Goal: Register for event/course: Register for event/course

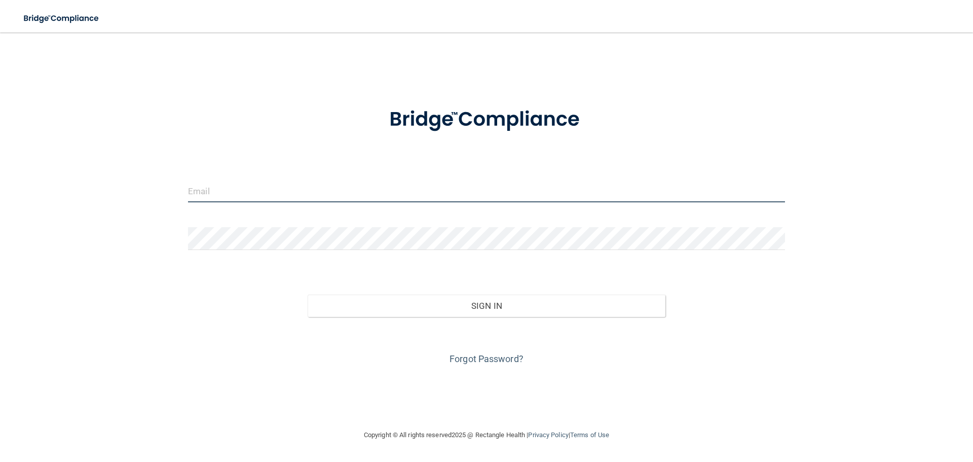
click at [214, 187] on input "email" at bounding box center [486, 190] width 597 height 23
type input "[EMAIL_ADDRESS][DOMAIN_NAME]"
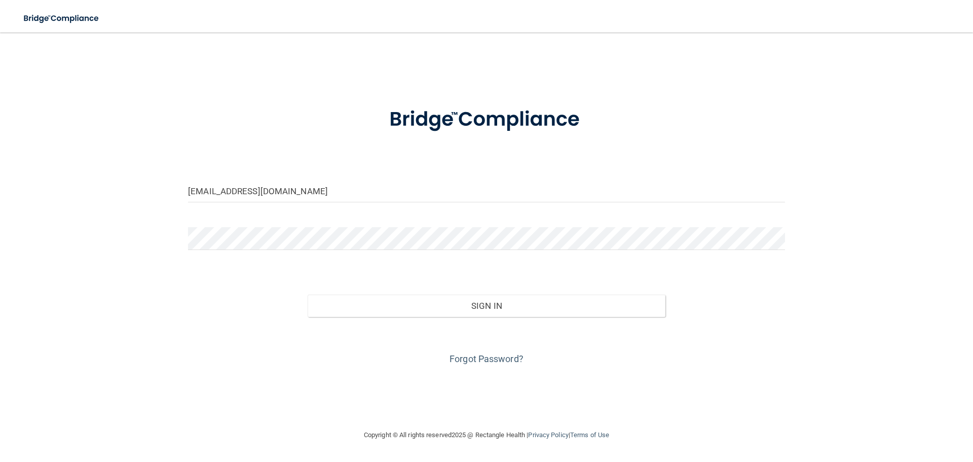
click at [270, 225] on form "wm_chicas@hotmail.com Invalid email/password. You don't have permission to acce…" at bounding box center [486, 230] width 597 height 274
click at [308, 295] on button "Sign In" at bounding box center [487, 306] width 358 height 22
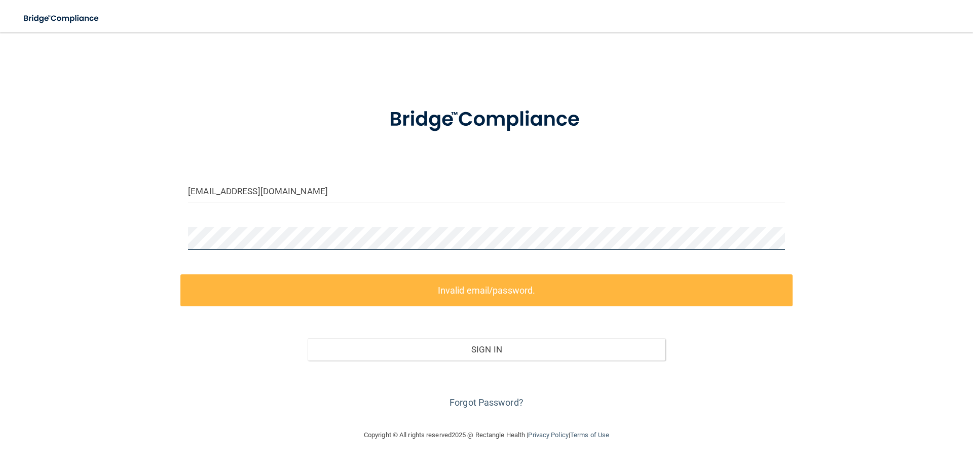
click at [0, 212] on html "Toggle navigation Manage My Enterprise Manage My Location wm_chicas@hotmail.com…" at bounding box center [486, 231] width 973 height 462
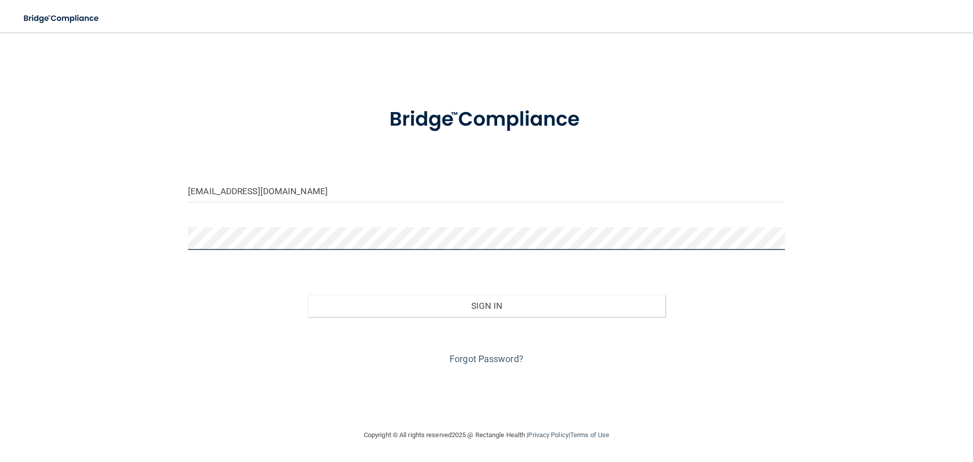
click at [308, 295] on button "Sign In" at bounding box center [487, 306] width 358 height 22
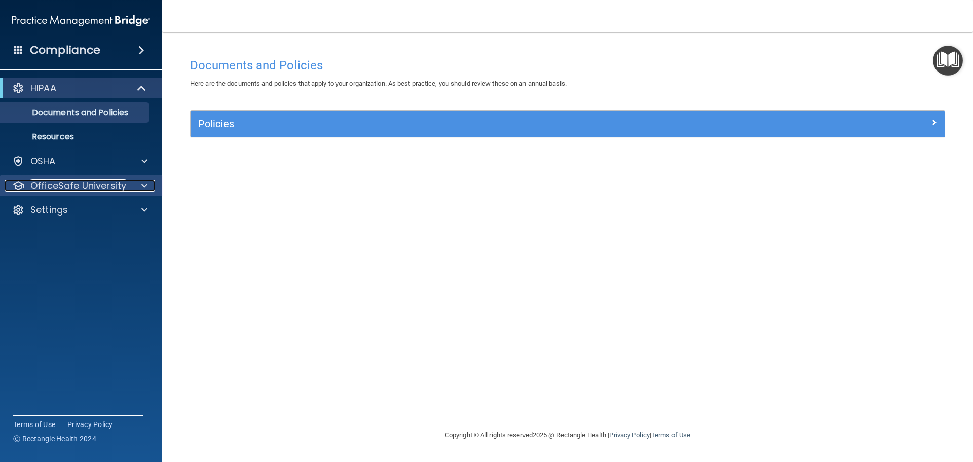
click at [78, 179] on p "OfficeSafe University" at bounding box center [78, 185] width 96 height 12
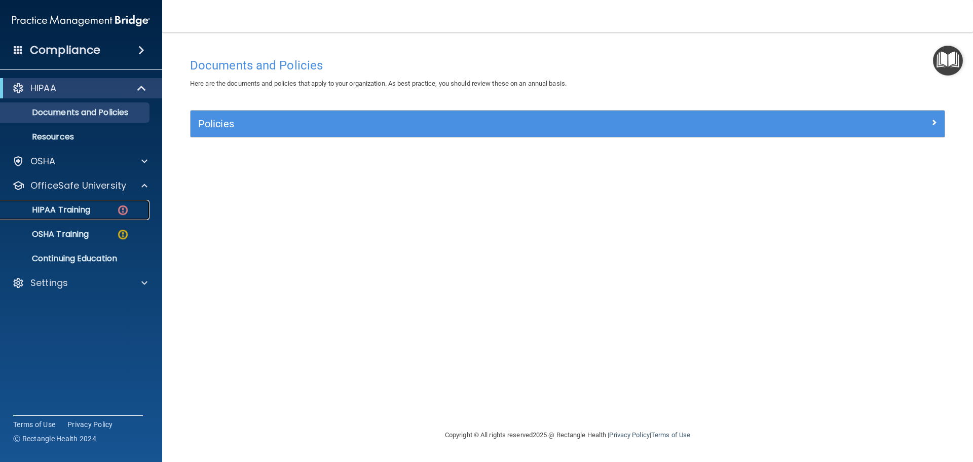
click at [110, 210] on div "HIPAA Training" at bounding box center [76, 210] width 138 height 10
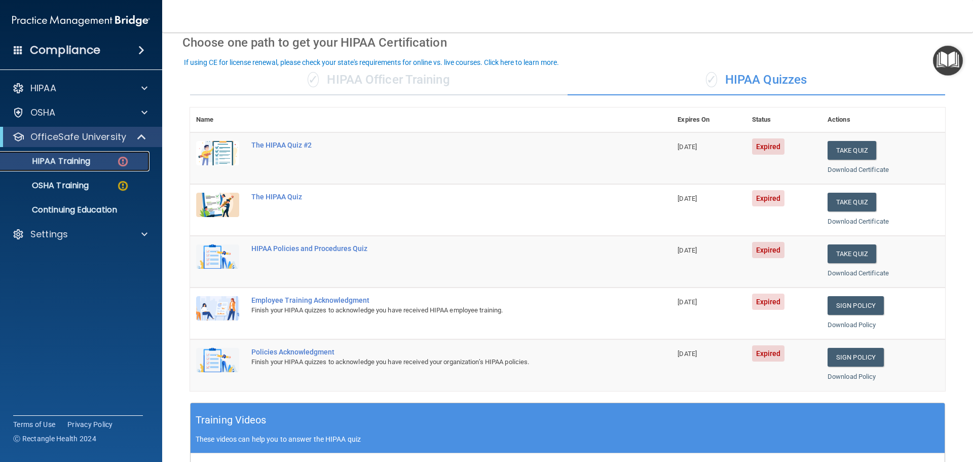
scroll to position [51, 0]
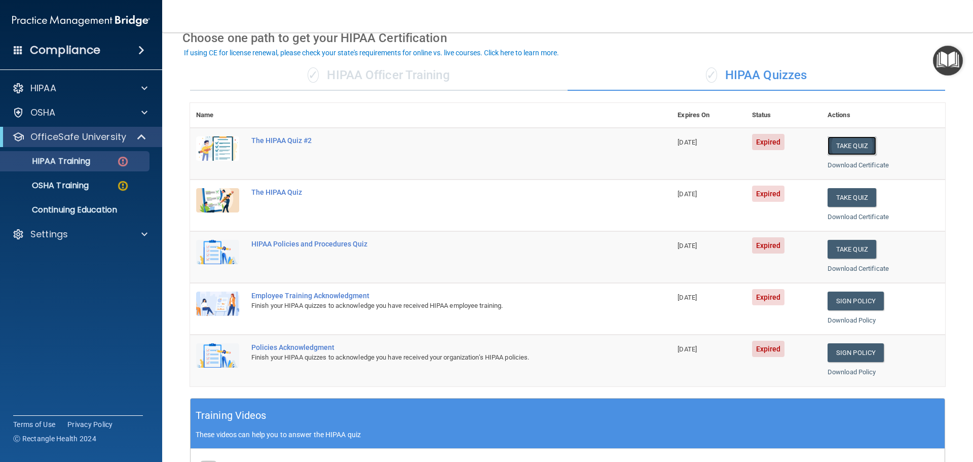
click at [852, 139] on button "Take Quiz" at bounding box center [852, 145] width 49 height 19
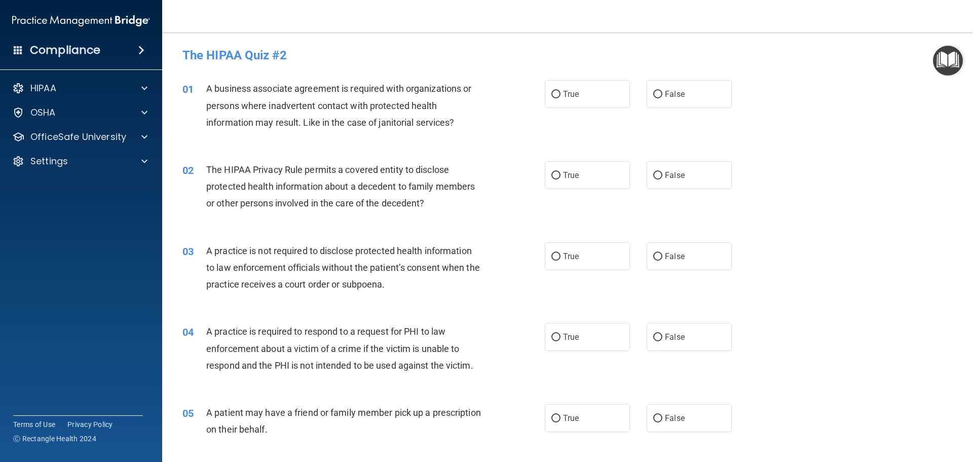
drag, startPoint x: 686, startPoint y: 99, endPoint x: 623, endPoint y: 110, distance: 64.3
click at [686, 99] on label "False" at bounding box center [689, 94] width 85 height 28
click at [663, 98] on input "False" at bounding box center [658, 95] width 9 height 8
radio input "true"
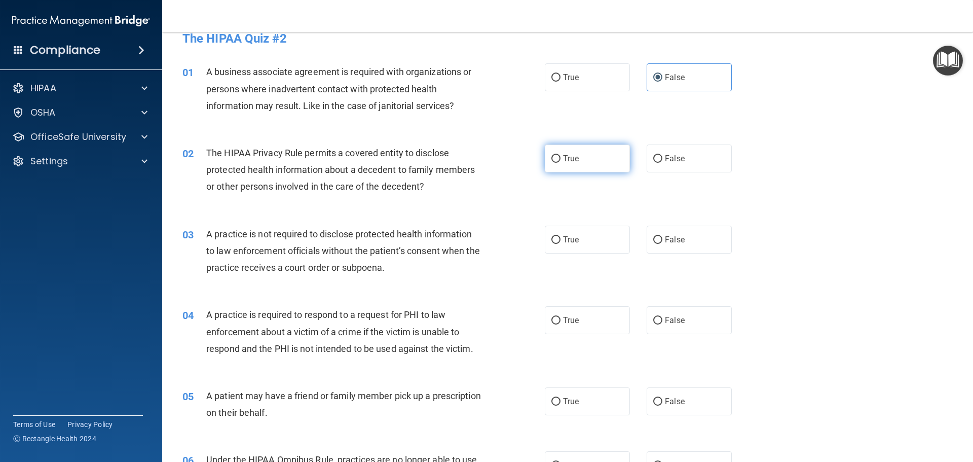
click at [558, 159] on label "True" at bounding box center [587, 158] width 85 height 28
click at [558, 159] on input "True" at bounding box center [556, 159] width 9 height 8
radio input "true"
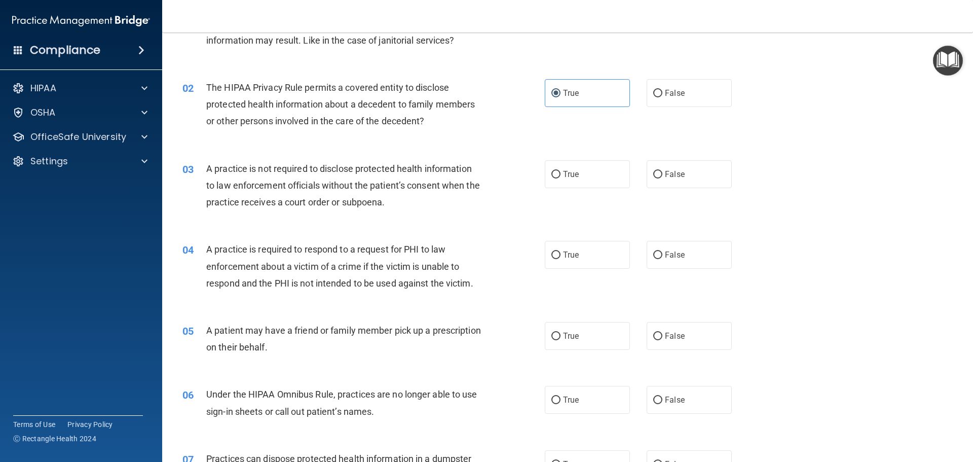
scroll to position [85, 0]
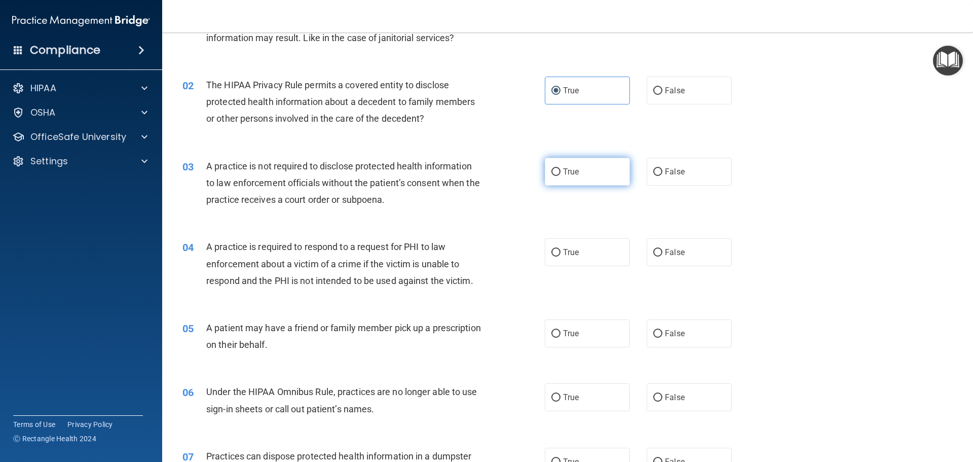
click at [557, 174] on label "True" at bounding box center [587, 172] width 85 height 28
click at [557, 174] on input "True" at bounding box center [556, 172] width 9 height 8
radio input "true"
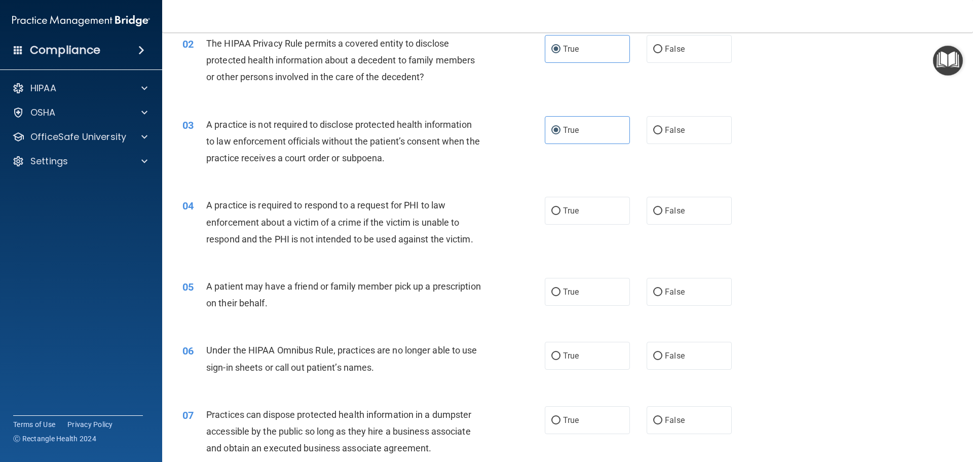
scroll to position [135, 0]
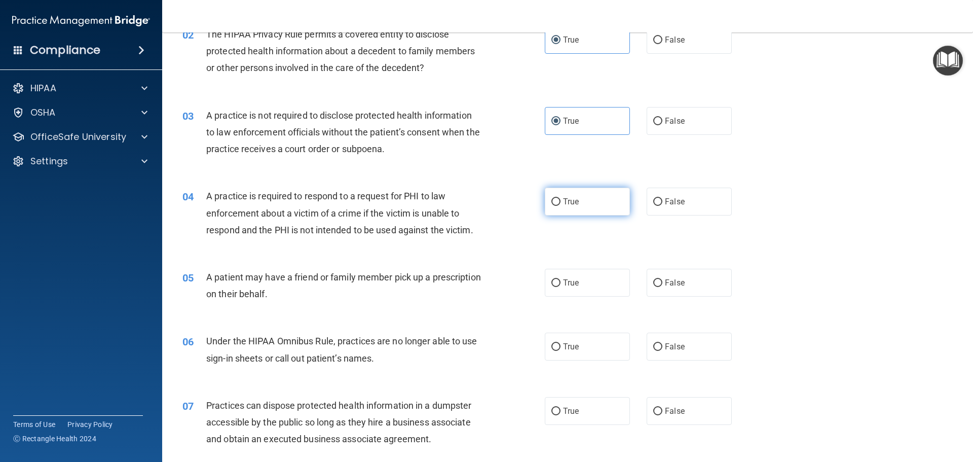
click at [561, 213] on label "True" at bounding box center [587, 202] width 85 height 28
click at [561, 206] on input "True" at bounding box center [556, 202] width 9 height 8
radio input "true"
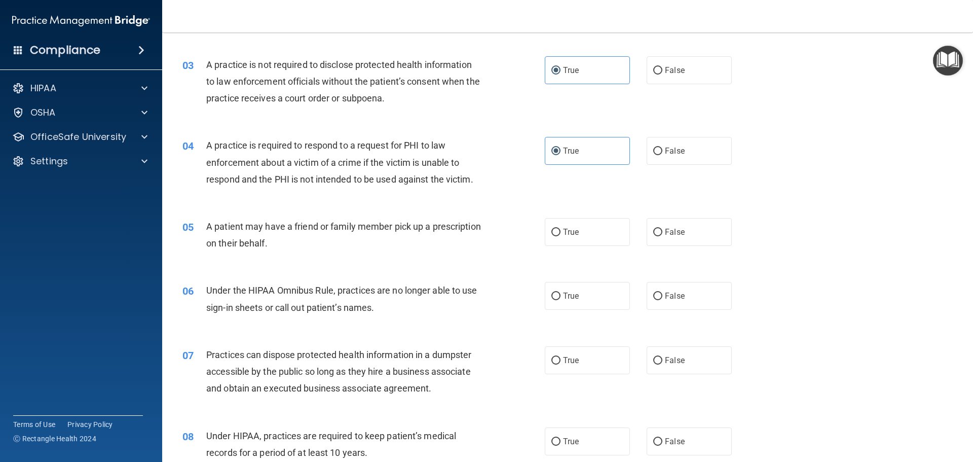
scroll to position [203, 0]
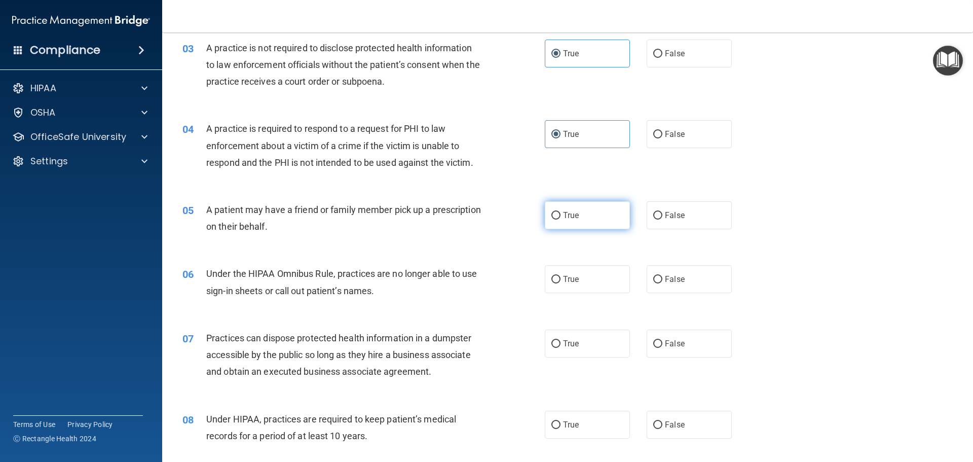
click at [571, 221] on label "True" at bounding box center [587, 215] width 85 height 28
click at [561, 220] on input "True" at bounding box center [556, 216] width 9 height 8
radio input "true"
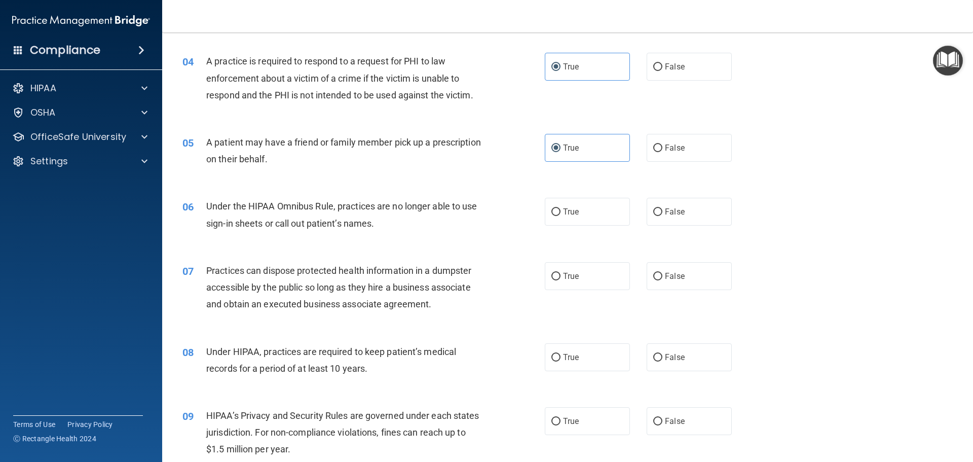
scroll to position [287, 0]
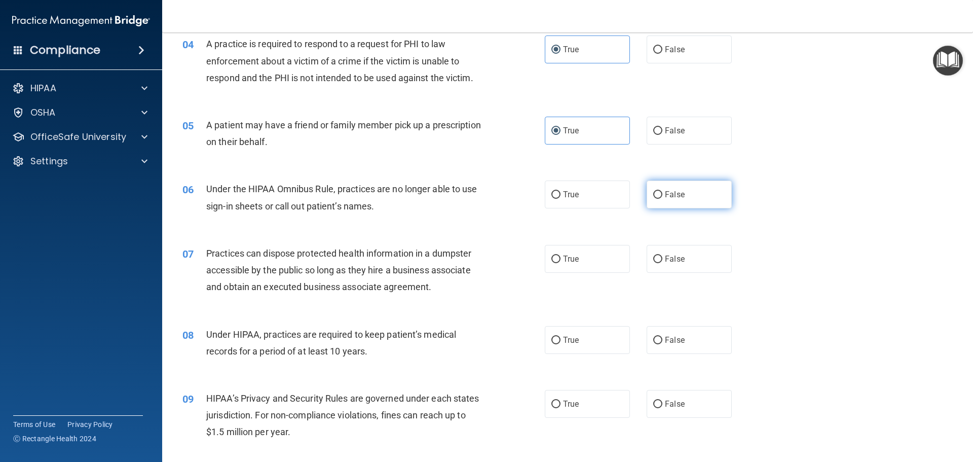
click at [661, 205] on label "False" at bounding box center [689, 194] width 85 height 28
click at [661, 199] on input "False" at bounding box center [658, 195] width 9 height 8
radio input "true"
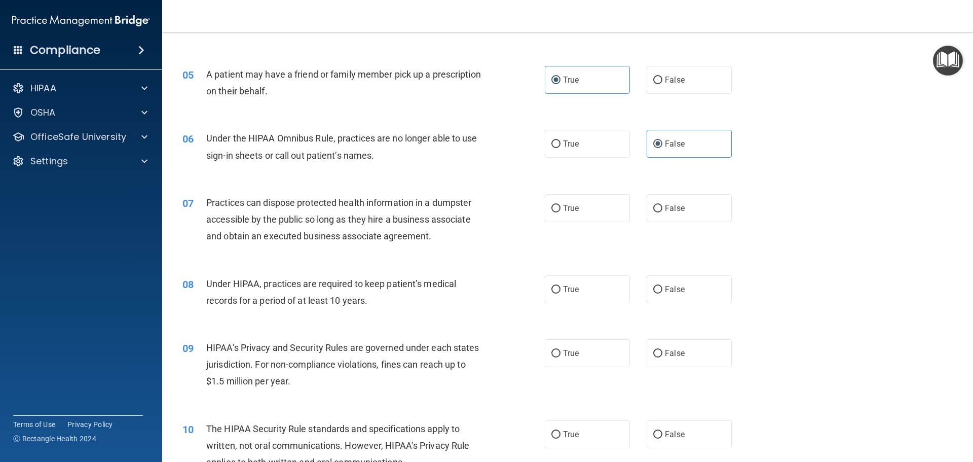
scroll to position [355, 0]
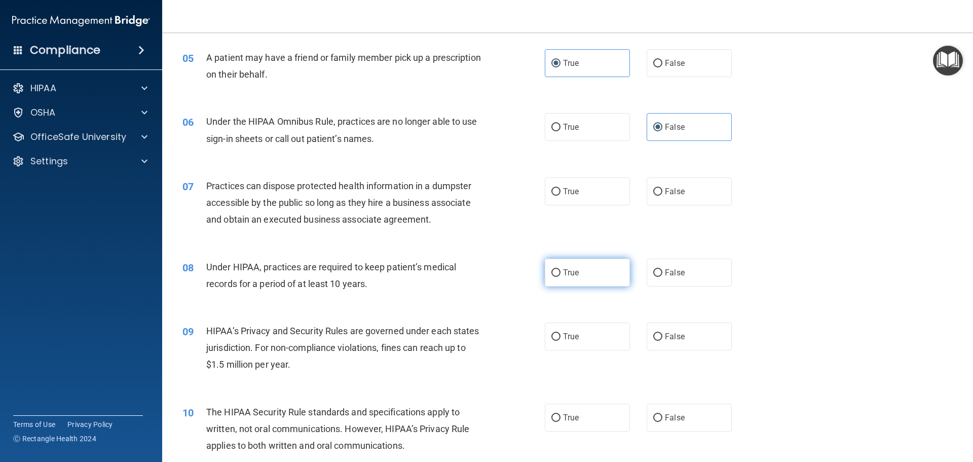
click at [564, 275] on span "True" at bounding box center [571, 273] width 16 height 10
click at [561, 275] on input "True" at bounding box center [556, 273] width 9 height 8
radio input "true"
click at [555, 188] on input "True" at bounding box center [556, 192] width 9 height 8
radio input "true"
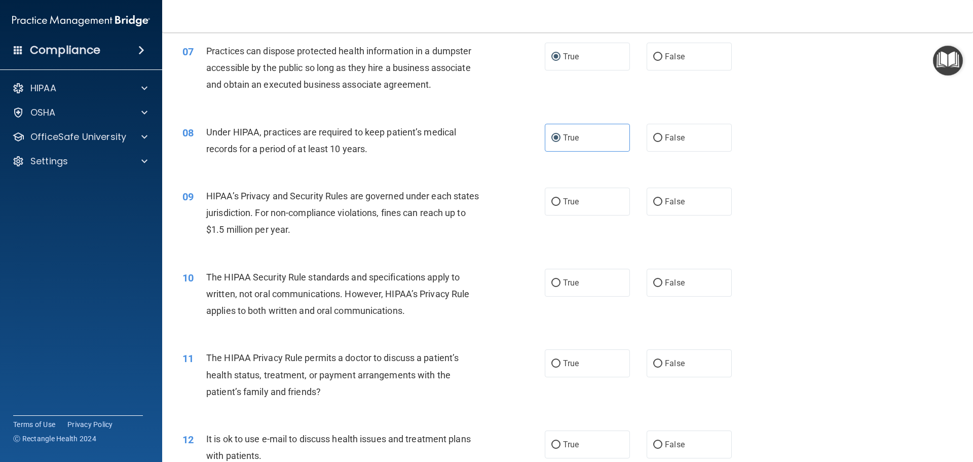
scroll to position [490, 0]
click at [577, 202] on label "True" at bounding box center [587, 201] width 85 height 28
click at [561, 202] on input "True" at bounding box center [556, 202] width 9 height 8
radio input "true"
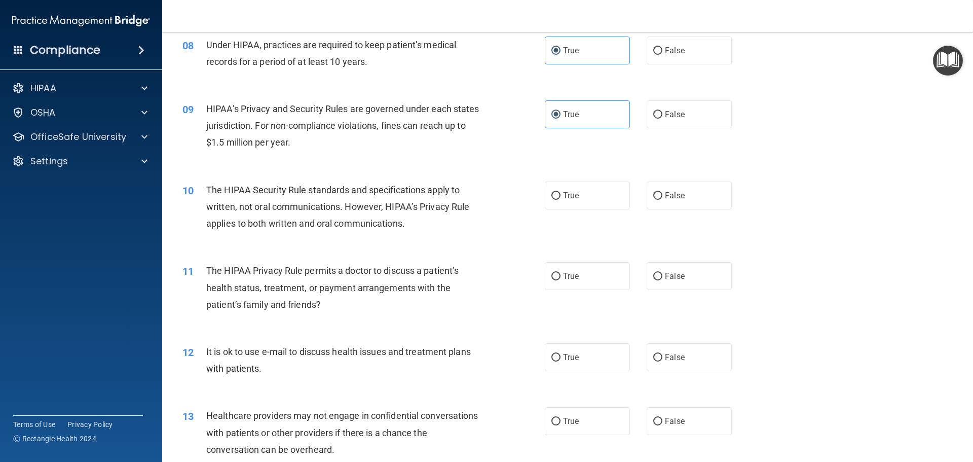
scroll to position [592, 0]
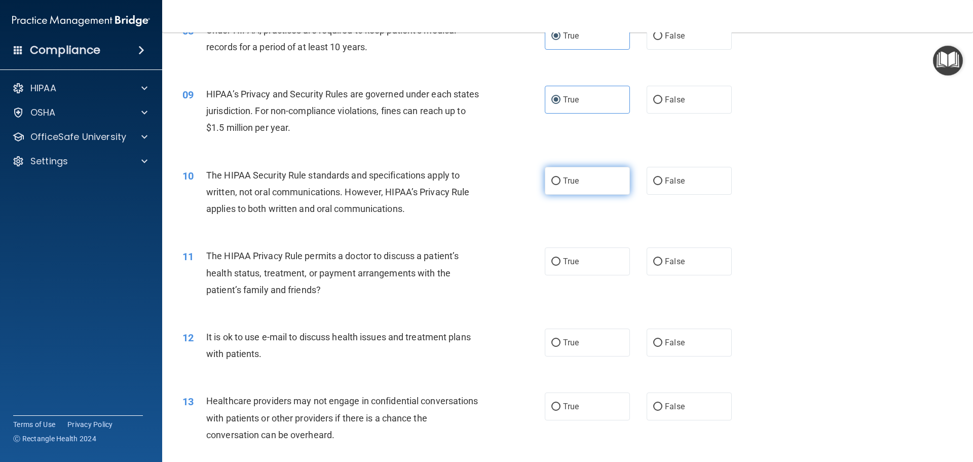
click at [564, 182] on span "True" at bounding box center [571, 181] width 16 height 10
click at [561, 182] on input "True" at bounding box center [556, 181] width 9 height 8
radio input "true"
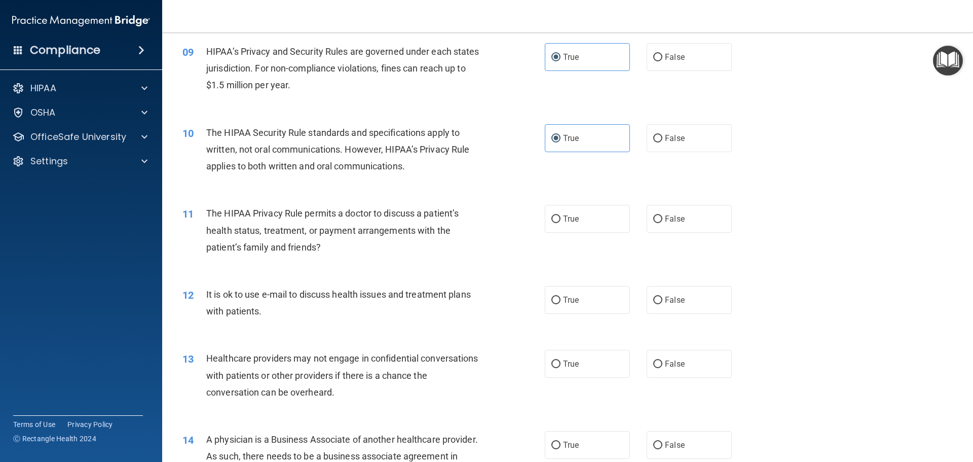
scroll to position [642, 0]
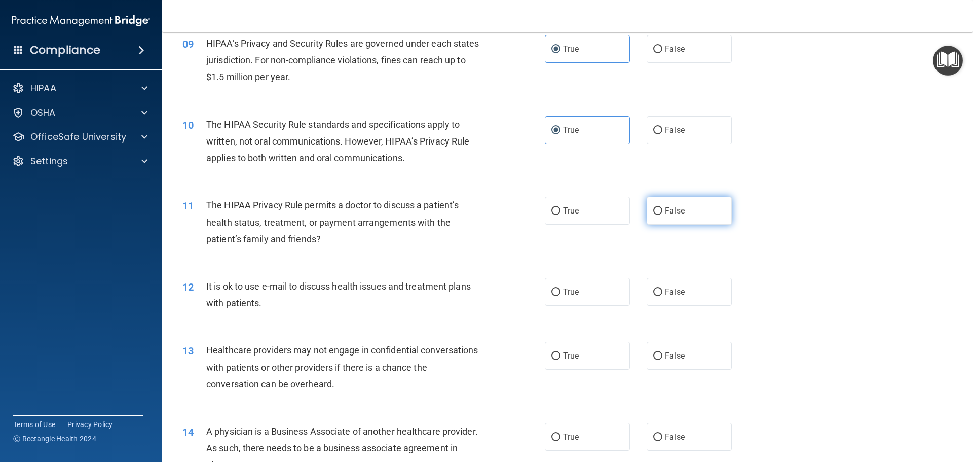
click at [675, 212] on span "False" at bounding box center [675, 211] width 20 height 10
click at [663, 212] on input "False" at bounding box center [658, 211] width 9 height 8
radio input "true"
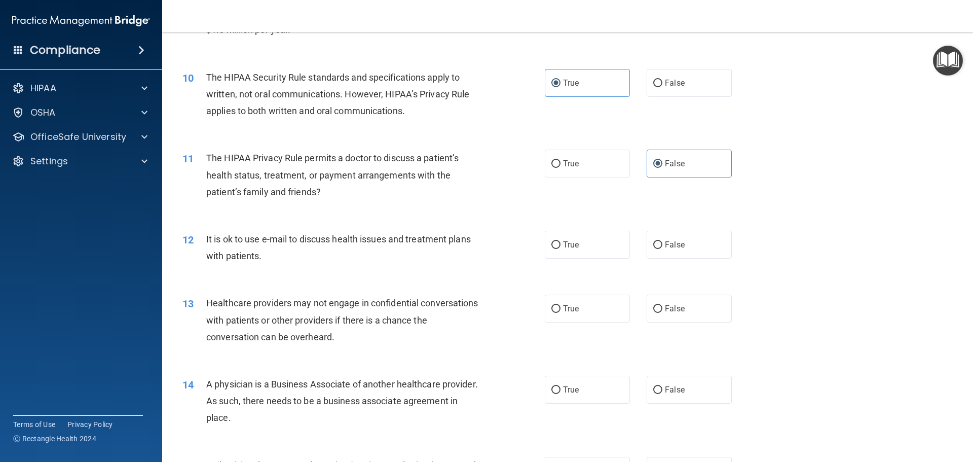
scroll to position [693, 0]
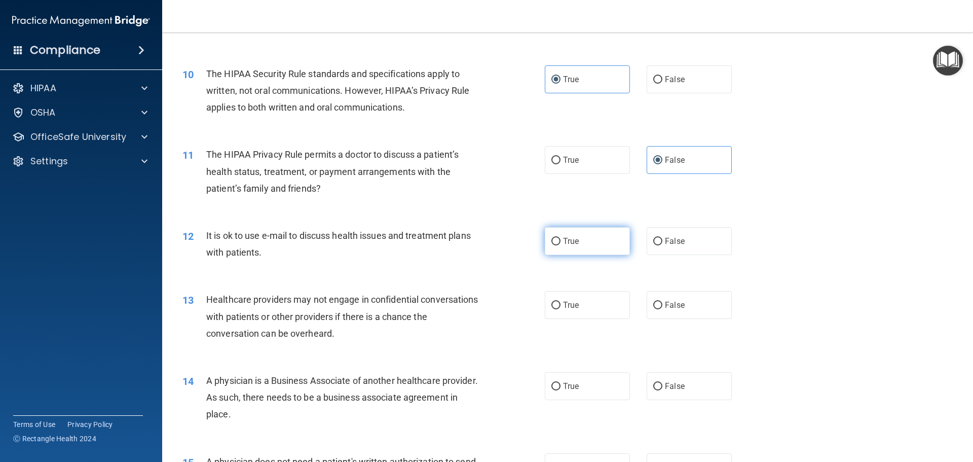
click at [552, 245] on input "True" at bounding box center [556, 242] width 9 height 8
radio input "true"
click at [681, 249] on label "False" at bounding box center [689, 241] width 85 height 28
click at [663, 245] on input "False" at bounding box center [658, 242] width 9 height 8
radio input "true"
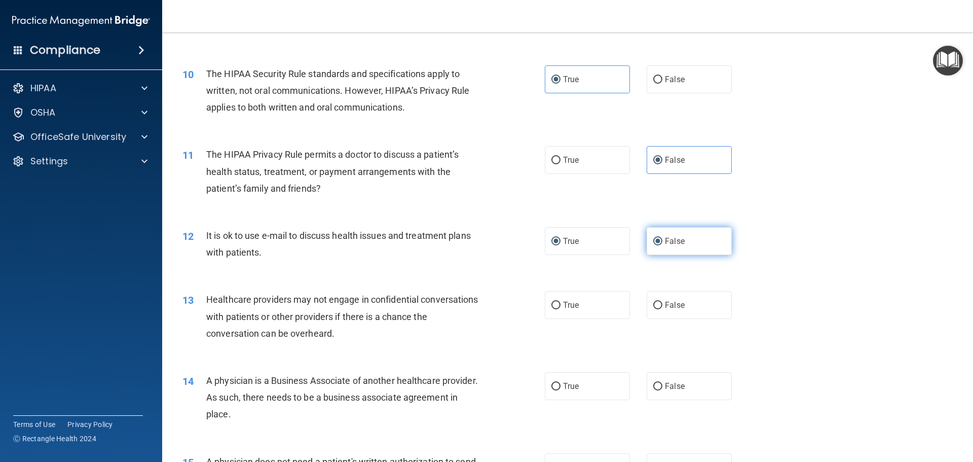
radio input "false"
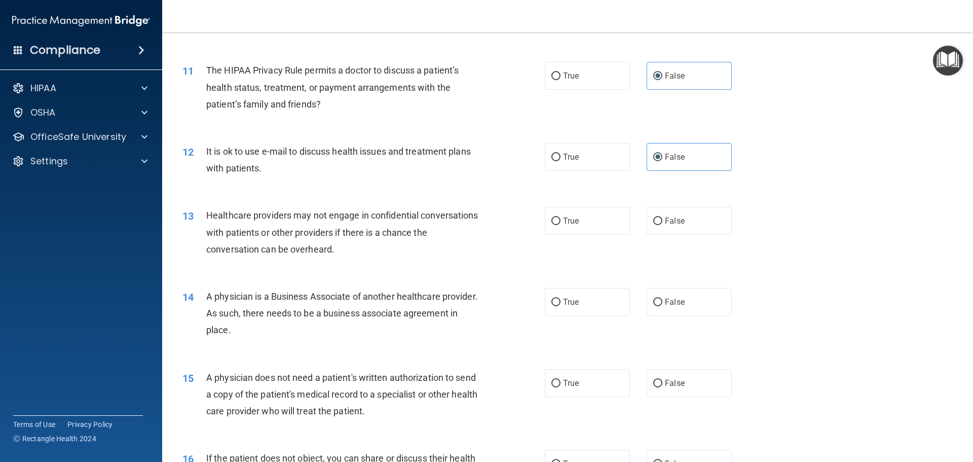
scroll to position [794, 0]
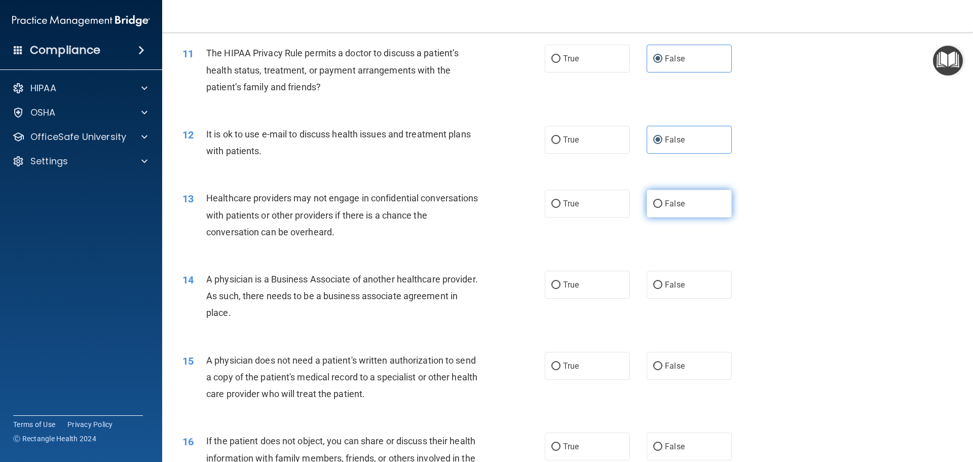
click at [676, 200] on span "False" at bounding box center [675, 204] width 20 height 10
click at [663, 200] on input "False" at bounding box center [658, 204] width 9 height 8
radio input "true"
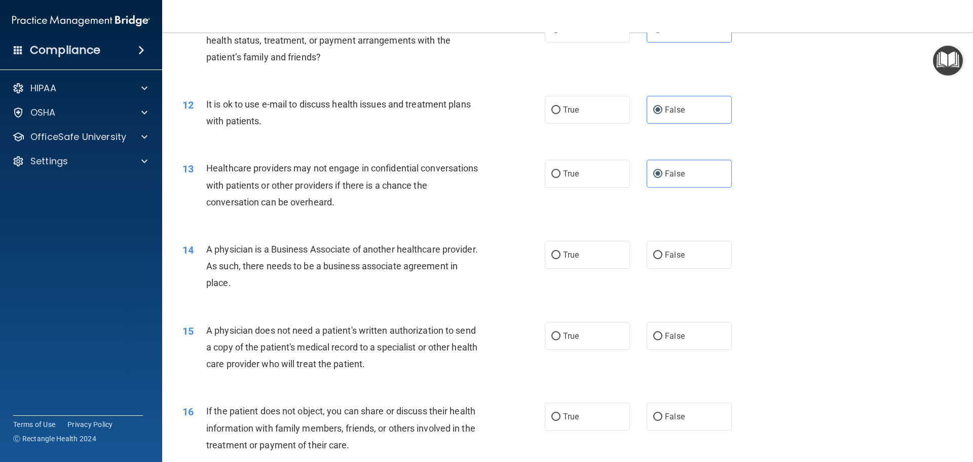
scroll to position [828, 0]
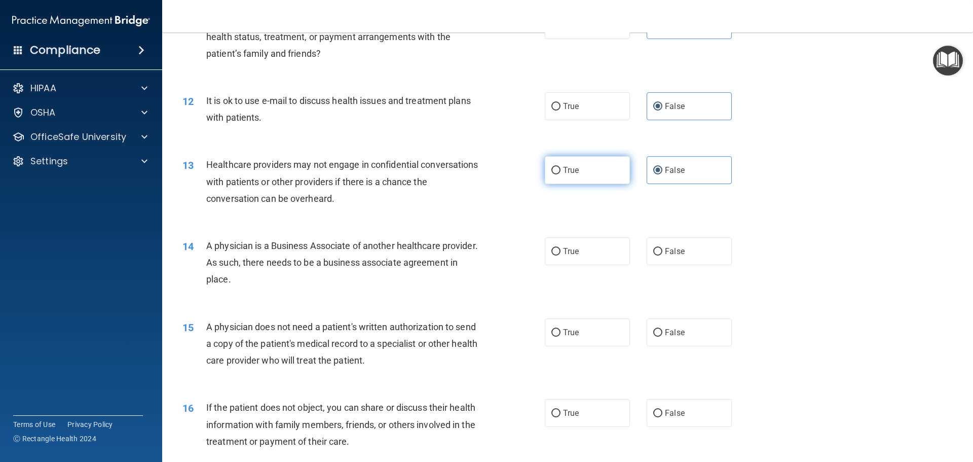
click at [574, 174] on span "True" at bounding box center [571, 170] width 16 height 10
click at [561, 174] on input "True" at bounding box center [556, 171] width 9 height 8
radio input "true"
radio input "false"
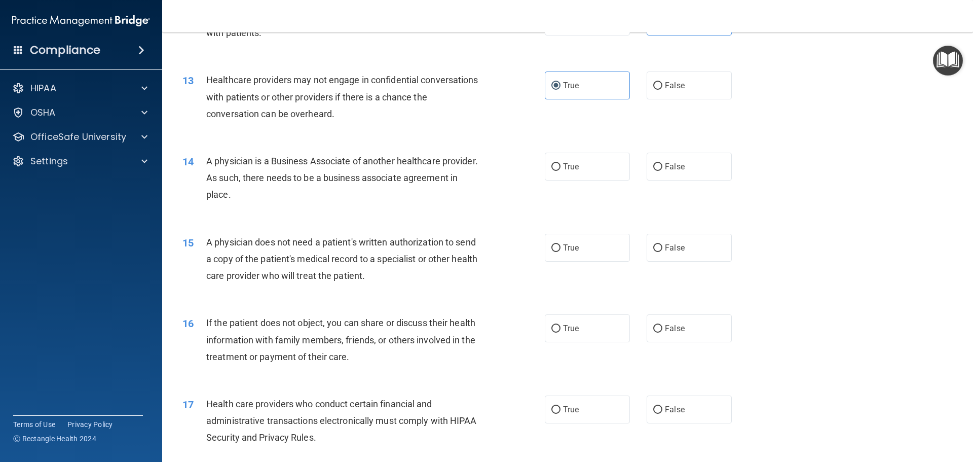
scroll to position [929, 0]
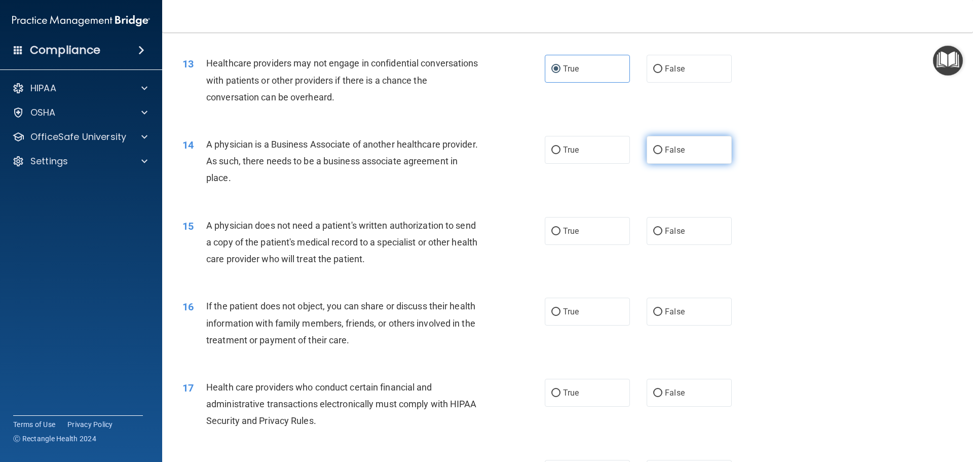
click at [665, 151] on span "False" at bounding box center [675, 150] width 20 height 10
click at [663, 151] on input "False" at bounding box center [658, 151] width 9 height 8
radio input "true"
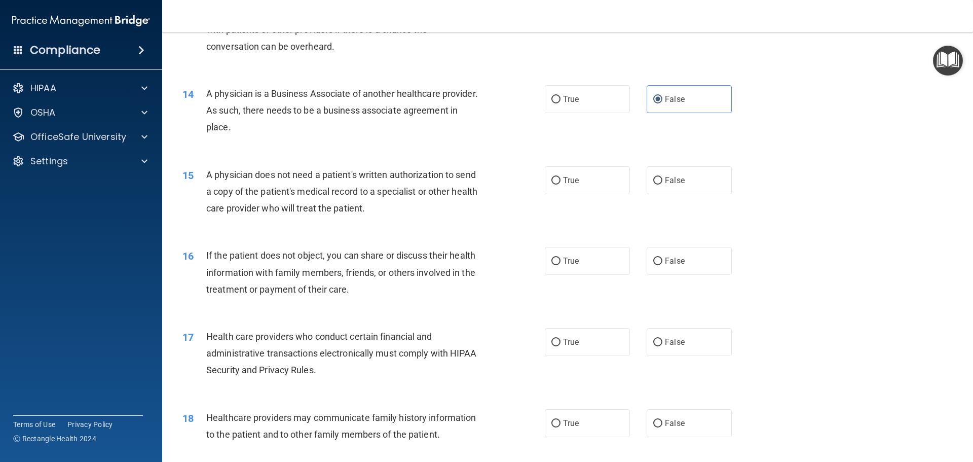
scroll to position [997, 0]
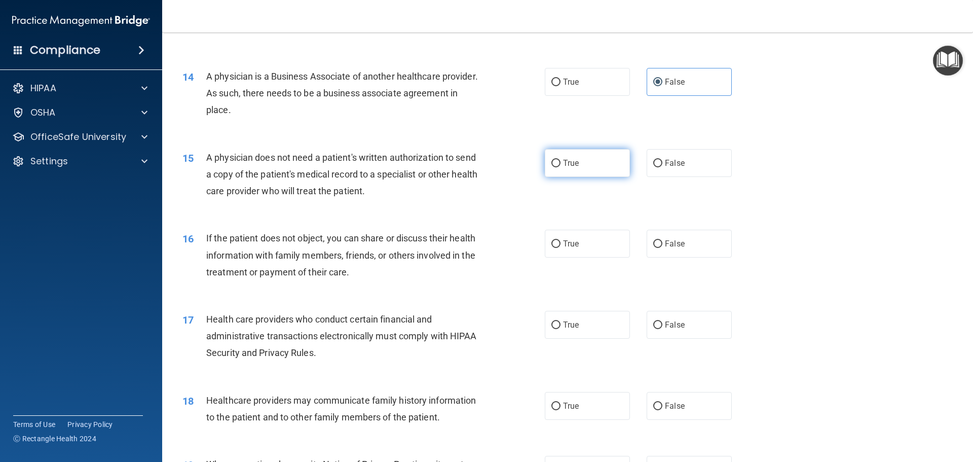
click at [576, 163] on label "True" at bounding box center [587, 163] width 85 height 28
click at [561, 163] on input "True" at bounding box center [556, 164] width 9 height 8
radio input "true"
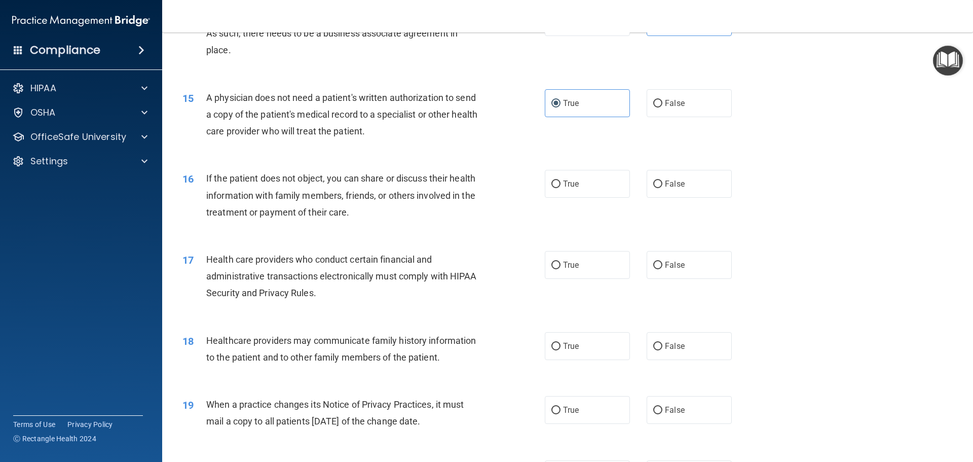
scroll to position [1065, 0]
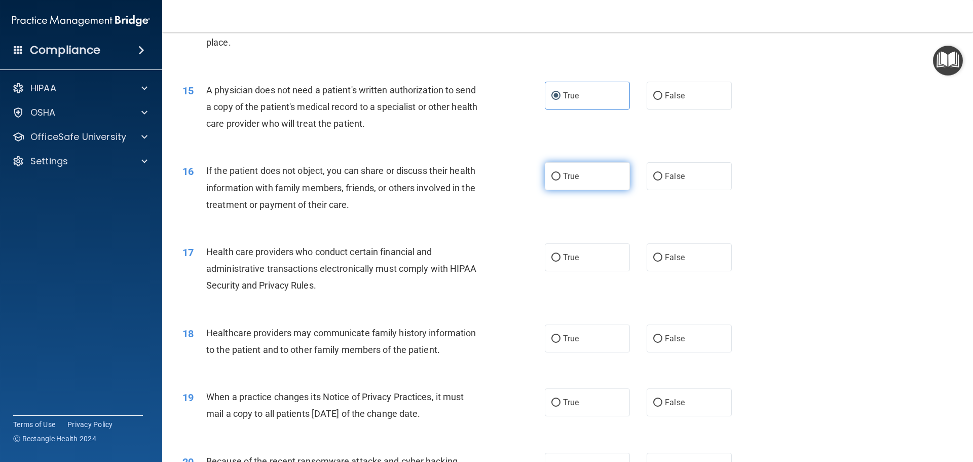
click at [591, 167] on label "True" at bounding box center [587, 176] width 85 height 28
click at [561, 173] on input "True" at bounding box center [556, 177] width 9 height 8
radio input "true"
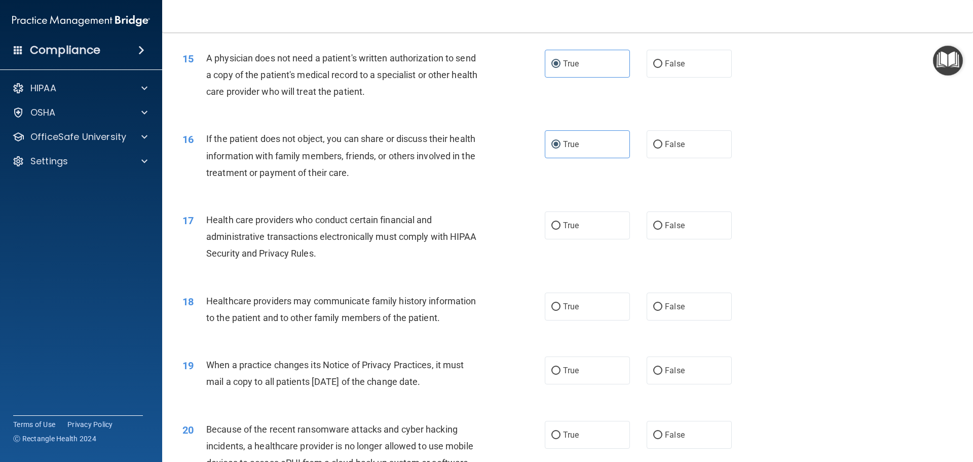
scroll to position [1099, 0]
click at [552, 232] on label "True" at bounding box center [587, 223] width 85 height 28
click at [552, 228] on input "True" at bounding box center [556, 224] width 9 height 8
radio input "true"
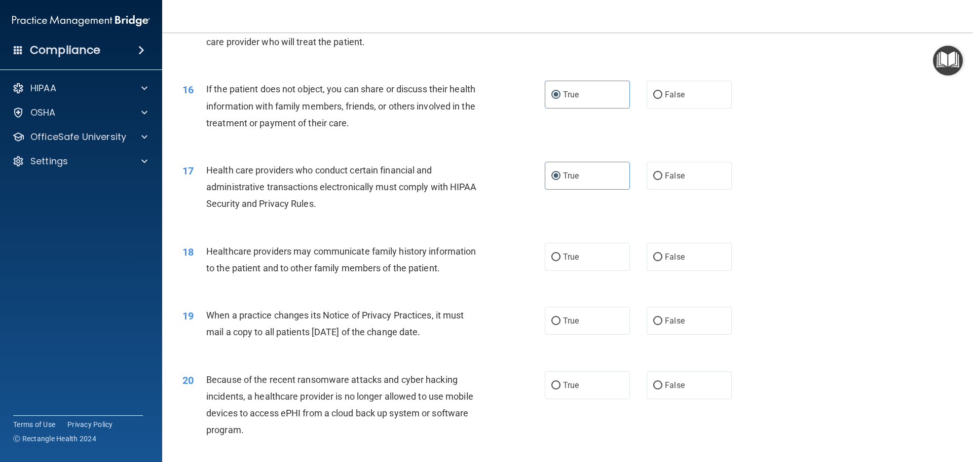
scroll to position [1166, 0]
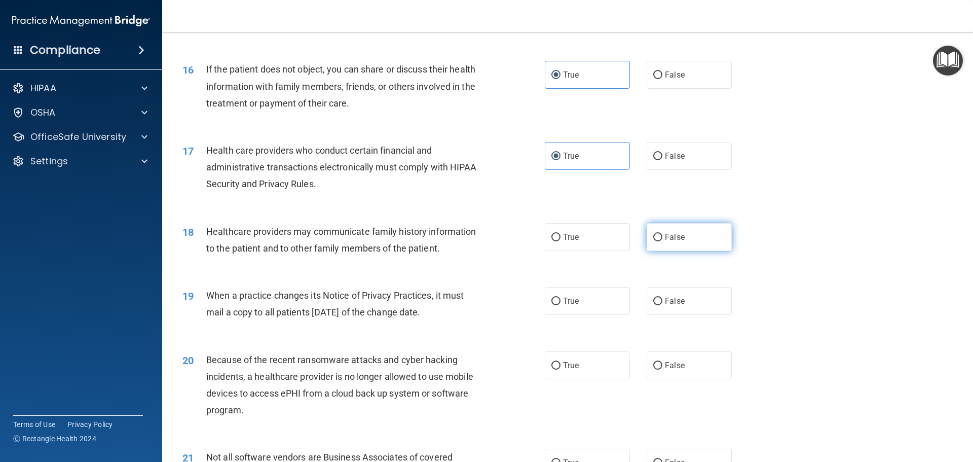
click at [663, 242] on label "False" at bounding box center [689, 237] width 85 height 28
click at [663, 241] on input "False" at bounding box center [658, 238] width 9 height 8
radio input "true"
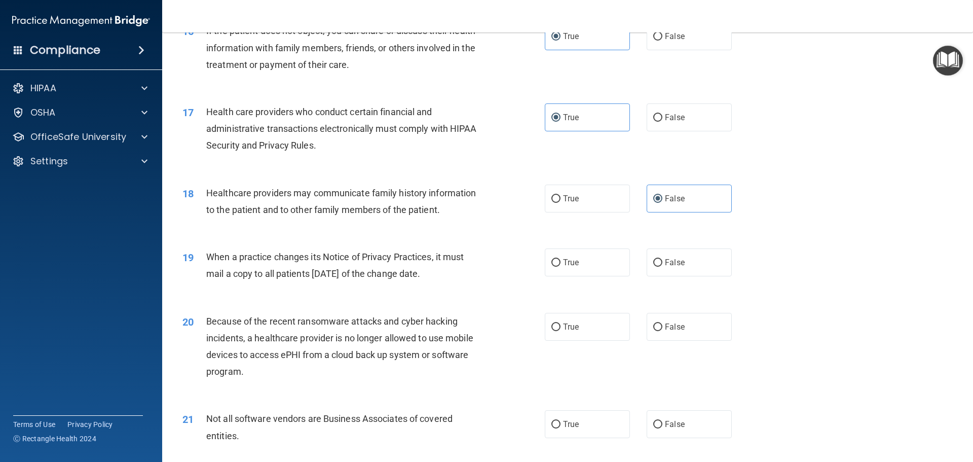
scroll to position [1217, 0]
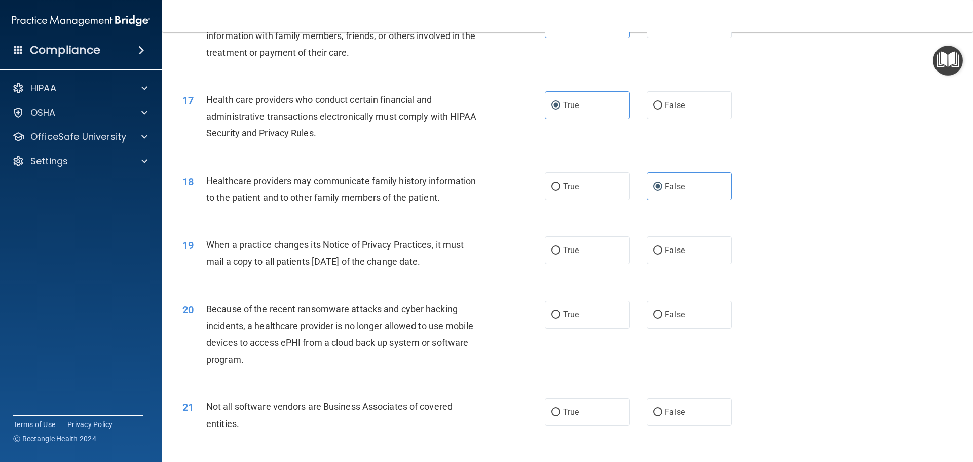
click at [557, 268] on div "19 When a practice changes its Notice of Privacy Practices, it must mail a copy…" at bounding box center [568, 256] width 786 height 64
click at [548, 257] on label "True" at bounding box center [587, 250] width 85 height 28
click at [552, 255] on input "True" at bounding box center [556, 251] width 9 height 8
radio input "true"
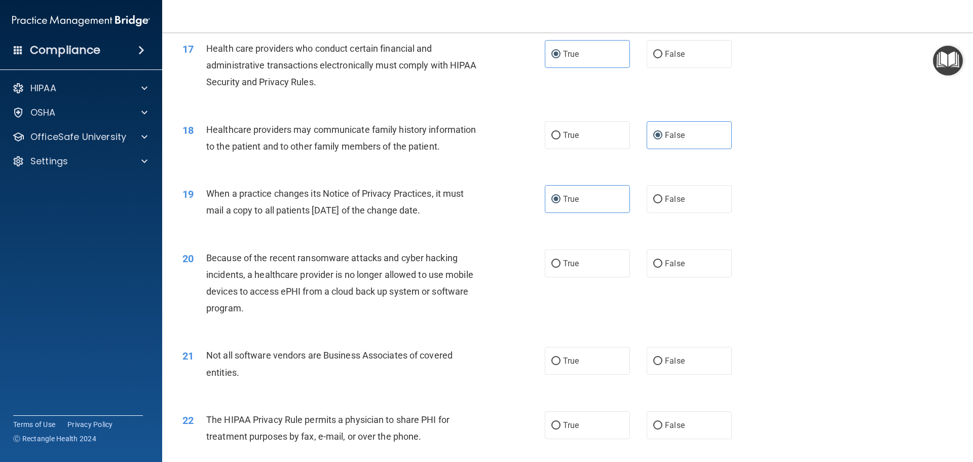
scroll to position [1301, 0]
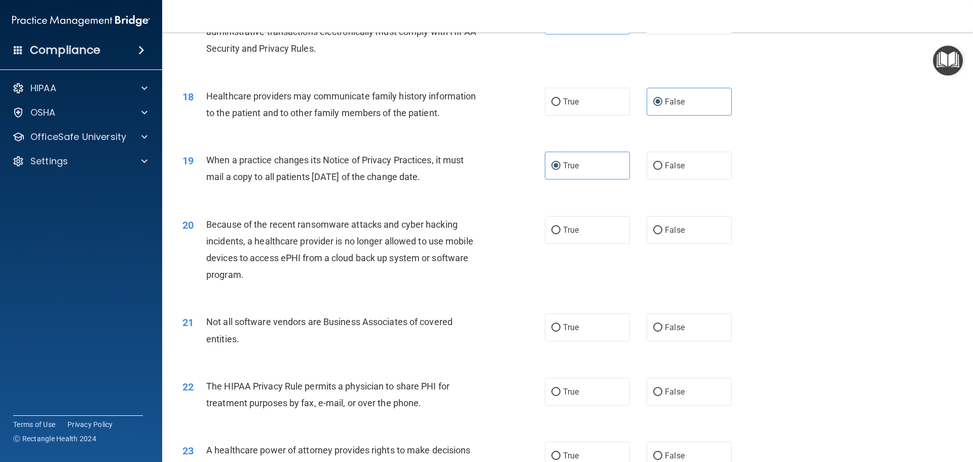
drag, startPoint x: 659, startPoint y: 236, endPoint x: 617, endPoint y: 252, distance: 44.4
click at [660, 237] on label "False" at bounding box center [689, 230] width 85 height 28
click at [660, 234] on input "False" at bounding box center [658, 231] width 9 height 8
radio input "true"
click at [576, 330] on label "True" at bounding box center [587, 327] width 85 height 28
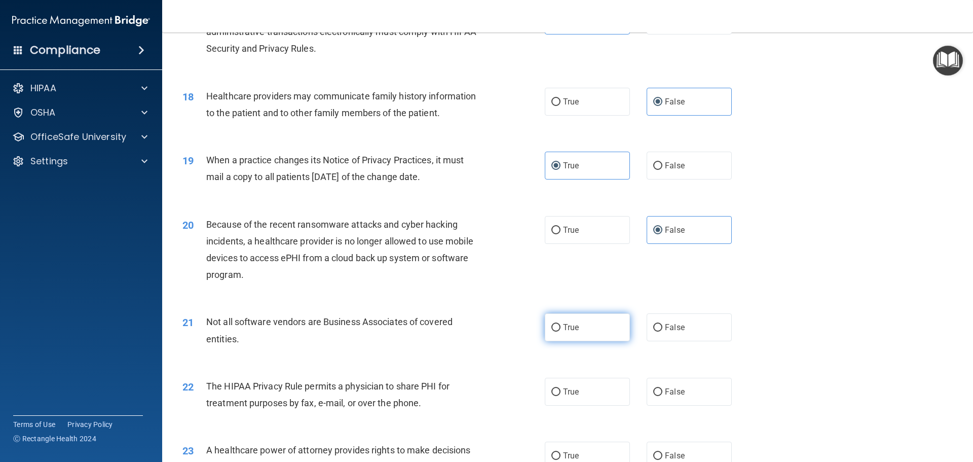
click at [561, 330] on input "True" at bounding box center [556, 328] width 9 height 8
radio input "true"
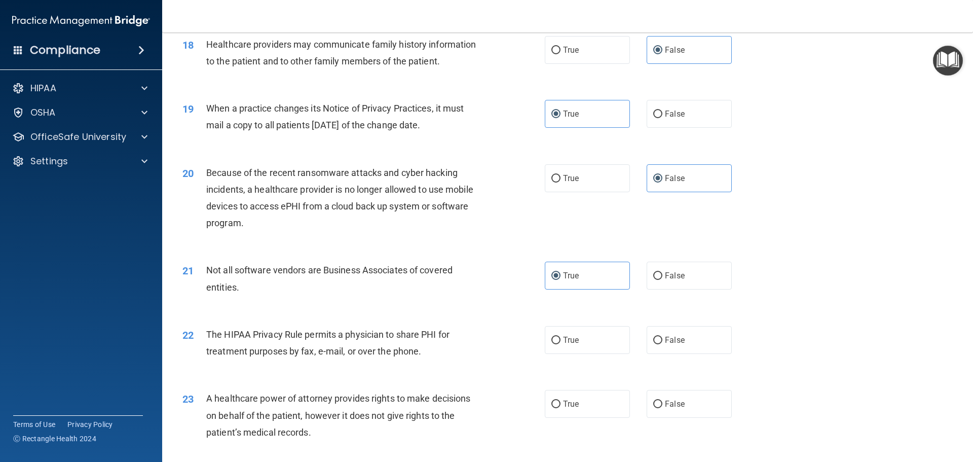
scroll to position [1403, 0]
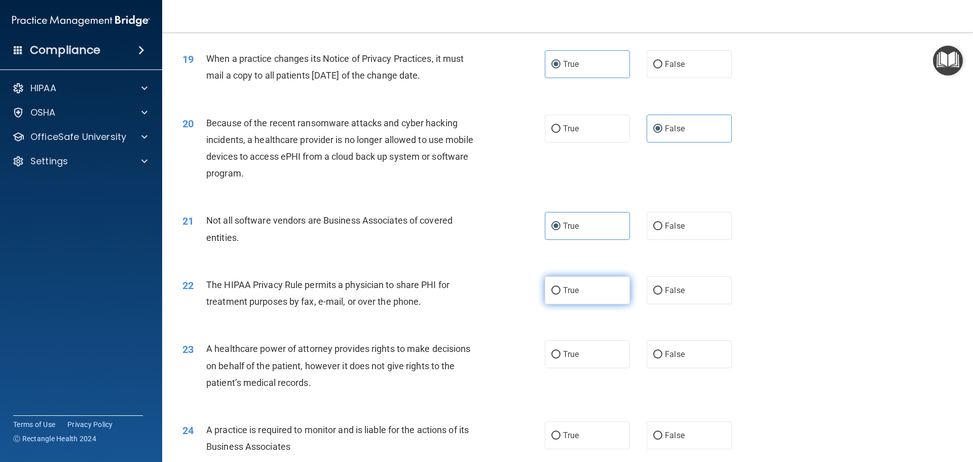
click at [588, 279] on label "True" at bounding box center [587, 290] width 85 height 28
click at [561, 287] on input "True" at bounding box center [556, 291] width 9 height 8
radio input "true"
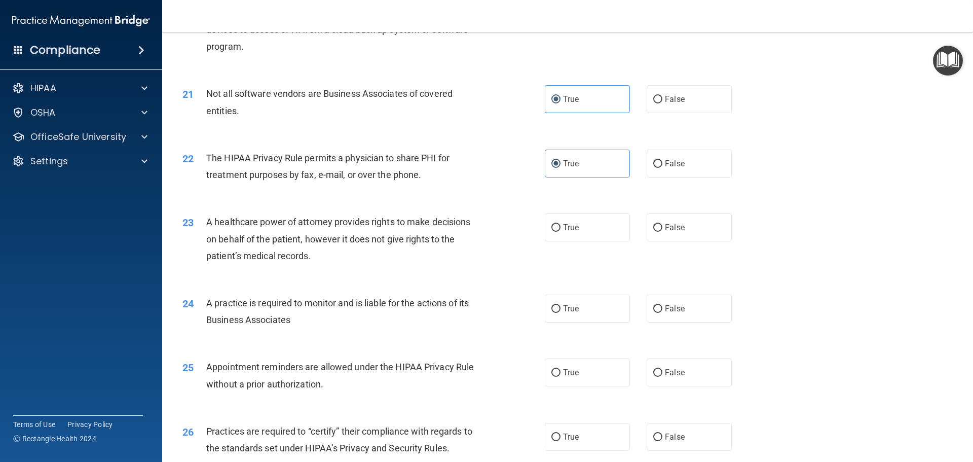
scroll to position [1509, 0]
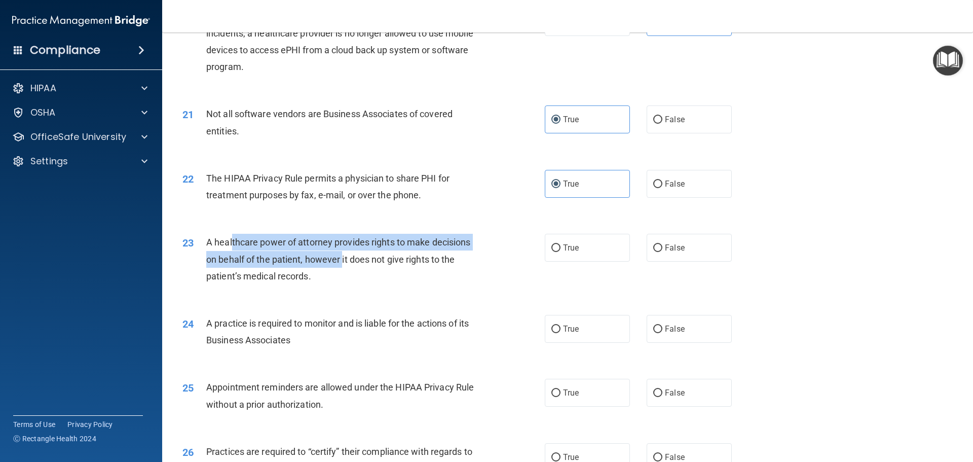
drag, startPoint x: 232, startPoint y: 242, endPoint x: 343, endPoint y: 256, distance: 112.3
click at [343, 256] on span "A healthcare power of attorney provides rights to make decisions on behalf of t…" at bounding box center [338, 259] width 264 height 44
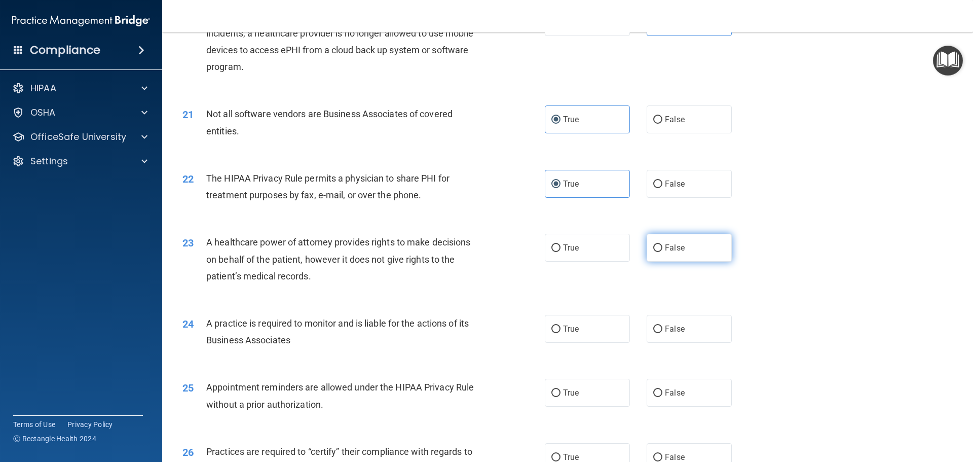
click at [718, 249] on label "False" at bounding box center [689, 248] width 85 height 28
click at [663, 249] on input "False" at bounding box center [658, 248] width 9 height 8
radio input "true"
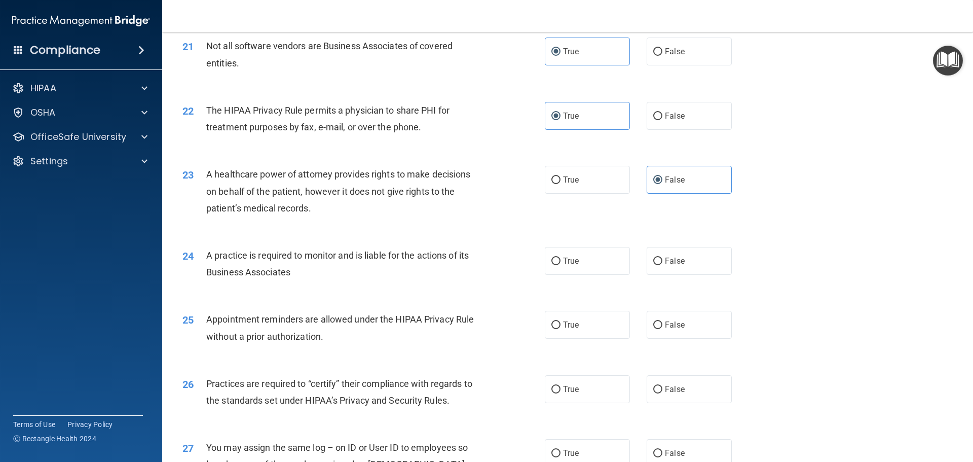
scroll to position [1594, 0]
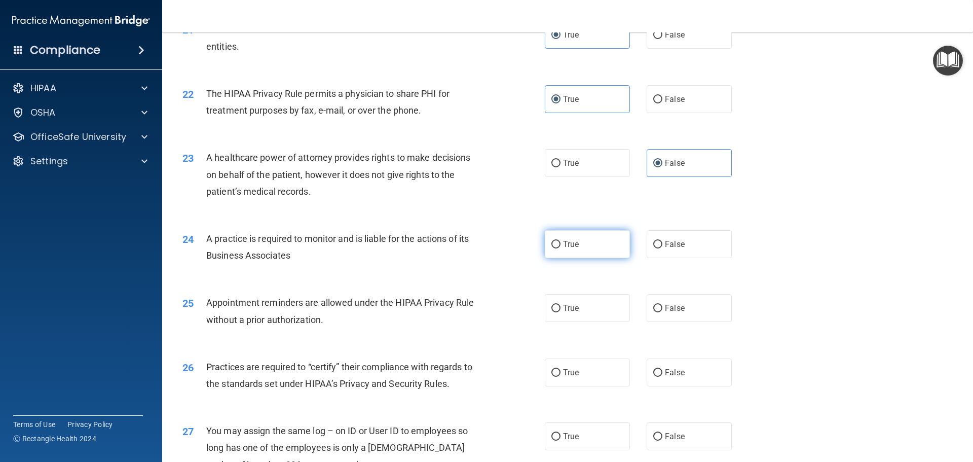
click at [563, 241] on span "True" at bounding box center [571, 244] width 16 height 10
click at [561, 241] on input "True" at bounding box center [556, 245] width 9 height 8
radio input "true"
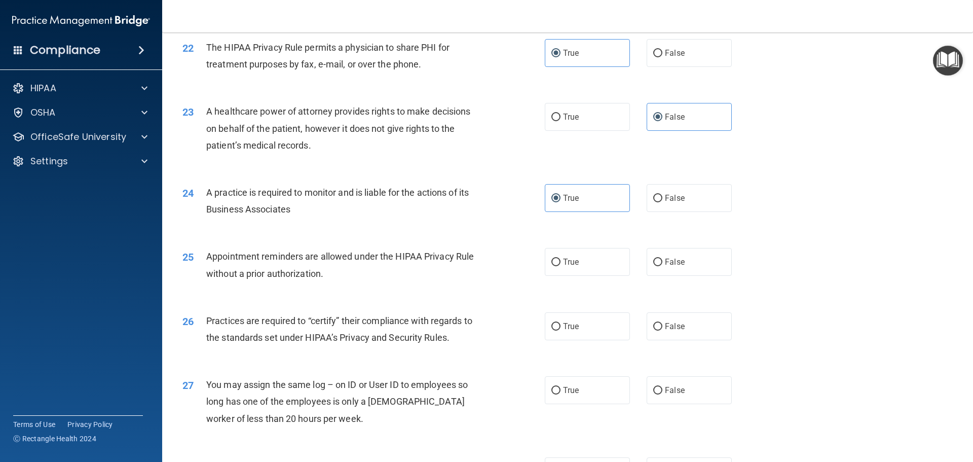
scroll to position [1645, 0]
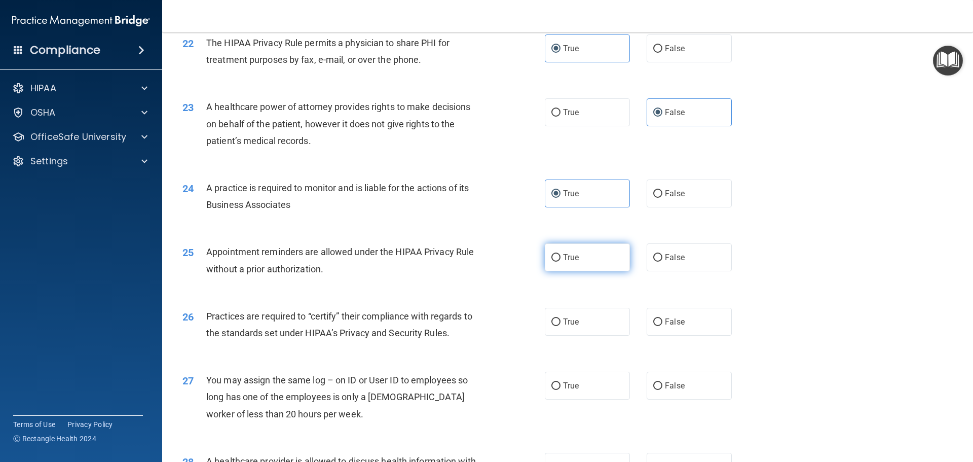
click at [565, 256] on span "True" at bounding box center [571, 257] width 16 height 10
click at [561, 256] on input "True" at bounding box center [556, 258] width 9 height 8
radio input "true"
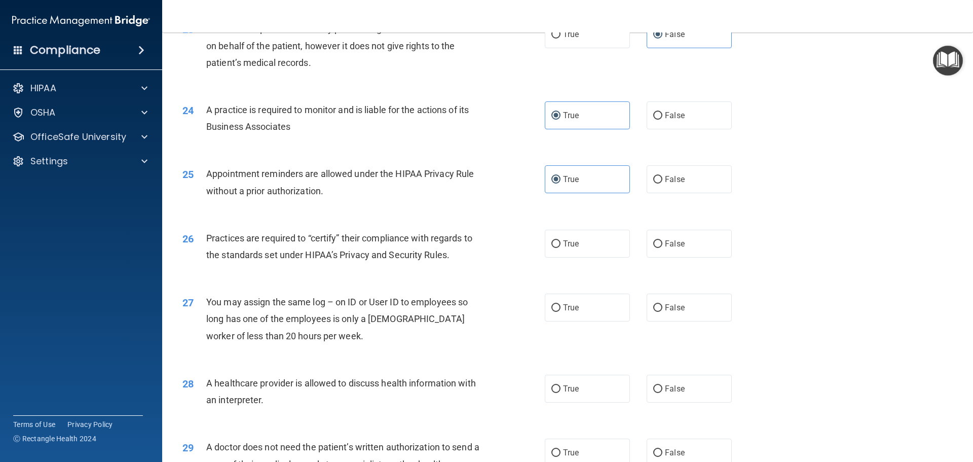
scroll to position [1729, 0]
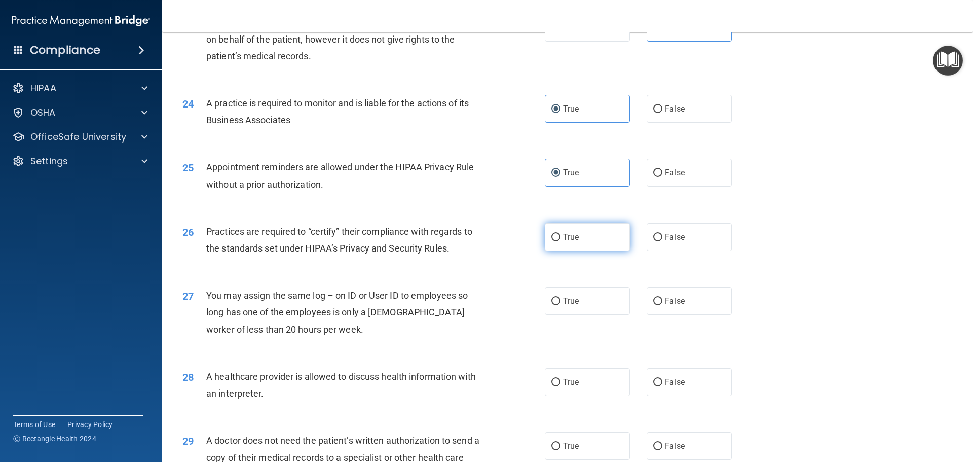
click at [563, 246] on label "True" at bounding box center [587, 237] width 85 height 28
click at [561, 241] on input "True" at bounding box center [556, 238] width 9 height 8
radio input "true"
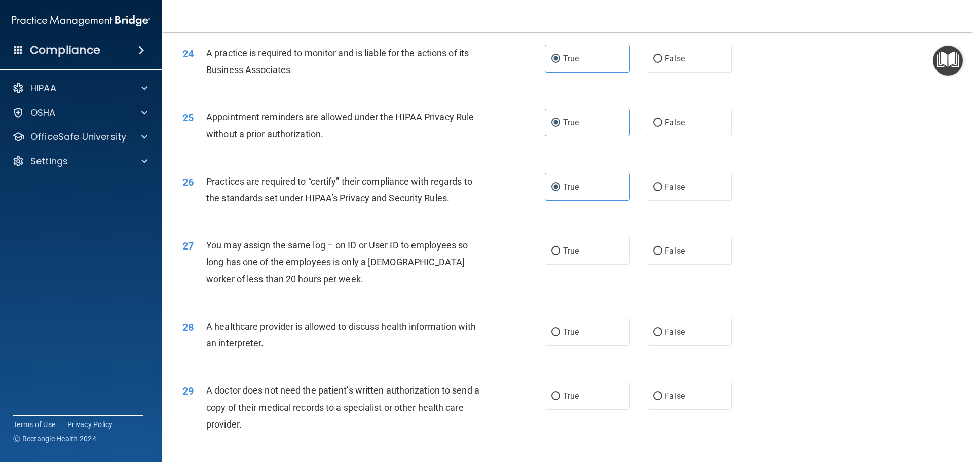
scroll to position [1780, 0]
click at [712, 240] on label "False" at bounding box center [689, 250] width 85 height 28
click at [663, 247] on input "False" at bounding box center [658, 251] width 9 height 8
radio input "true"
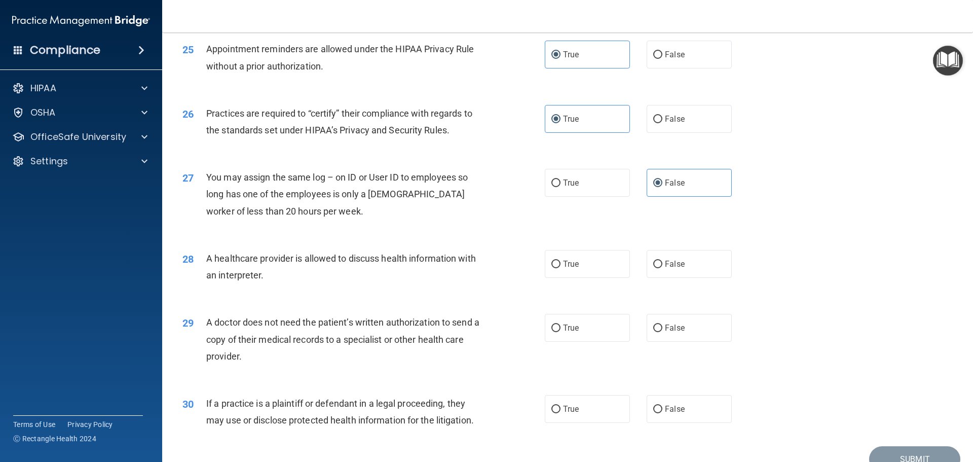
scroll to position [1864, 0]
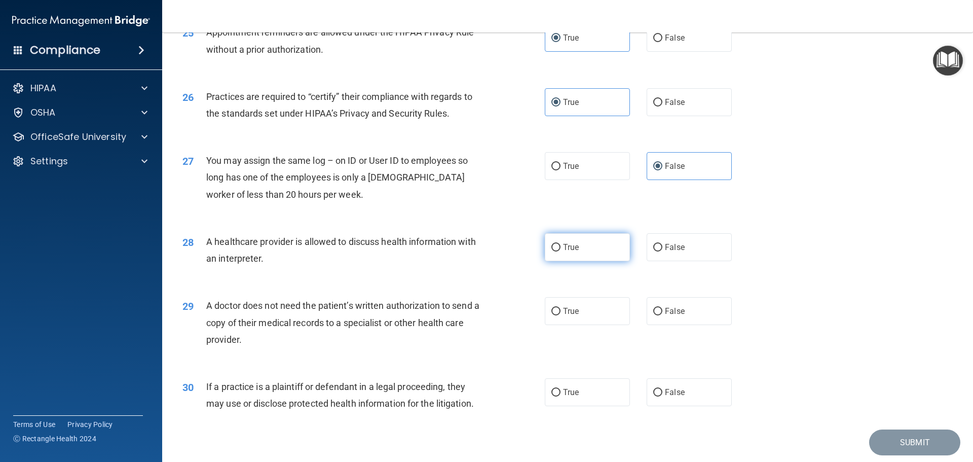
click at [567, 252] on label "True" at bounding box center [587, 247] width 85 height 28
click at [561, 251] on input "True" at bounding box center [556, 248] width 9 height 8
radio input "true"
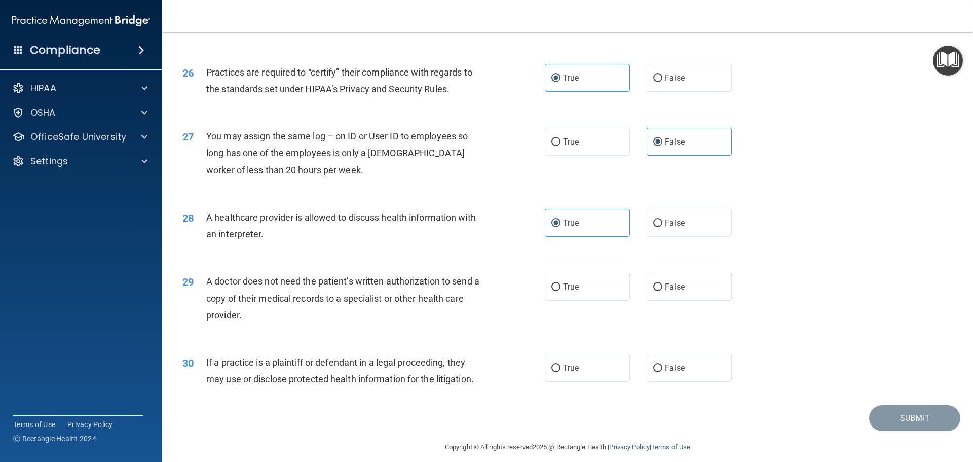
scroll to position [1898, 0]
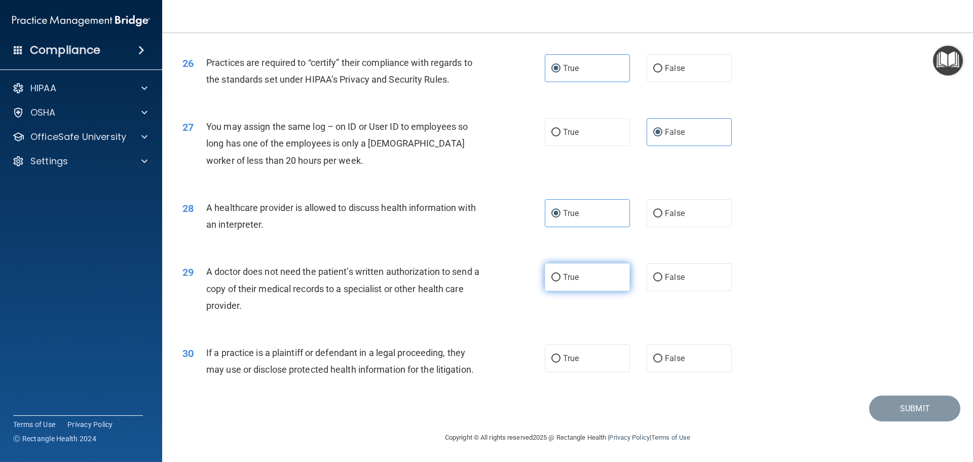
click at [565, 271] on label "True" at bounding box center [587, 277] width 85 height 28
click at [561, 274] on input "True" at bounding box center [556, 278] width 9 height 8
radio input "true"
click at [594, 354] on label "True" at bounding box center [587, 358] width 85 height 28
click at [561, 355] on input "True" at bounding box center [556, 359] width 9 height 8
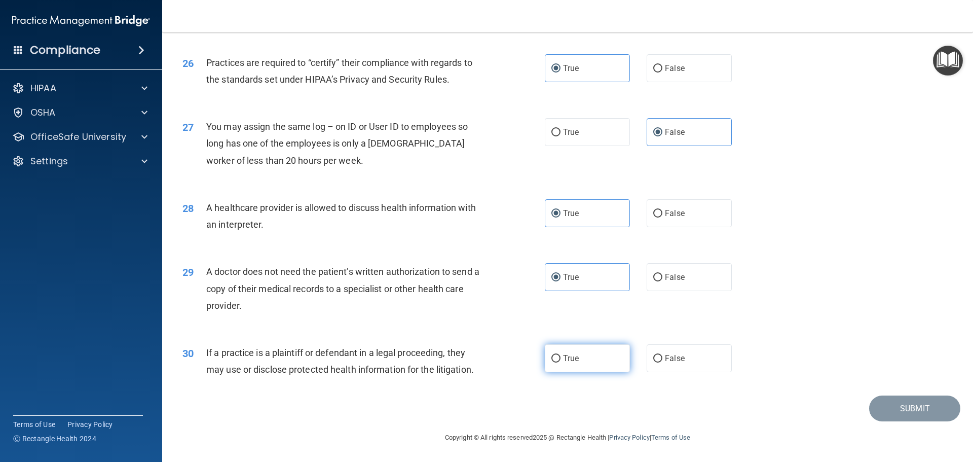
radio input "true"
click at [880, 414] on button "Submit" at bounding box center [915, 408] width 91 height 26
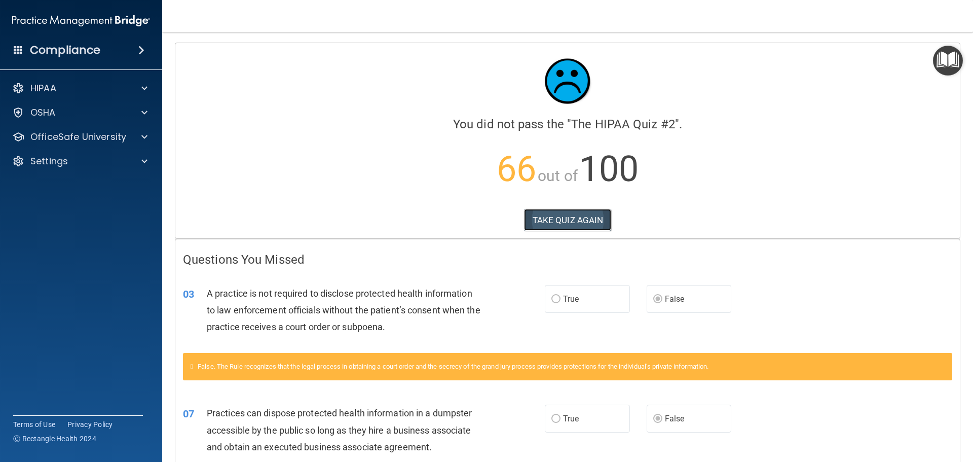
click at [589, 224] on button "TAKE QUIZ AGAIN" at bounding box center [568, 220] width 88 height 22
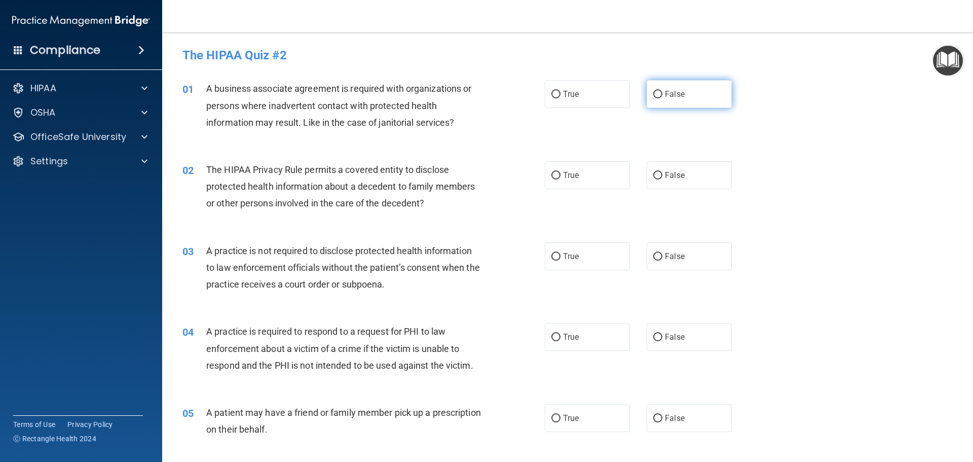
drag, startPoint x: 692, startPoint y: 102, endPoint x: 692, endPoint y: 108, distance: 6.1
click at [692, 102] on label "False" at bounding box center [689, 94] width 85 height 28
click at [663, 98] on input "False" at bounding box center [658, 95] width 9 height 8
radio input "true"
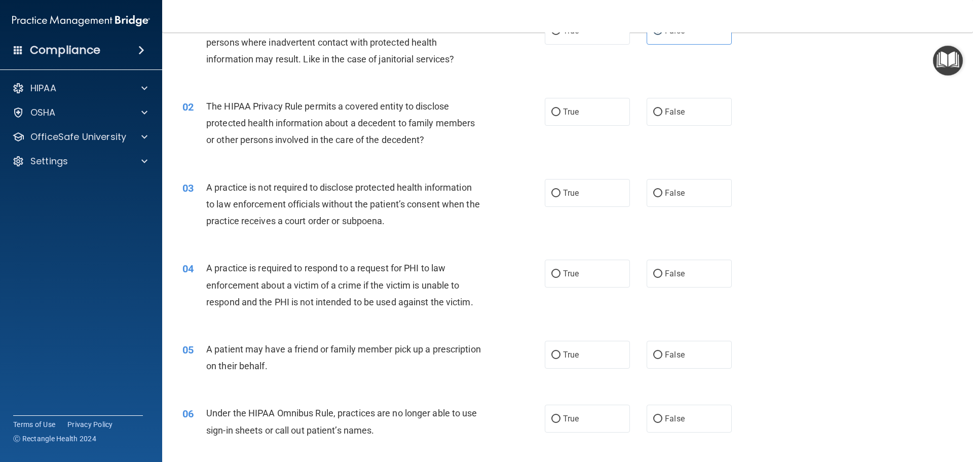
scroll to position [67, 0]
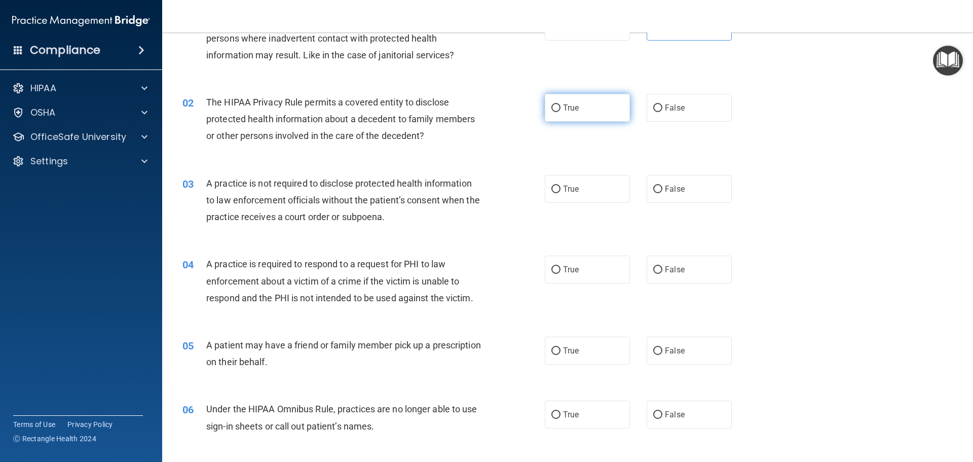
click at [563, 117] on label "True" at bounding box center [587, 108] width 85 height 28
click at [561, 112] on input "True" at bounding box center [556, 108] width 9 height 8
radio input "true"
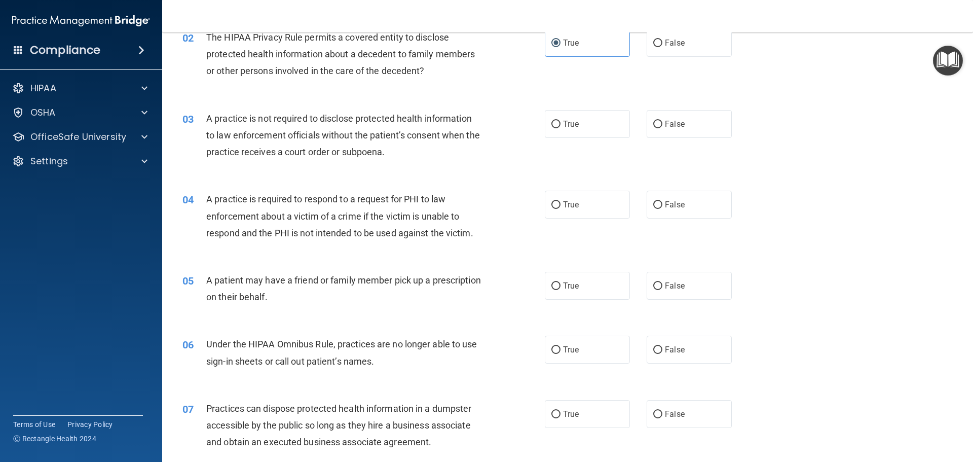
scroll to position [135, 0]
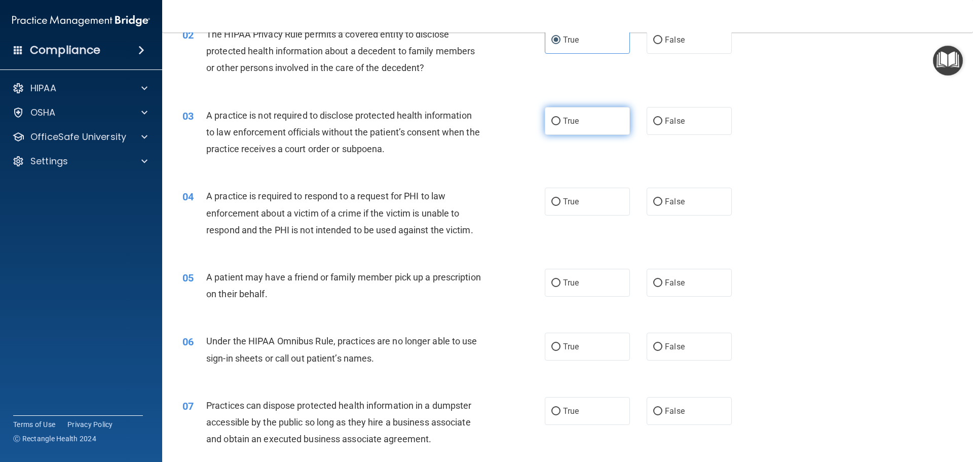
click at [578, 118] on label "True" at bounding box center [587, 121] width 85 height 28
click at [561, 118] on input "True" at bounding box center [556, 122] width 9 height 8
radio input "true"
click at [711, 116] on label "False" at bounding box center [689, 121] width 85 height 28
click at [663, 118] on input "False" at bounding box center [658, 122] width 9 height 8
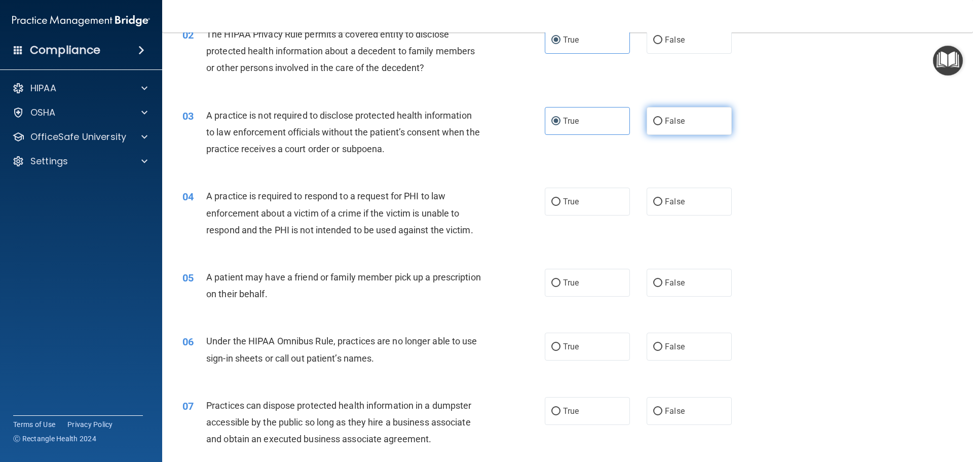
radio input "true"
radio input "false"
click at [565, 183] on div "04 A practice is required to respond to a request for PHI to law enforcement ab…" at bounding box center [568, 215] width 786 height 81
click at [552, 207] on label "True" at bounding box center [587, 202] width 85 height 28
click at [552, 206] on input "True" at bounding box center [556, 202] width 9 height 8
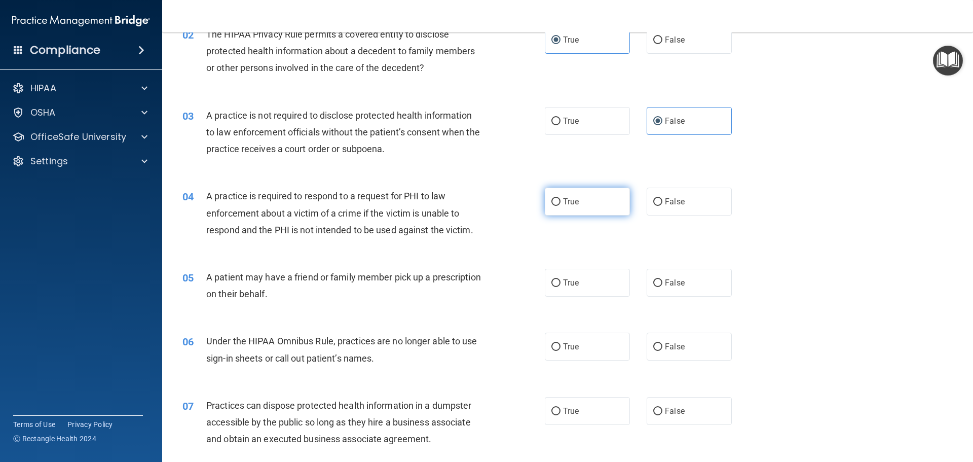
radio input "true"
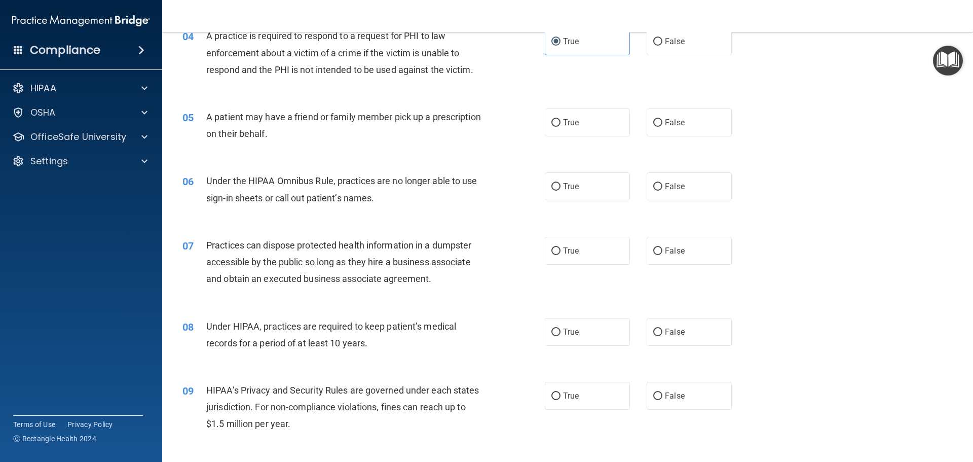
scroll to position [304, 0]
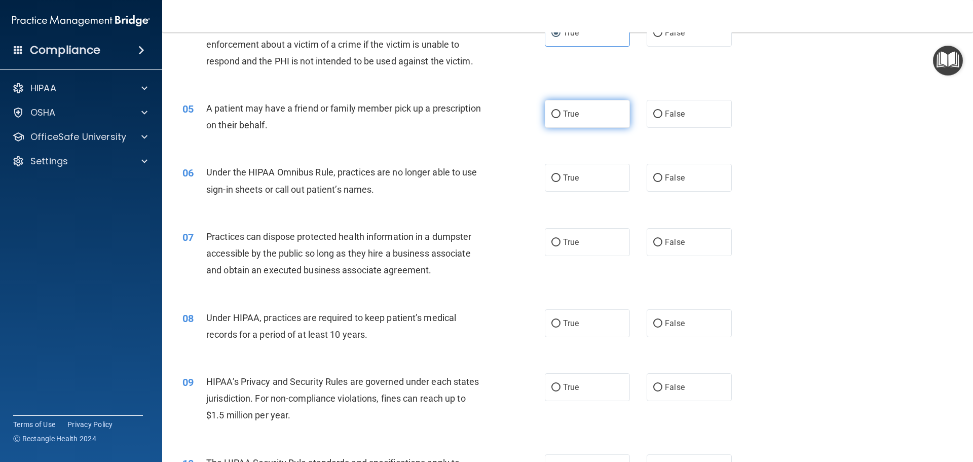
click at [574, 121] on label "True" at bounding box center [587, 114] width 85 height 28
click at [561, 118] on input "True" at bounding box center [556, 115] width 9 height 8
radio input "true"
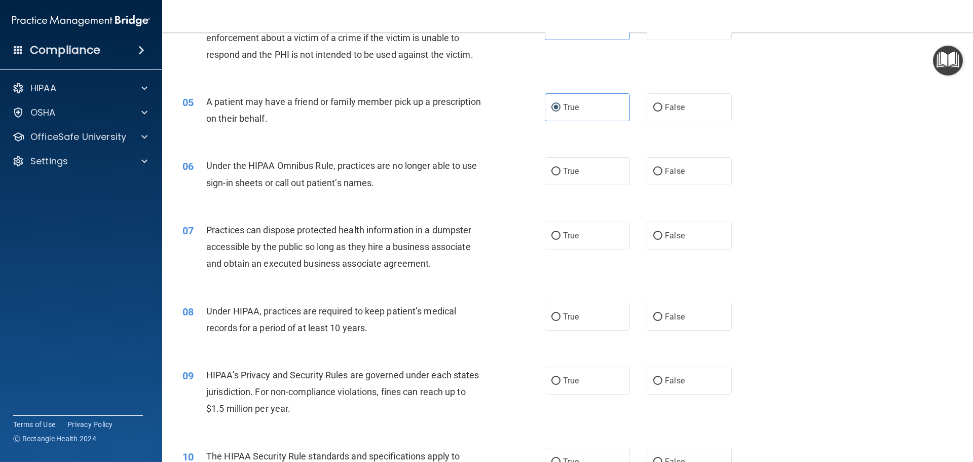
scroll to position [321, 0]
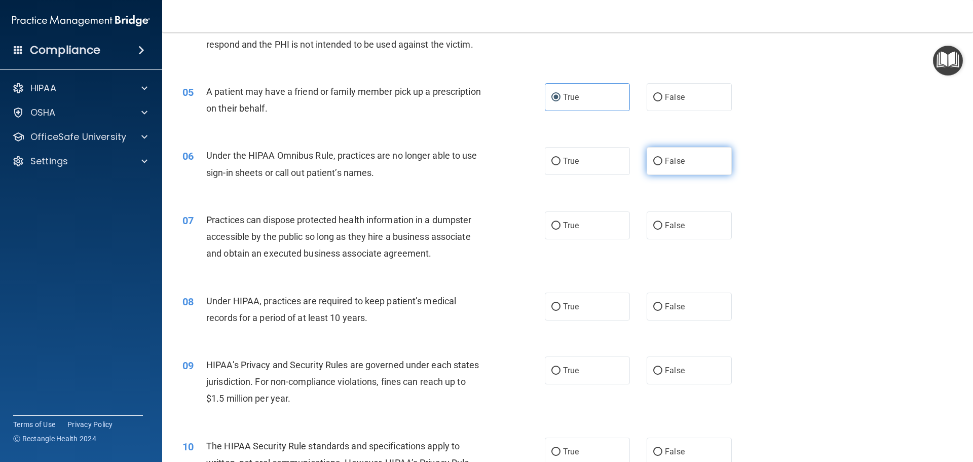
click at [648, 169] on label "False" at bounding box center [689, 161] width 85 height 28
click at [654, 165] on input "False" at bounding box center [658, 162] width 9 height 8
radio input "true"
click at [673, 228] on span "False" at bounding box center [675, 226] width 20 height 10
click at [663, 228] on input "False" at bounding box center [658, 226] width 9 height 8
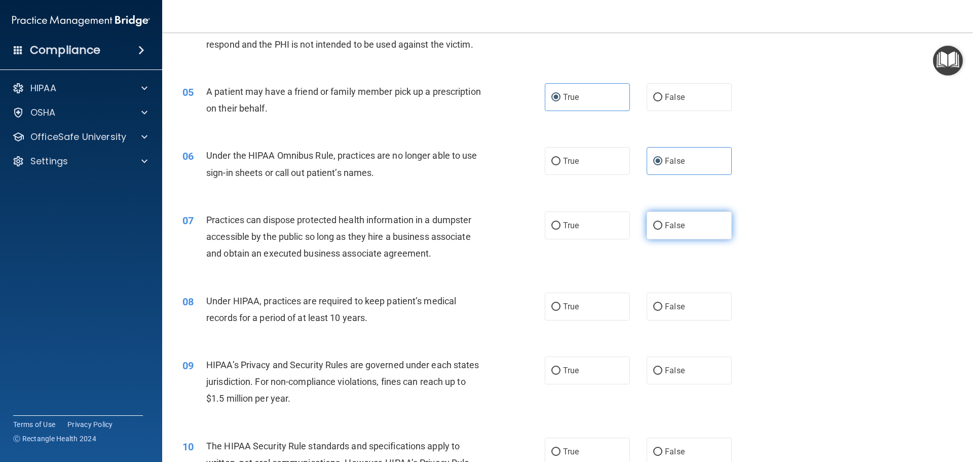
radio input "true"
click at [668, 307] on span "False" at bounding box center [675, 307] width 20 height 10
click at [660, 370] on label "False" at bounding box center [689, 370] width 85 height 28
click at [660, 370] on input "False" at bounding box center [658, 371] width 9 height 8
radio input "true"
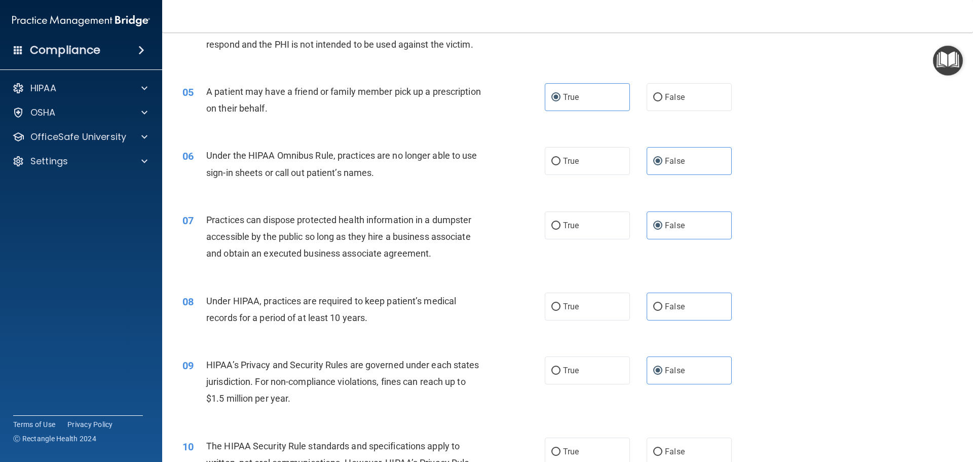
drag, startPoint x: 679, startPoint y: 279, endPoint x: 676, endPoint y: 284, distance: 6.4
click at [671, 309] on span "False" at bounding box center [675, 307] width 20 height 10
click at [663, 309] on input "False" at bounding box center [658, 307] width 9 height 8
radio input "true"
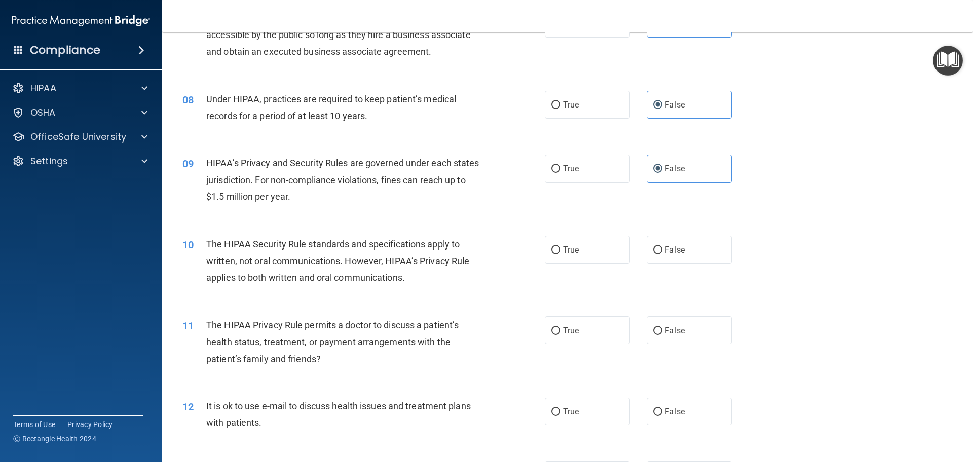
scroll to position [541, 0]
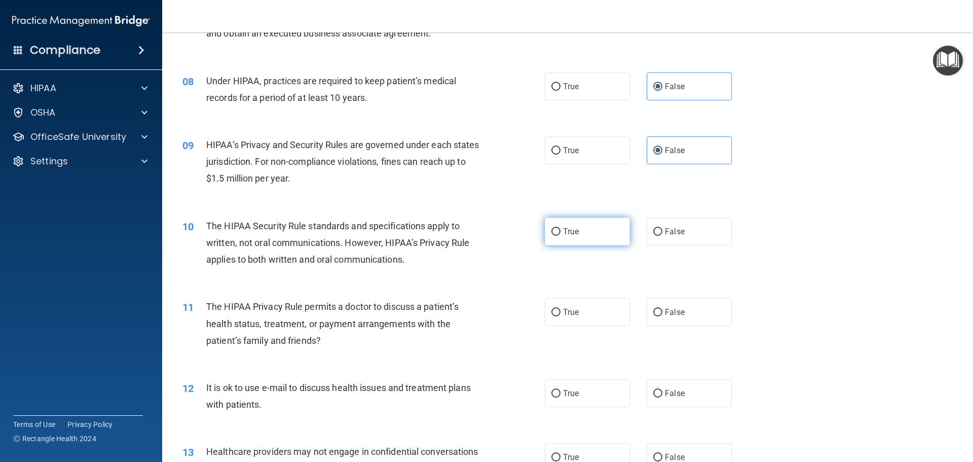
click at [572, 235] on span "True" at bounding box center [571, 232] width 16 height 10
click at [561, 235] on input "True" at bounding box center [556, 232] width 9 height 8
radio input "true"
click at [568, 317] on label "True" at bounding box center [587, 312] width 85 height 28
click at [561, 316] on input "True" at bounding box center [556, 313] width 9 height 8
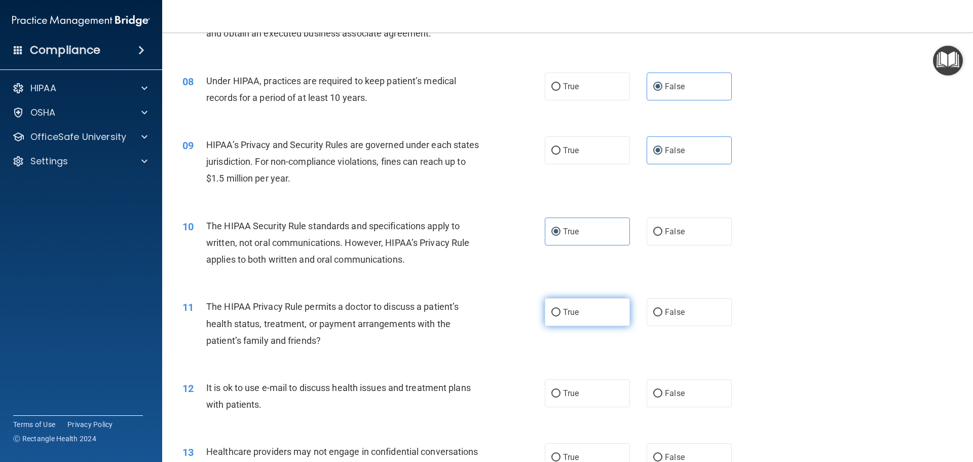
radio input "true"
click at [587, 403] on label "True" at bounding box center [587, 393] width 85 height 28
click at [561, 397] on input "True" at bounding box center [556, 394] width 9 height 8
radio input "true"
drag, startPoint x: 692, startPoint y: 404, endPoint x: 709, endPoint y: 421, distance: 24.7
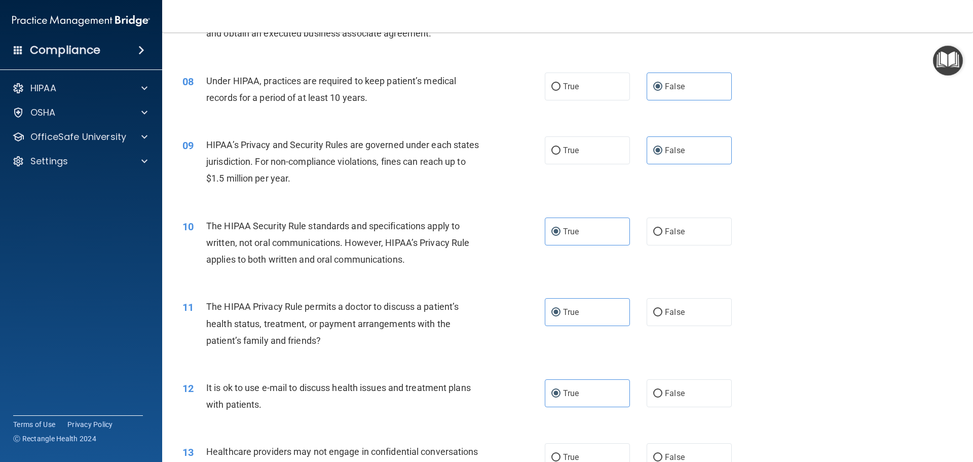
click at [693, 405] on label "False" at bounding box center [689, 393] width 85 height 28
click at [663, 397] on input "False" at bounding box center [658, 394] width 9 height 8
radio input "true"
radio input "false"
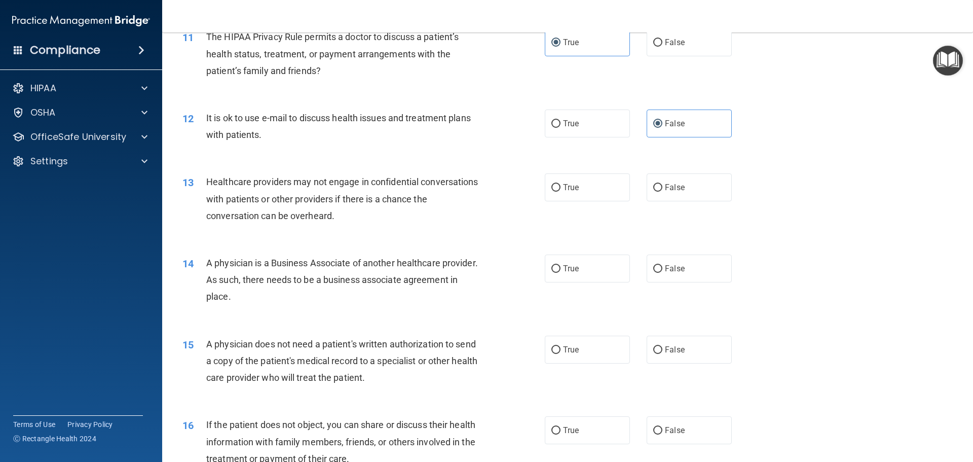
scroll to position [811, 0]
click at [591, 196] on label "True" at bounding box center [587, 187] width 85 height 28
click at [561, 191] on input "True" at bounding box center [556, 188] width 9 height 8
radio input "true"
click at [689, 198] on label "False" at bounding box center [689, 187] width 85 height 28
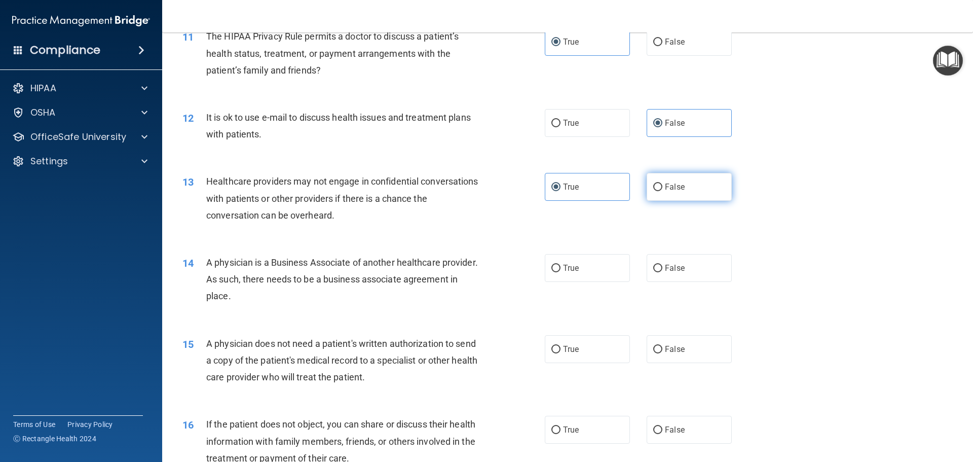
click at [663, 191] on input "False" at bounding box center [658, 188] width 9 height 8
radio input "true"
radio input "false"
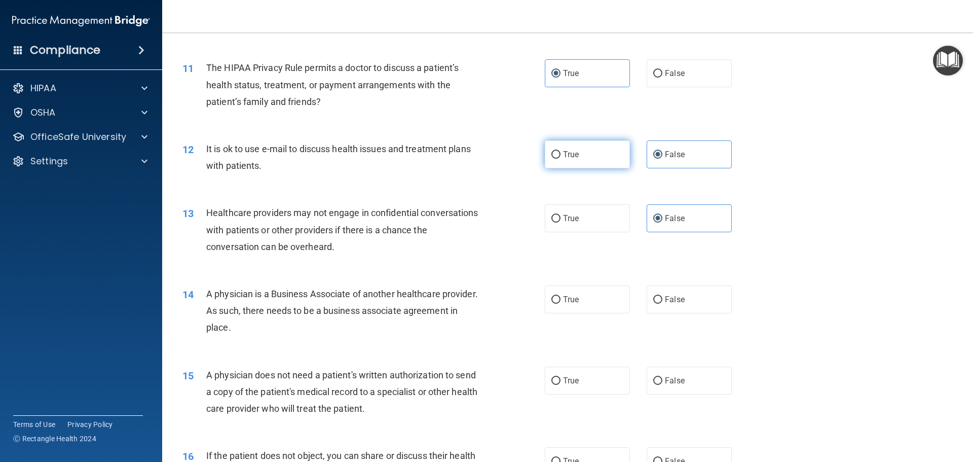
scroll to position [777, 0]
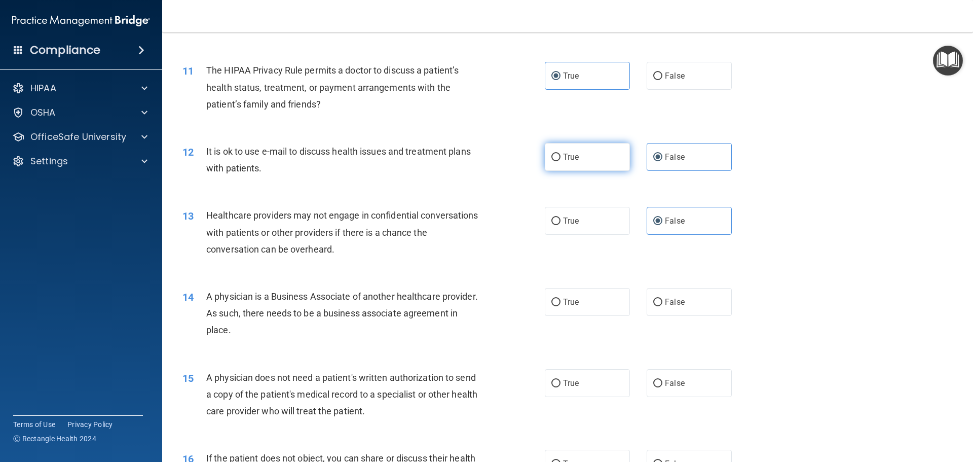
click at [579, 145] on label "True" at bounding box center [587, 157] width 85 height 28
click at [561, 154] on input "True" at bounding box center [556, 158] width 9 height 8
radio input "true"
radio input "false"
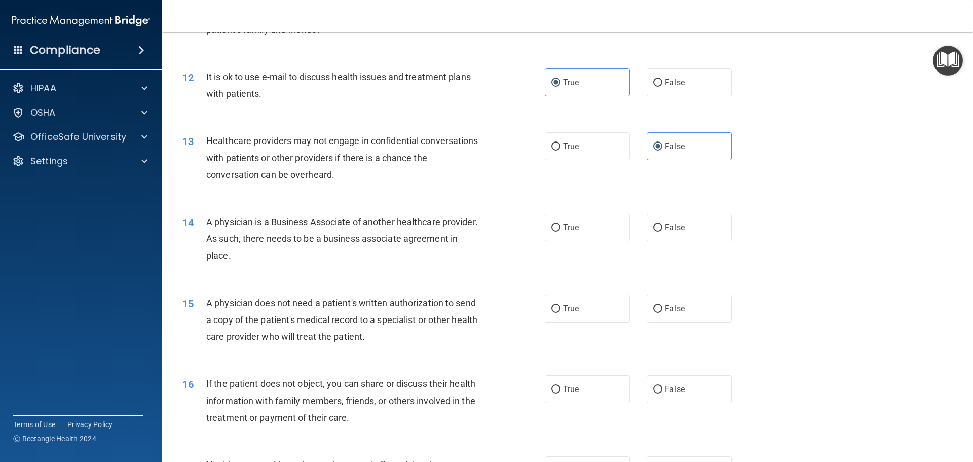
scroll to position [862, 0]
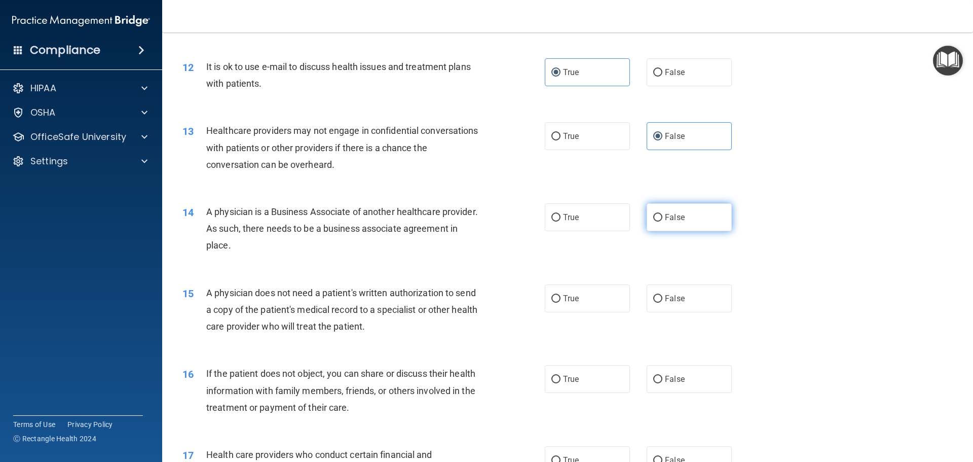
click at [647, 220] on label "False" at bounding box center [689, 217] width 85 height 28
click at [654, 220] on input "False" at bounding box center [658, 218] width 9 height 8
radio input "true"
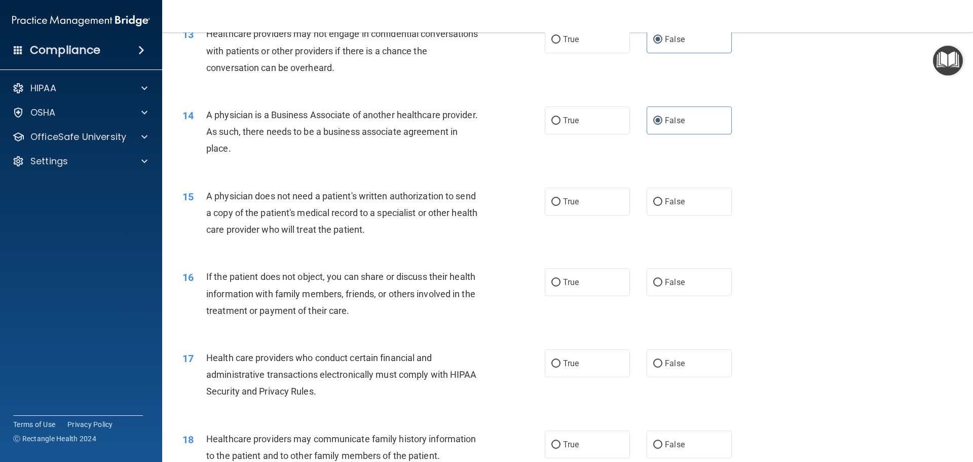
scroll to position [963, 0]
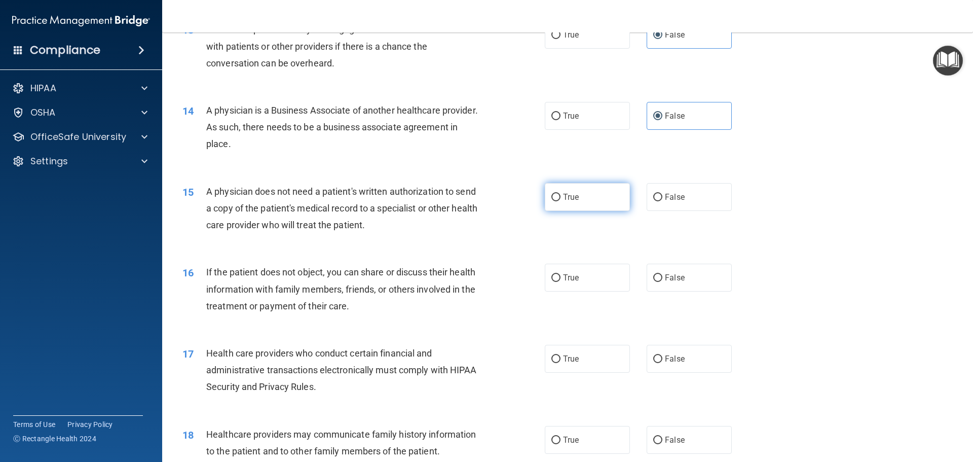
click at [552, 200] on input "True" at bounding box center [556, 198] width 9 height 8
radio input "true"
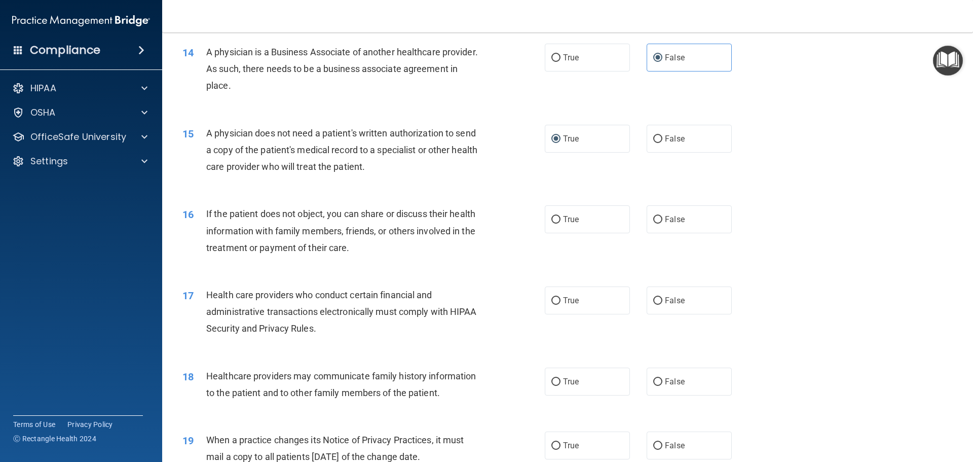
scroll to position [1048, 0]
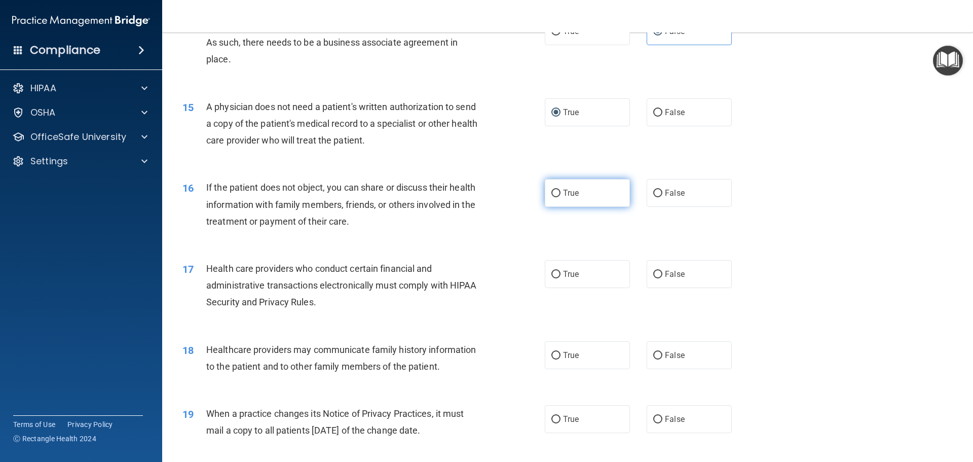
click at [553, 200] on label "True" at bounding box center [587, 193] width 85 height 28
click at [553, 197] on input "True" at bounding box center [556, 194] width 9 height 8
radio input "true"
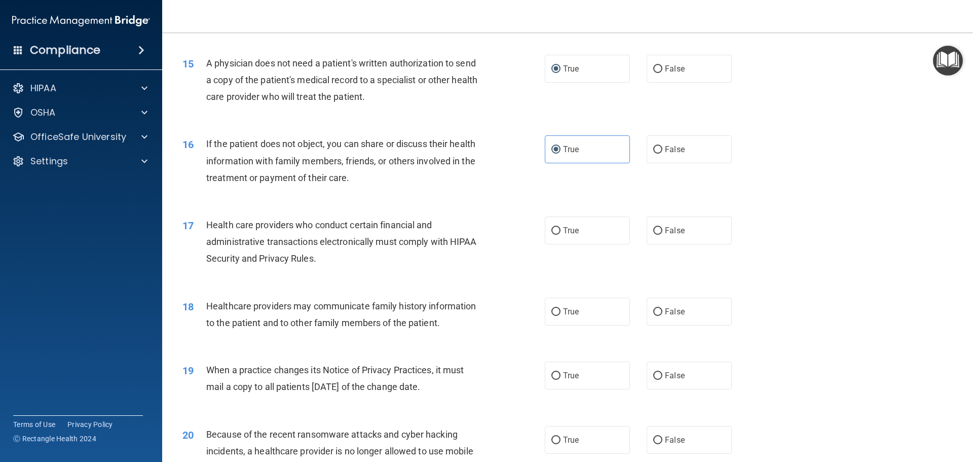
scroll to position [1099, 0]
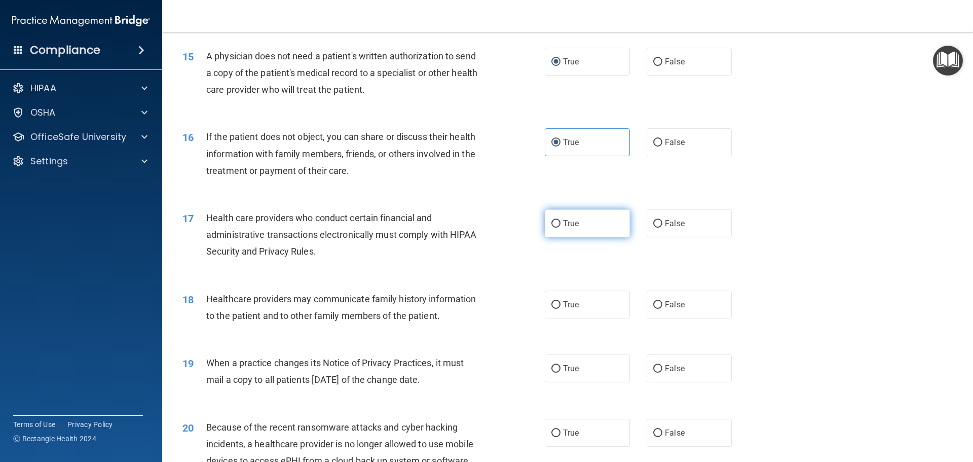
click at [602, 227] on label "True" at bounding box center [587, 223] width 85 height 28
click at [561, 227] on input "True" at bounding box center [556, 224] width 9 height 8
radio input "true"
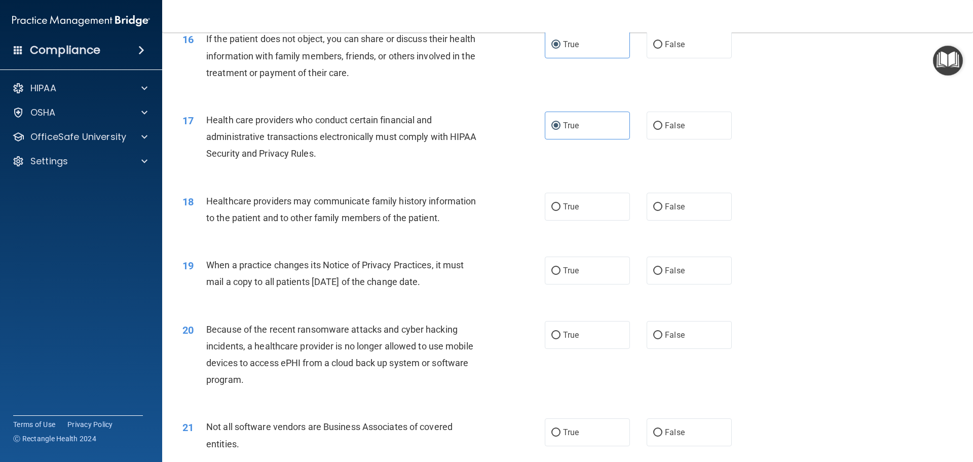
scroll to position [1200, 0]
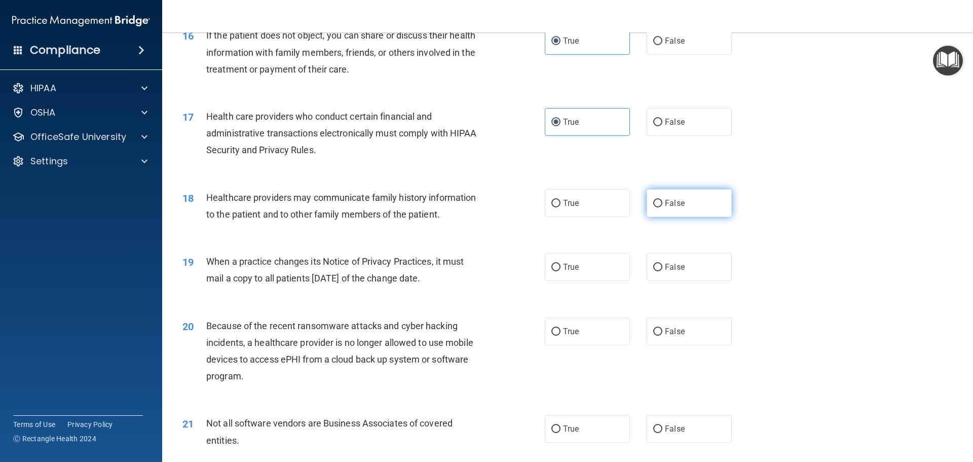
drag, startPoint x: 669, startPoint y: 206, endPoint x: 670, endPoint y: 213, distance: 7.1
click at [669, 210] on label "False" at bounding box center [689, 203] width 85 height 28
click at [663, 207] on input "False" at bounding box center [658, 204] width 9 height 8
radio input "true"
drag, startPoint x: 710, startPoint y: 266, endPoint x: 726, endPoint y: 278, distance: 19.6
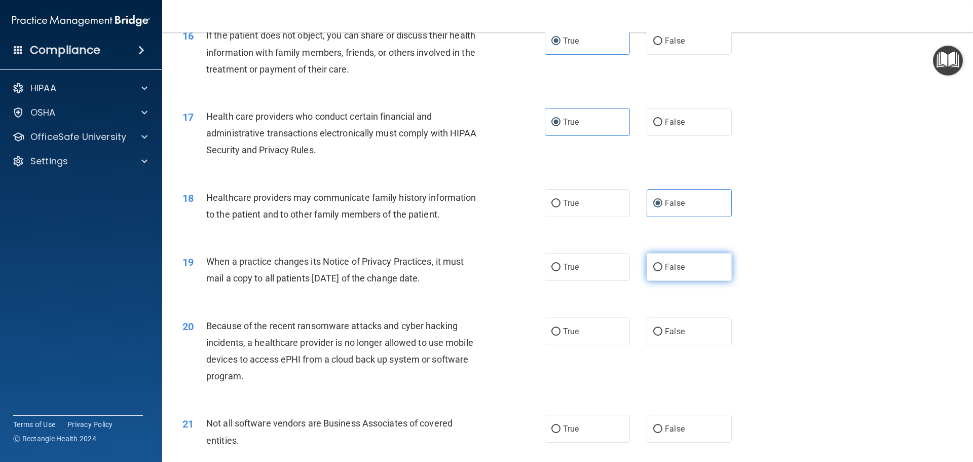
click at [714, 274] on label "False" at bounding box center [689, 267] width 85 height 28
click at [663, 271] on input "False" at bounding box center [658, 268] width 9 height 8
radio input "true"
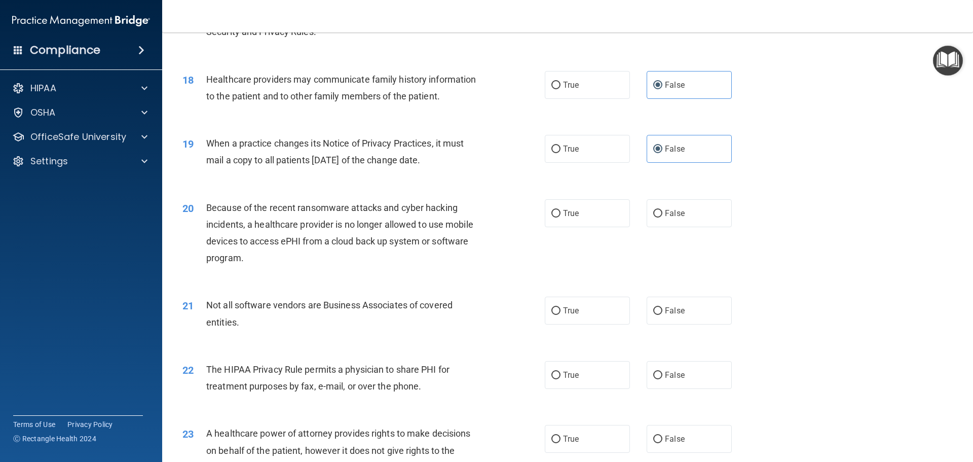
scroll to position [1335, 0]
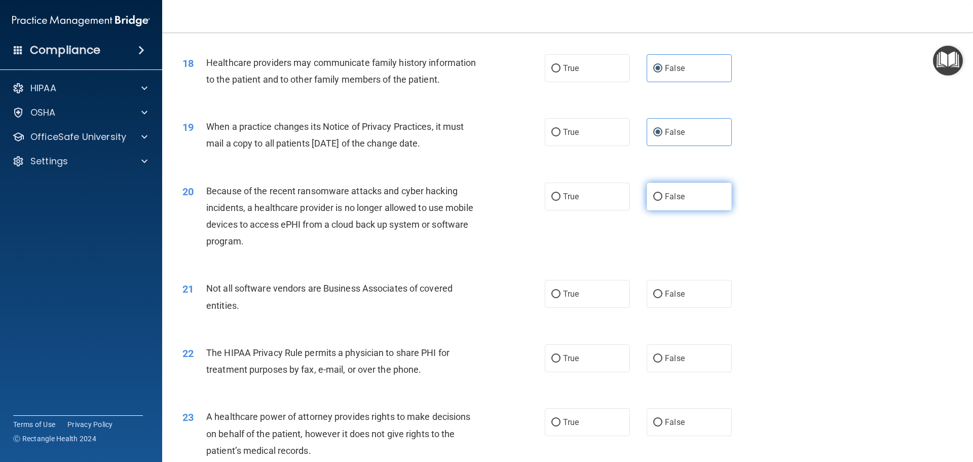
click at [678, 208] on label "False" at bounding box center [689, 197] width 85 height 28
click at [663, 201] on input "False" at bounding box center [658, 197] width 9 height 8
radio input "true"
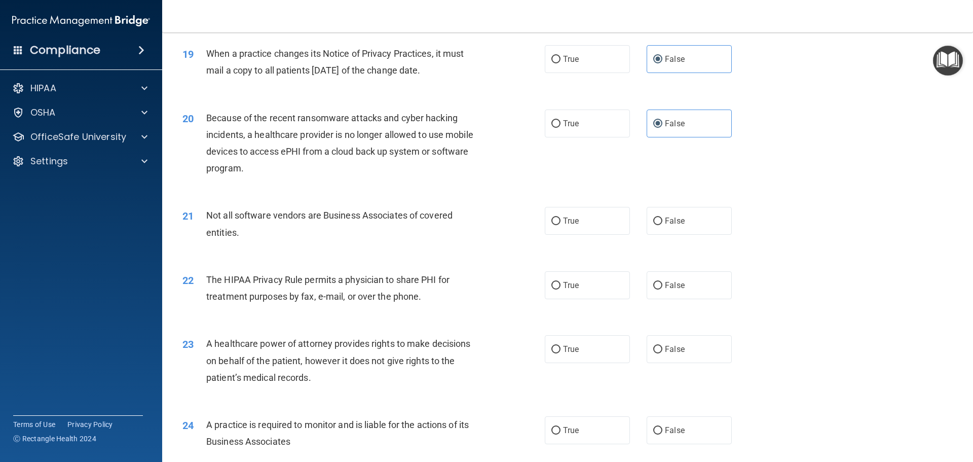
scroll to position [1420, 0]
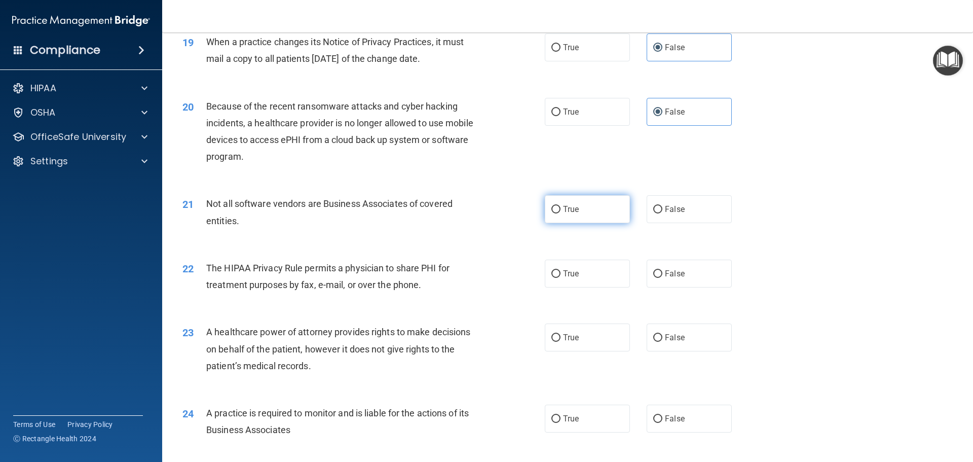
click at [602, 209] on label "True" at bounding box center [587, 209] width 85 height 28
click at [561, 209] on input "True" at bounding box center [556, 210] width 9 height 8
radio input "true"
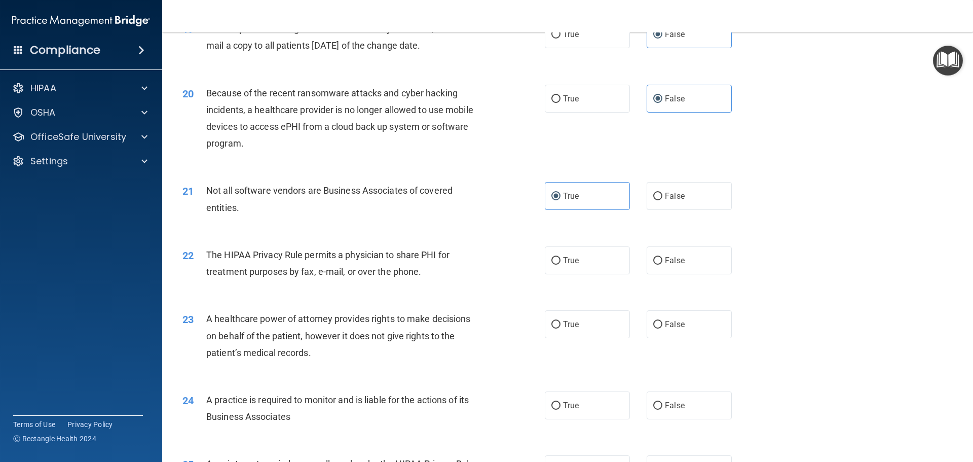
scroll to position [1436, 0]
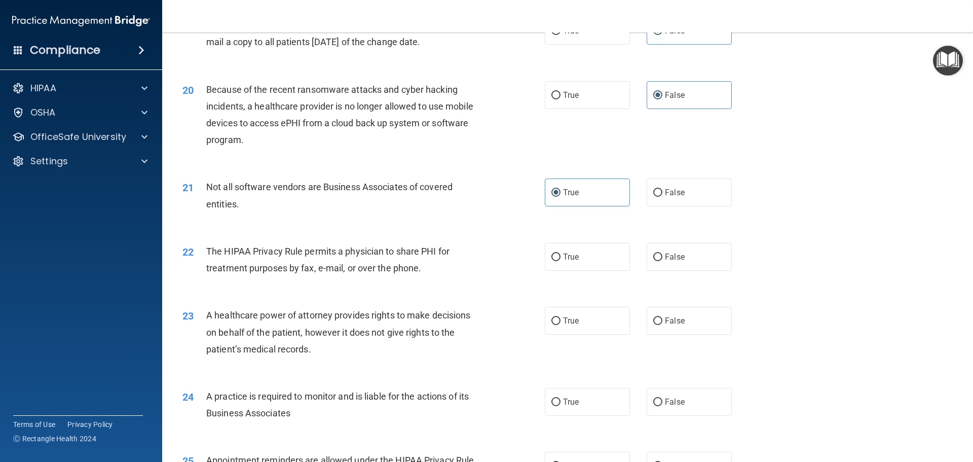
click at [580, 271] on div "22 The HIPAA Privacy Rule permits a physician to share PHI for treatment purpos…" at bounding box center [568, 262] width 786 height 64
click at [578, 264] on label "True" at bounding box center [587, 257] width 85 height 28
click at [561, 261] on input "True" at bounding box center [556, 258] width 9 height 8
radio input "true"
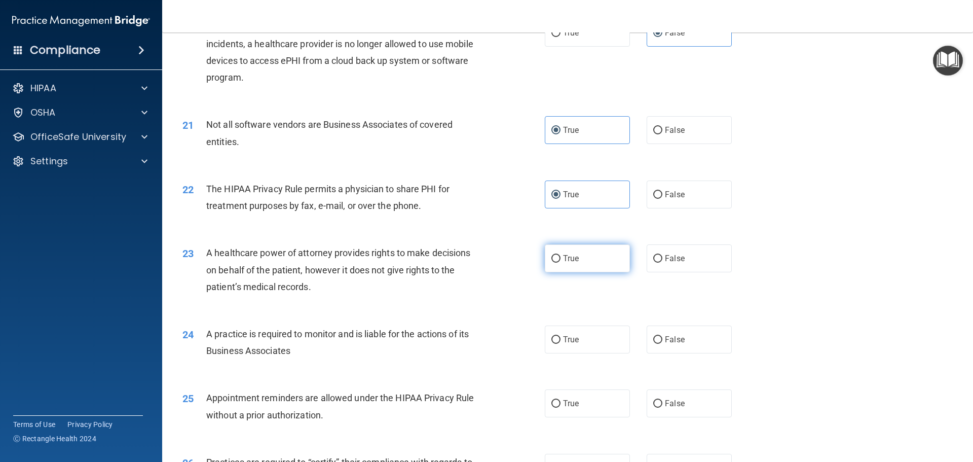
scroll to position [1504, 0]
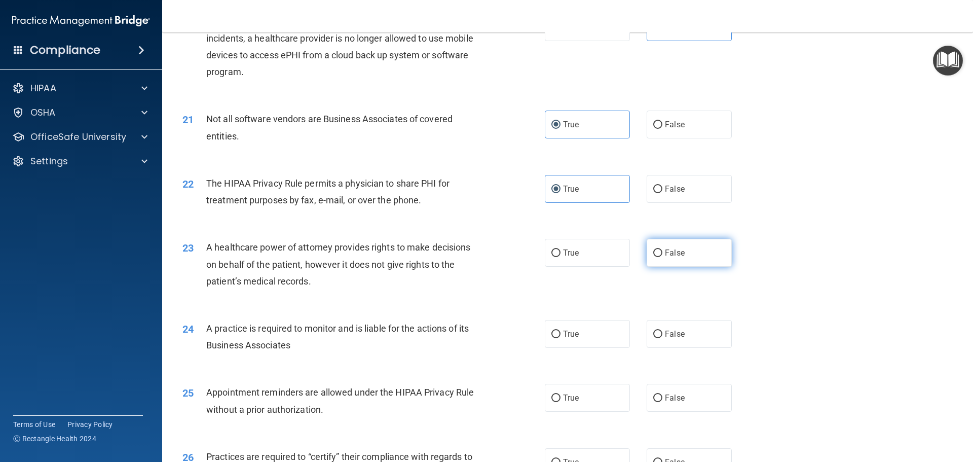
click at [665, 252] on span "False" at bounding box center [675, 253] width 20 height 10
click at [662, 252] on input "False" at bounding box center [658, 253] width 9 height 8
radio input "true"
click at [678, 335] on span "False" at bounding box center [675, 334] width 20 height 10
click at [663, 335] on input "False" at bounding box center [658, 335] width 9 height 8
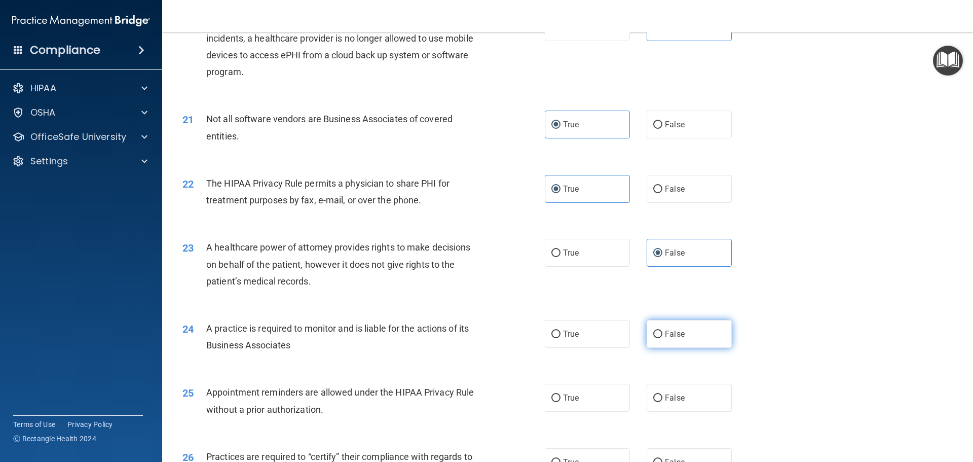
radio input "true"
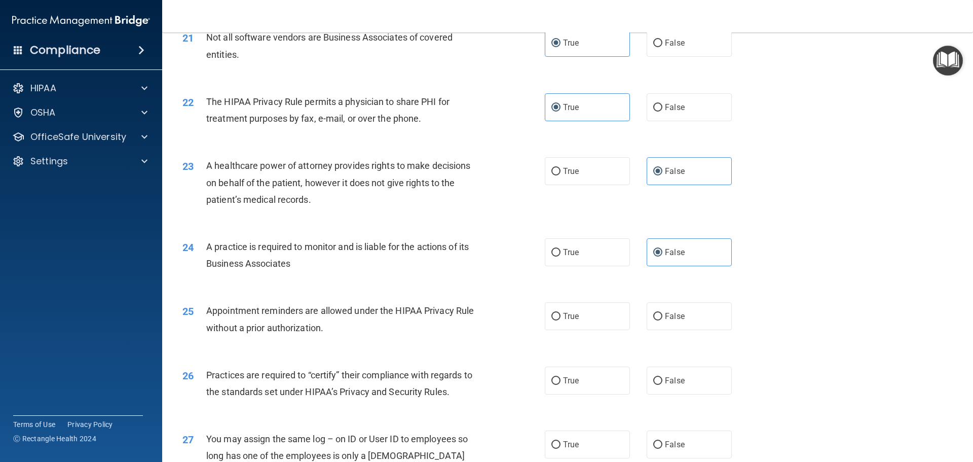
scroll to position [1588, 0]
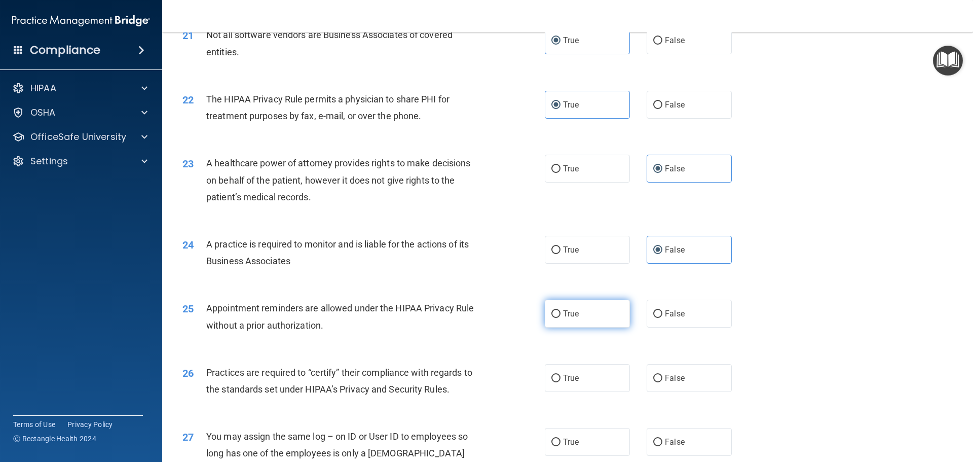
drag, startPoint x: 582, startPoint y: 313, endPoint x: 591, endPoint y: 308, distance: 10.0
click at [585, 313] on label "True" at bounding box center [587, 314] width 85 height 28
click at [561, 313] on input "True" at bounding box center [556, 314] width 9 height 8
radio input "true"
click at [673, 377] on span "False" at bounding box center [675, 378] width 20 height 10
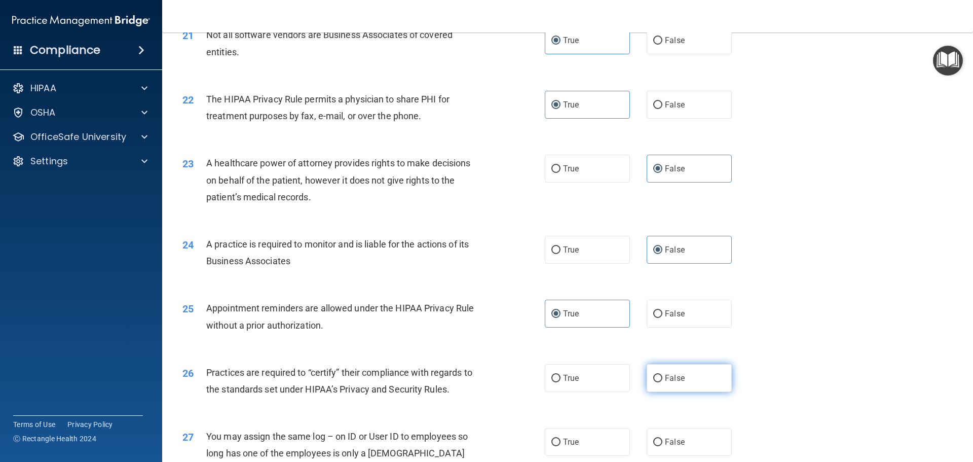
click at [663, 377] on input "False" at bounding box center [658, 379] width 9 height 8
radio input "true"
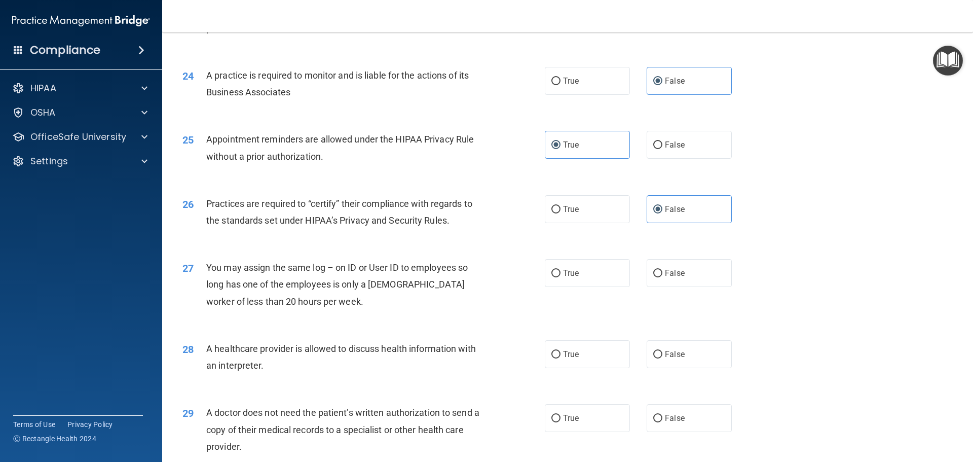
scroll to position [1758, 0]
click at [672, 269] on span "False" at bounding box center [675, 273] width 20 height 10
click at [663, 269] on input "False" at bounding box center [658, 273] width 9 height 8
radio input "true"
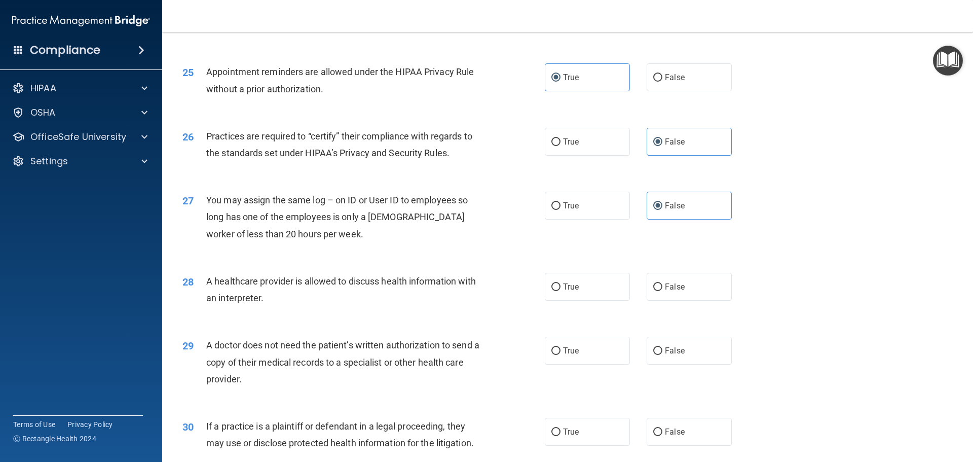
scroll to position [1825, 0]
click at [605, 288] on label "True" at bounding box center [587, 286] width 85 height 28
click at [561, 288] on input "True" at bounding box center [556, 287] width 9 height 8
radio input "true"
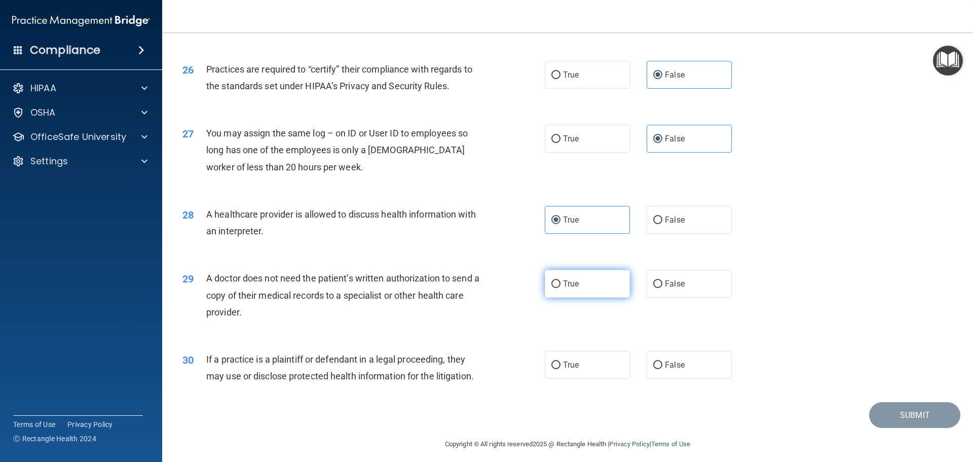
scroll to position [1898, 0]
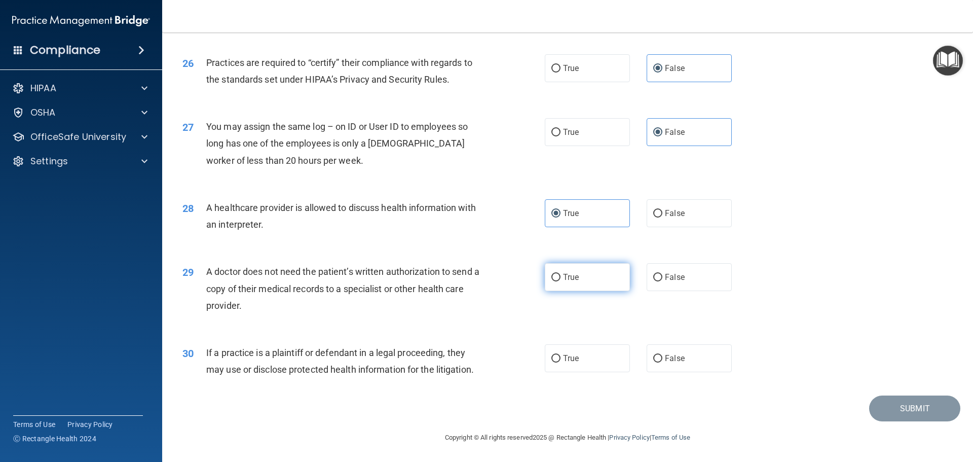
click at [572, 278] on span "True" at bounding box center [571, 277] width 16 height 10
click at [561, 278] on input "True" at bounding box center [556, 278] width 9 height 8
radio input "true"
click at [569, 370] on label "True" at bounding box center [587, 358] width 85 height 28
click at [561, 363] on input "True" at bounding box center [556, 359] width 9 height 8
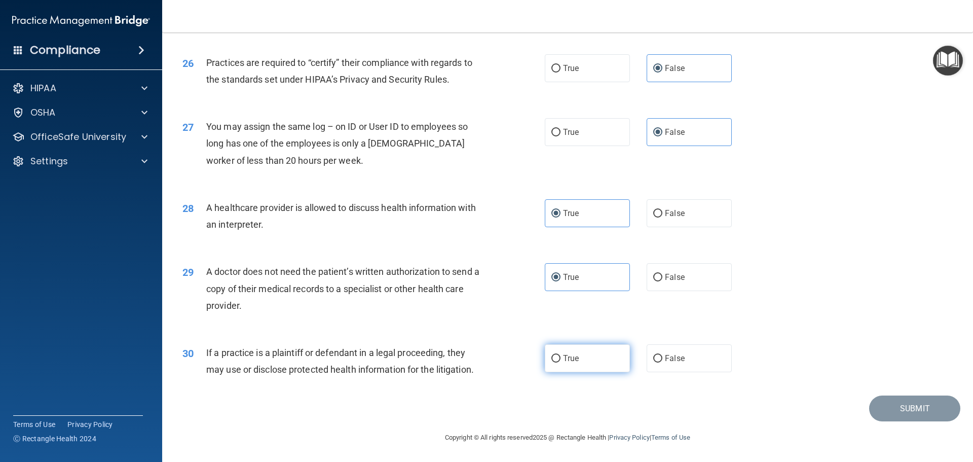
radio input "true"
click at [887, 408] on button "Submit" at bounding box center [915, 408] width 91 height 26
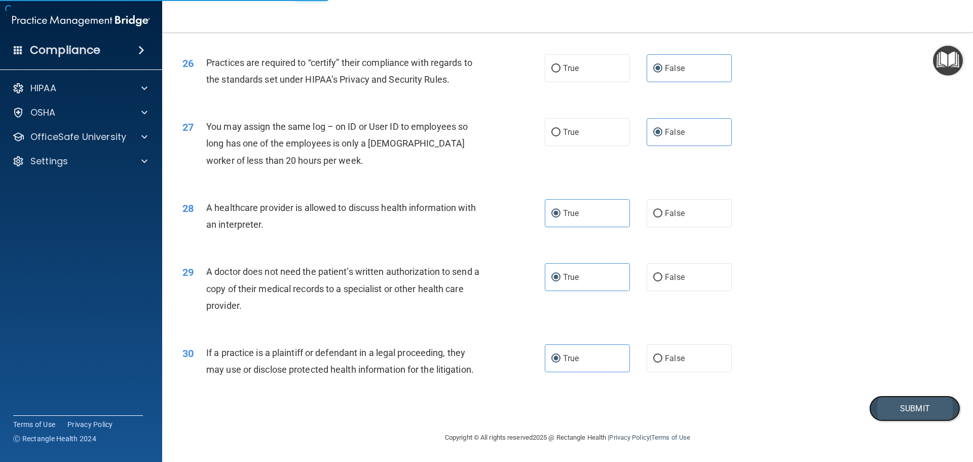
drag, startPoint x: 892, startPoint y: 403, endPoint x: 884, endPoint y: 406, distance: 9.0
click at [892, 406] on button "Submit" at bounding box center [915, 408] width 91 height 26
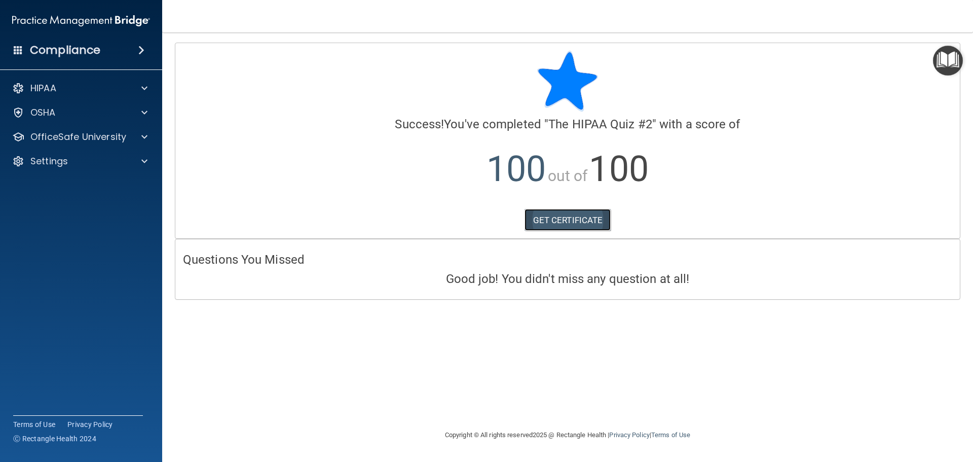
click at [555, 222] on link "GET CERTIFICATE" at bounding box center [568, 220] width 87 height 22
click at [50, 88] on p "HIPAA" at bounding box center [43, 88] width 26 height 12
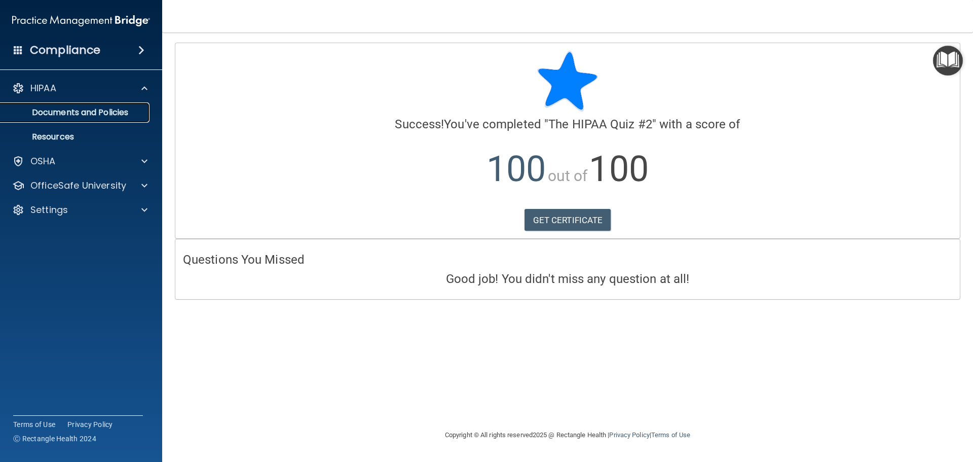
click at [82, 108] on p "Documents and Policies" at bounding box center [76, 112] width 138 height 10
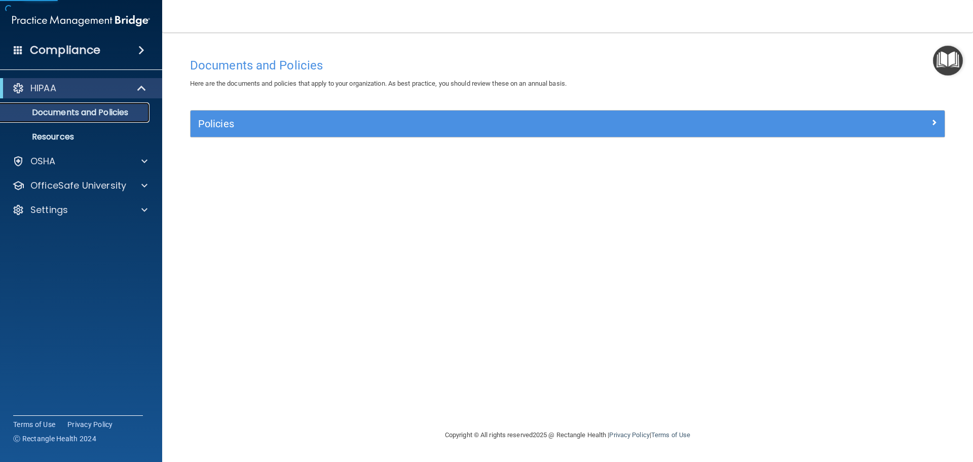
click at [83, 112] on p "Documents and Policies" at bounding box center [76, 112] width 138 height 10
click at [51, 159] on p "OSHA" at bounding box center [42, 161] width 25 height 12
click at [49, 91] on p "HIPAA" at bounding box center [43, 88] width 26 height 12
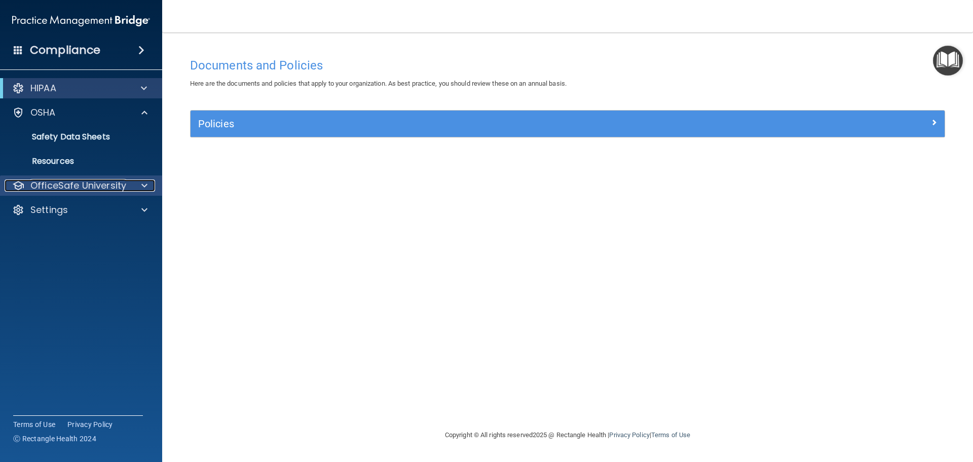
click at [58, 182] on p "OfficeSafe University" at bounding box center [78, 185] width 96 height 12
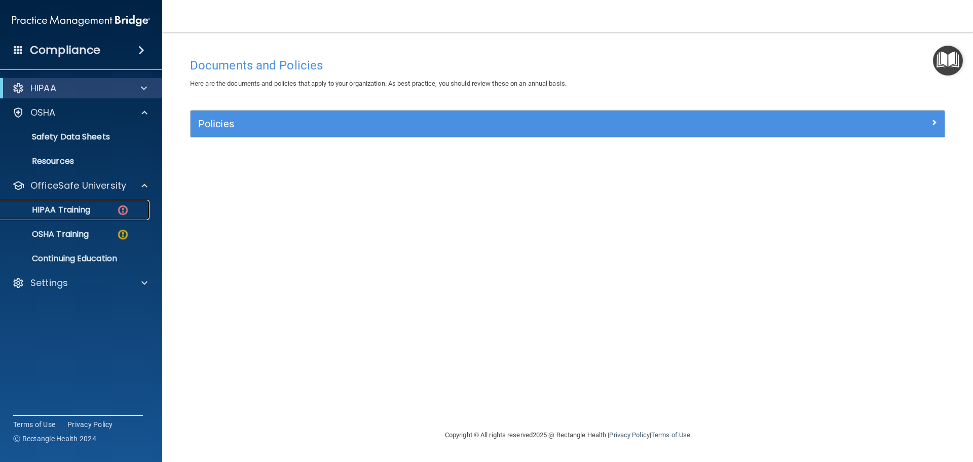
click at [55, 205] on p "HIPAA Training" at bounding box center [49, 210] width 84 height 10
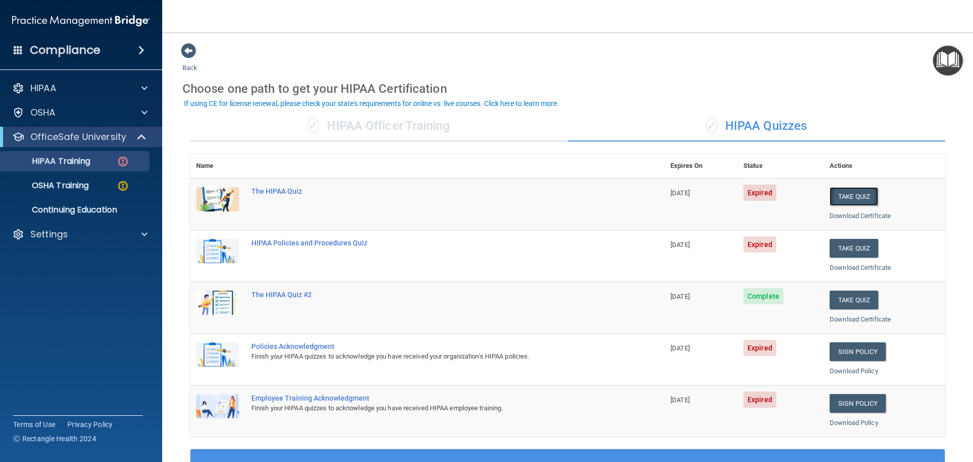
click at [842, 197] on button "Take Quiz" at bounding box center [854, 196] width 49 height 19
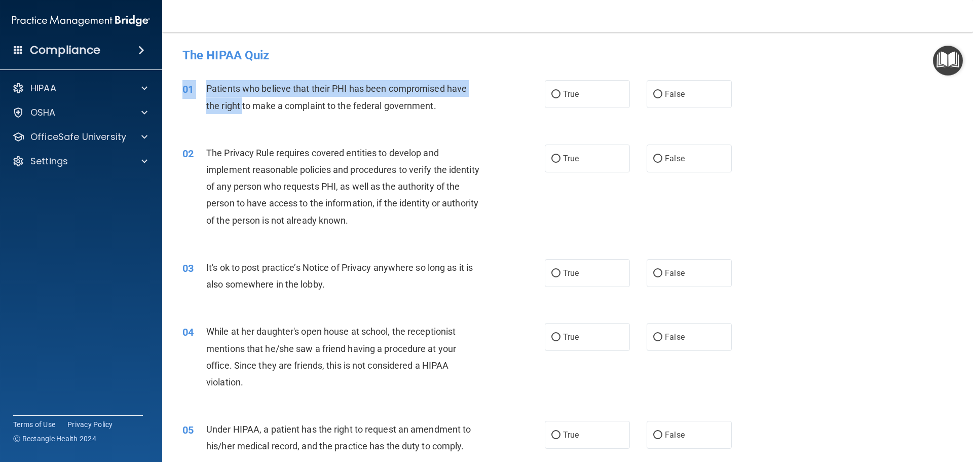
drag, startPoint x: 254, startPoint y: 113, endPoint x: 540, endPoint y: 119, distance: 286.5
click at [451, 124] on div "01 Patients who believe that their PHI has been compromised have the right to m…" at bounding box center [568, 99] width 786 height 64
click at [553, 96] on input "True" at bounding box center [556, 95] width 9 height 8
radio input "true"
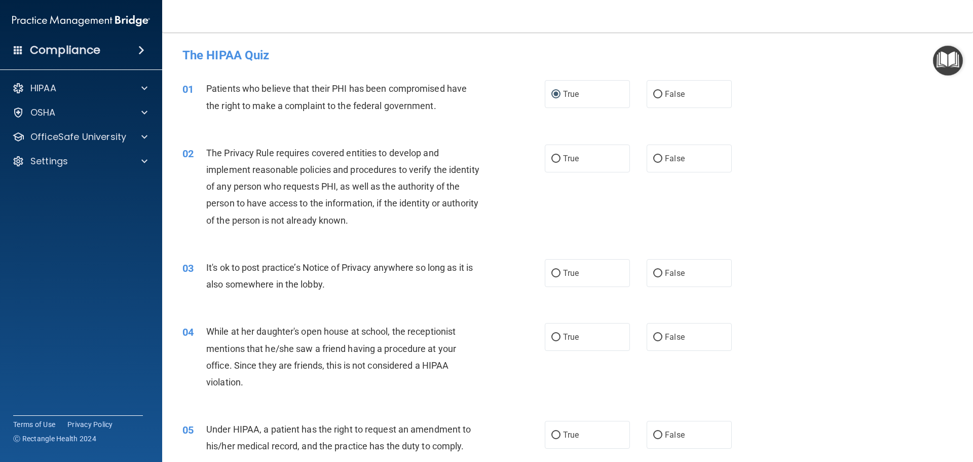
drag, startPoint x: 286, startPoint y: 184, endPoint x: 292, endPoint y: 185, distance: 6.3
click at [291, 185] on span "The Privacy Rule requires covered entities to develop and implement reasonable …" at bounding box center [342, 187] width 273 height 78
click at [391, 216] on div "The Privacy Rule requires covered entities to develop and implement reasonable …" at bounding box center [347, 186] width 283 height 84
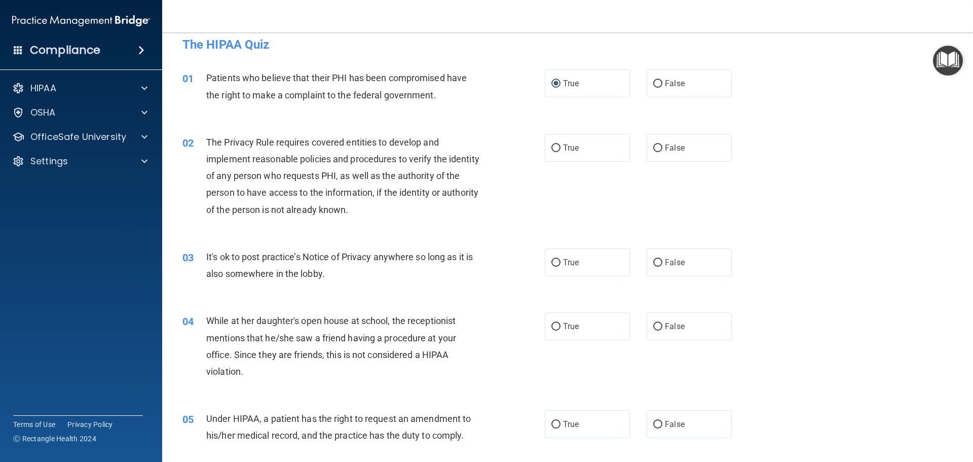
scroll to position [17, 0]
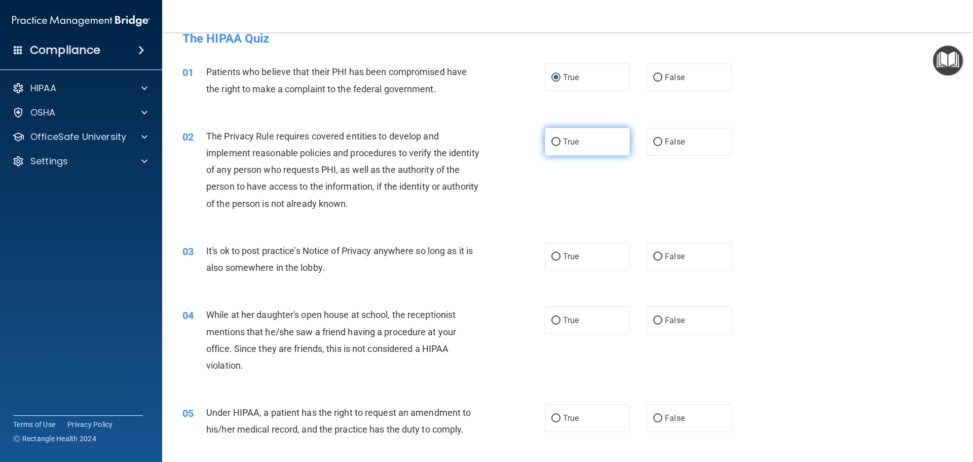
click at [577, 128] on label "True" at bounding box center [587, 142] width 85 height 28
click at [561, 138] on input "True" at bounding box center [556, 142] width 9 height 8
radio input "true"
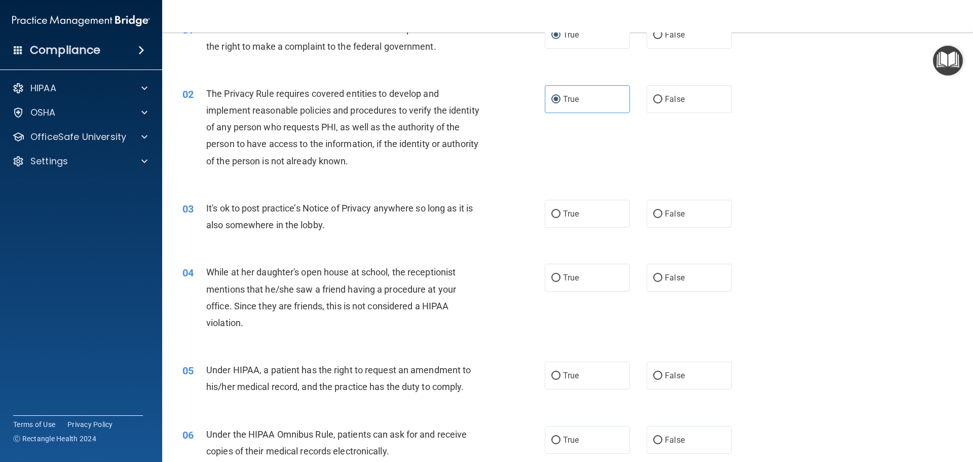
scroll to position [67, 0]
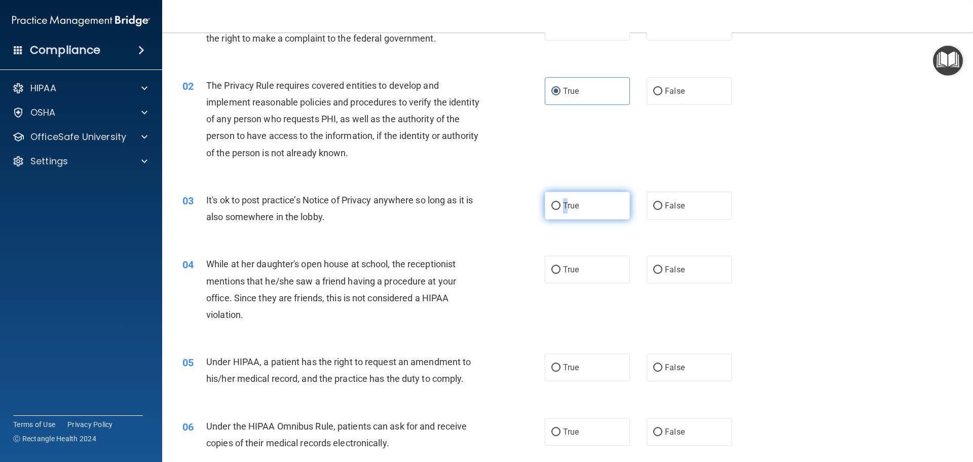
click at [561, 212] on label "True" at bounding box center [587, 206] width 85 height 28
click at [602, 207] on label "True" at bounding box center [587, 206] width 85 height 28
click at [561, 207] on input "True" at bounding box center [556, 206] width 9 height 8
radio input "true"
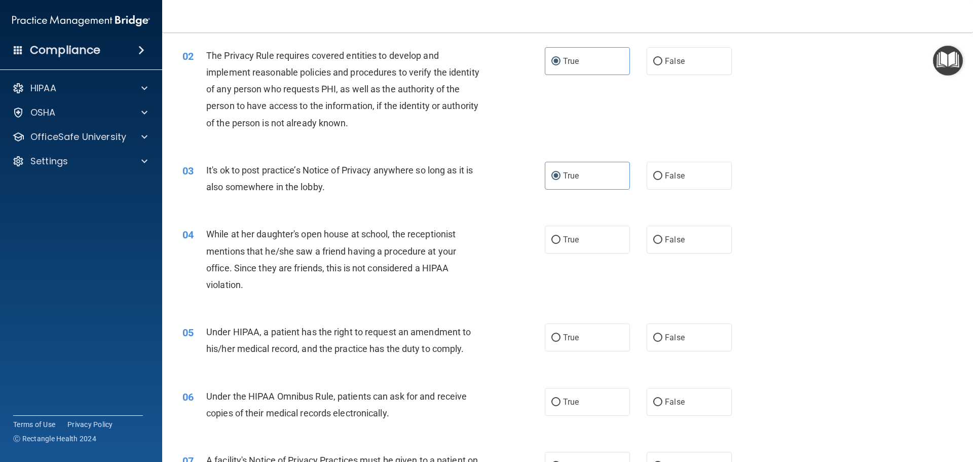
scroll to position [101, 0]
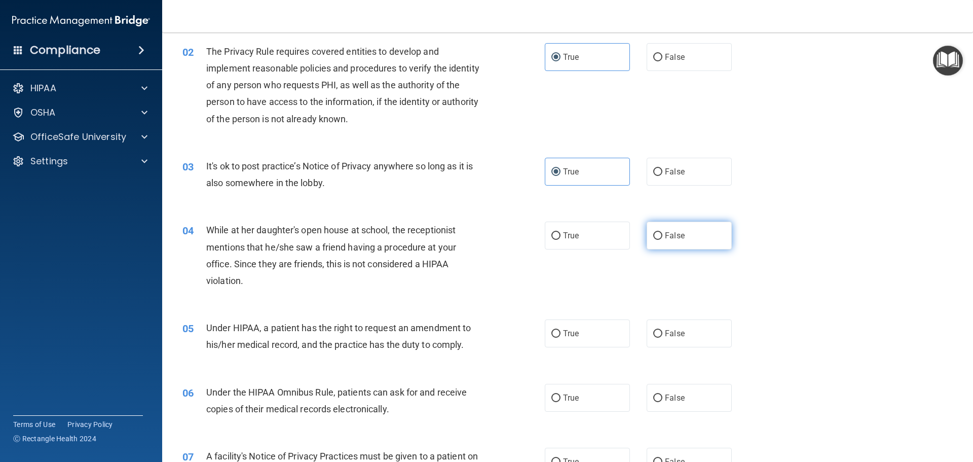
click at [699, 232] on label "False" at bounding box center [689, 236] width 85 height 28
click at [663, 232] on input "False" at bounding box center [658, 236] width 9 height 8
radio input "true"
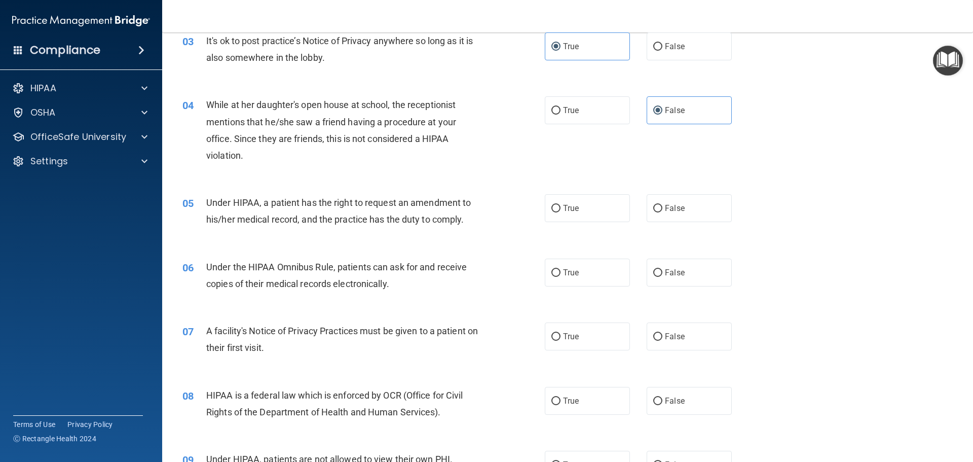
scroll to position [237, 0]
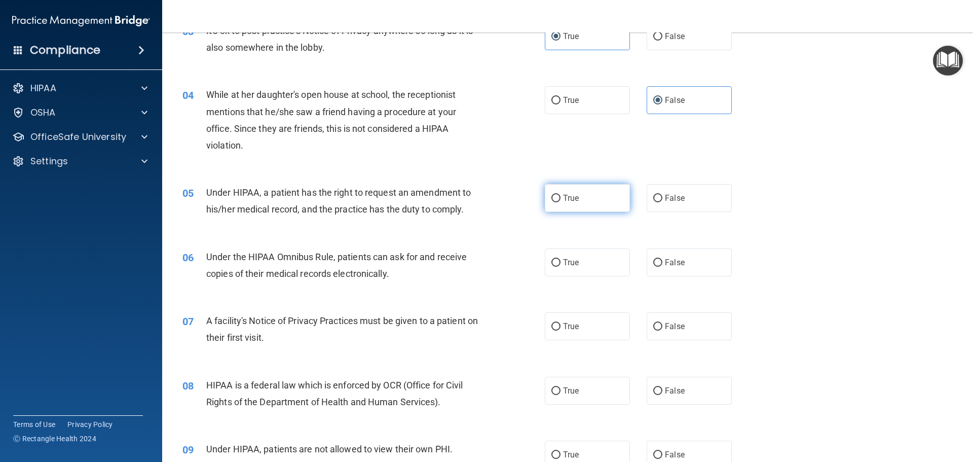
click at [563, 200] on span "True" at bounding box center [571, 198] width 16 height 10
click at [560, 200] on input "True" at bounding box center [556, 199] width 9 height 8
radio input "true"
click at [554, 273] on label "True" at bounding box center [587, 262] width 85 height 28
click at [554, 267] on input "True" at bounding box center [556, 263] width 9 height 8
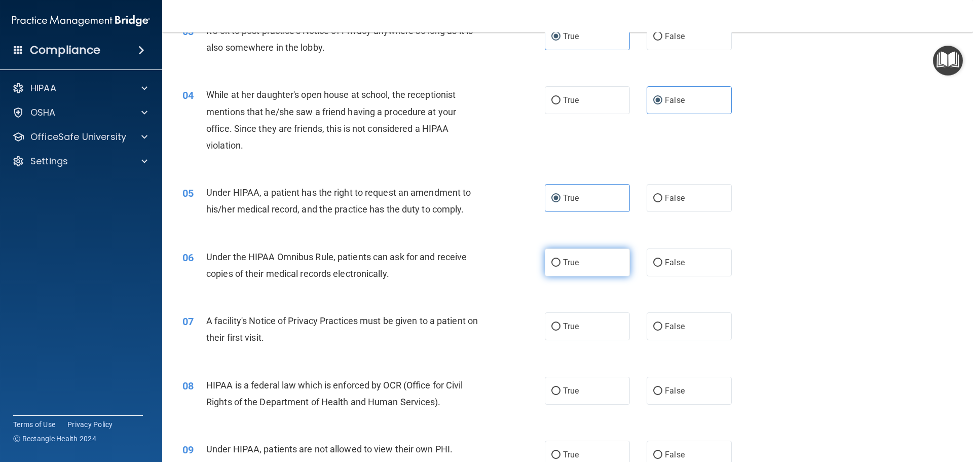
radio input "true"
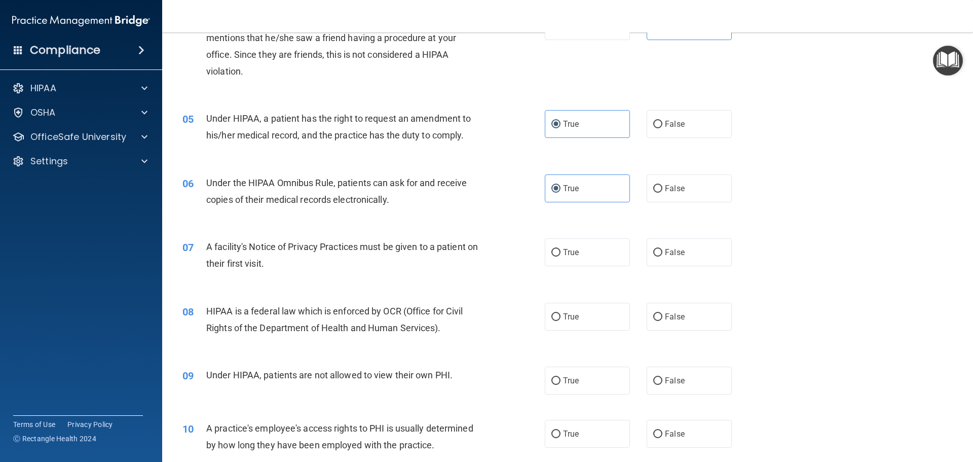
scroll to position [321, 0]
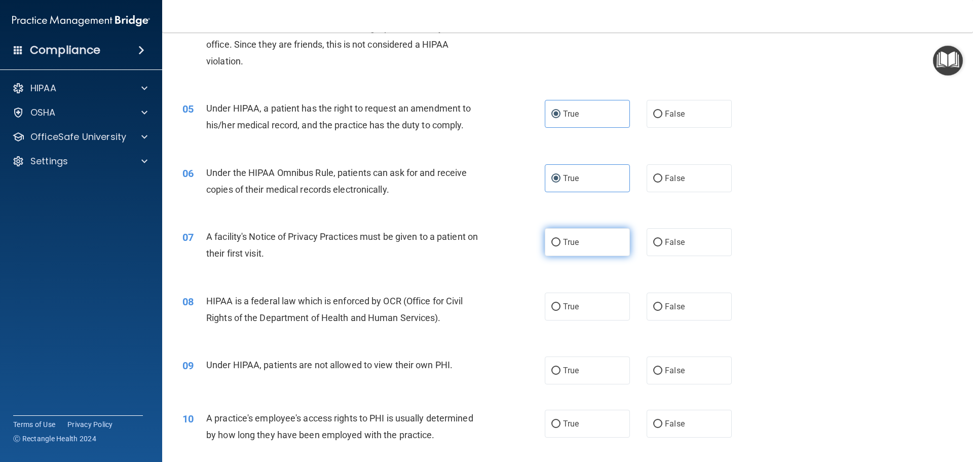
click at [598, 233] on label "True" at bounding box center [587, 242] width 85 height 28
click at [561, 239] on input "True" at bounding box center [556, 243] width 9 height 8
radio input "true"
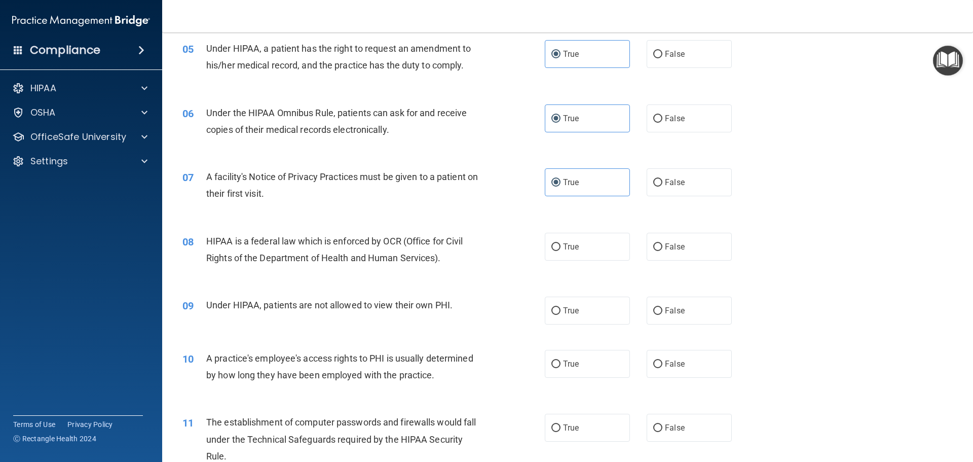
scroll to position [389, 0]
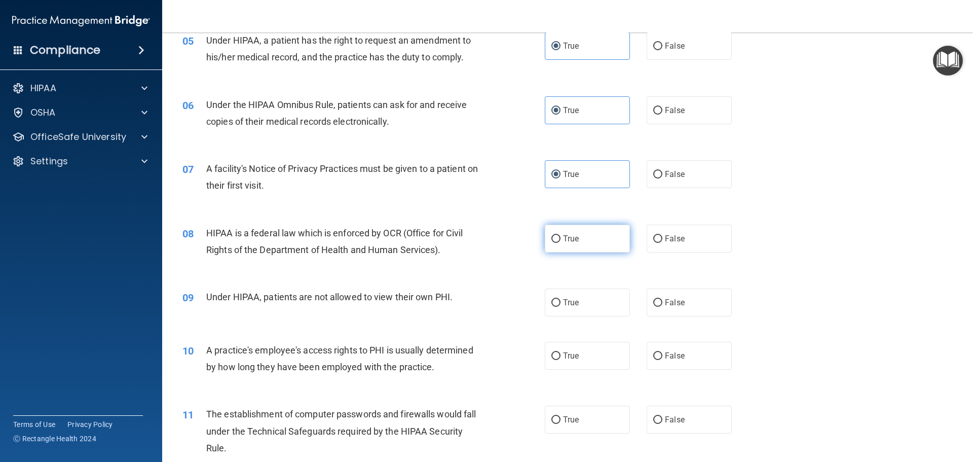
click at [571, 247] on label "True" at bounding box center [587, 239] width 85 height 28
click at [561, 243] on input "True" at bounding box center [556, 239] width 9 height 8
radio input "true"
click at [678, 308] on label "False" at bounding box center [689, 302] width 85 height 28
click at [663, 307] on input "False" at bounding box center [658, 303] width 9 height 8
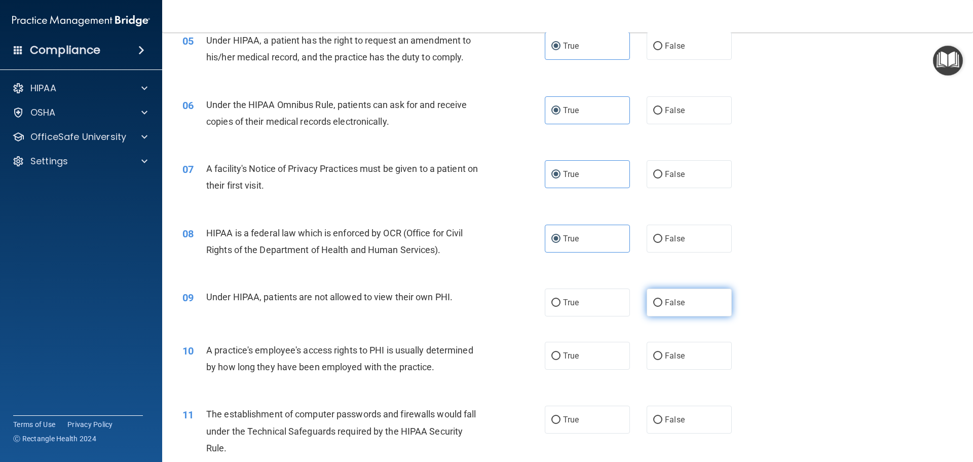
radio input "true"
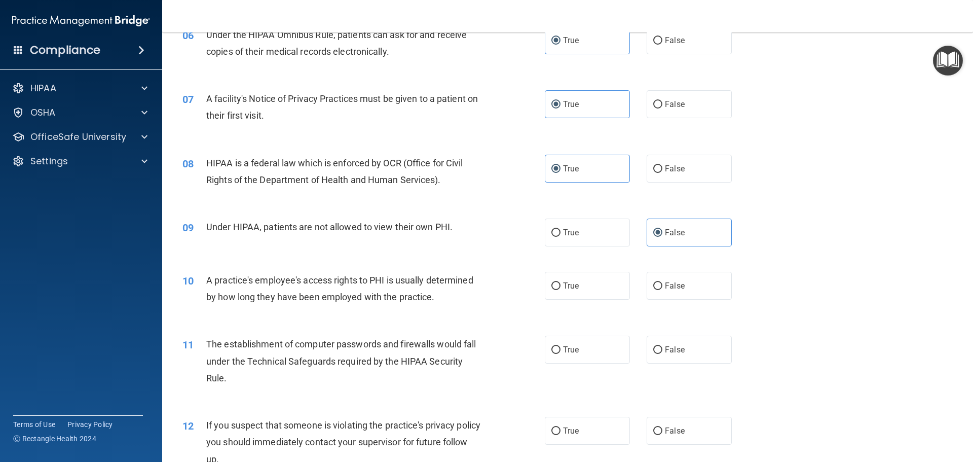
scroll to position [473, 0]
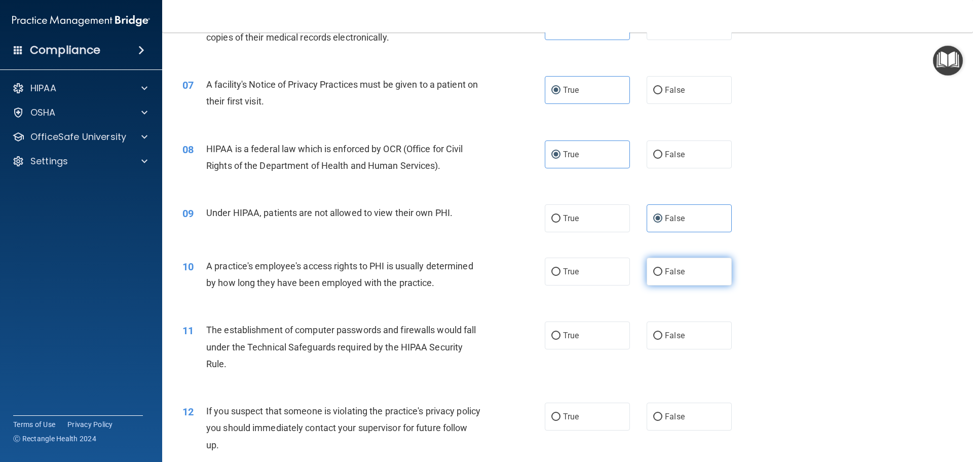
click at [672, 270] on span "False" at bounding box center [675, 272] width 20 height 10
click at [663, 270] on input "False" at bounding box center [658, 272] width 9 height 8
radio input "true"
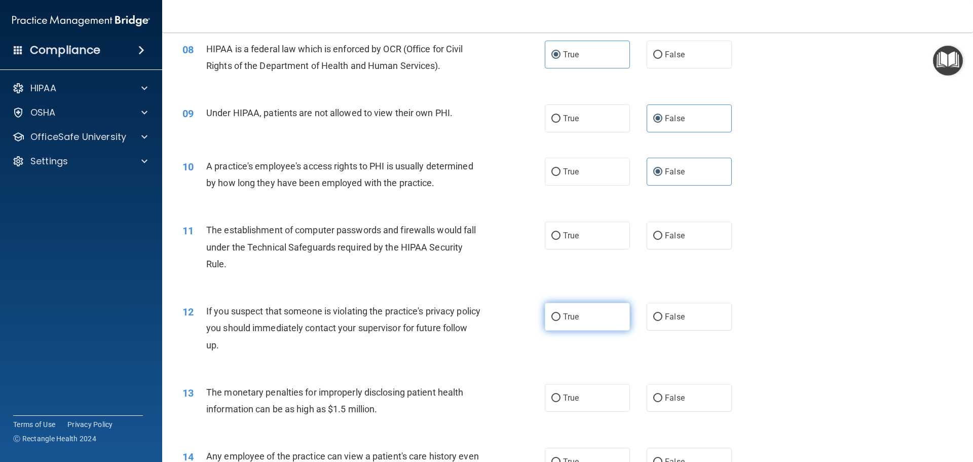
scroll to position [574, 0]
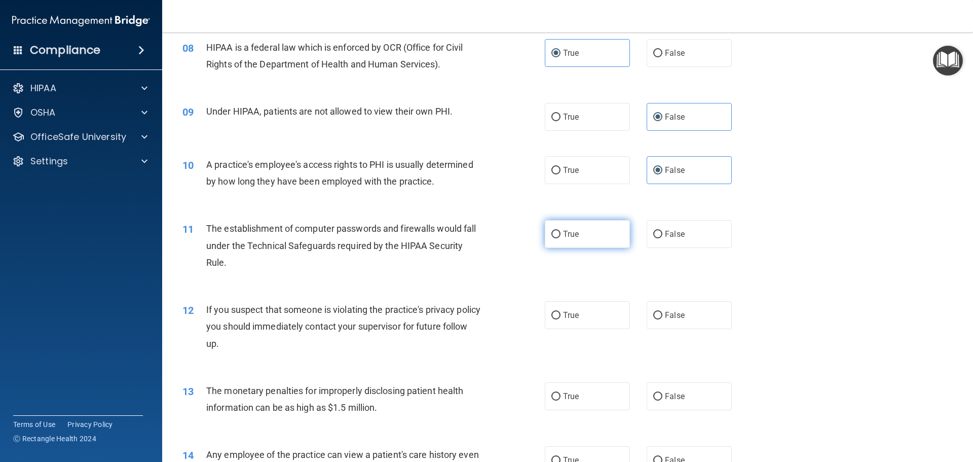
click at [563, 240] on label "True" at bounding box center [587, 234] width 85 height 28
click at [561, 238] on input "True" at bounding box center [556, 235] width 9 height 8
radio input "true"
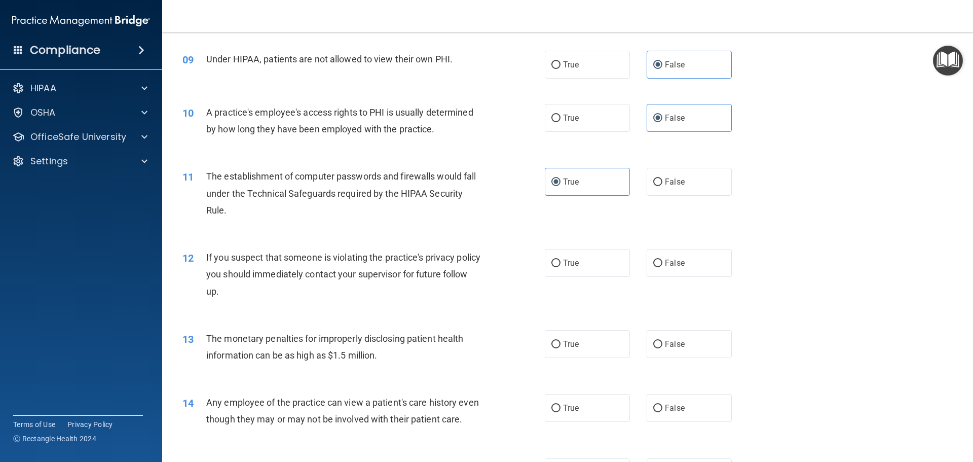
scroll to position [642, 0]
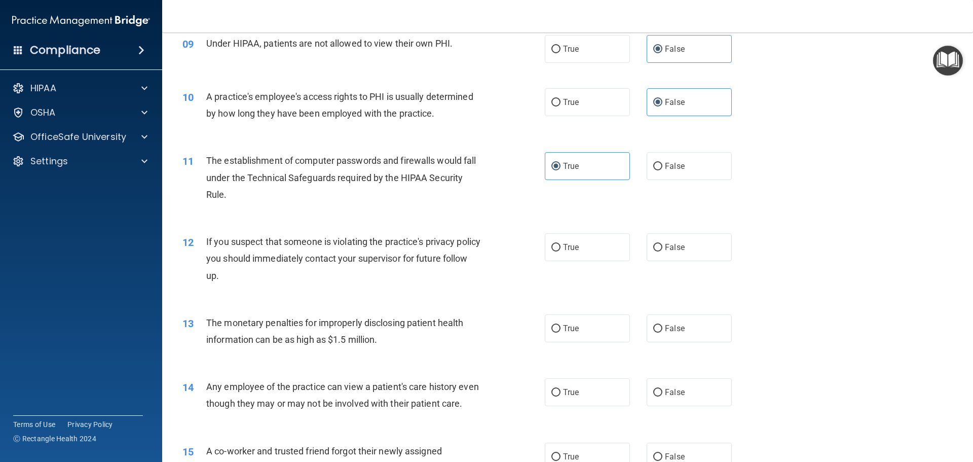
click at [615, 222] on div "12 If you suspect that someone is violating the practice's privacy policy you s…" at bounding box center [568, 261] width 786 height 81
click at [572, 250] on span "True" at bounding box center [571, 247] width 16 height 10
click at [588, 246] on label "True" at bounding box center [587, 247] width 85 height 28
click at [561, 246] on input "True" at bounding box center [556, 248] width 9 height 8
radio input "true"
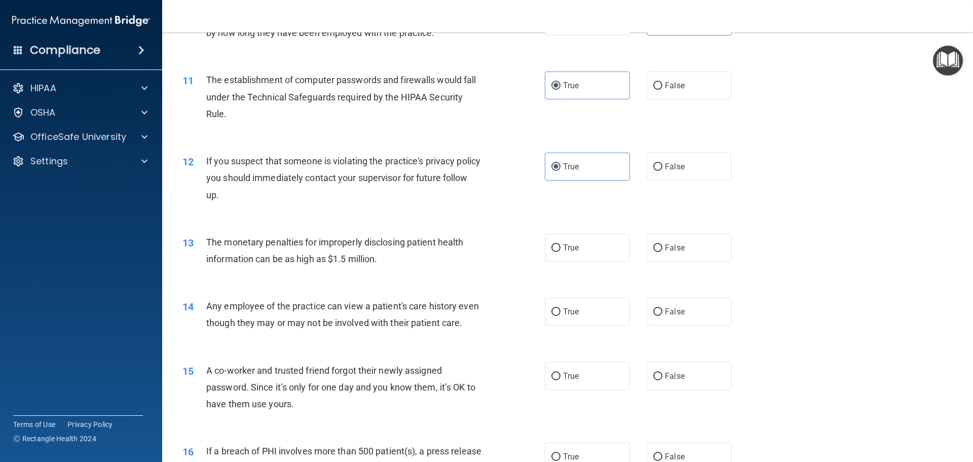
scroll to position [727, 0]
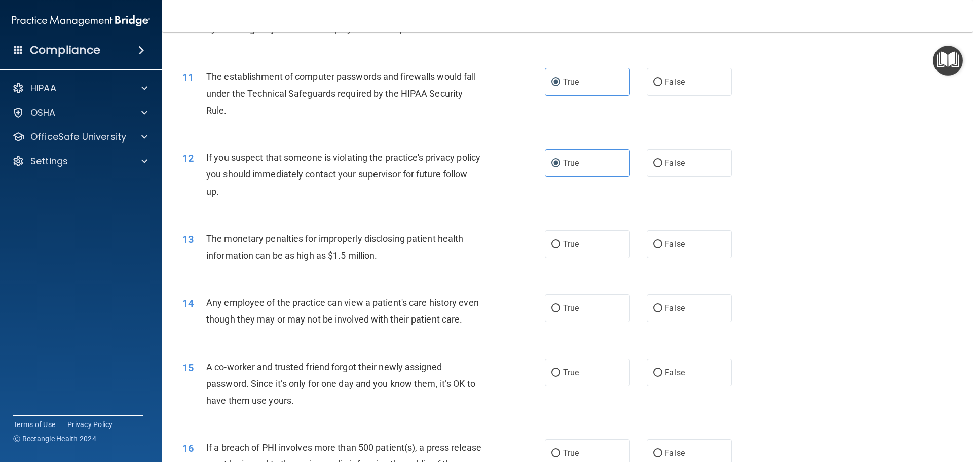
click at [577, 228] on div "13 The monetary penalties for improperly disclosing patient health information …" at bounding box center [568, 250] width 786 height 64
click at [572, 238] on label "True" at bounding box center [587, 244] width 85 height 28
click at [561, 241] on input "True" at bounding box center [556, 245] width 9 height 8
radio input "true"
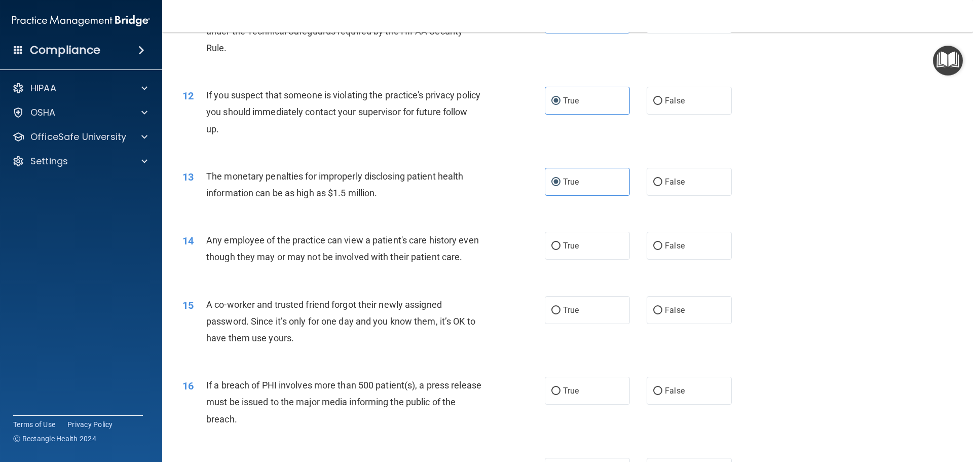
scroll to position [794, 0]
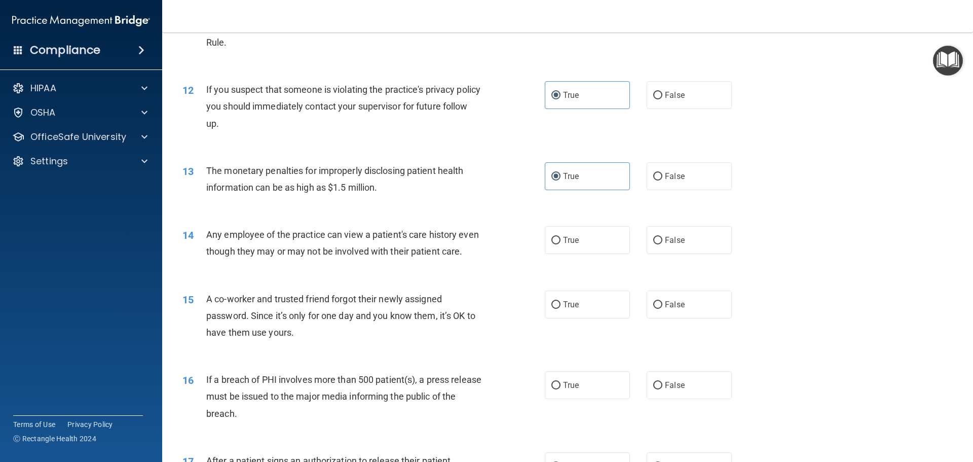
click at [689, 222] on div "14 Any employee of the practice can view a patient's care history even though t…" at bounding box center [568, 245] width 786 height 64
click at [686, 235] on label "False" at bounding box center [689, 240] width 85 height 28
click at [663, 237] on input "False" at bounding box center [658, 241] width 9 height 8
radio input "true"
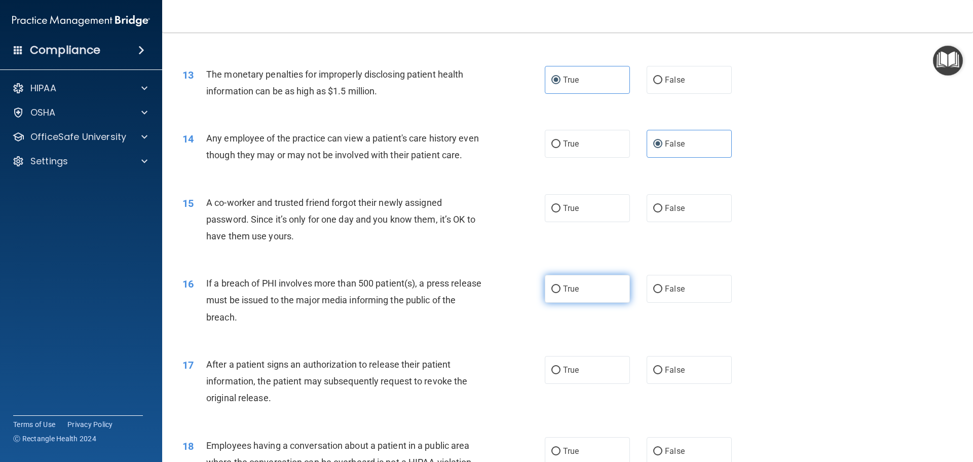
scroll to position [896, 0]
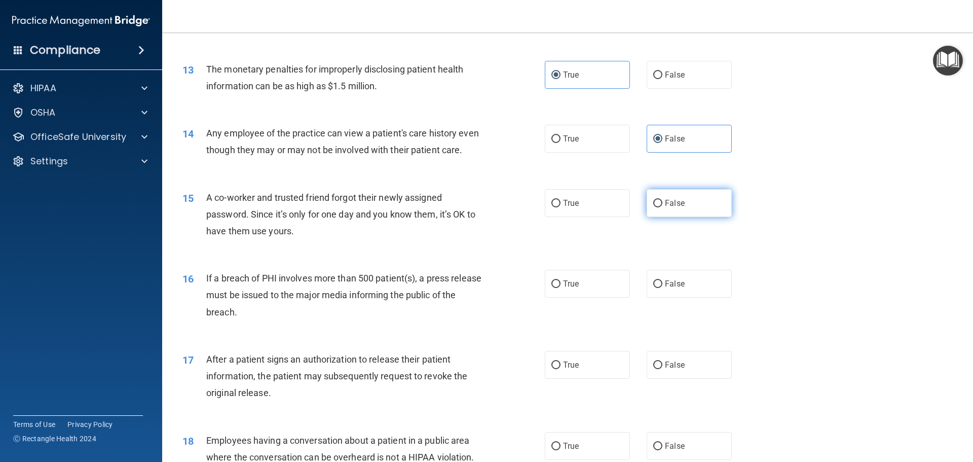
click at [655, 207] on input "False" at bounding box center [658, 204] width 9 height 8
radio input "true"
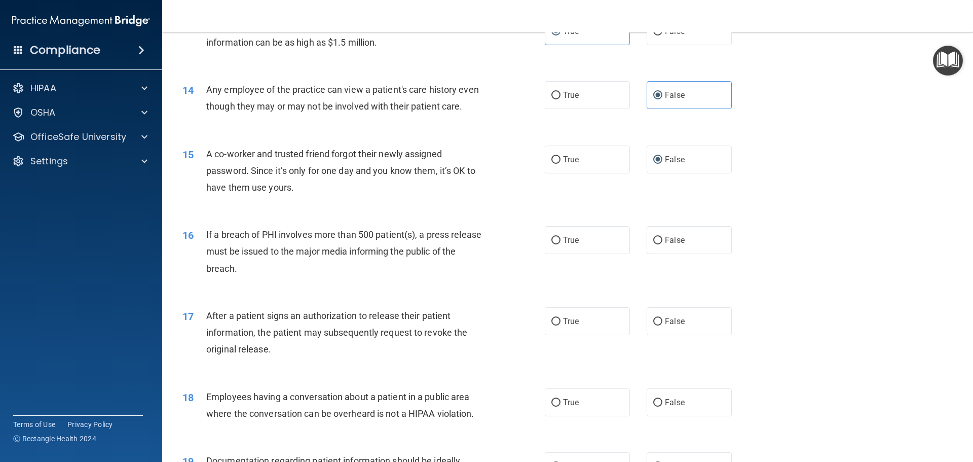
scroll to position [947, 0]
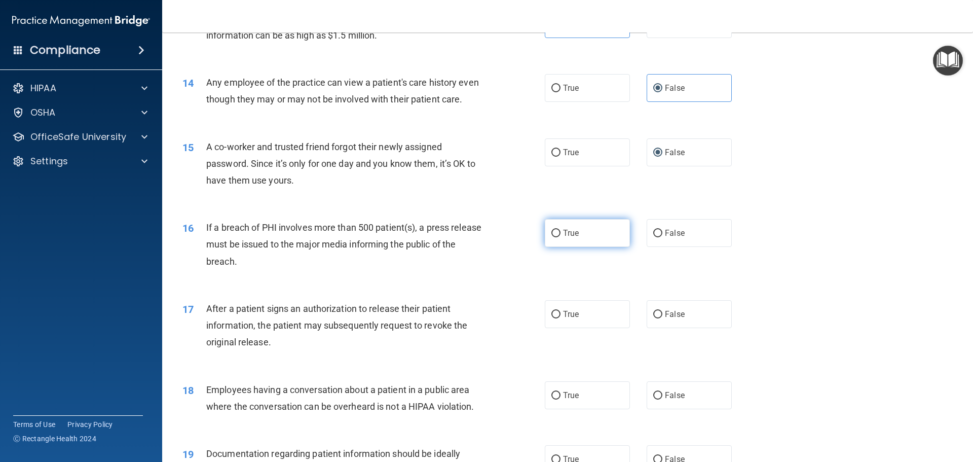
click at [548, 247] on label "True" at bounding box center [587, 233] width 85 height 28
click at [552, 237] on input "True" at bounding box center [556, 234] width 9 height 8
radio input "true"
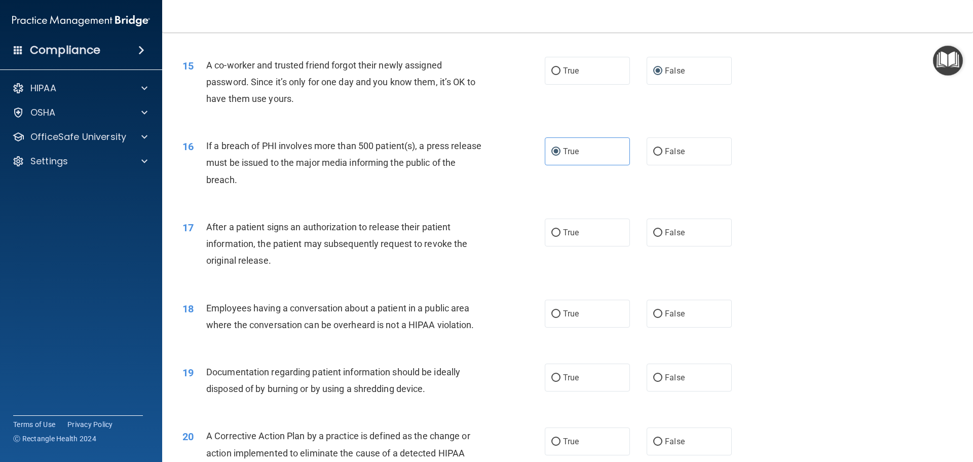
scroll to position [1031, 0]
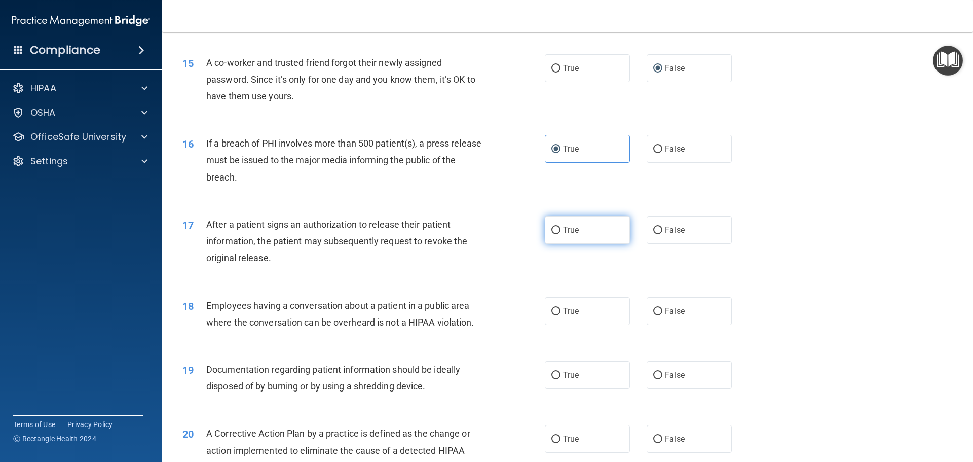
click at [564, 235] on span "True" at bounding box center [571, 230] width 16 height 10
click at [561, 234] on input "True" at bounding box center [556, 231] width 9 height 8
radio input "true"
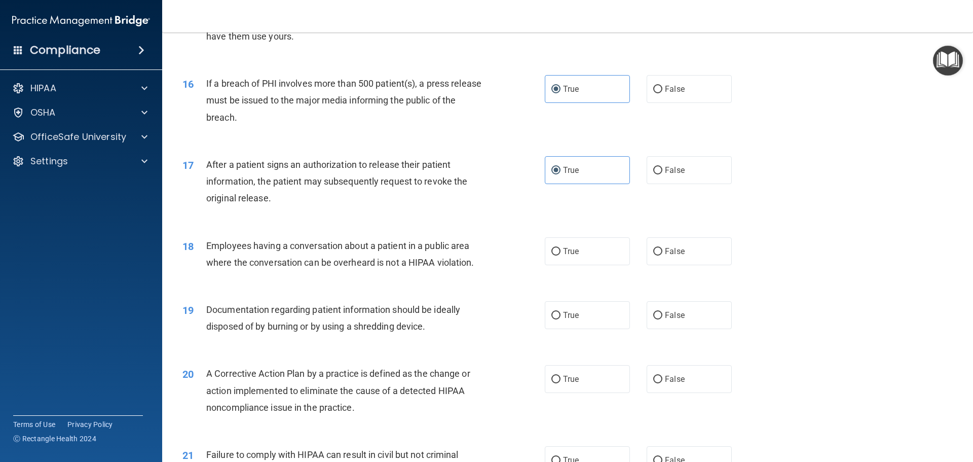
scroll to position [1099, 0]
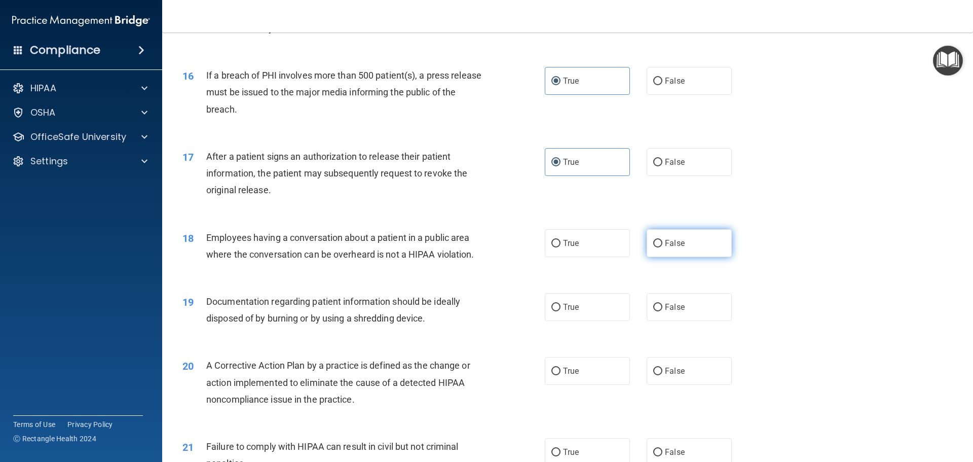
click at [705, 257] on label "False" at bounding box center [689, 243] width 85 height 28
click at [663, 247] on input "False" at bounding box center [658, 244] width 9 height 8
radio input "true"
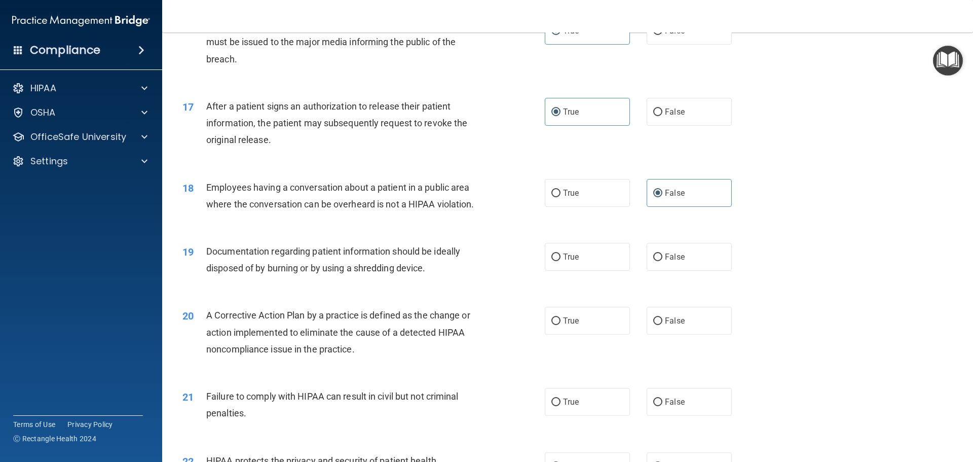
scroll to position [1149, 0]
click at [552, 261] on input "True" at bounding box center [556, 257] width 9 height 8
radio input "true"
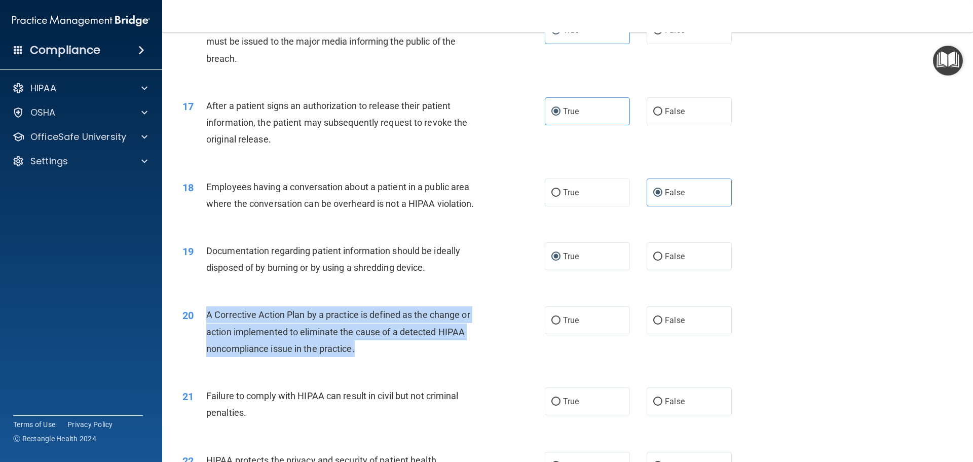
drag, startPoint x: 368, startPoint y: 366, endPoint x: 206, endPoint y: 332, distance: 164.7
click at [206, 332] on div "A Corrective Action Plan by a practice is defined as the change or action imple…" at bounding box center [347, 331] width 283 height 51
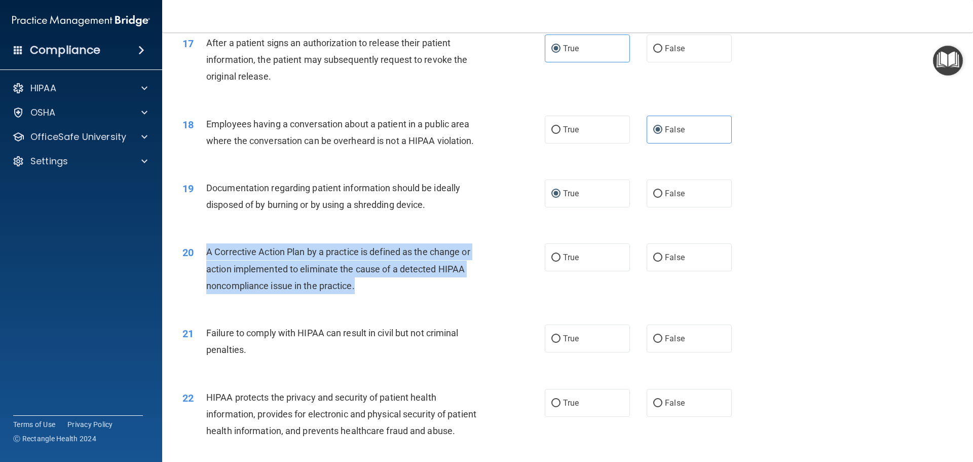
scroll to position [1200, 0]
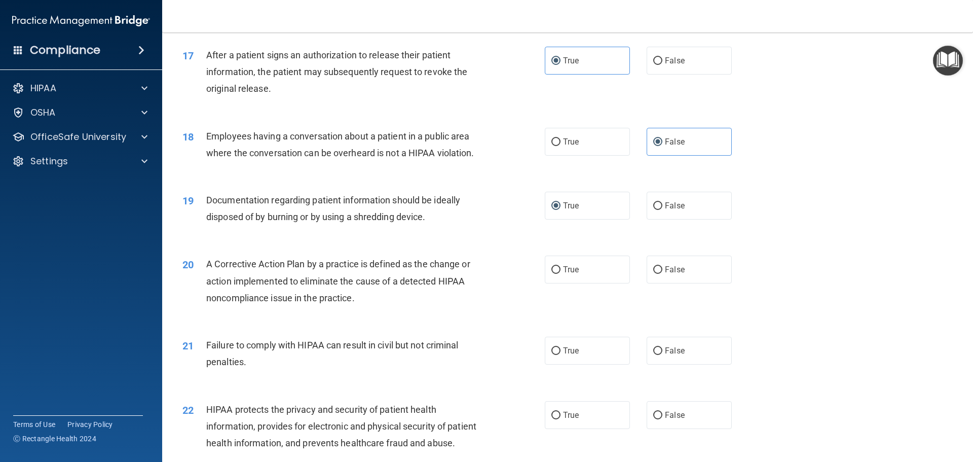
click at [940, 243] on div "19 Documentation regarding patient information should be ideally disposed of by…" at bounding box center [568, 211] width 786 height 64
click at [552, 274] on input "True" at bounding box center [556, 270] width 9 height 8
radio input "true"
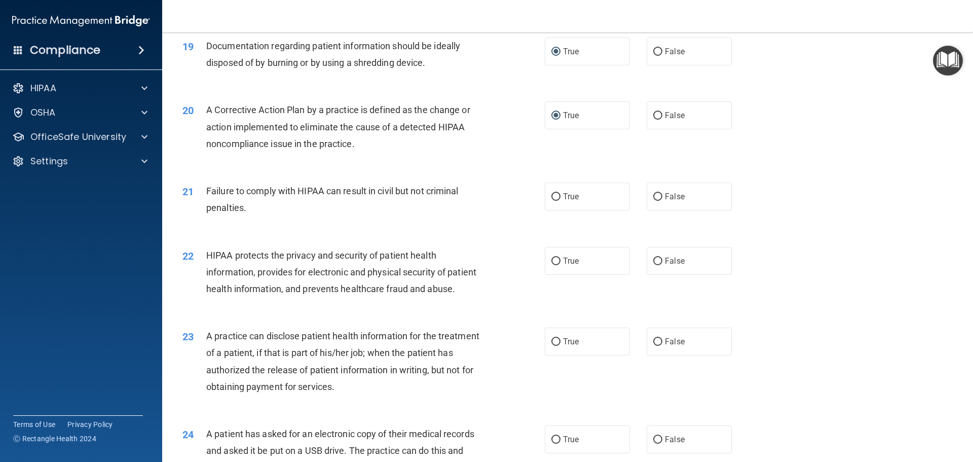
scroll to position [1369, 0]
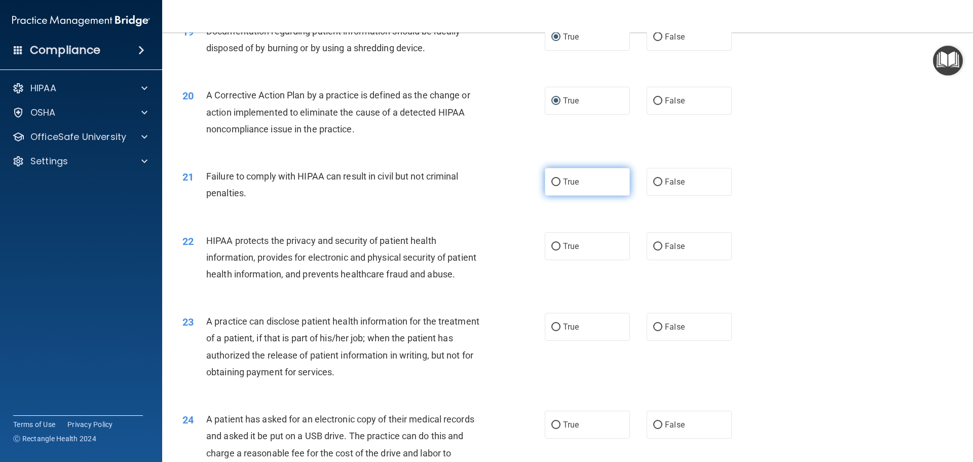
click at [568, 187] on span "True" at bounding box center [571, 182] width 16 height 10
click at [561, 186] on input "True" at bounding box center [556, 182] width 9 height 8
radio input "true"
click at [573, 257] on label "True" at bounding box center [587, 246] width 85 height 28
click at [561, 250] on input "True" at bounding box center [556, 247] width 9 height 8
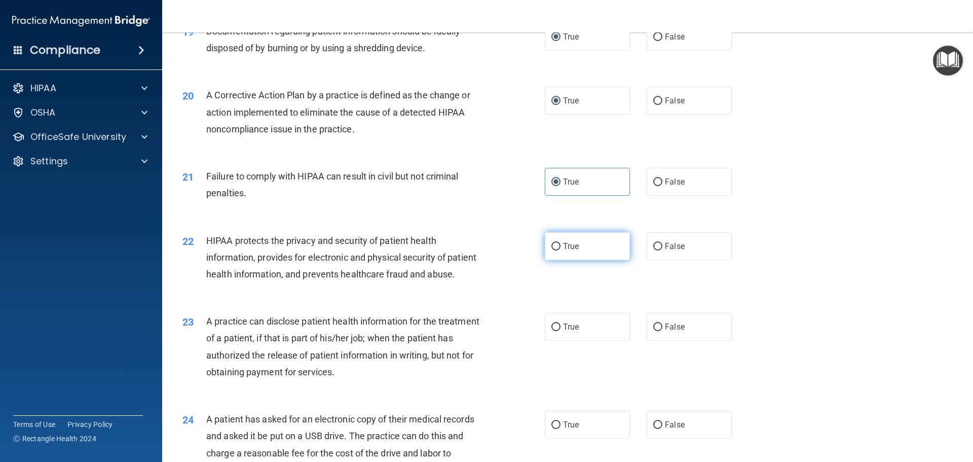
radio input "true"
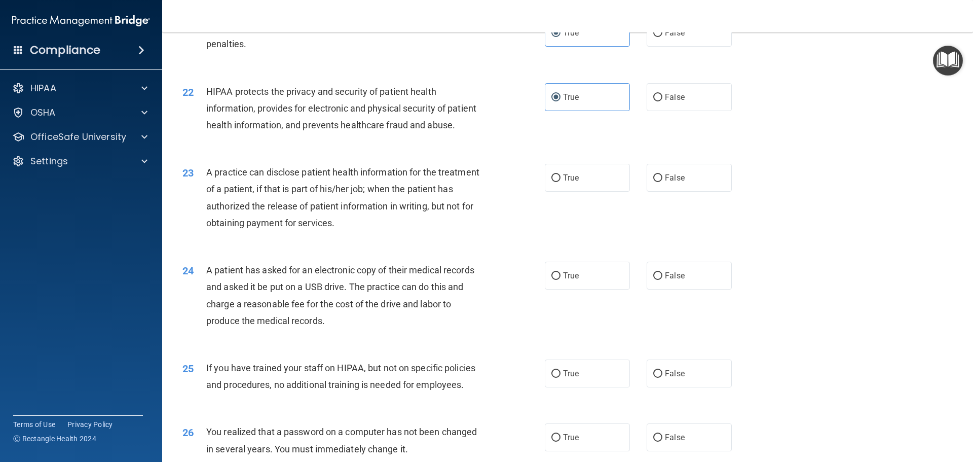
scroll to position [1521, 0]
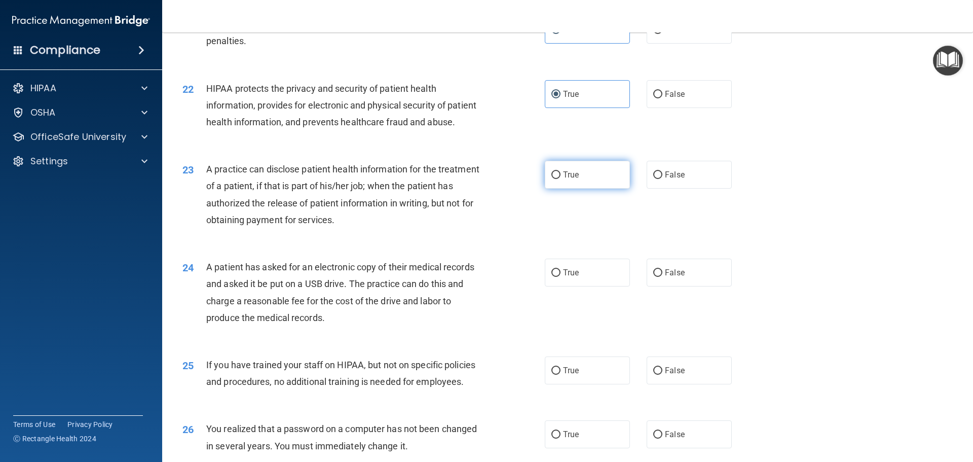
click at [553, 179] on input "True" at bounding box center [556, 175] width 9 height 8
radio input "true"
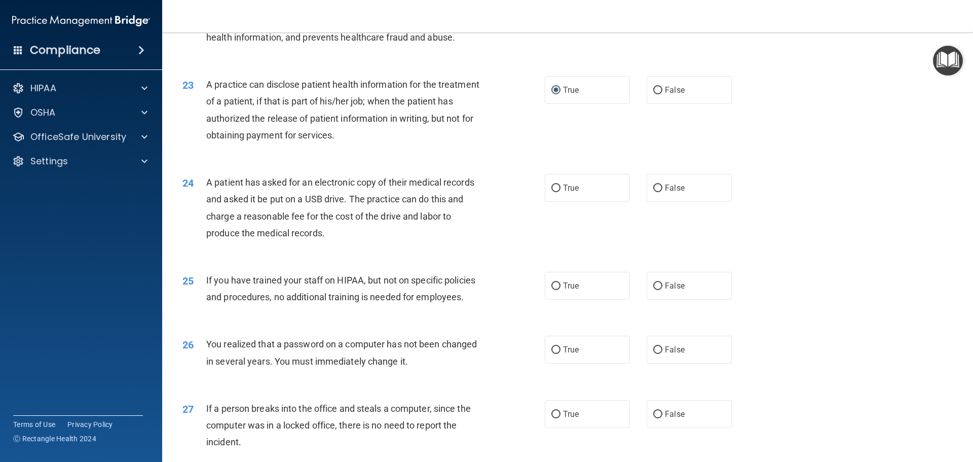
scroll to position [1622, 0]
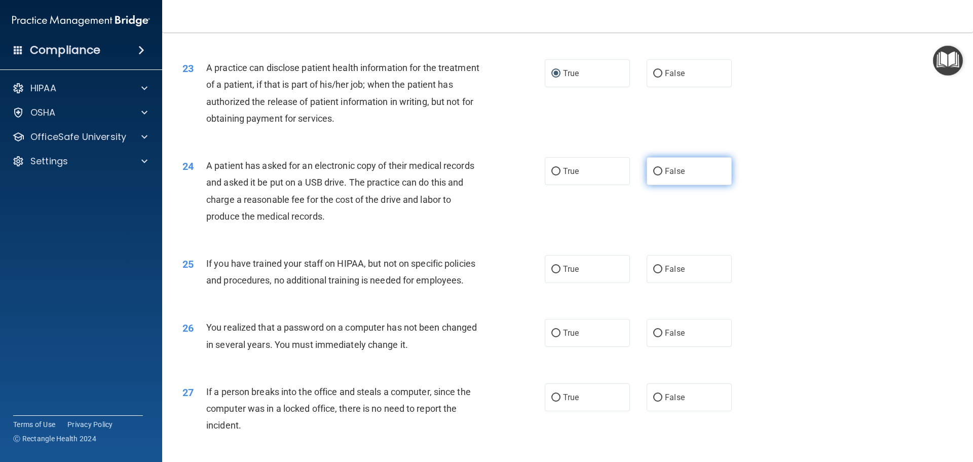
click at [699, 185] on label "False" at bounding box center [689, 171] width 85 height 28
click at [663, 175] on input "False" at bounding box center [658, 172] width 9 height 8
radio input "true"
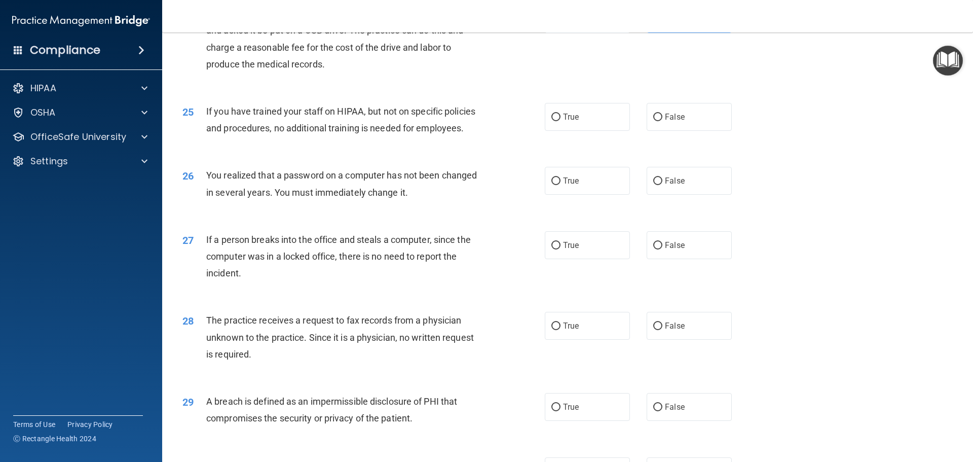
scroll to position [1791, 0]
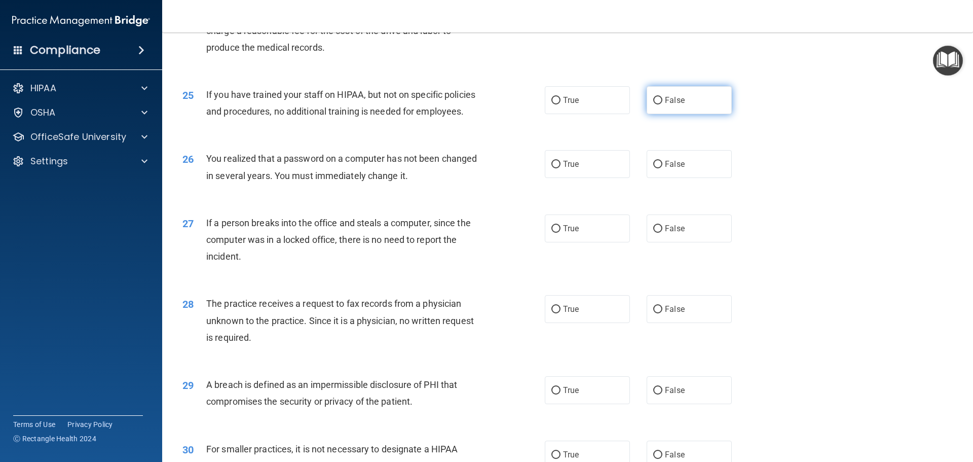
click at [680, 114] on label "False" at bounding box center [689, 100] width 85 height 28
click at [663, 104] on input "False" at bounding box center [658, 101] width 9 height 8
radio input "true"
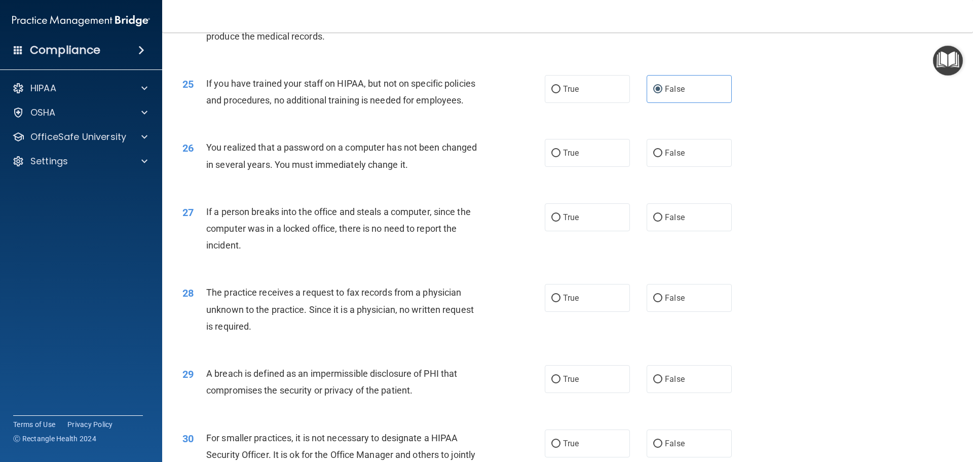
scroll to position [1808, 0]
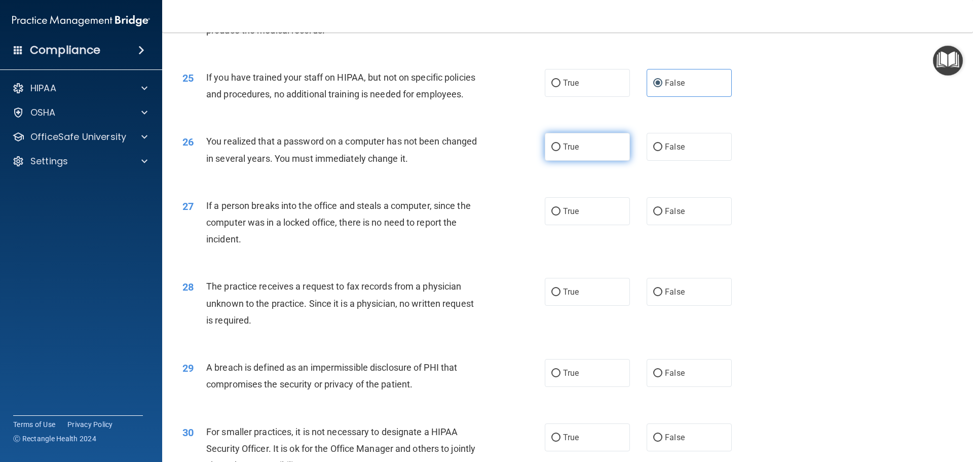
click at [577, 161] on label "True" at bounding box center [587, 147] width 85 height 28
click at [561, 151] on input "True" at bounding box center [556, 147] width 9 height 8
radio input "true"
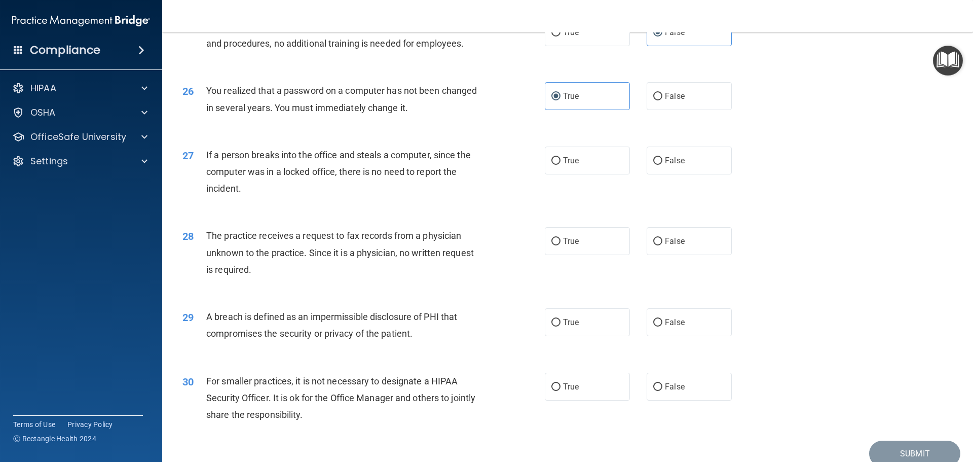
scroll to position [1876, 0]
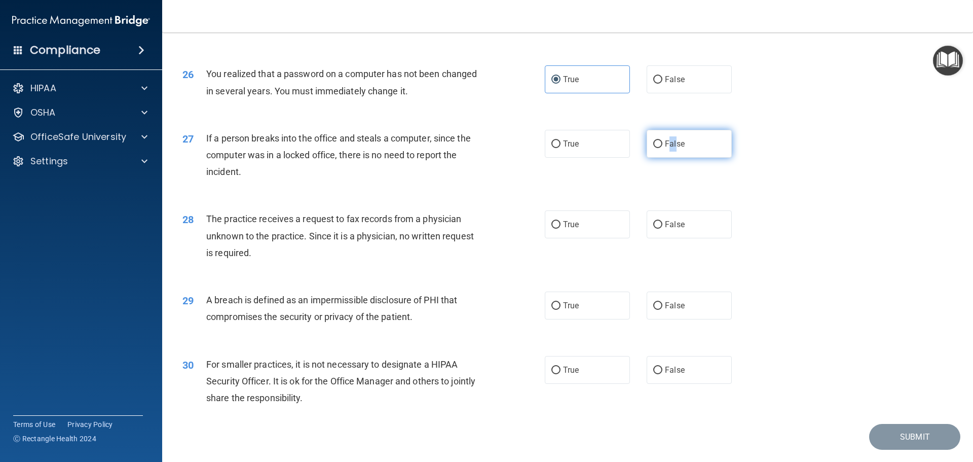
click at [671, 149] on span "False" at bounding box center [675, 144] width 20 height 10
drag, startPoint x: 659, startPoint y: 193, endPoint x: 668, endPoint y: 191, distance: 9.3
click at [668, 191] on div "27 If a person breaks into the office and steals a computer, since the computer…" at bounding box center [568, 157] width 786 height 81
click at [681, 158] on label "False" at bounding box center [689, 144] width 85 height 28
click at [663, 148] on input "False" at bounding box center [658, 144] width 9 height 8
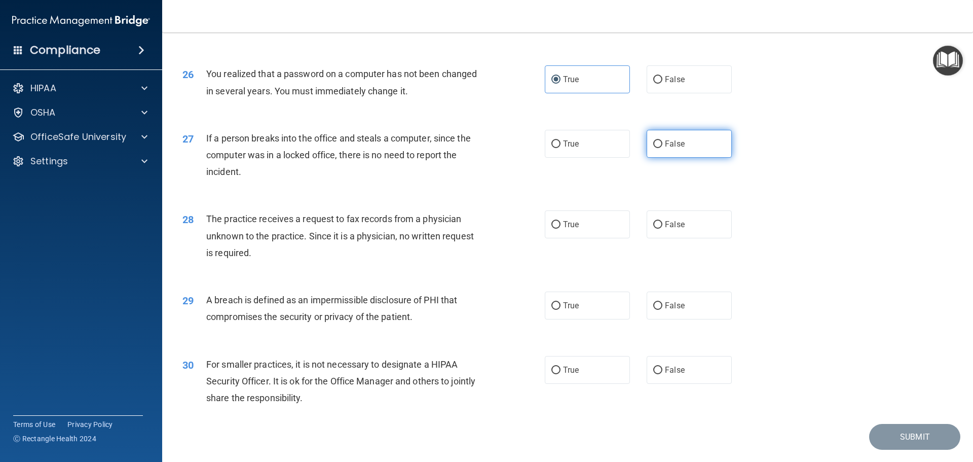
radio input "true"
click at [559, 238] on label "True" at bounding box center [587, 224] width 85 height 28
click at [559, 229] on input "True" at bounding box center [556, 225] width 9 height 8
radio input "true"
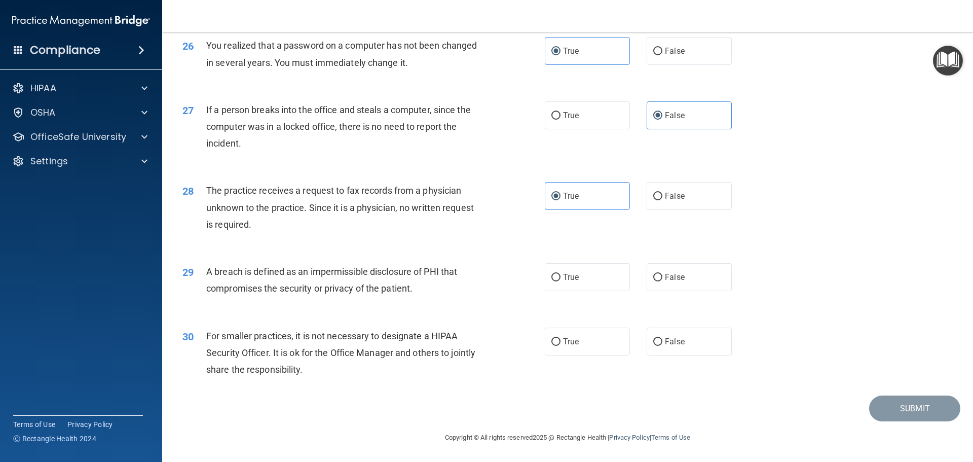
scroll to position [1938, 0]
click at [551, 287] on label "True" at bounding box center [587, 277] width 85 height 28
click at [552, 281] on input "True" at bounding box center [556, 278] width 9 height 8
radio input "true"
click at [710, 341] on label "False" at bounding box center [689, 342] width 85 height 28
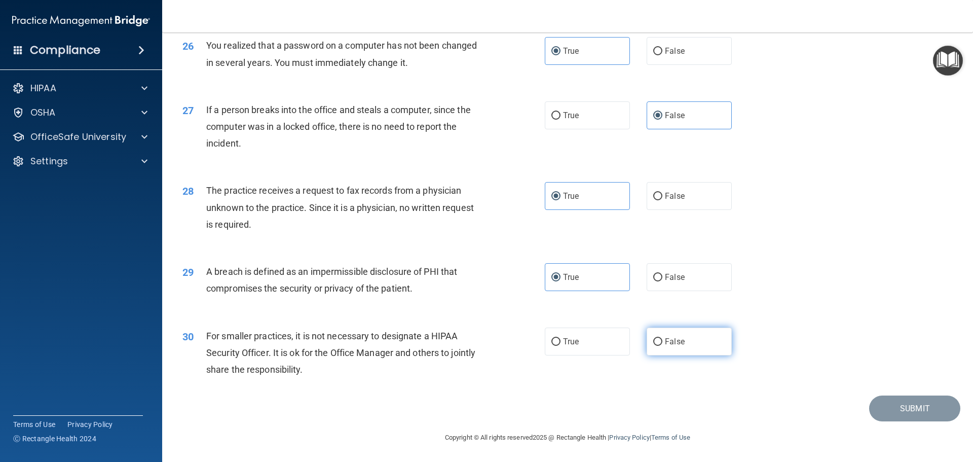
click at [663, 341] on input "False" at bounding box center [658, 342] width 9 height 8
radio input "true"
drag, startPoint x: 858, startPoint y: 409, endPoint x: 860, endPoint y: 414, distance: 5.7
click at [860, 412] on div "Submit" at bounding box center [568, 408] width 786 height 26
click at [908, 414] on button "Submit" at bounding box center [915, 408] width 91 height 26
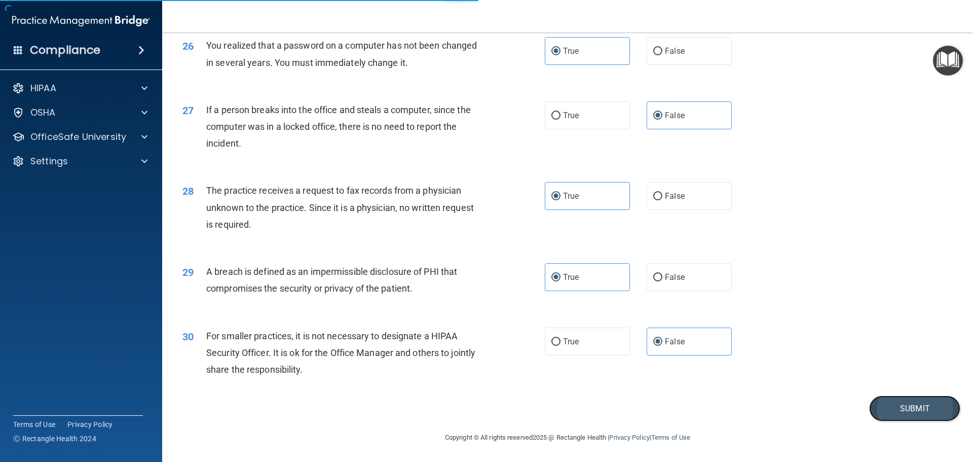
click at [938, 418] on button "Submit" at bounding box center [915, 408] width 91 height 26
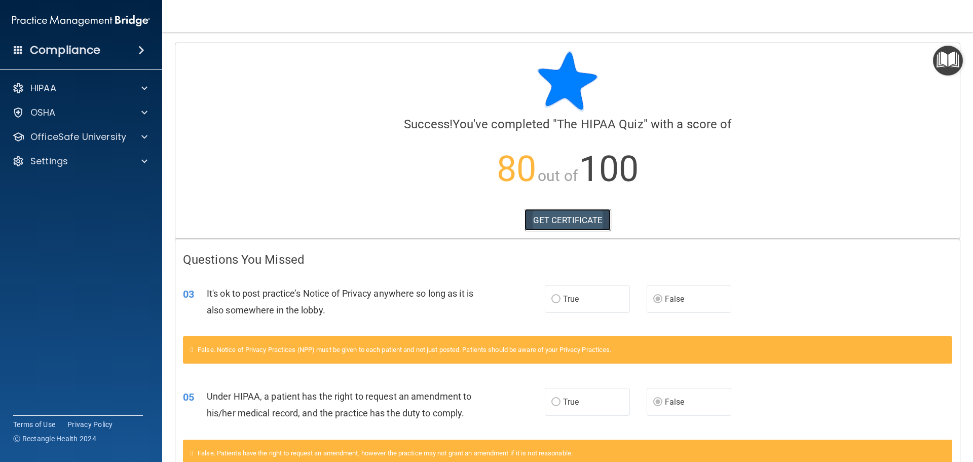
click at [564, 228] on link "GET CERTIFICATE" at bounding box center [568, 220] width 87 height 22
click at [50, 136] on p "OfficeSafe University" at bounding box center [78, 137] width 96 height 12
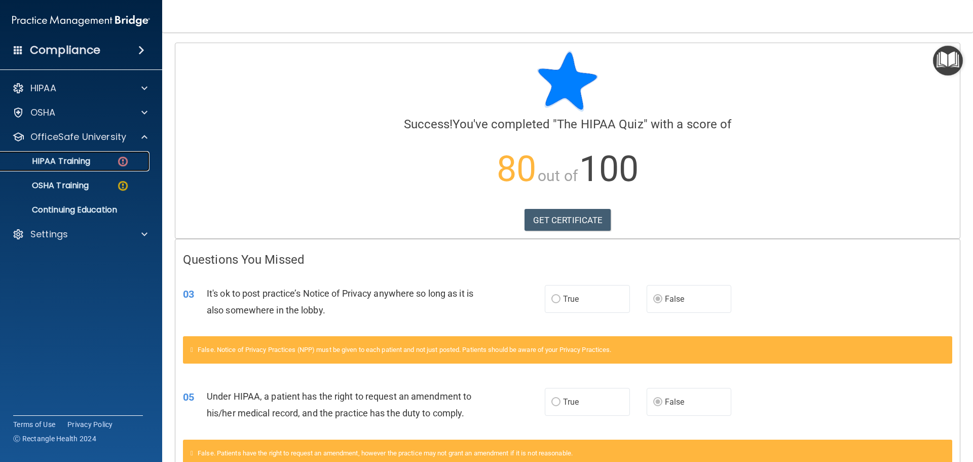
click at [67, 158] on p "HIPAA Training" at bounding box center [49, 161] width 84 height 10
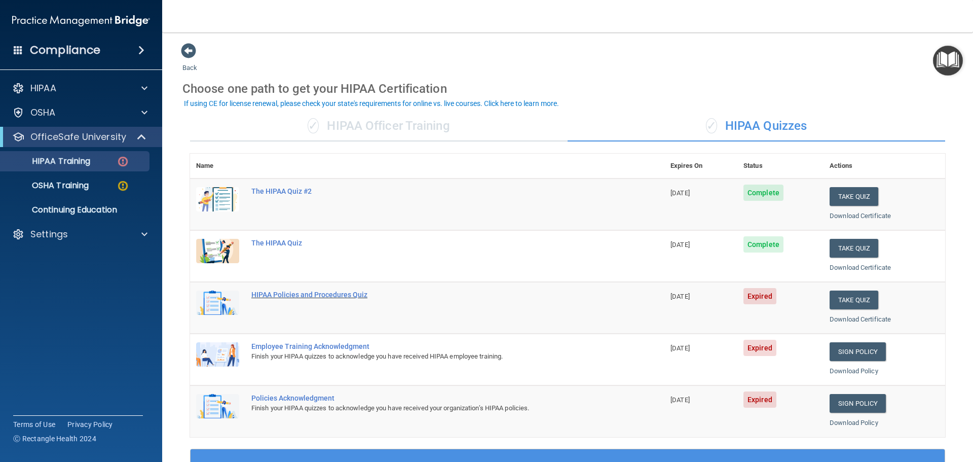
click at [297, 296] on div "HIPAA Policies and Procedures Quiz" at bounding box center [432, 295] width 363 height 8
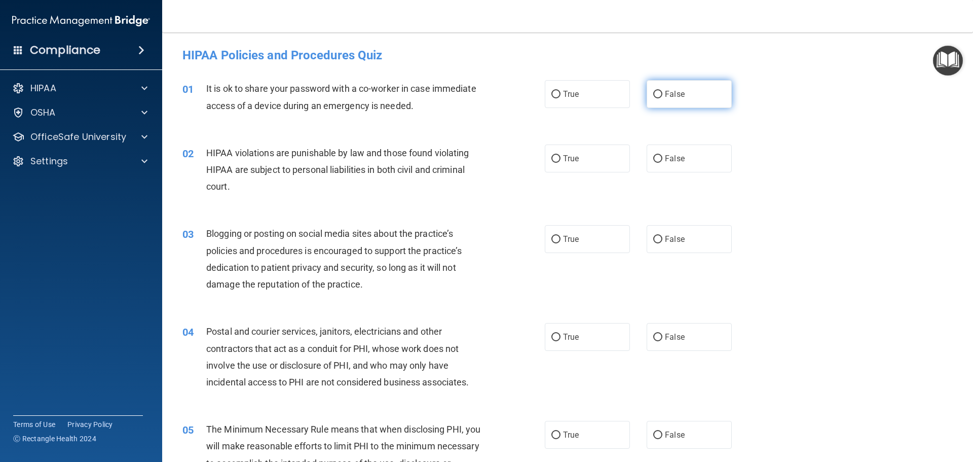
click at [662, 100] on label "False" at bounding box center [689, 94] width 85 height 28
click at [662, 98] on input "False" at bounding box center [658, 95] width 9 height 8
radio input "true"
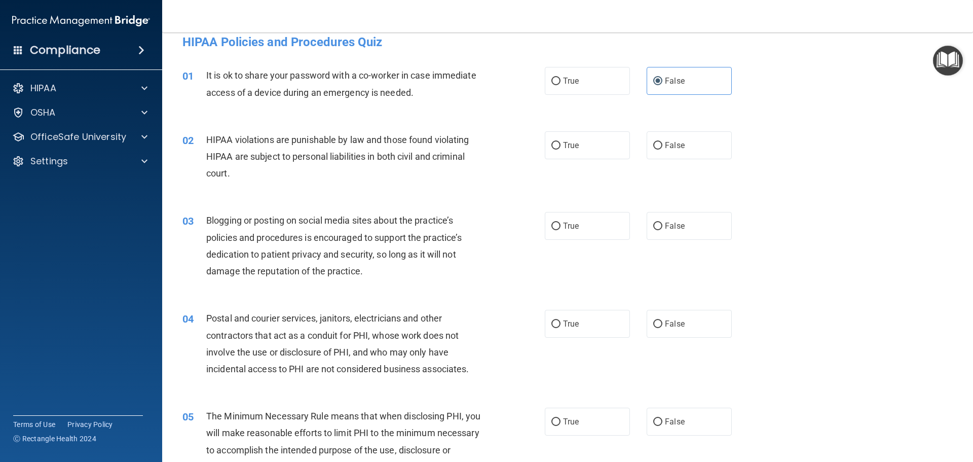
scroll to position [17, 0]
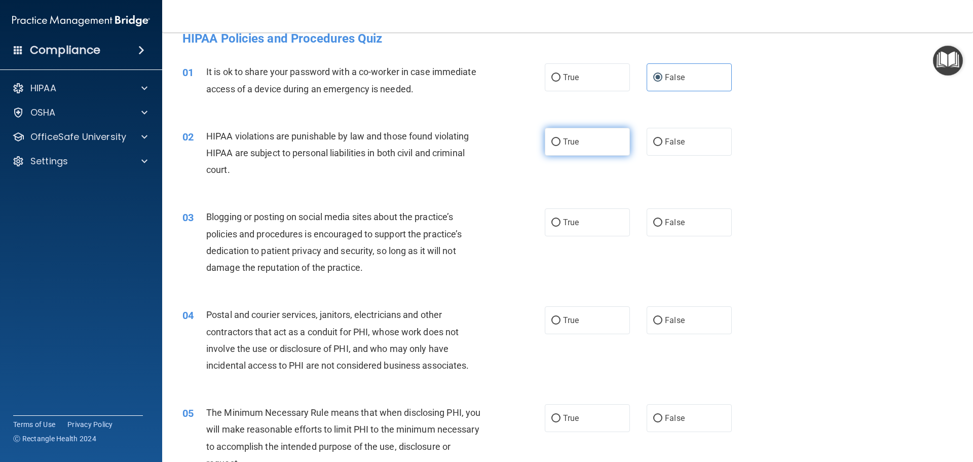
click at [582, 142] on label "True" at bounding box center [587, 142] width 85 height 28
click at [561, 142] on input "True" at bounding box center [556, 142] width 9 height 8
radio input "true"
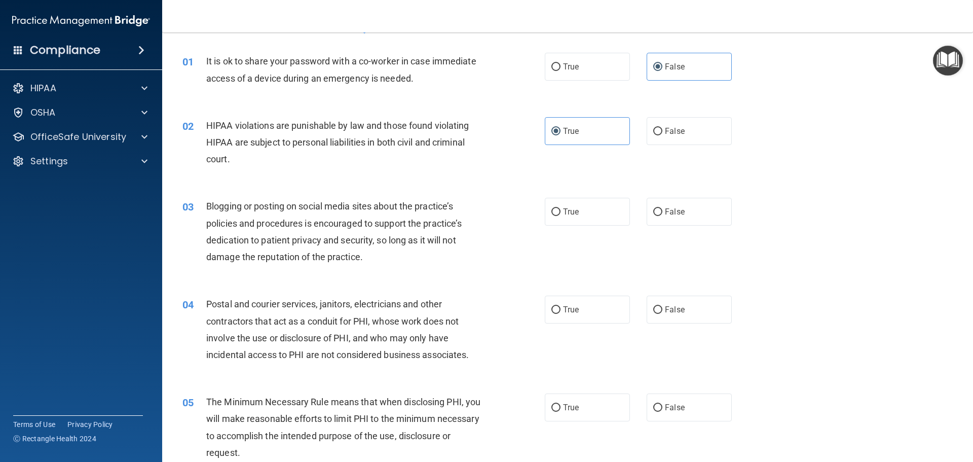
scroll to position [34, 0]
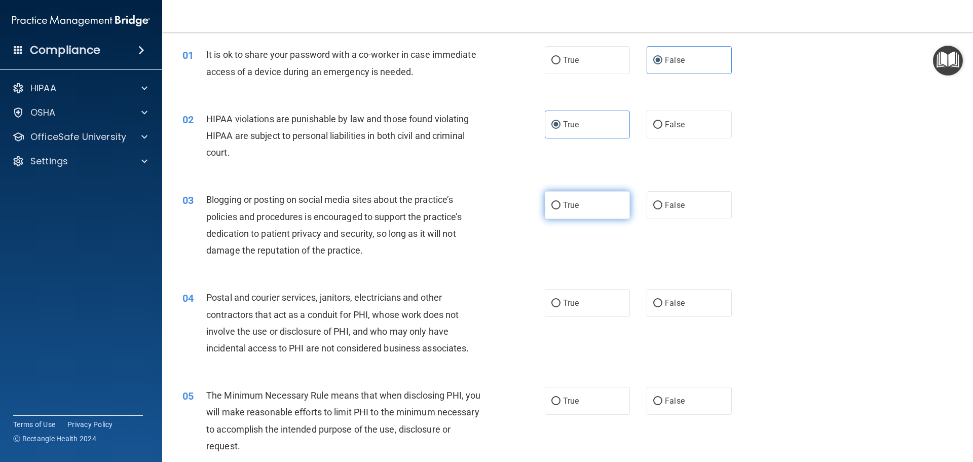
click at [617, 212] on label "True" at bounding box center [587, 205] width 85 height 28
click at [561, 209] on input "True" at bounding box center [556, 206] width 9 height 8
radio input "true"
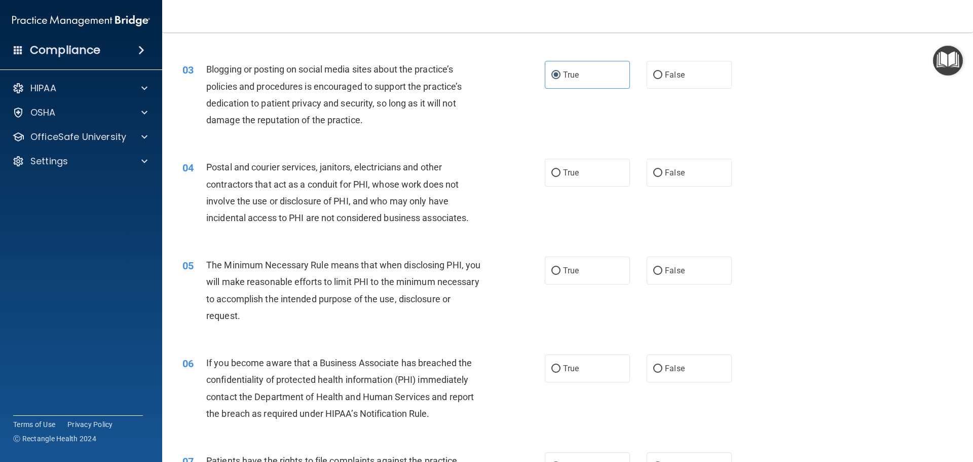
scroll to position [169, 0]
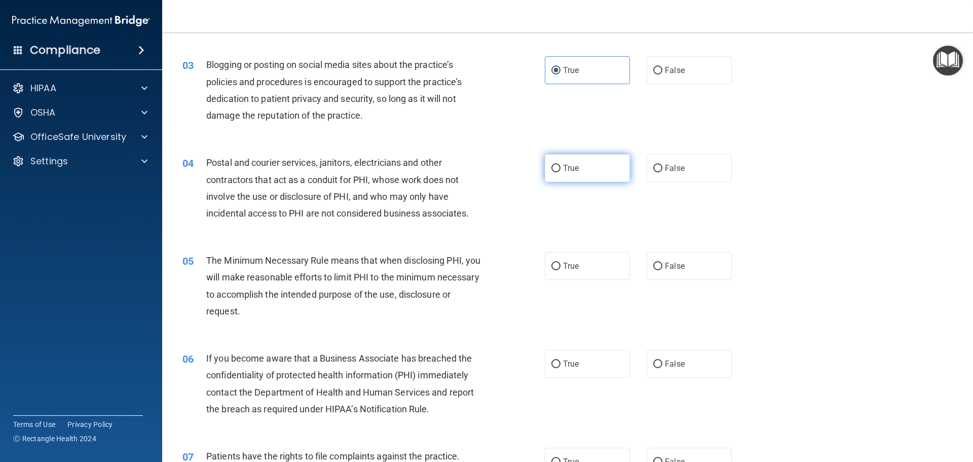
click at [598, 165] on label "True" at bounding box center [587, 168] width 85 height 28
click at [561, 165] on input "True" at bounding box center [556, 169] width 9 height 8
radio input "true"
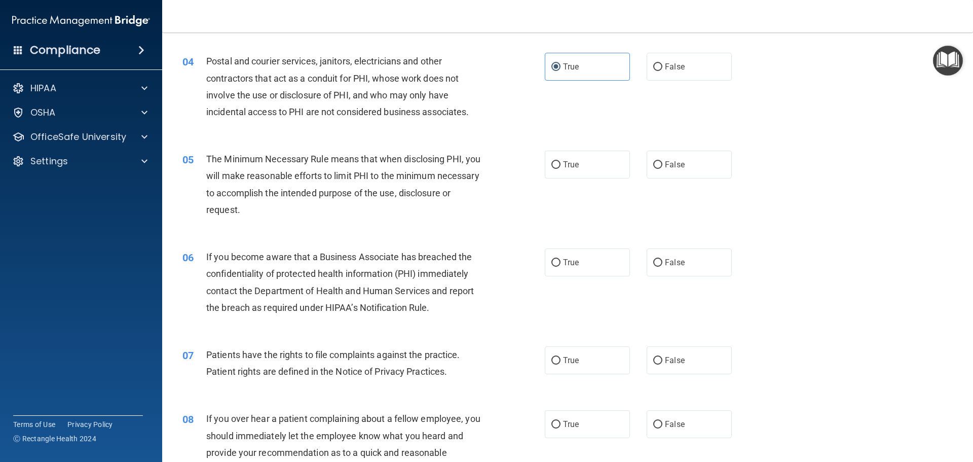
scroll to position [254, 0]
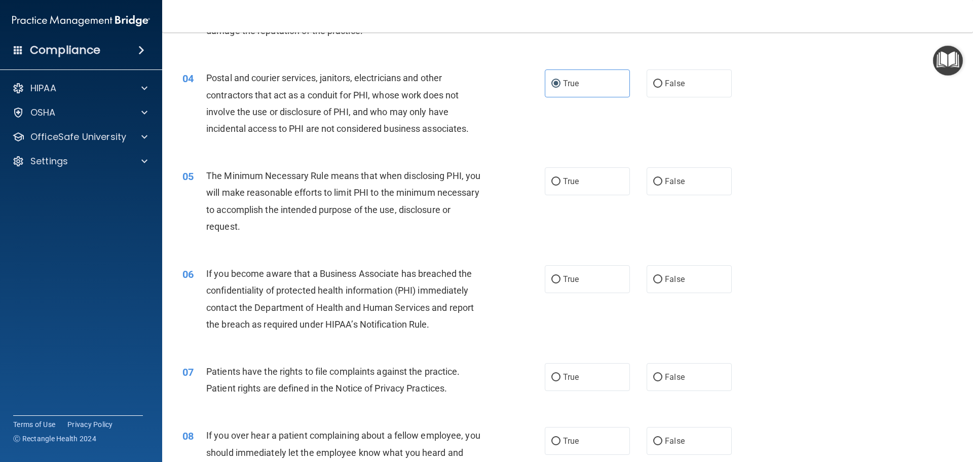
drag, startPoint x: 520, startPoint y: 176, endPoint x: 535, endPoint y: 175, distance: 15.2
click at [527, 175] on div "05 The Minimum Necessary Rule means that when disclosing PHI, you will make rea…" at bounding box center [363, 203] width 393 height 73
click at [557, 175] on label "True" at bounding box center [587, 181] width 85 height 28
click at [557, 178] on input "True" at bounding box center [556, 182] width 9 height 8
radio input "true"
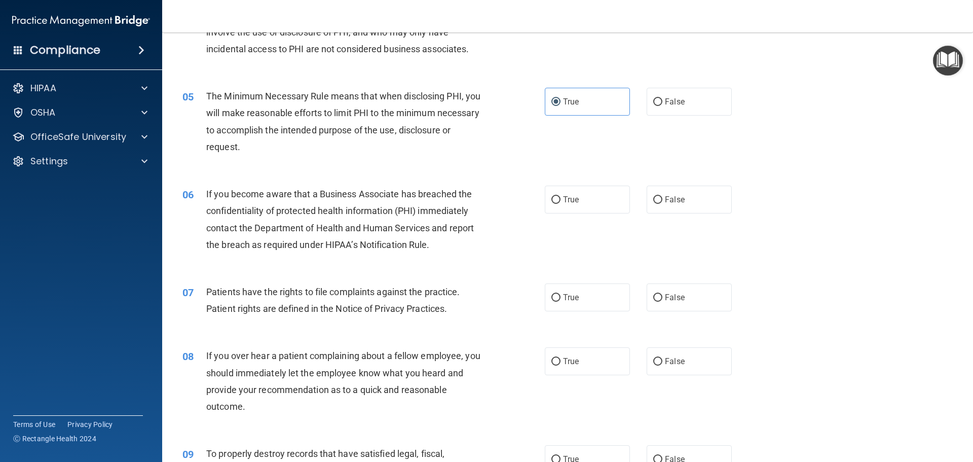
scroll to position [338, 0]
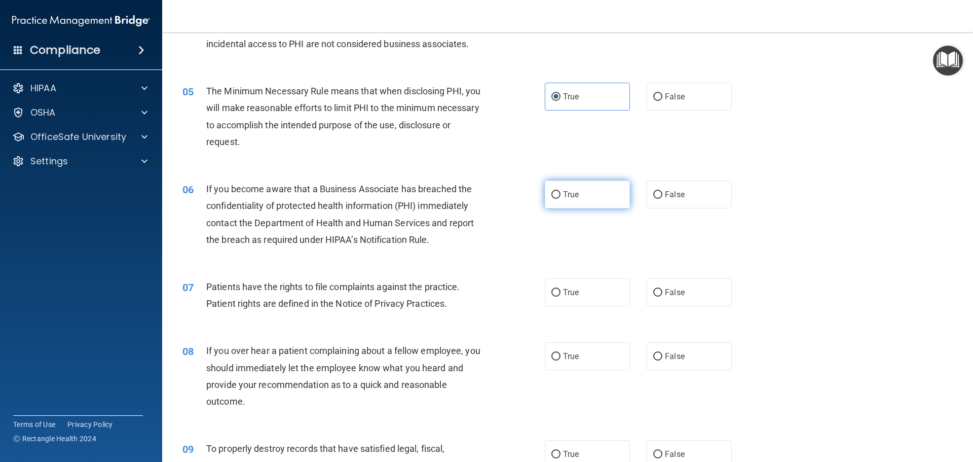
click at [555, 194] on input "True" at bounding box center [556, 195] width 9 height 8
radio input "true"
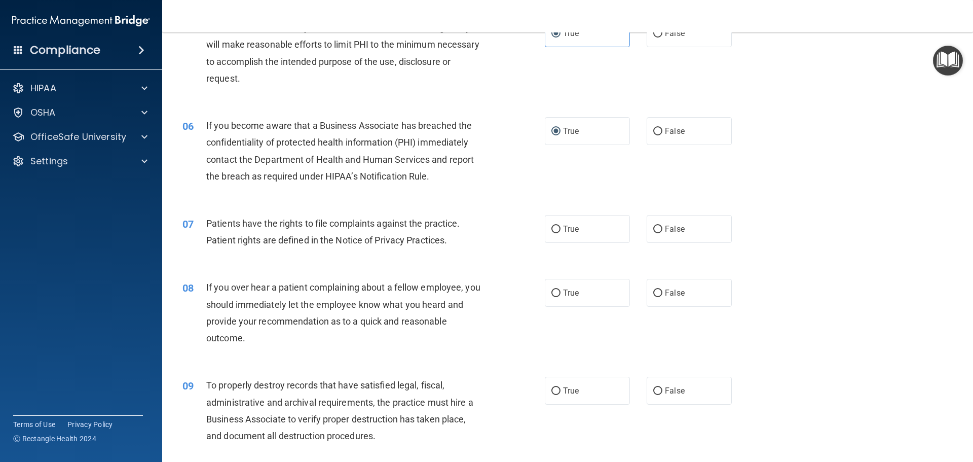
scroll to position [406, 0]
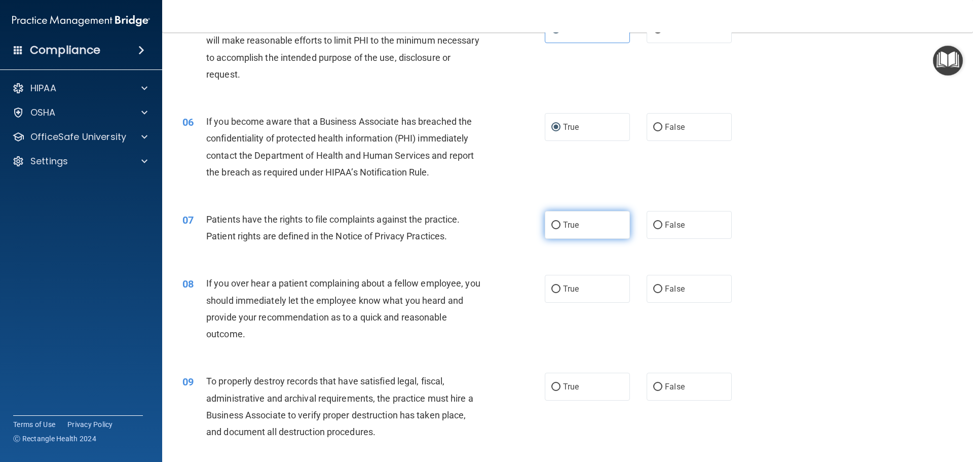
drag, startPoint x: 567, startPoint y: 230, endPoint x: 593, endPoint y: 211, distance: 31.6
click at [568, 230] on label "True" at bounding box center [587, 225] width 85 height 28
click at [561, 229] on input "True" at bounding box center [556, 226] width 9 height 8
radio input "true"
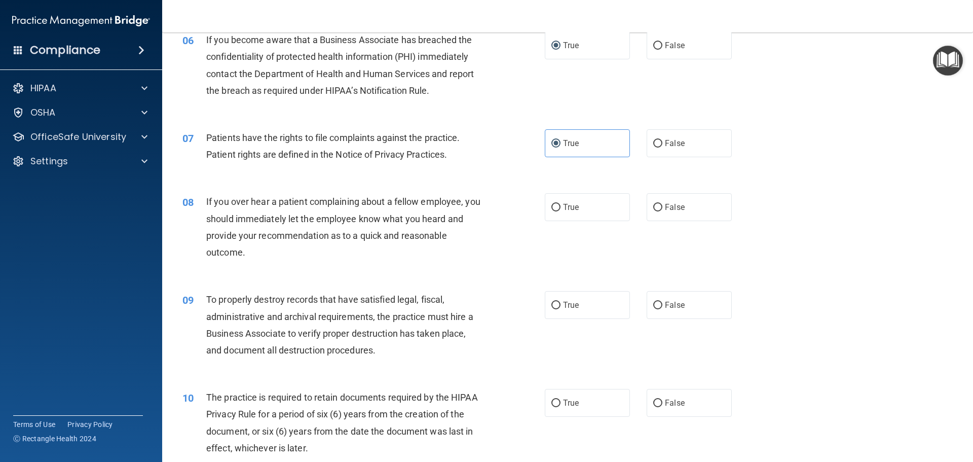
scroll to position [490, 0]
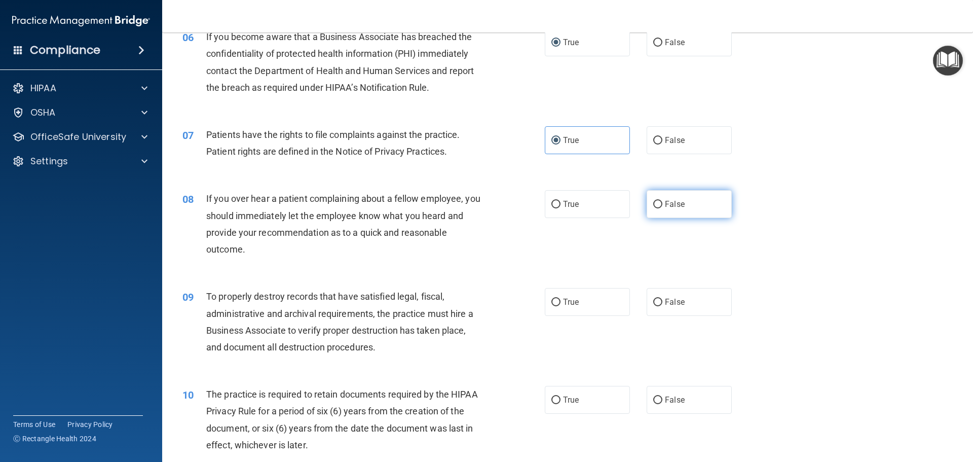
click at [684, 208] on label "False" at bounding box center [689, 204] width 85 height 28
click at [663, 208] on input "False" at bounding box center [658, 205] width 9 height 8
radio input "true"
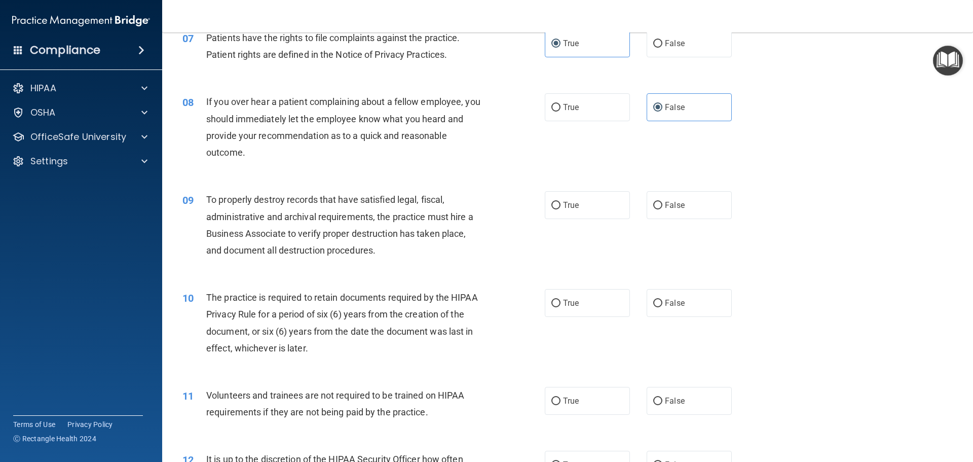
scroll to position [592, 0]
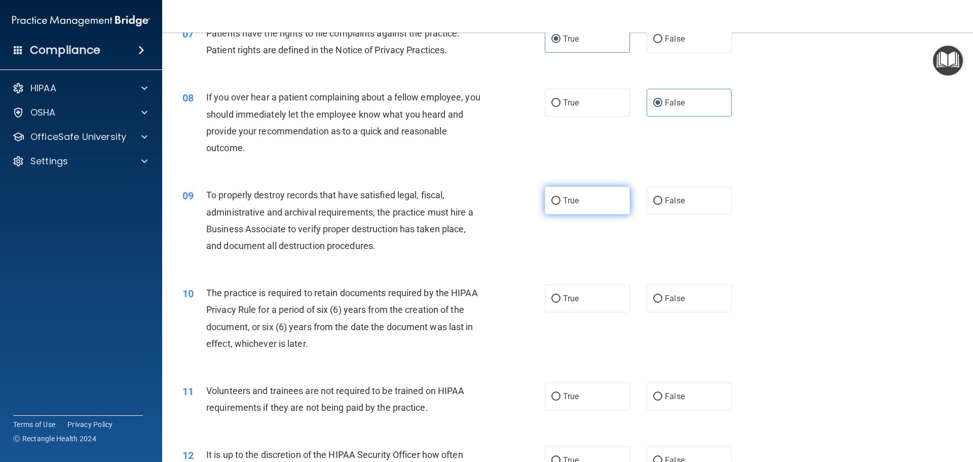
click at [558, 200] on label "True" at bounding box center [587, 201] width 85 height 28
click at [558, 200] on input "True" at bounding box center [556, 201] width 9 height 8
radio input "true"
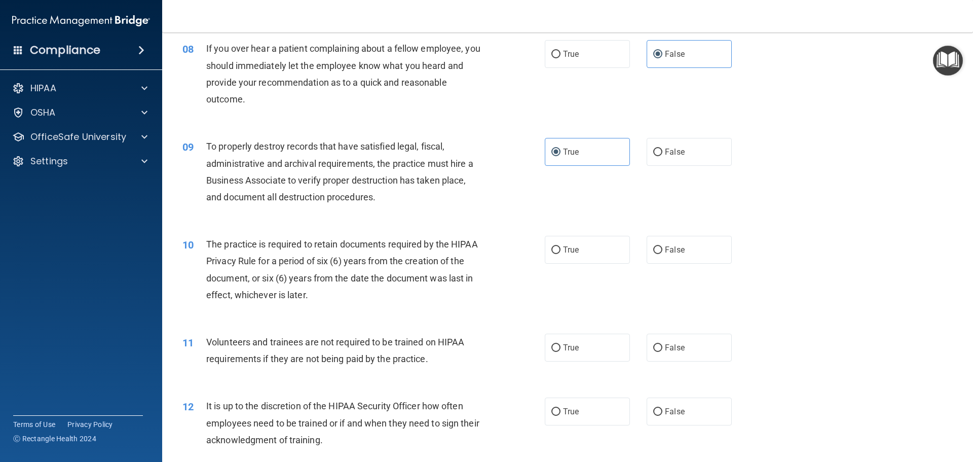
scroll to position [642, 0]
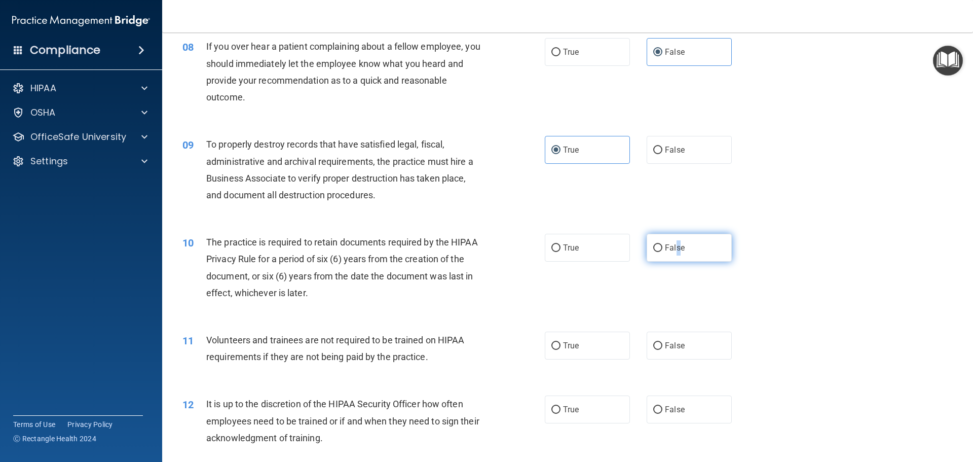
click at [673, 241] on label "False" at bounding box center [689, 248] width 85 height 28
click at [668, 270] on div "10 The practice is required to retain documents required by the HIPAA Privacy R…" at bounding box center [568, 270] width 786 height 98
click at [668, 262] on div "10 The practice is required to retain documents required by the HIPAA Privacy R…" at bounding box center [568, 270] width 786 height 98
click at [670, 252] on label "False" at bounding box center [689, 248] width 85 height 28
click at [663, 252] on input "False" at bounding box center [658, 248] width 9 height 8
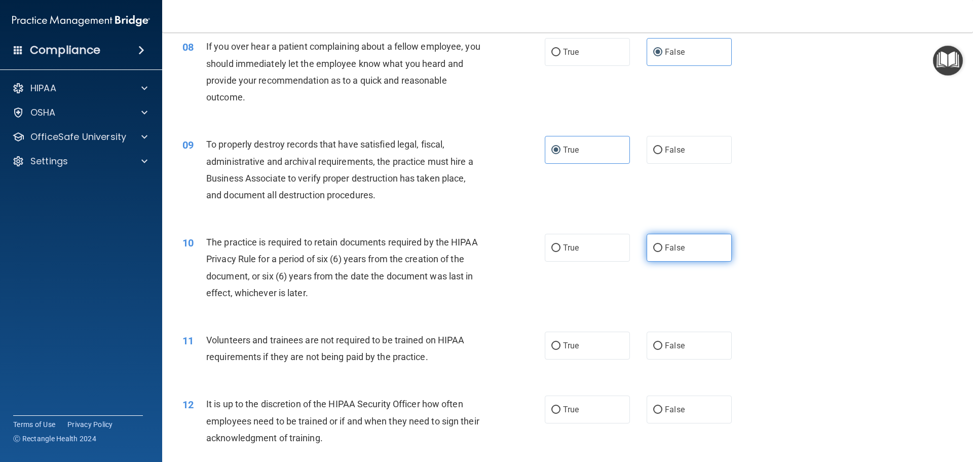
radio input "true"
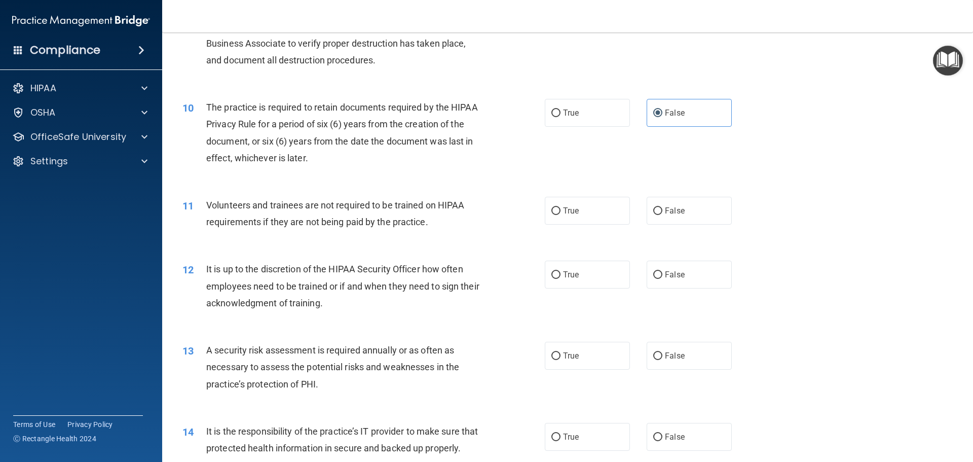
scroll to position [794, 0]
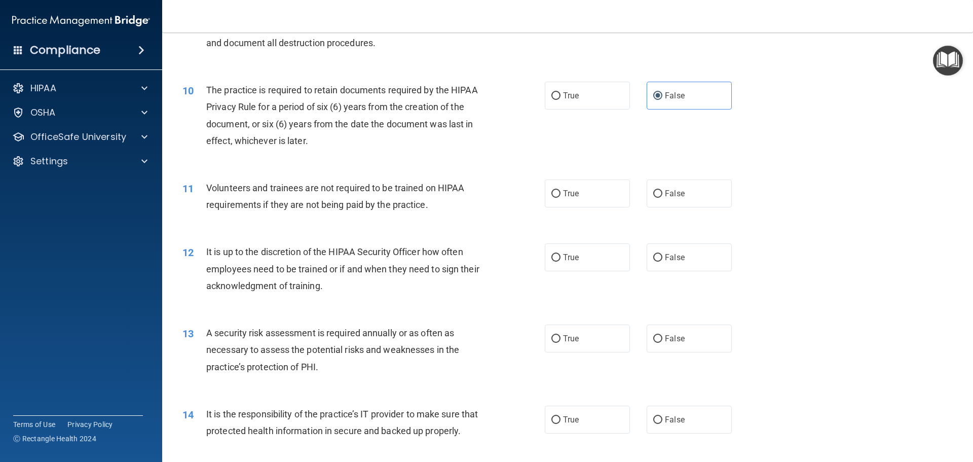
click at [637, 193] on div "True False" at bounding box center [647, 193] width 204 height 28
click at [687, 191] on label "False" at bounding box center [689, 193] width 85 height 28
click at [663, 191] on input "False" at bounding box center [658, 194] width 9 height 8
radio input "true"
click at [669, 260] on span "False" at bounding box center [675, 257] width 20 height 10
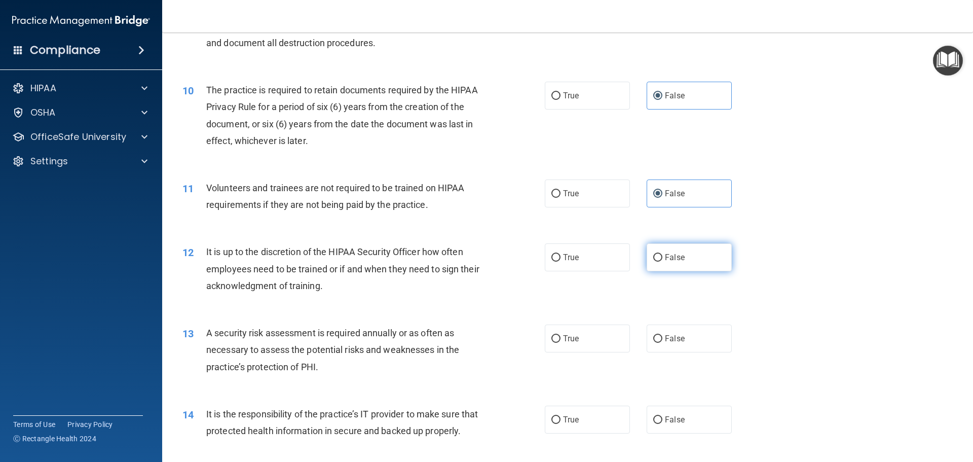
click at [663, 260] on input "False" at bounding box center [658, 258] width 9 height 8
radio input "true"
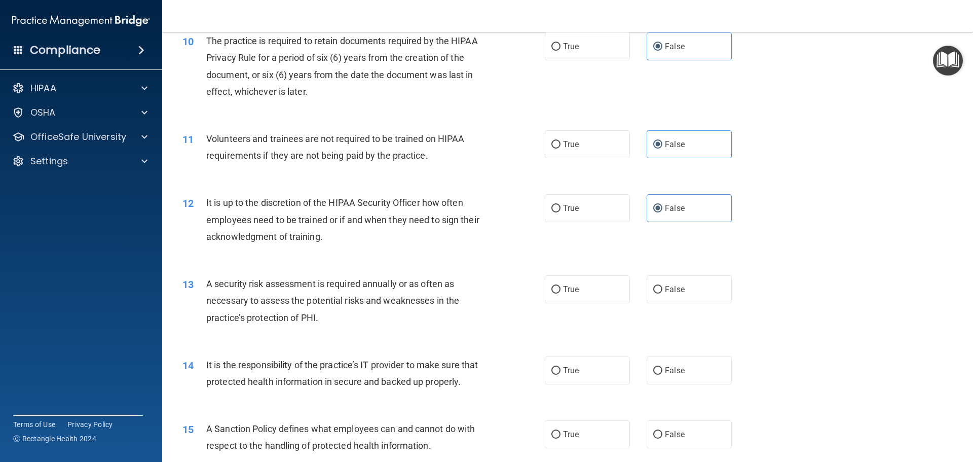
scroll to position [845, 0]
click at [567, 302] on div "13 A security risk assessment is required annually or as often as necessary to …" at bounding box center [568, 301] width 786 height 81
click at [566, 294] on label "True" at bounding box center [587, 288] width 85 height 28
click at [561, 292] on input "True" at bounding box center [556, 288] width 9 height 8
radio input "true"
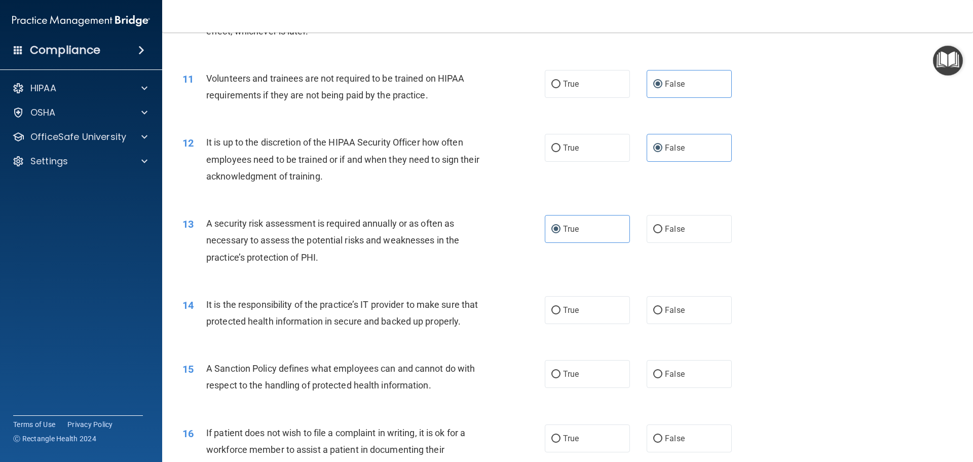
scroll to position [913, 0]
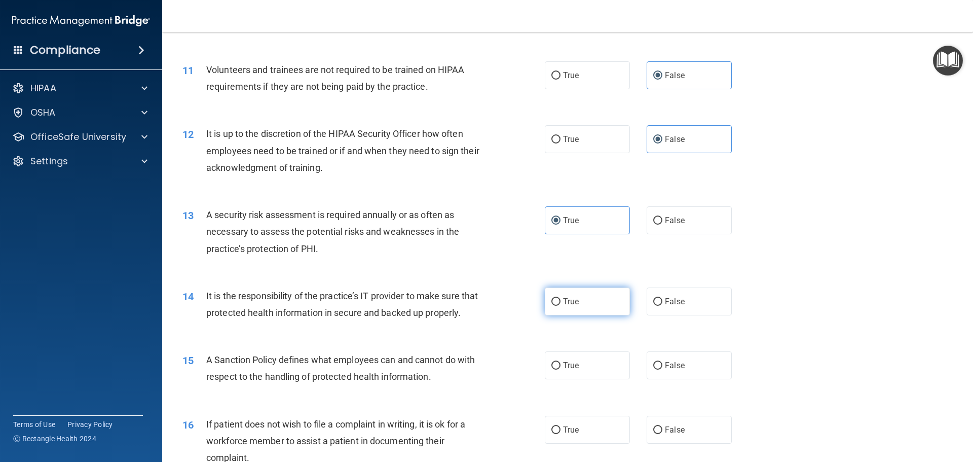
click at [553, 307] on label "True" at bounding box center [587, 301] width 85 height 28
click at [553, 306] on input "True" at bounding box center [556, 302] width 9 height 8
radio input "true"
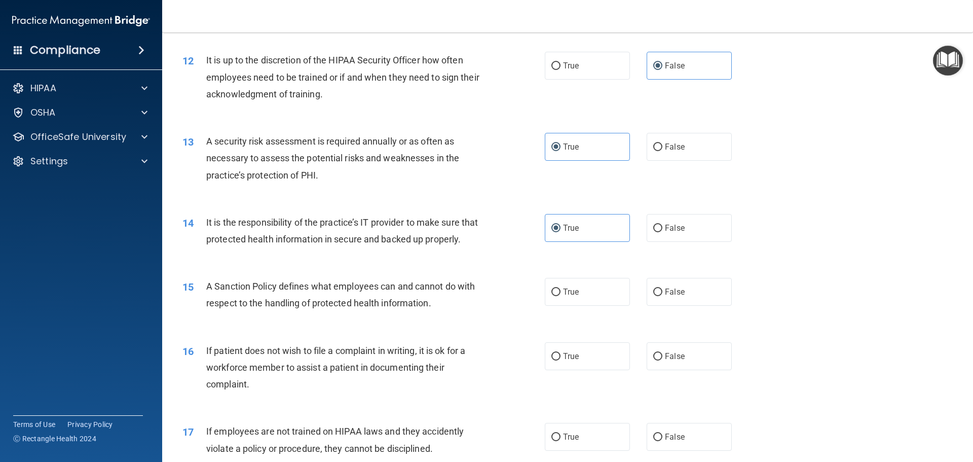
scroll to position [997, 0]
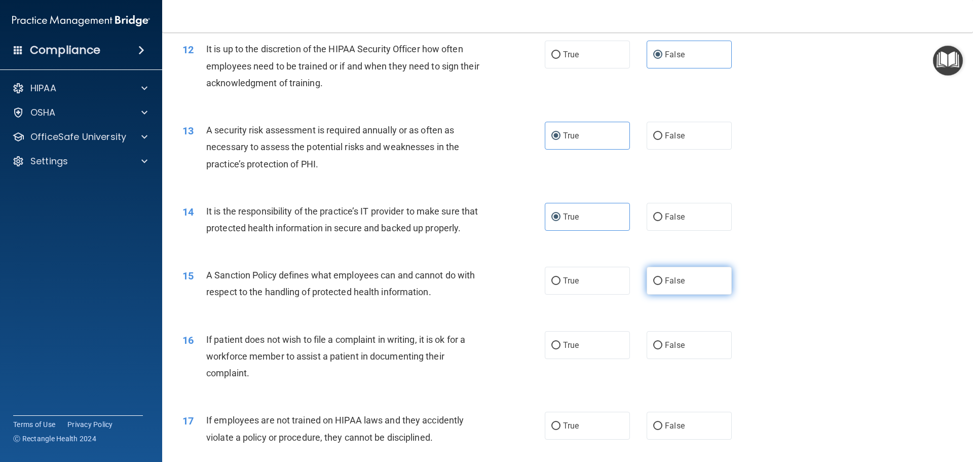
click at [693, 292] on label "False" at bounding box center [689, 281] width 85 height 28
click at [663, 285] on input "False" at bounding box center [658, 281] width 9 height 8
radio input "true"
click at [604, 359] on label "True" at bounding box center [587, 345] width 85 height 28
click at [561, 349] on input "True" at bounding box center [556, 346] width 9 height 8
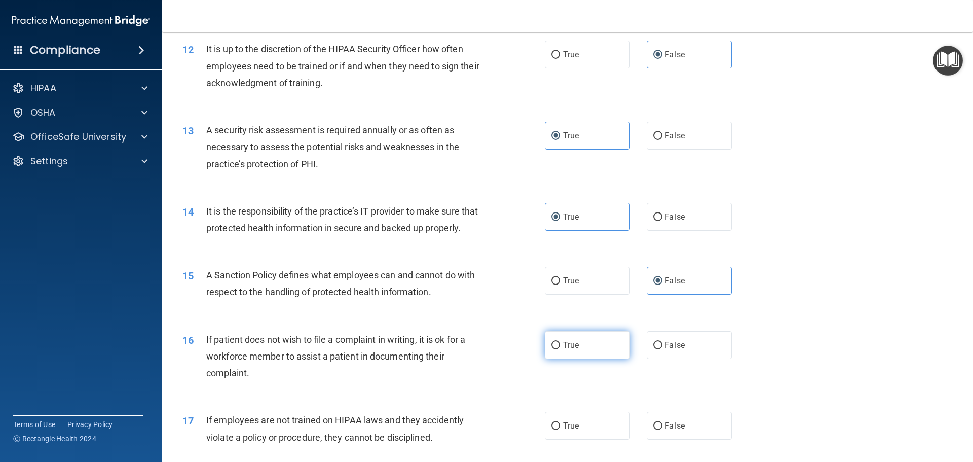
radio input "true"
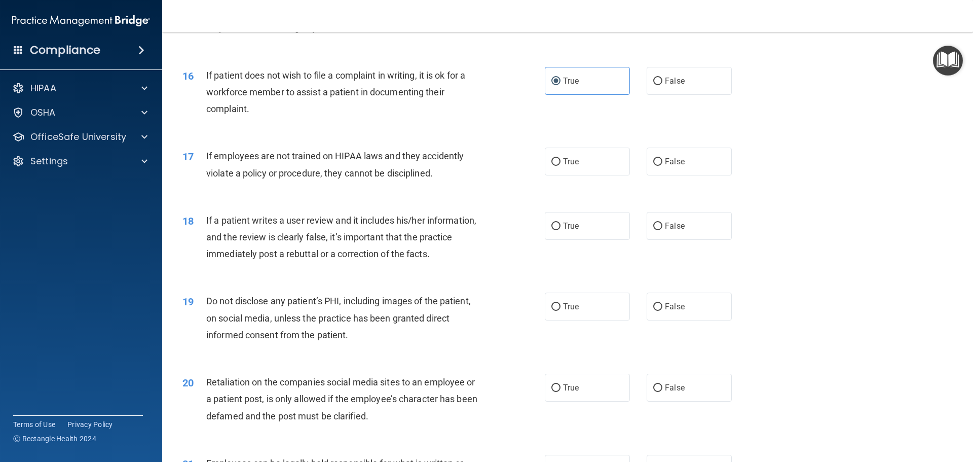
scroll to position [1284, 0]
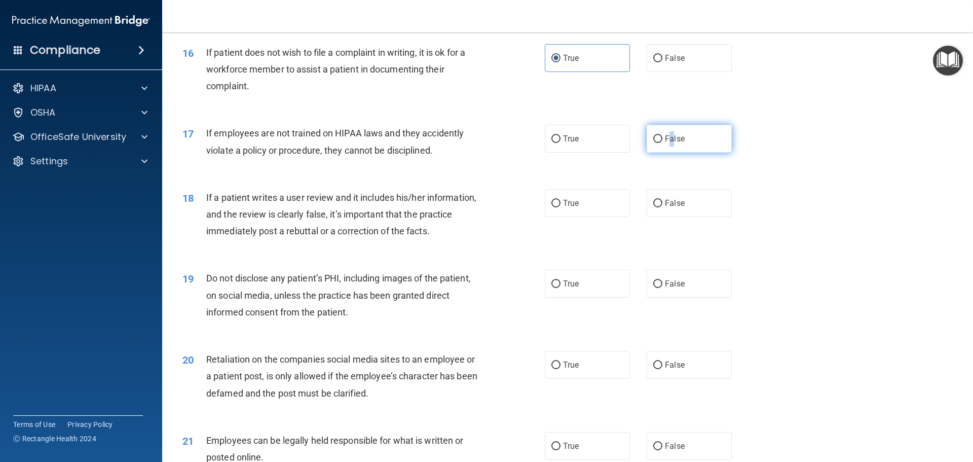
click at [669, 143] on span "False" at bounding box center [675, 139] width 20 height 10
drag, startPoint x: 698, startPoint y: 152, endPoint x: 704, endPoint y: 153, distance: 6.6
click at [704, 153] on label "False" at bounding box center [689, 139] width 85 height 28
click at [663, 143] on input "False" at bounding box center [658, 139] width 9 height 8
radio input "true"
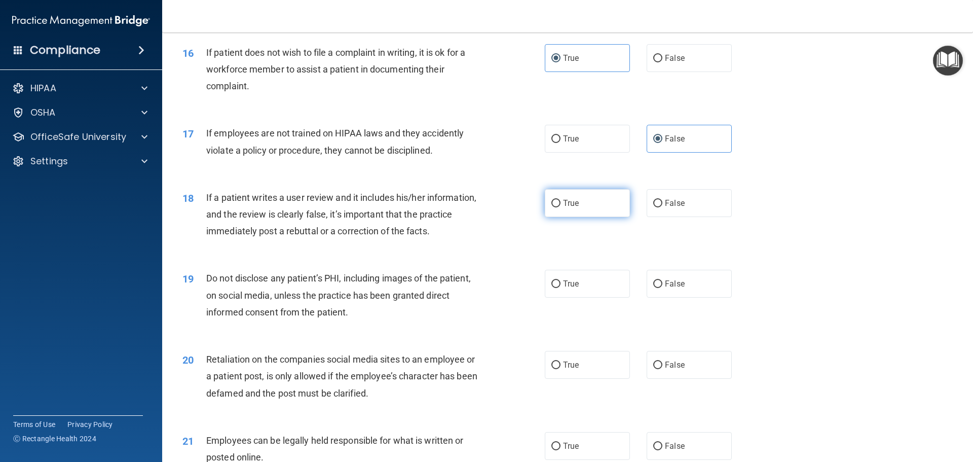
click at [555, 217] on label "True" at bounding box center [587, 203] width 85 height 28
click at [555, 207] on input "True" at bounding box center [556, 204] width 9 height 8
radio input "true"
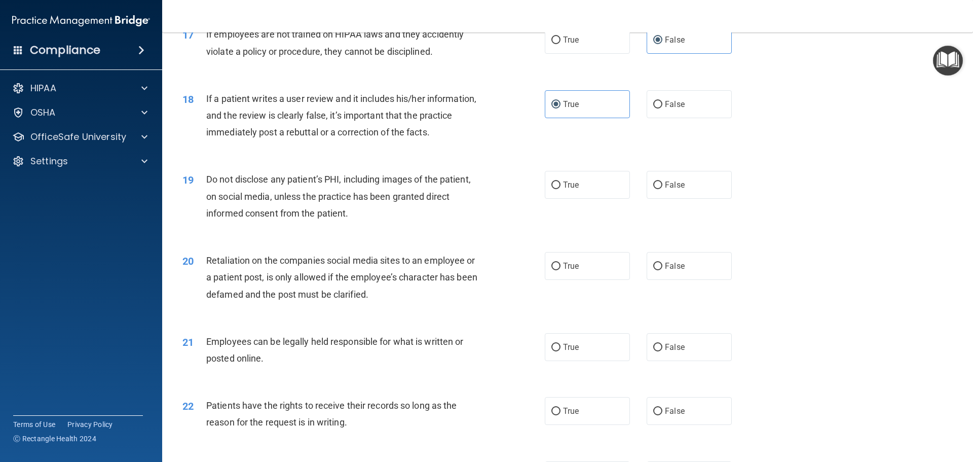
scroll to position [1386, 0]
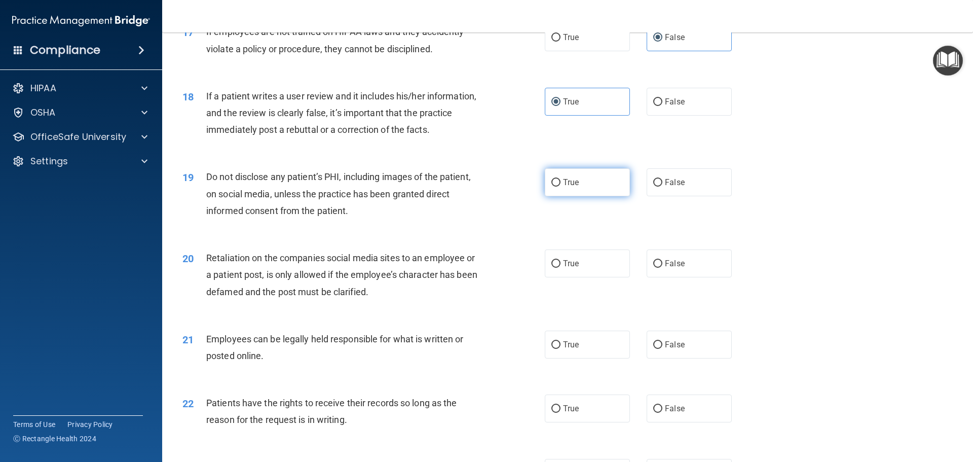
click at [570, 196] on label "True" at bounding box center [587, 182] width 85 height 28
click at [561, 187] on input "True" at bounding box center [556, 183] width 9 height 8
radio input "true"
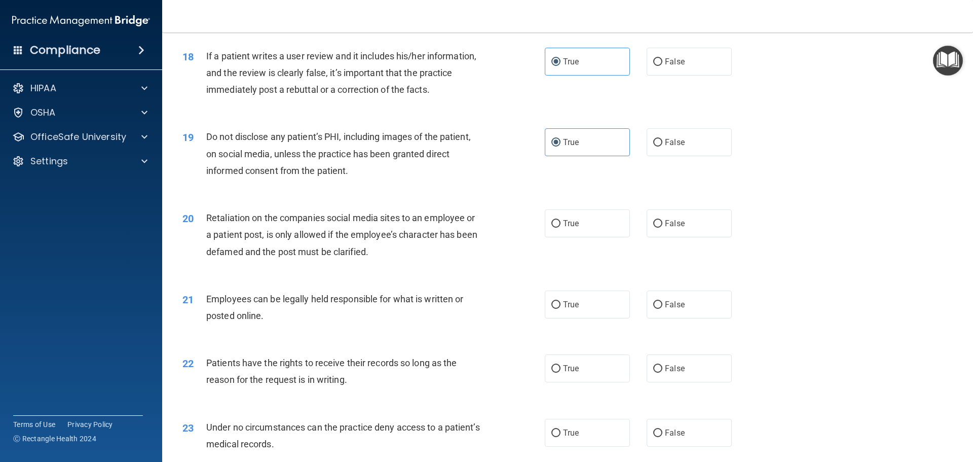
scroll to position [1454, 0]
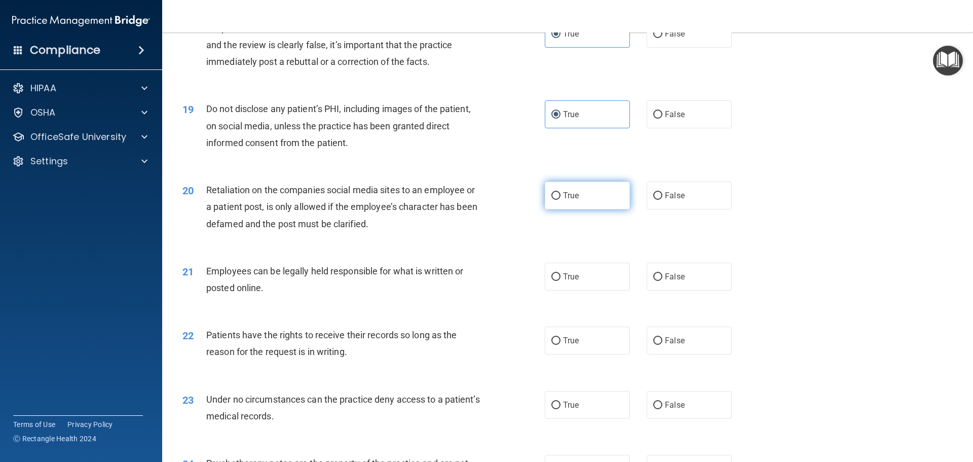
click at [623, 209] on label "True" at bounding box center [587, 196] width 85 height 28
click at [561, 200] on input "True" at bounding box center [556, 196] width 9 height 8
radio input "true"
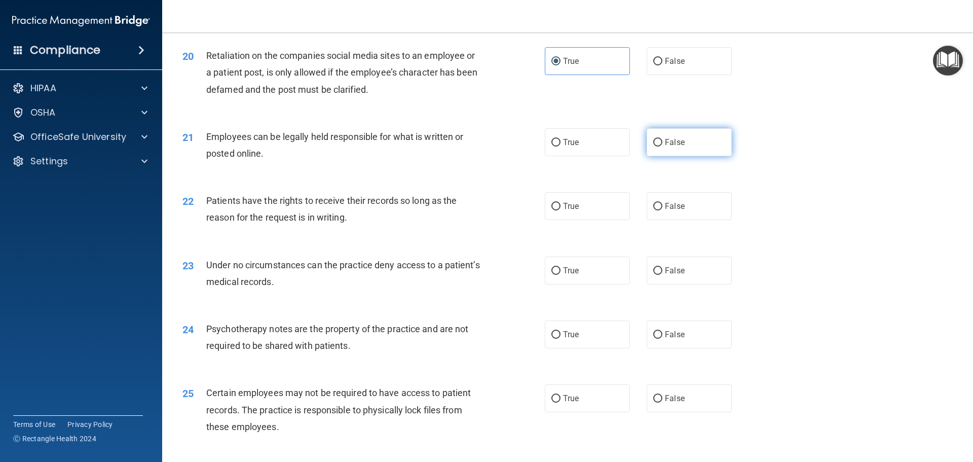
scroll to position [1588, 0]
click at [573, 156] on label "True" at bounding box center [587, 142] width 85 height 28
click at [561, 146] on input "True" at bounding box center [556, 142] width 9 height 8
radio input "true"
click at [563, 210] on span "True" at bounding box center [571, 206] width 16 height 10
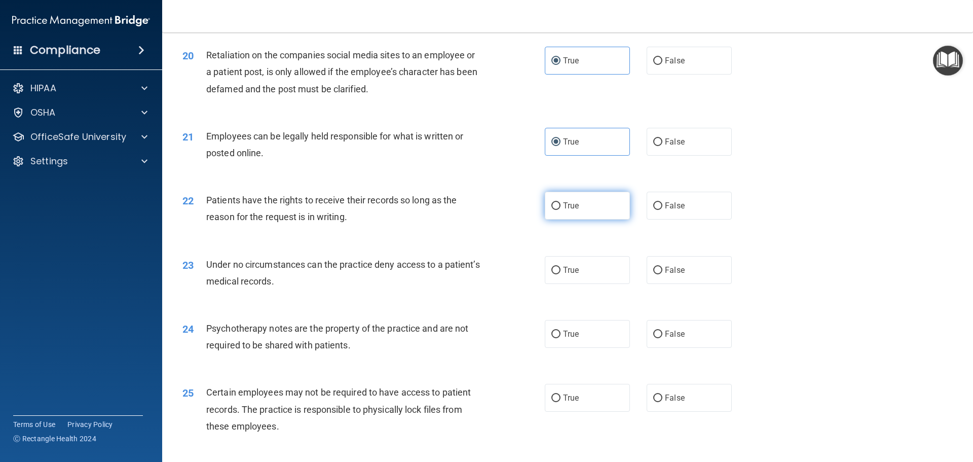
click at [561, 210] on input "True" at bounding box center [556, 206] width 9 height 8
radio input "true"
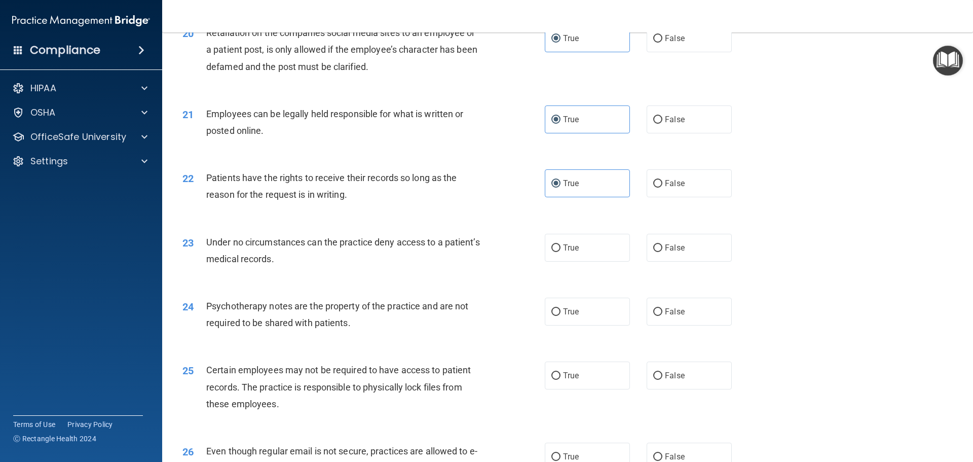
scroll to position [1622, 0]
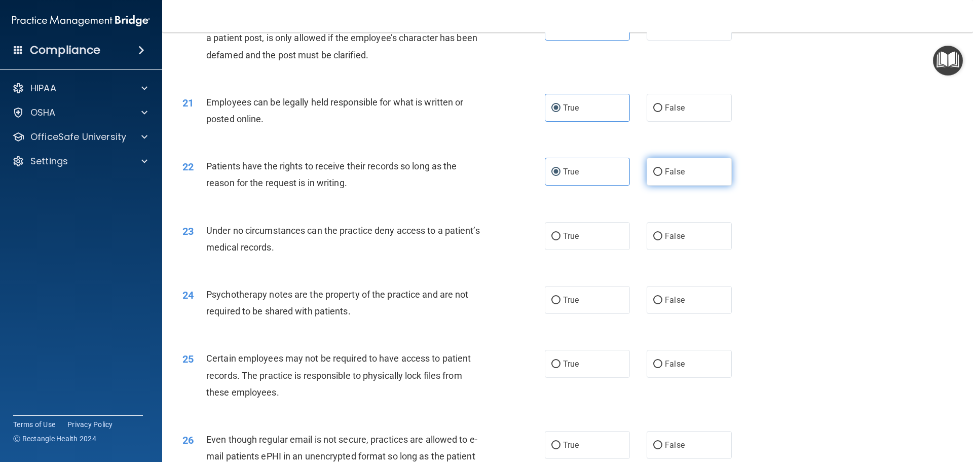
click at [711, 186] on label "False" at bounding box center [689, 172] width 85 height 28
click at [663, 176] on input "False" at bounding box center [658, 172] width 9 height 8
radio input "true"
radio input "false"
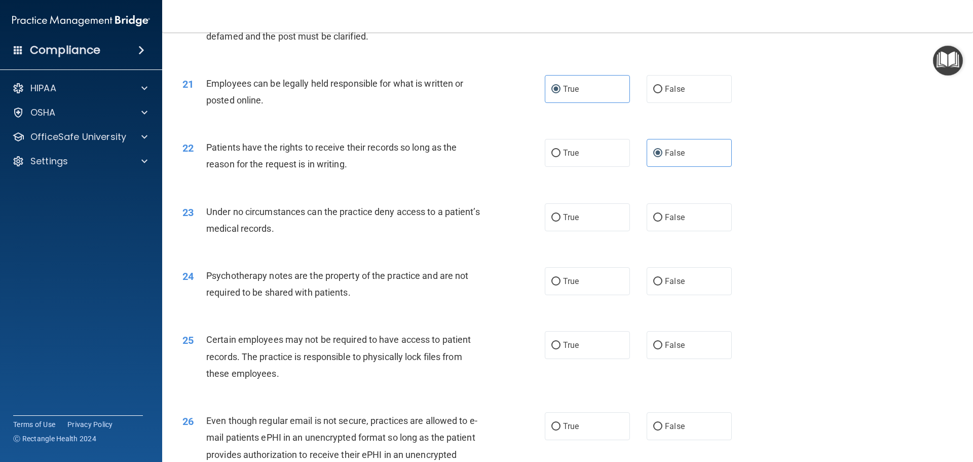
scroll to position [1656, 0]
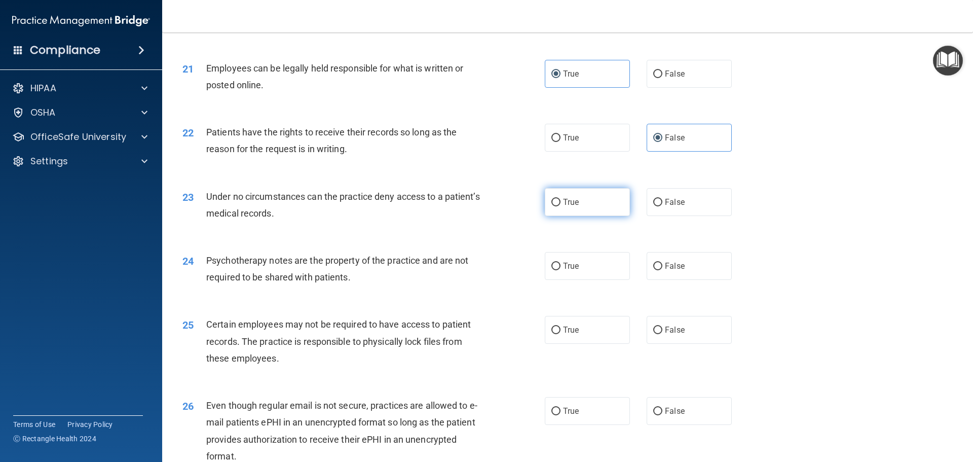
click at [586, 216] on label "True" at bounding box center [587, 202] width 85 height 28
click at [561, 206] on input "True" at bounding box center [556, 203] width 9 height 8
radio input "true"
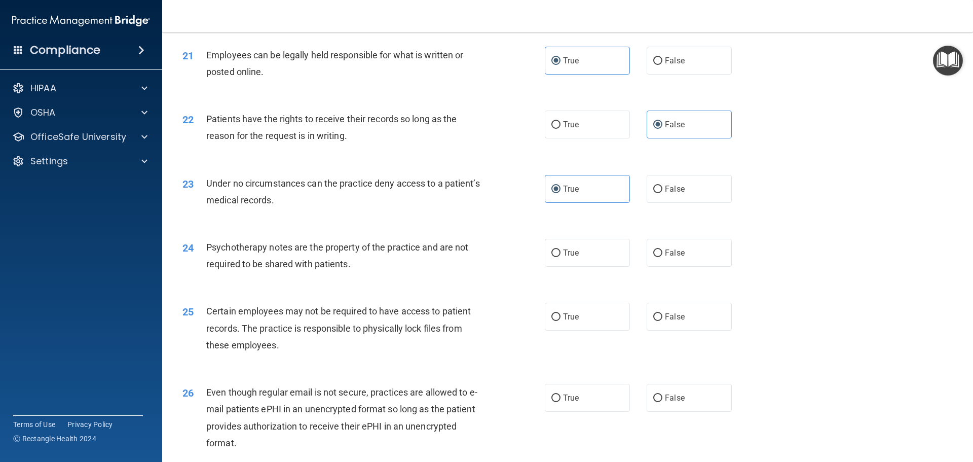
scroll to position [1673, 0]
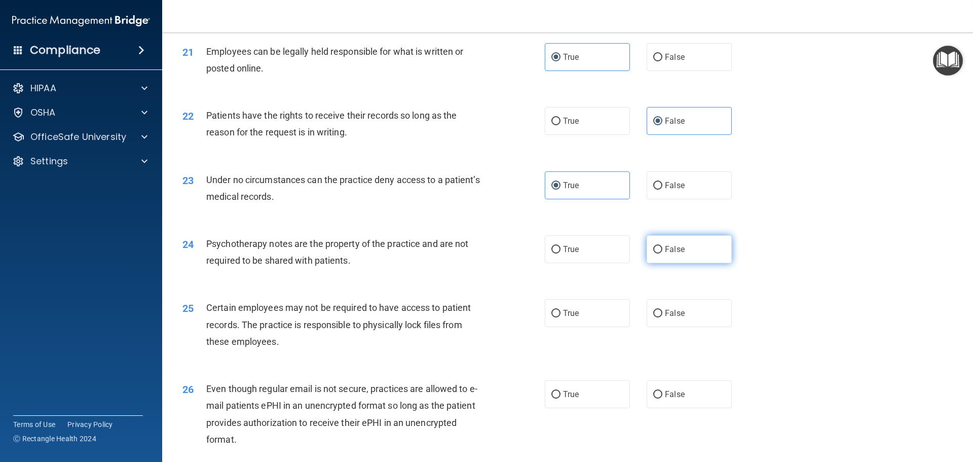
click at [687, 263] on label "False" at bounding box center [689, 249] width 85 height 28
click at [663, 254] on input "False" at bounding box center [658, 250] width 9 height 8
radio input "true"
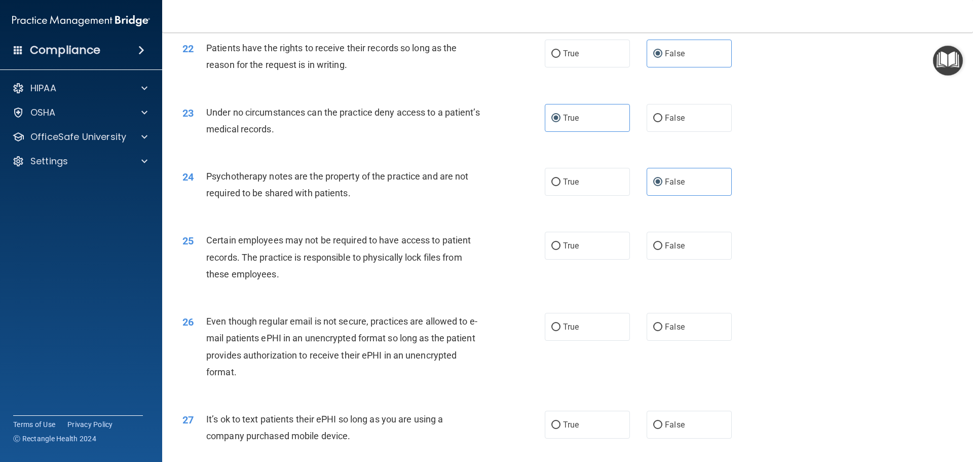
scroll to position [1758, 0]
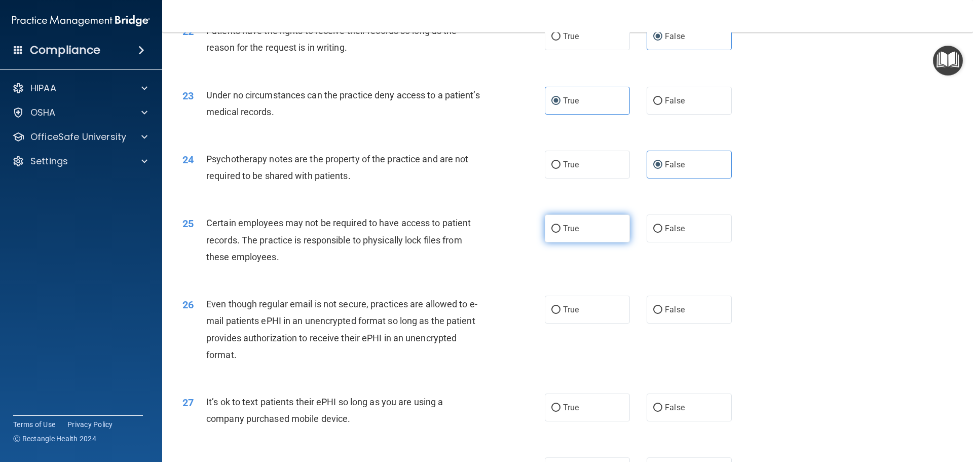
click at [552, 242] on label "True" at bounding box center [587, 228] width 85 height 28
click at [552, 233] on input "True" at bounding box center [556, 229] width 9 height 8
radio input "true"
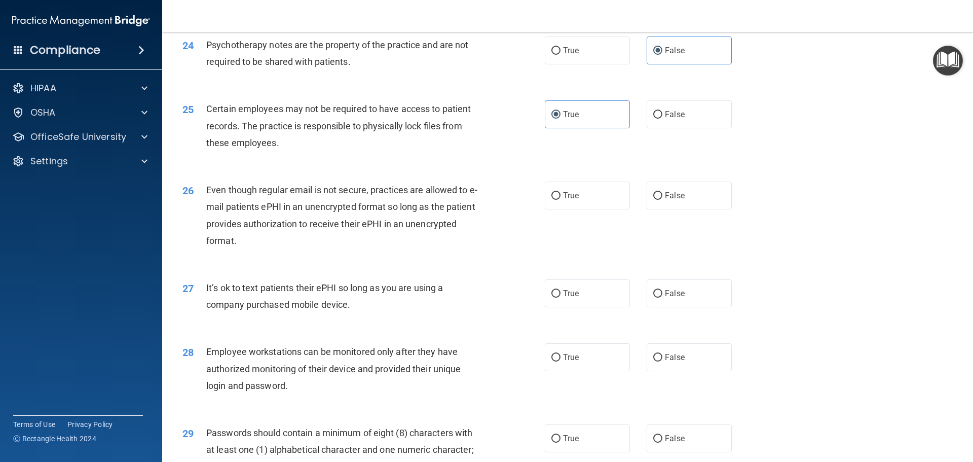
scroll to position [1876, 0]
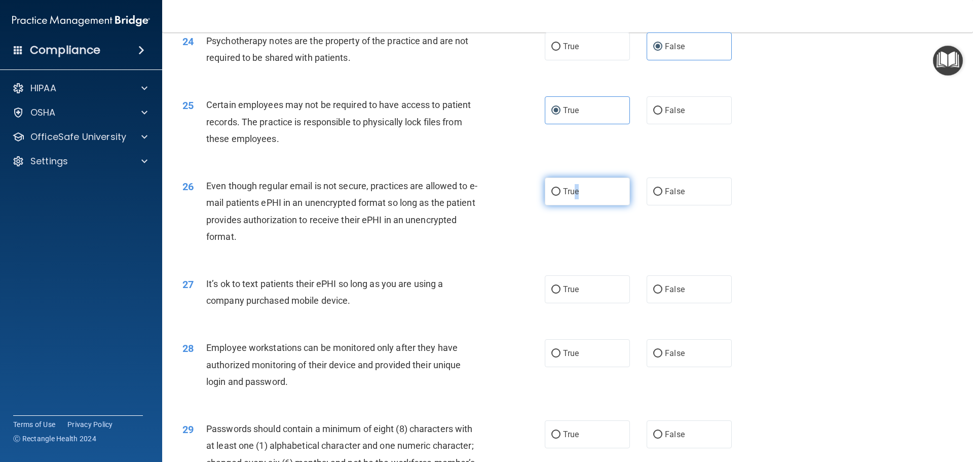
click at [576, 203] on label "True" at bounding box center [587, 191] width 85 height 28
click at [582, 197] on label "True" at bounding box center [587, 191] width 85 height 28
click at [561, 196] on input "True" at bounding box center [556, 192] width 9 height 8
radio input "true"
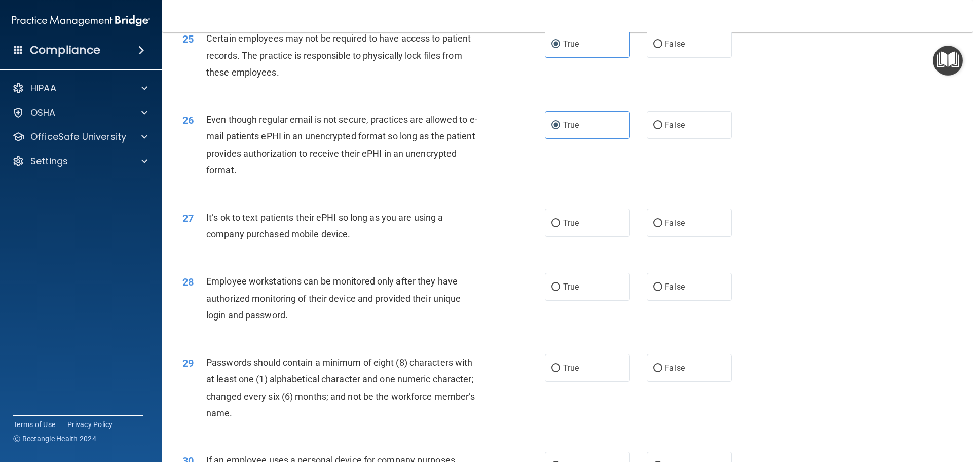
scroll to position [1961, 0]
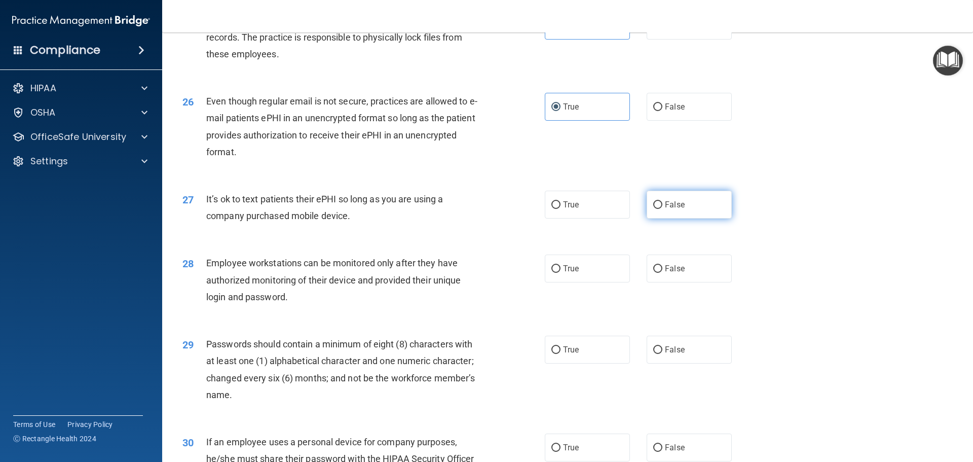
click at [691, 219] on label "False" at bounding box center [689, 205] width 85 height 28
click at [663, 209] on input "False" at bounding box center [658, 205] width 9 height 8
radio input "true"
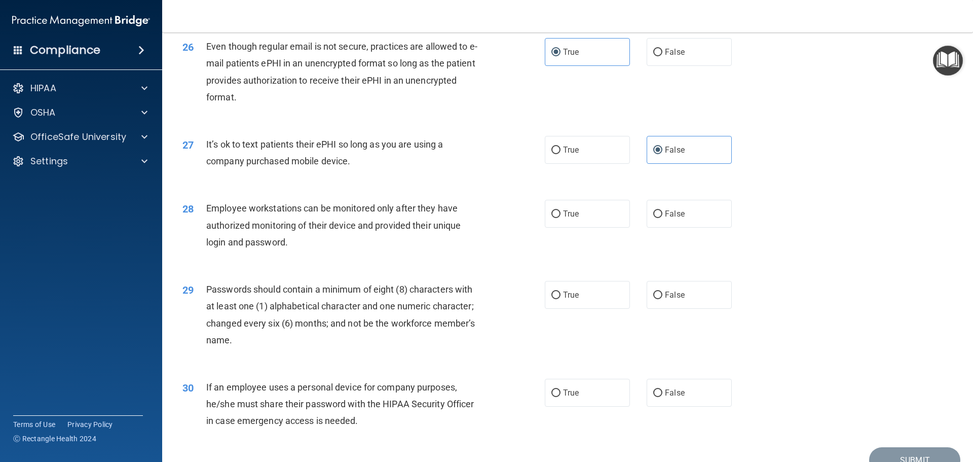
scroll to position [2028, 0]
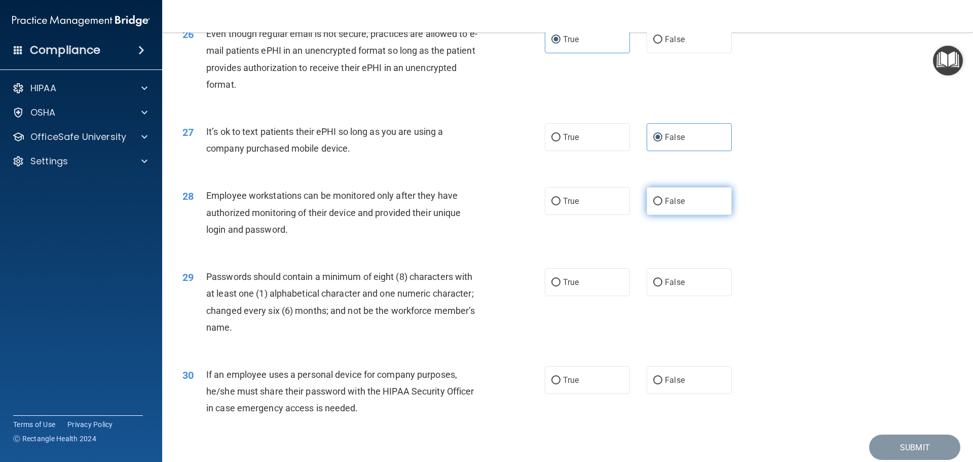
click at [657, 215] on label "False" at bounding box center [689, 201] width 85 height 28
click at [657, 205] on input "False" at bounding box center [658, 202] width 9 height 8
radio input "true"
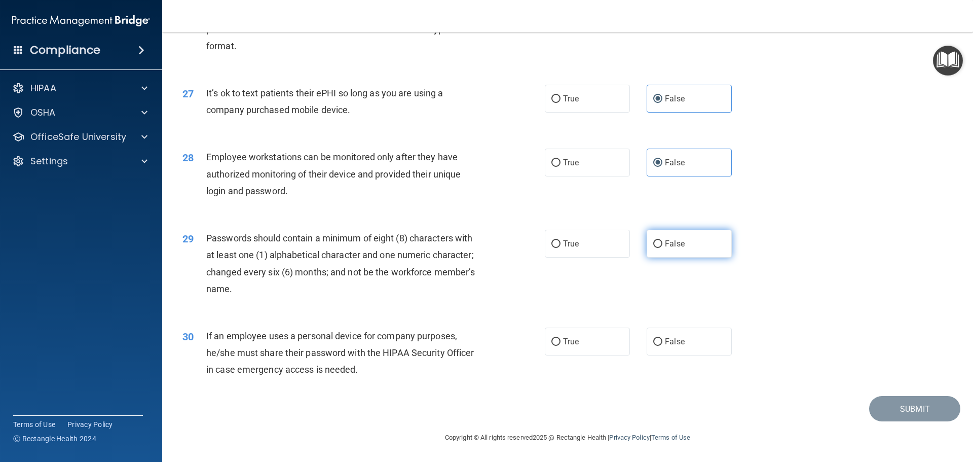
scroll to position [2083, 0]
drag, startPoint x: 562, startPoint y: 224, endPoint x: 559, endPoint y: 229, distance: 5.9
click at [560, 228] on div "29 Passwords should contain a minimum of eight (8) characters with at least one…" at bounding box center [568, 266] width 786 height 98
click at [557, 241] on label "True" at bounding box center [587, 244] width 85 height 28
click at [557, 241] on input "True" at bounding box center [556, 244] width 9 height 8
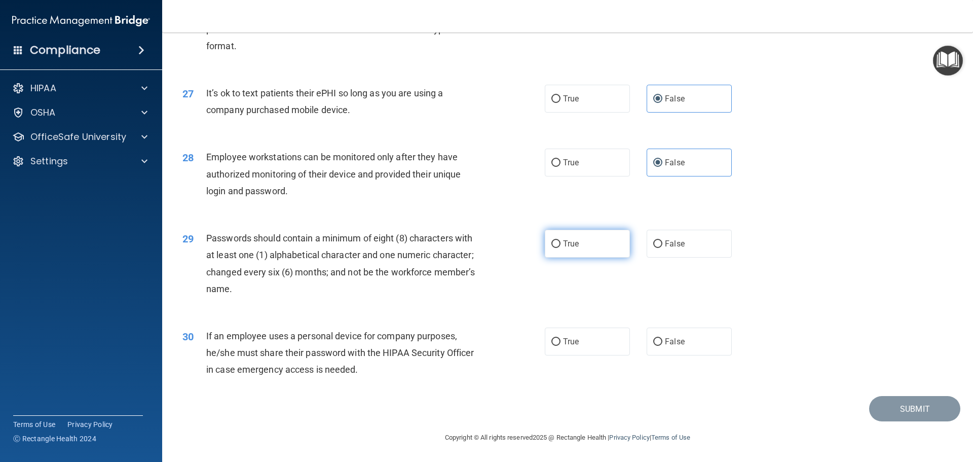
radio input "true"
click at [654, 340] on input "False" at bounding box center [658, 342] width 9 height 8
radio input "true"
click at [908, 407] on button "Submit" at bounding box center [915, 409] width 91 height 26
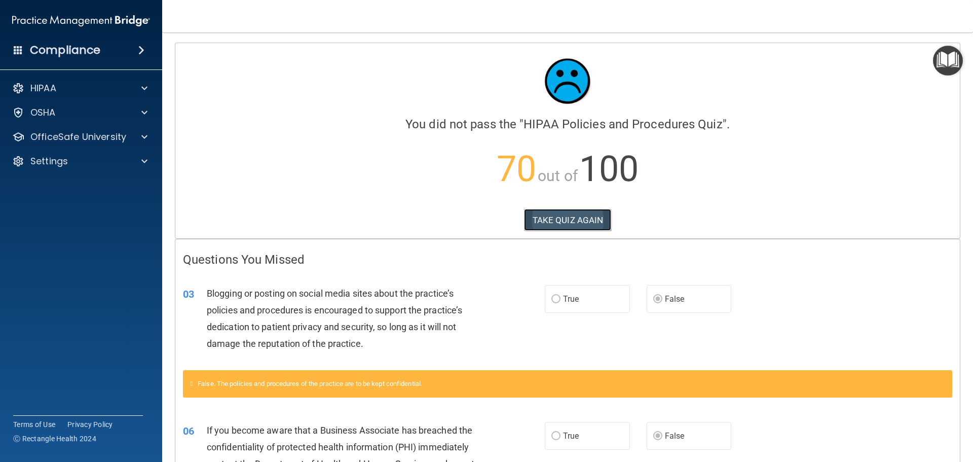
click at [563, 223] on button "TAKE QUIZ AGAIN" at bounding box center [568, 220] width 88 height 22
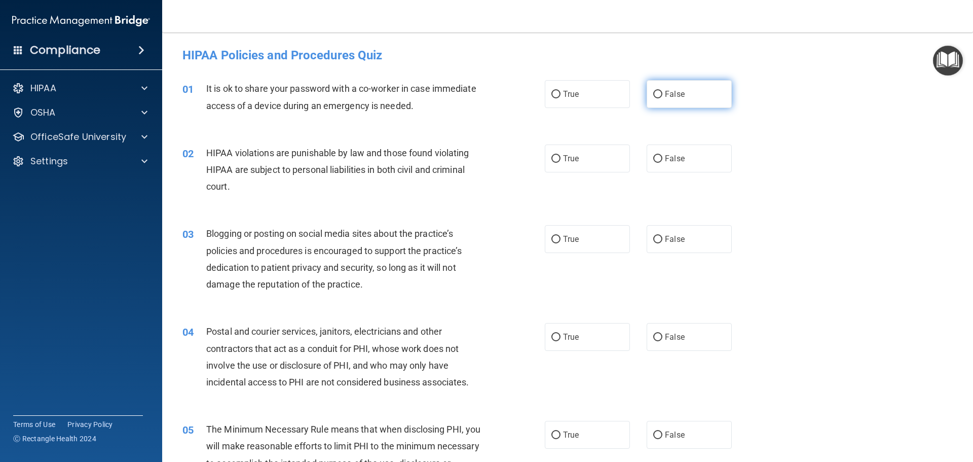
click at [670, 94] on span "False" at bounding box center [675, 94] width 20 height 10
click at [663, 94] on input "False" at bounding box center [658, 95] width 9 height 8
radio input "true"
click at [672, 162] on span "False" at bounding box center [675, 159] width 20 height 10
click at [663, 162] on input "False" at bounding box center [658, 159] width 9 height 8
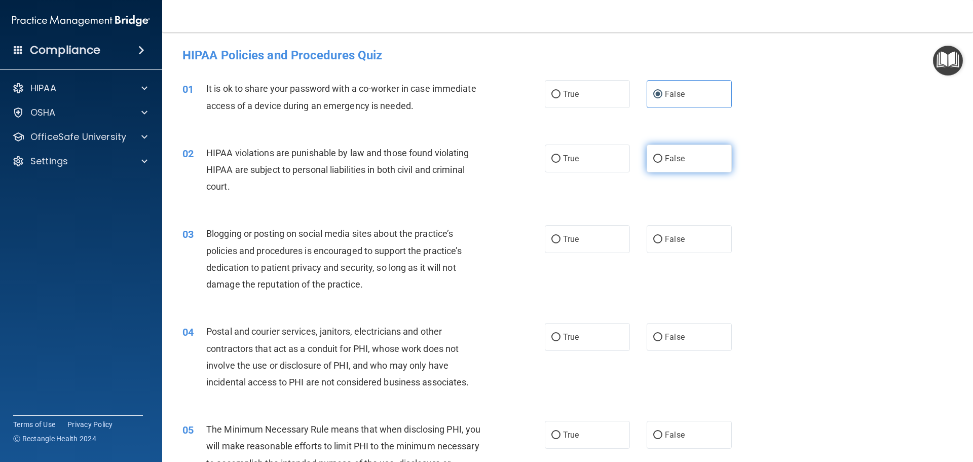
radio input "true"
click at [658, 241] on input "False" at bounding box center [658, 240] width 9 height 8
radio input "true"
click at [564, 342] on label "True" at bounding box center [587, 337] width 85 height 28
click at [561, 341] on input "True" at bounding box center [556, 338] width 9 height 8
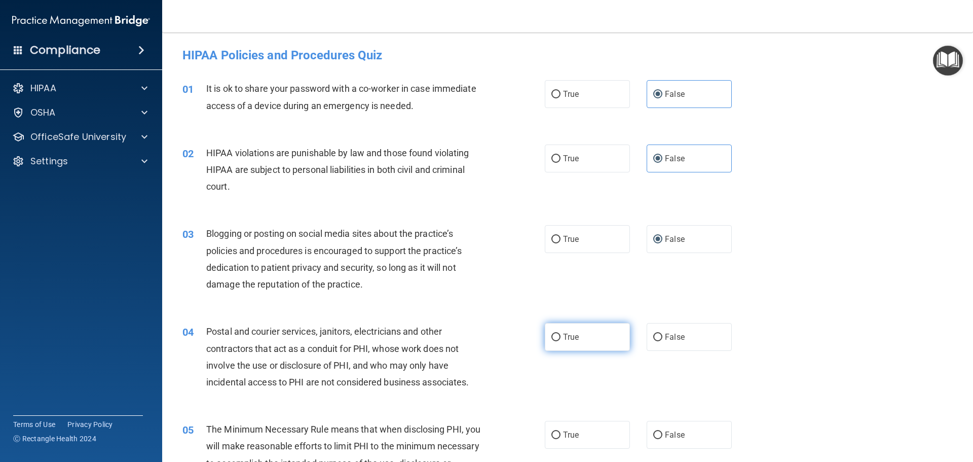
radio input "true"
click at [569, 427] on label "True" at bounding box center [587, 435] width 85 height 28
click at [561, 431] on input "True" at bounding box center [556, 435] width 9 height 8
radio input "true"
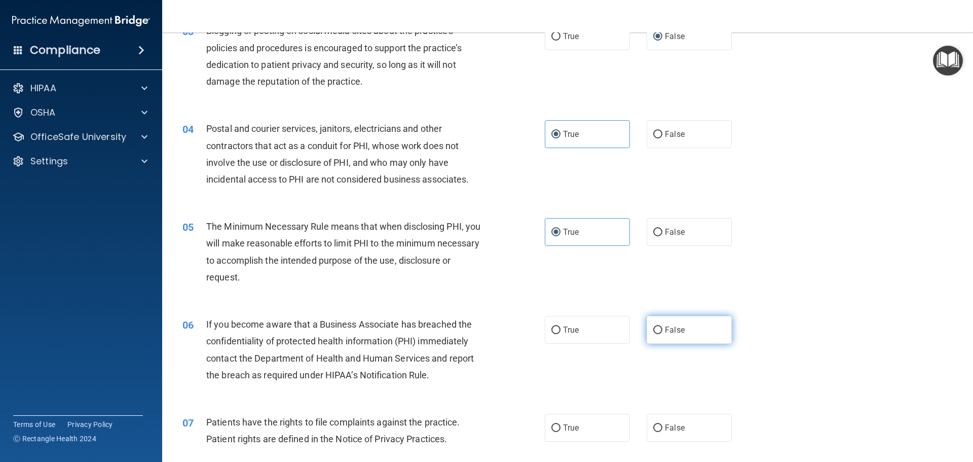
click at [683, 332] on label "False" at bounding box center [689, 330] width 85 height 28
click at [663, 332] on input "False" at bounding box center [658, 331] width 9 height 8
radio input "true"
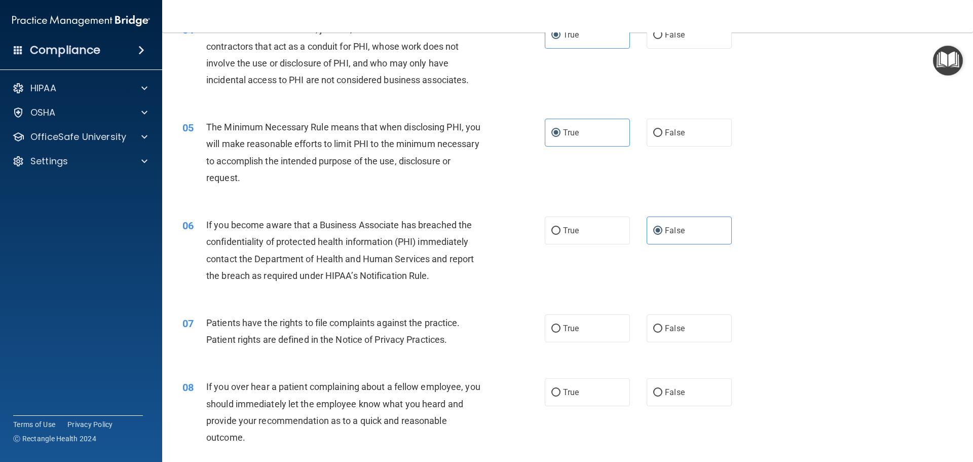
scroll to position [304, 0]
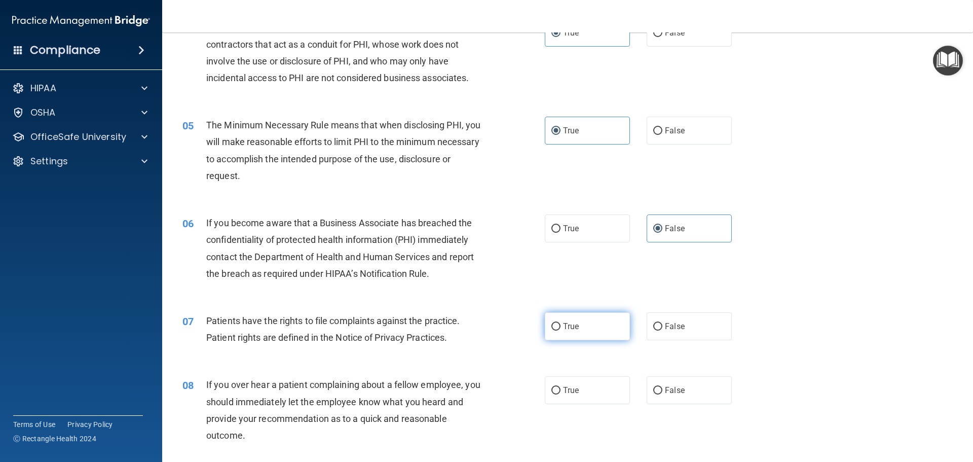
click at [559, 327] on label "True" at bounding box center [587, 326] width 85 height 28
click at [559, 327] on input "True" at bounding box center [556, 327] width 9 height 8
radio input "true"
click at [667, 394] on span "False" at bounding box center [675, 390] width 20 height 10
click at [663, 394] on input "False" at bounding box center [658, 391] width 9 height 8
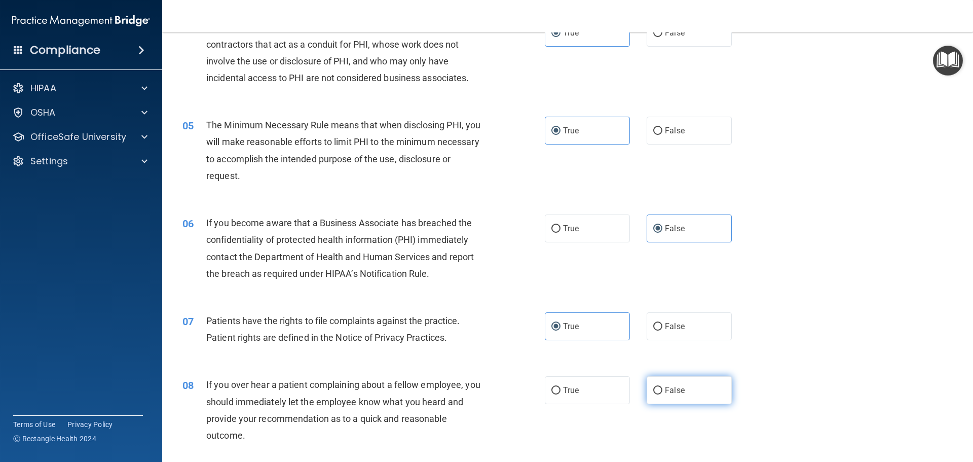
radio input "true"
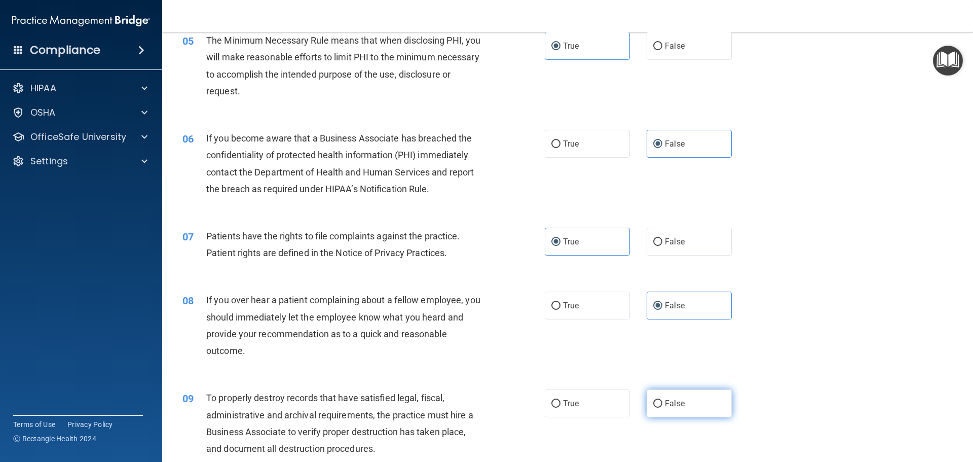
click at [665, 397] on label "False" at bounding box center [689, 403] width 85 height 28
click at [663, 400] on input "False" at bounding box center [658, 404] width 9 height 8
radio input "true"
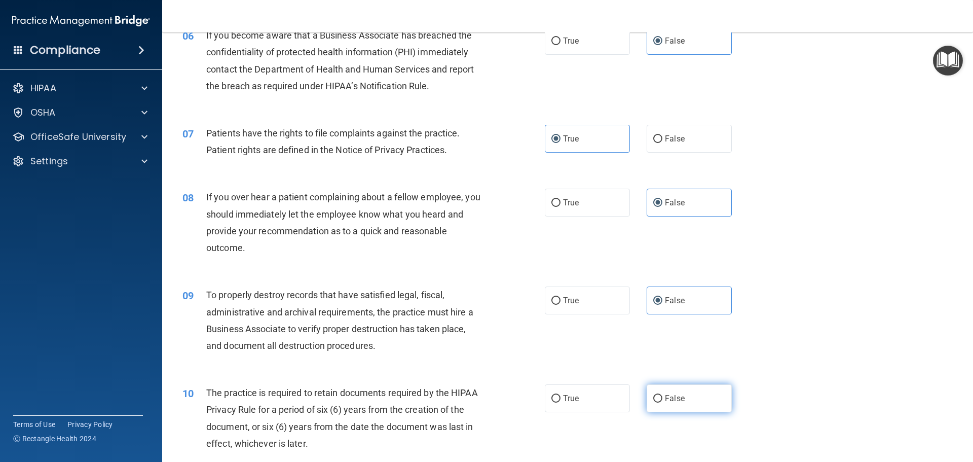
scroll to position [507, 0]
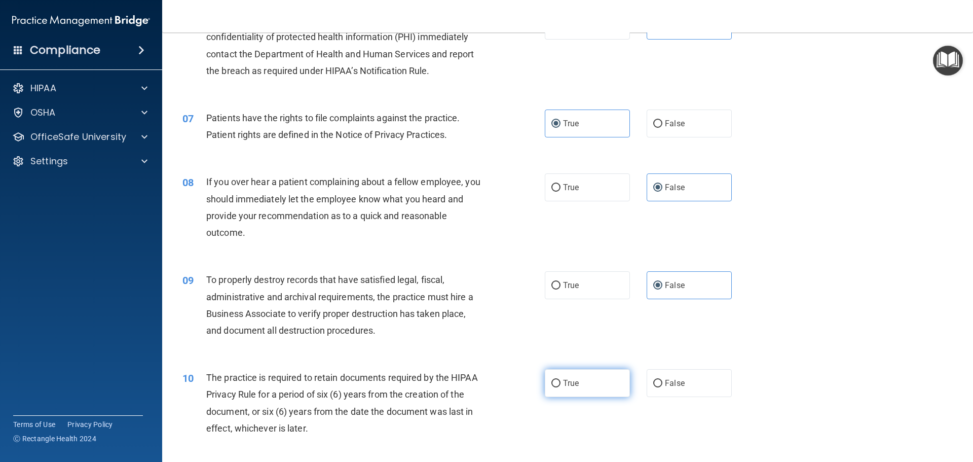
click at [567, 380] on span "True" at bounding box center [571, 383] width 16 height 10
click at [561, 380] on input "True" at bounding box center [556, 384] width 9 height 8
radio input "true"
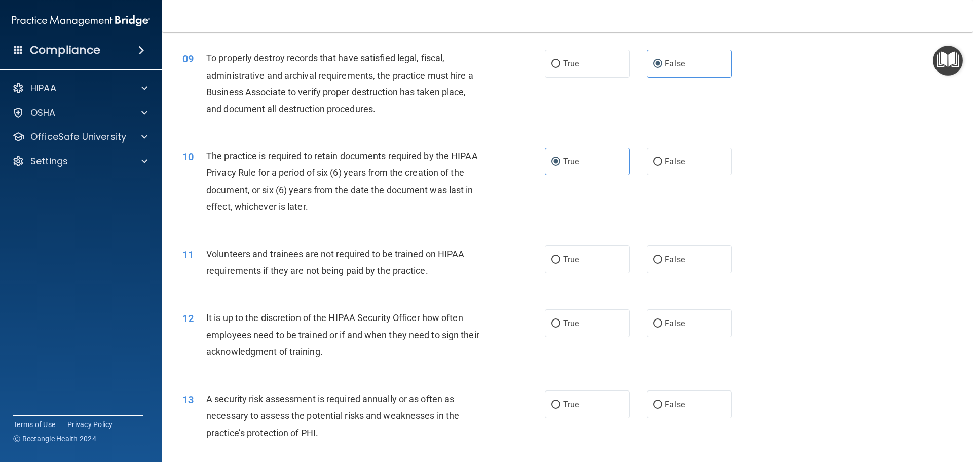
scroll to position [761, 0]
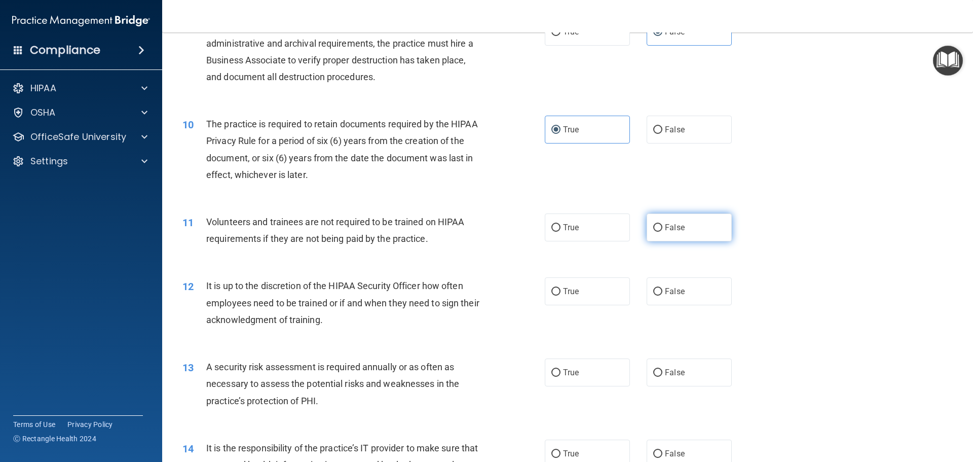
click at [654, 225] on input "False" at bounding box center [658, 228] width 9 height 8
radio input "true"
click at [675, 288] on span "False" at bounding box center [675, 291] width 20 height 10
click at [663, 288] on input "False" at bounding box center [658, 292] width 9 height 8
radio input "true"
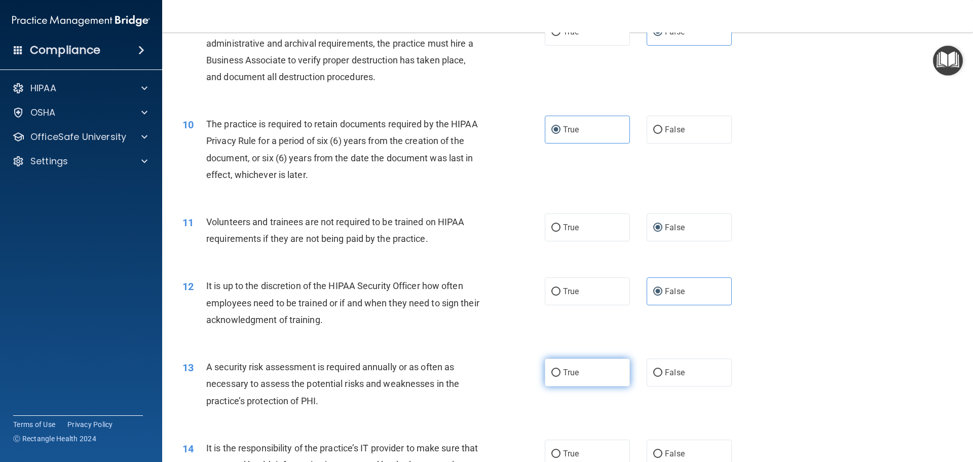
drag, startPoint x: 605, startPoint y: 362, endPoint x: 616, endPoint y: 367, distance: 11.6
click at [605, 362] on label "True" at bounding box center [587, 372] width 85 height 28
click at [561, 369] on input "True" at bounding box center [556, 373] width 9 height 8
radio input "true"
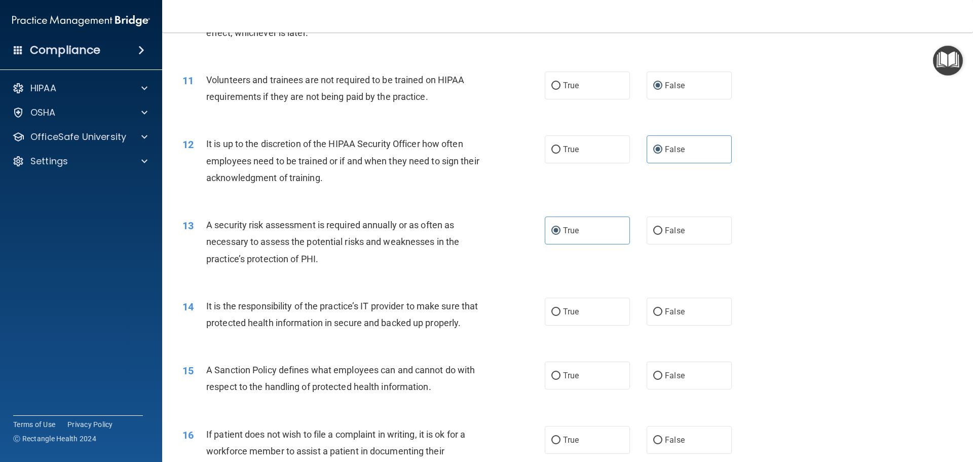
scroll to position [929, 0]
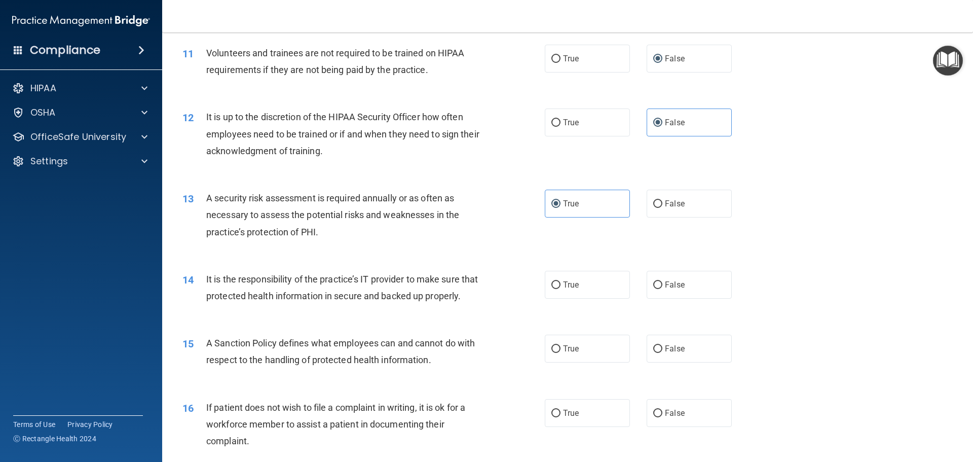
click at [679, 304] on div "14 It is the responsibility of the practice’s IT provider to make sure that pro…" at bounding box center [568, 290] width 786 height 64
drag, startPoint x: 672, startPoint y: 290, endPoint x: 677, endPoint y: 296, distance: 7.5
click at [675, 295] on label "False" at bounding box center [689, 285] width 85 height 28
click at [660, 363] on label "False" at bounding box center [689, 349] width 85 height 28
click at [660, 353] on input "False" at bounding box center [658, 349] width 9 height 8
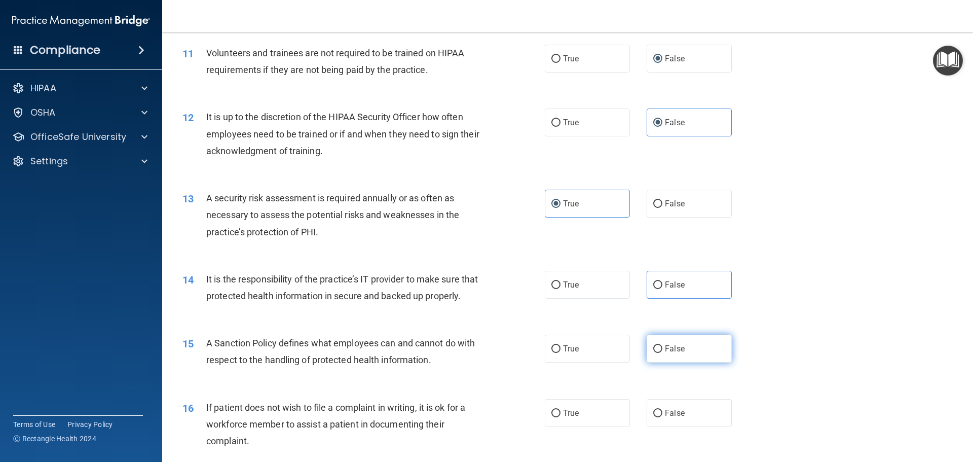
radio input "true"
drag, startPoint x: 681, startPoint y: 281, endPoint x: 681, endPoint y: 287, distance: 6.1
click at [681, 286] on label "False" at bounding box center [689, 285] width 85 height 28
click at [663, 286] on input "False" at bounding box center [658, 285] width 9 height 8
radio input "true"
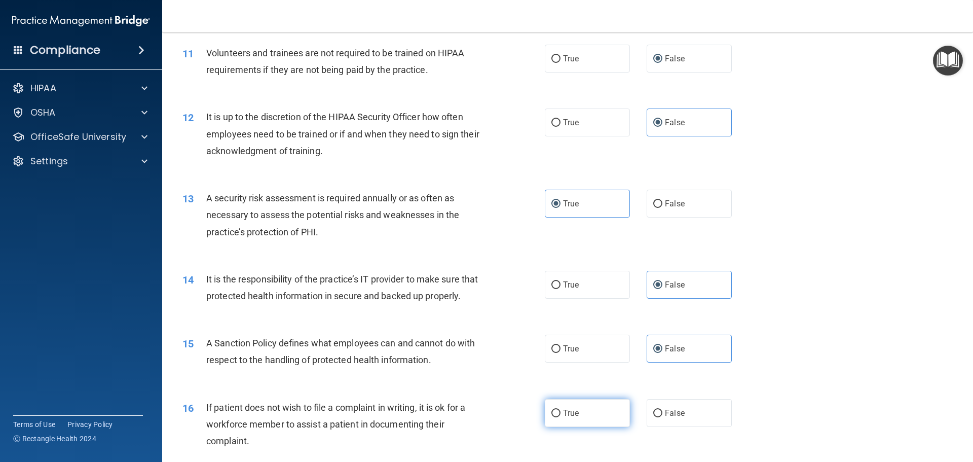
click at [545, 427] on label "True" at bounding box center [587, 413] width 85 height 28
click at [552, 417] on input "True" at bounding box center [556, 414] width 9 height 8
radio input "true"
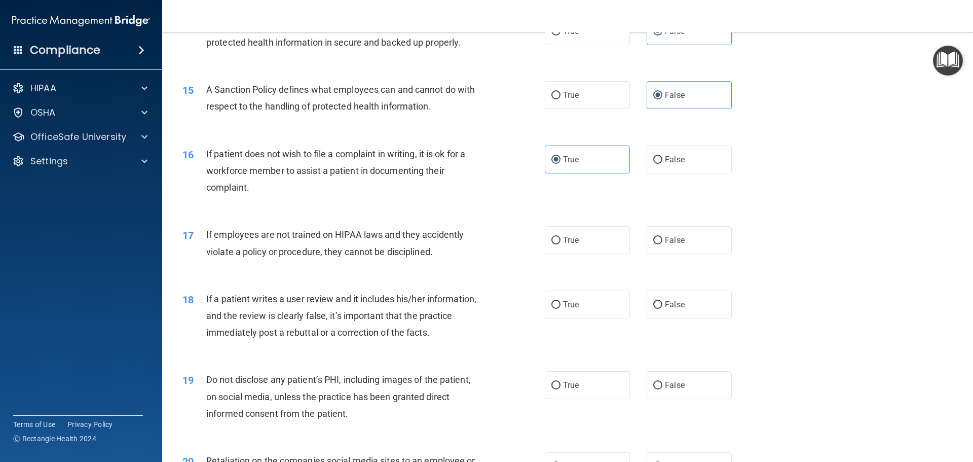
scroll to position [1200, 0]
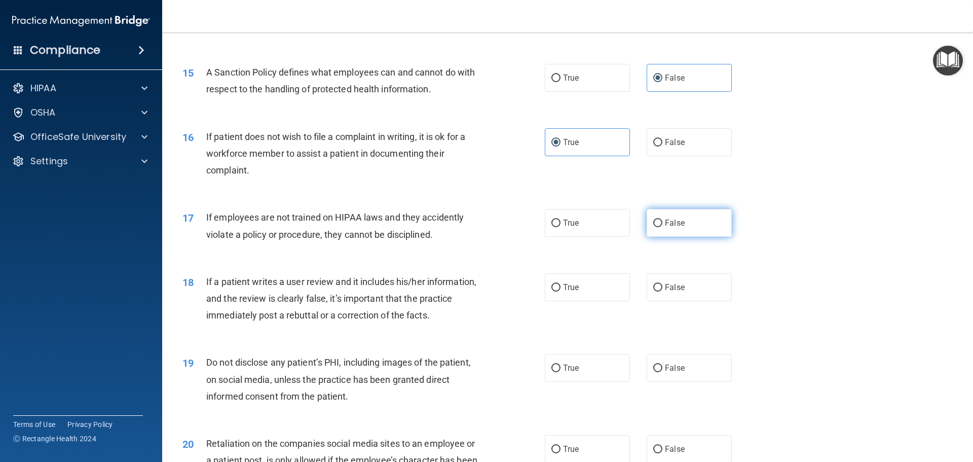
click at [666, 237] on label "False" at bounding box center [689, 223] width 85 height 28
click at [663, 227] on input "False" at bounding box center [658, 224] width 9 height 8
radio input "true"
click at [674, 297] on label "False" at bounding box center [689, 287] width 85 height 28
click at [663, 292] on input "False" at bounding box center [658, 288] width 9 height 8
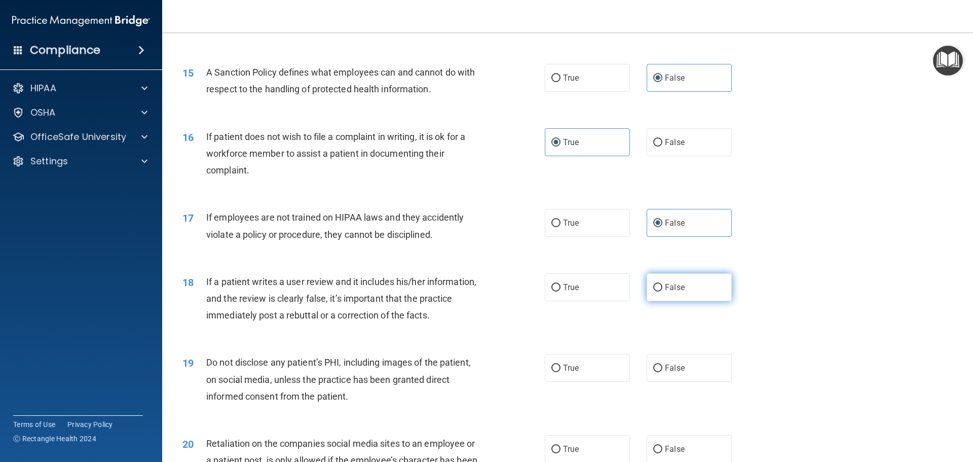
radio input "true"
click at [591, 399] on div "19 Do not disclose any patient’s PHI, including images of the patient, on socia…" at bounding box center [568, 381] width 786 height 81
drag, startPoint x: 599, startPoint y: 376, endPoint x: 640, endPoint y: 373, distance: 41.2
click at [599, 377] on label "True" at bounding box center [587, 368] width 85 height 28
click at [561, 372] on input "True" at bounding box center [556, 369] width 9 height 8
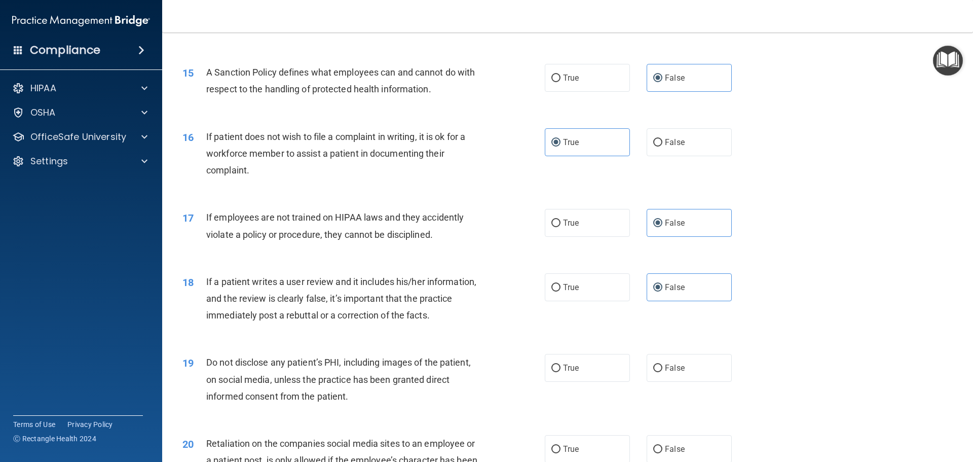
radio input "true"
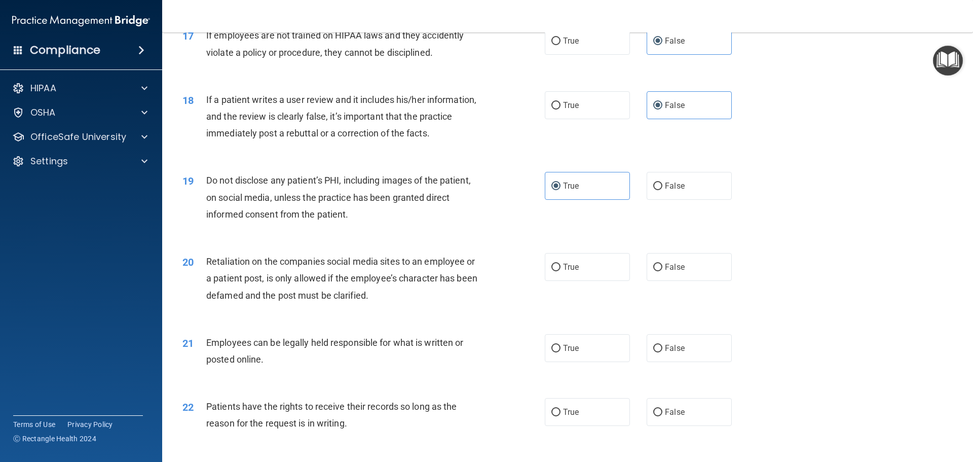
scroll to position [1386, 0]
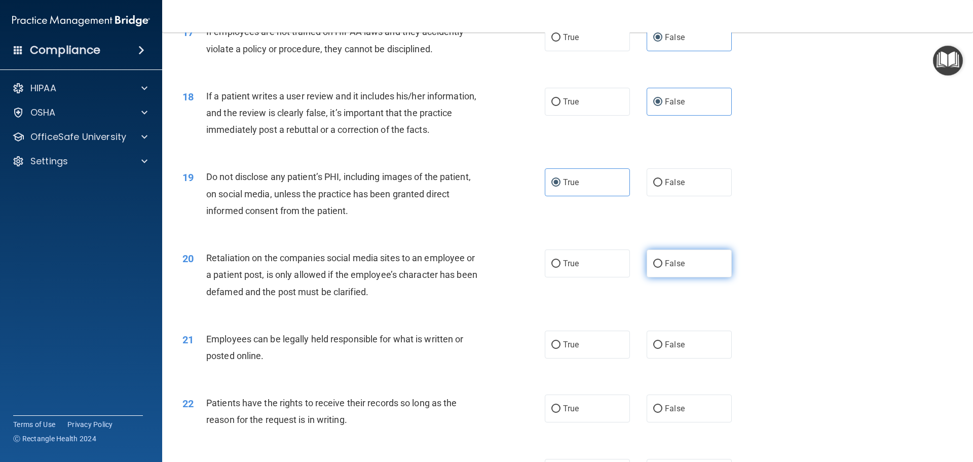
click at [702, 277] on label "False" at bounding box center [689, 263] width 85 height 28
click at [663, 268] on input "False" at bounding box center [658, 264] width 9 height 8
radio input "true"
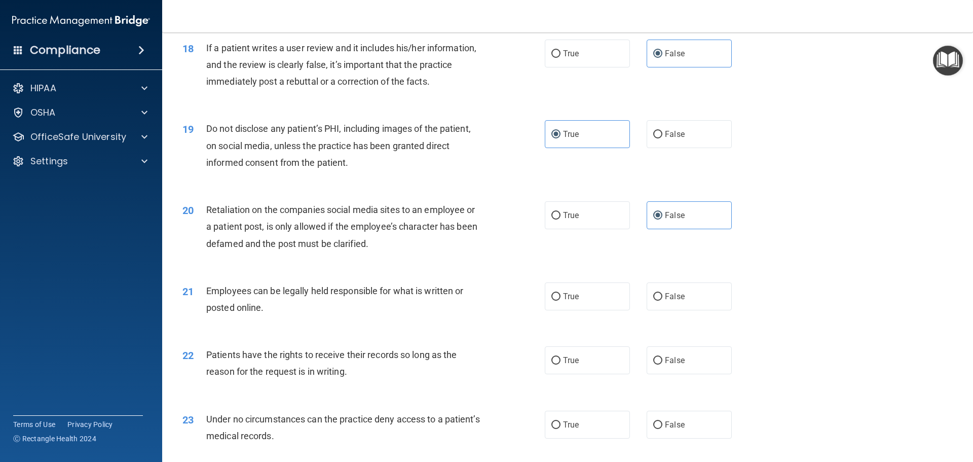
scroll to position [1436, 0]
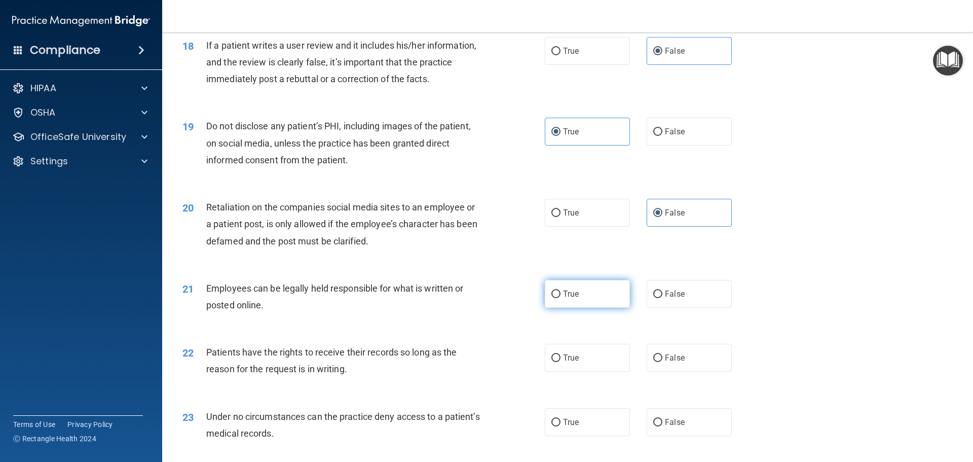
click at [565, 308] on label "True" at bounding box center [587, 294] width 85 height 28
click at [561, 298] on input "True" at bounding box center [556, 295] width 9 height 8
radio input "true"
click at [687, 372] on label "False" at bounding box center [689, 358] width 85 height 28
click at [663, 362] on input "False" at bounding box center [658, 358] width 9 height 8
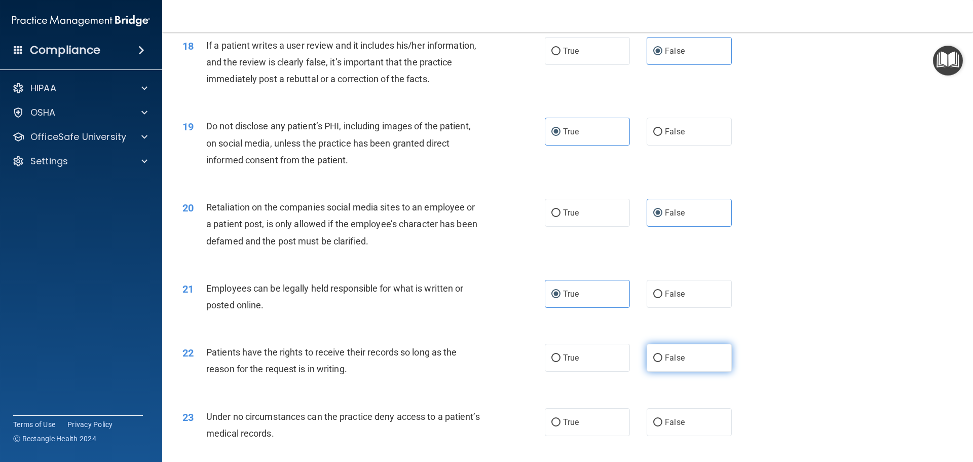
radio input "true"
click at [666, 427] on span "False" at bounding box center [675, 422] width 20 height 10
click at [663, 426] on input "False" at bounding box center [658, 423] width 9 height 8
radio input "true"
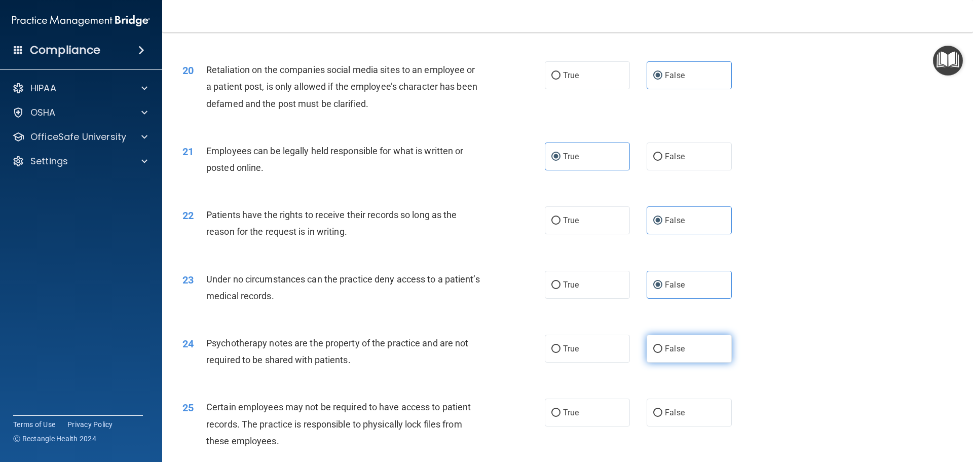
scroll to position [1588, 0]
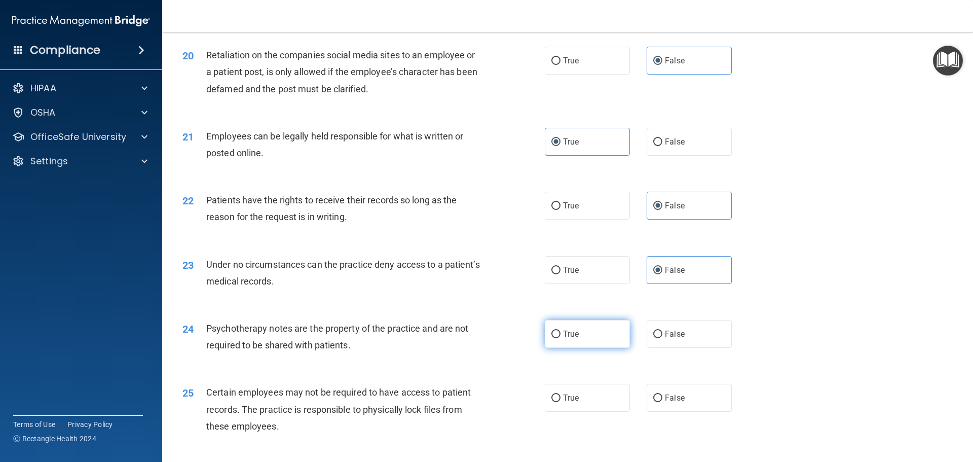
click at [595, 348] on label "True" at bounding box center [587, 334] width 85 height 28
click at [561, 338] on input "True" at bounding box center [556, 335] width 9 height 8
radio input "true"
click at [585, 406] on label "True" at bounding box center [587, 398] width 85 height 28
click at [561, 402] on input "True" at bounding box center [556, 398] width 9 height 8
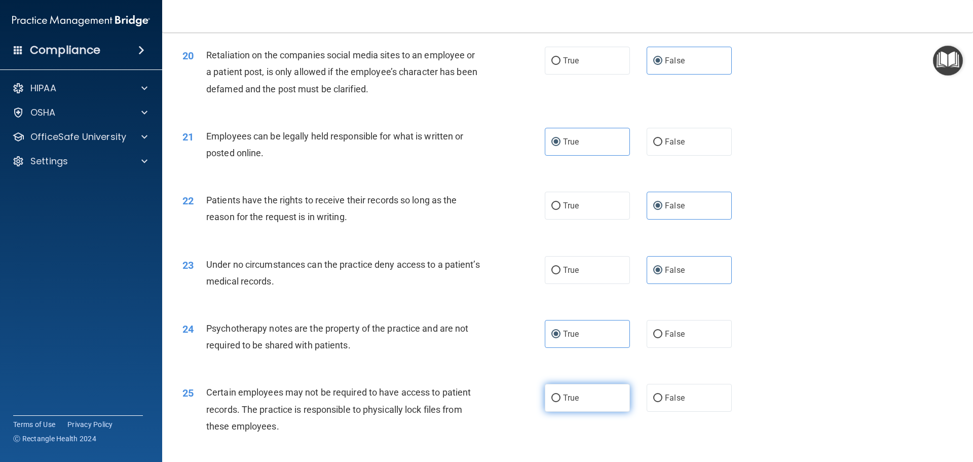
radio input "true"
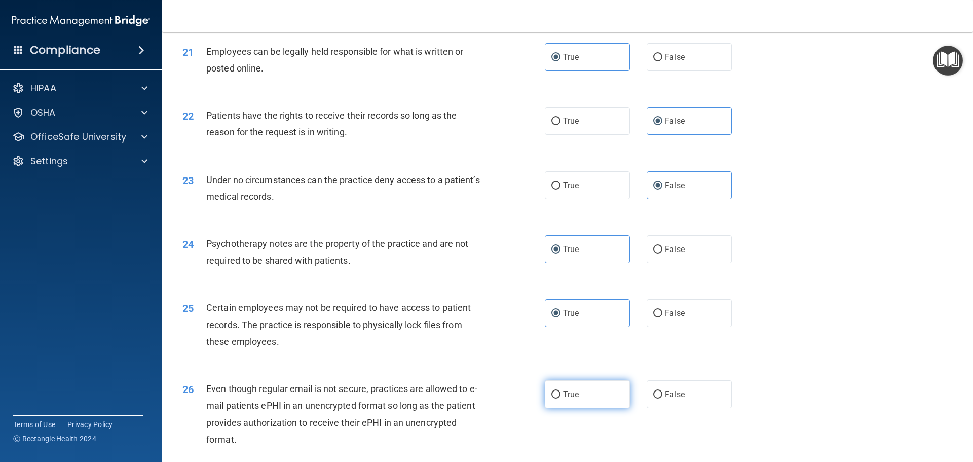
click at [580, 401] on label "True" at bounding box center [587, 394] width 85 height 28
click at [561, 399] on input "True" at bounding box center [556, 395] width 9 height 8
radio input "true"
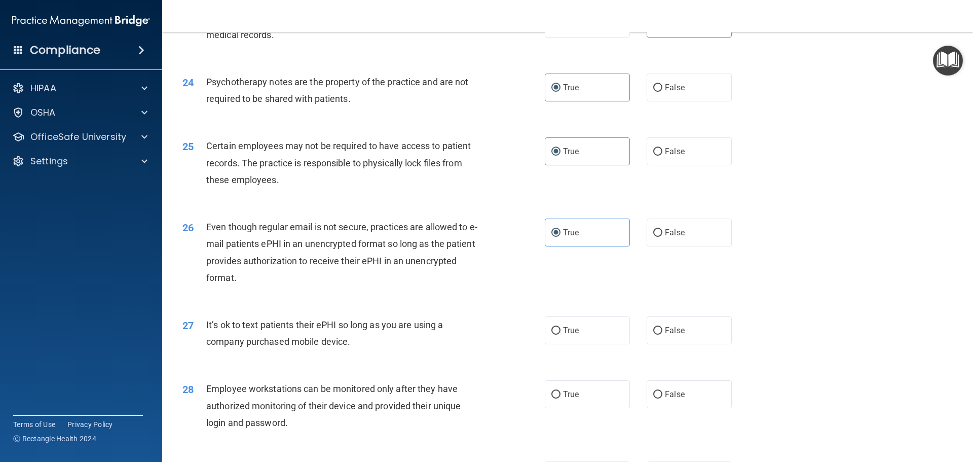
scroll to position [1842, 0]
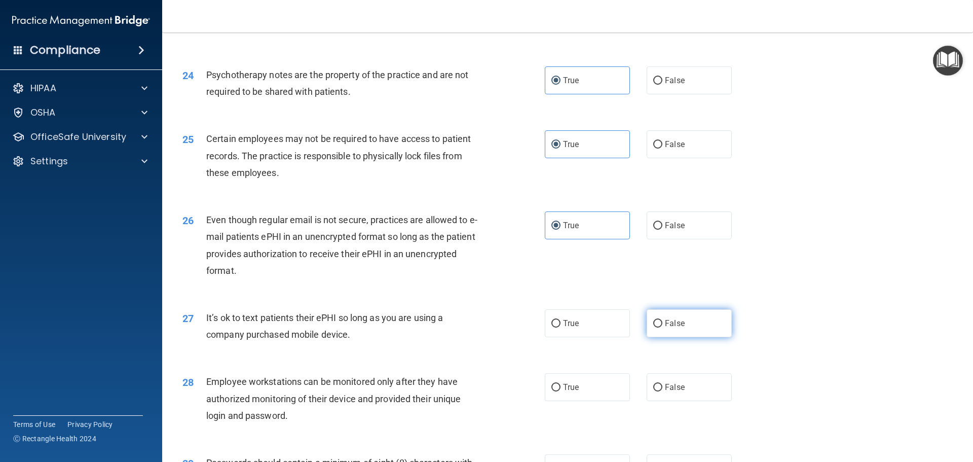
click at [662, 337] on label "False" at bounding box center [689, 323] width 85 height 28
click at [662, 328] on input "False" at bounding box center [658, 324] width 9 height 8
radio input "true"
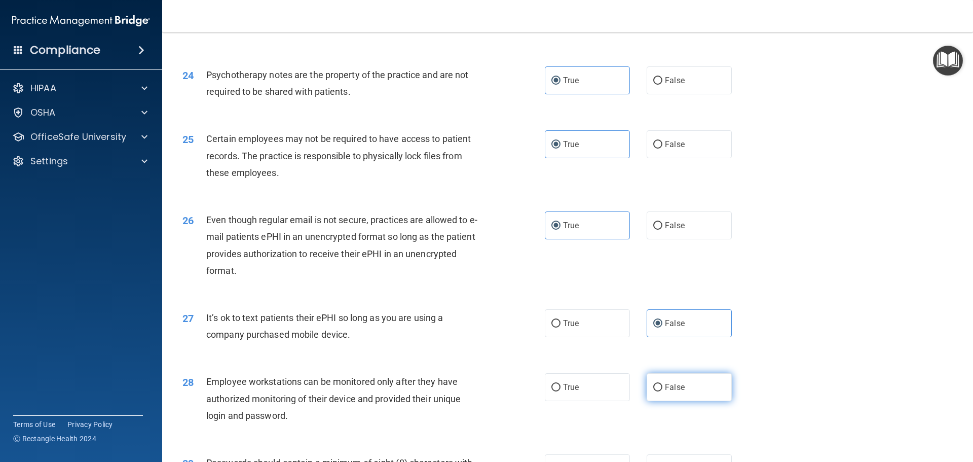
click at [663, 393] on label "False" at bounding box center [689, 387] width 85 height 28
click at [663, 391] on input "False" at bounding box center [658, 388] width 9 height 8
radio input "true"
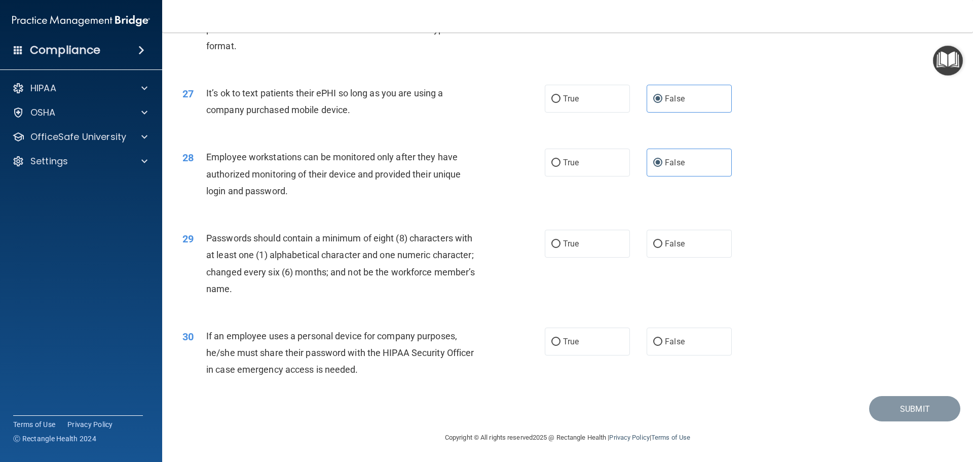
scroll to position [2083, 0]
click at [663, 350] on label "False" at bounding box center [689, 342] width 85 height 28
click at [663, 346] on input "False" at bounding box center [658, 342] width 9 height 8
radio input "true"
click at [587, 250] on label "True" at bounding box center [587, 244] width 85 height 28
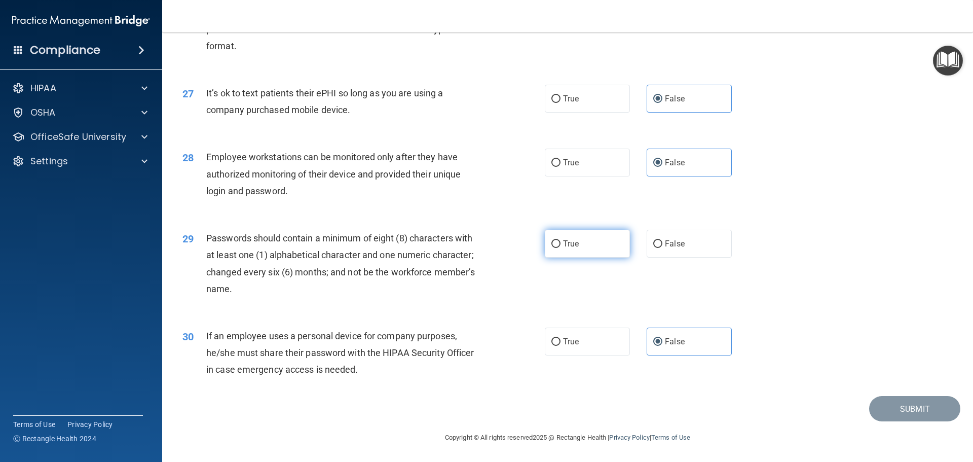
click at [561, 248] on input "True" at bounding box center [556, 244] width 9 height 8
radio input "true"
click at [903, 411] on button "Submit" at bounding box center [915, 409] width 91 height 26
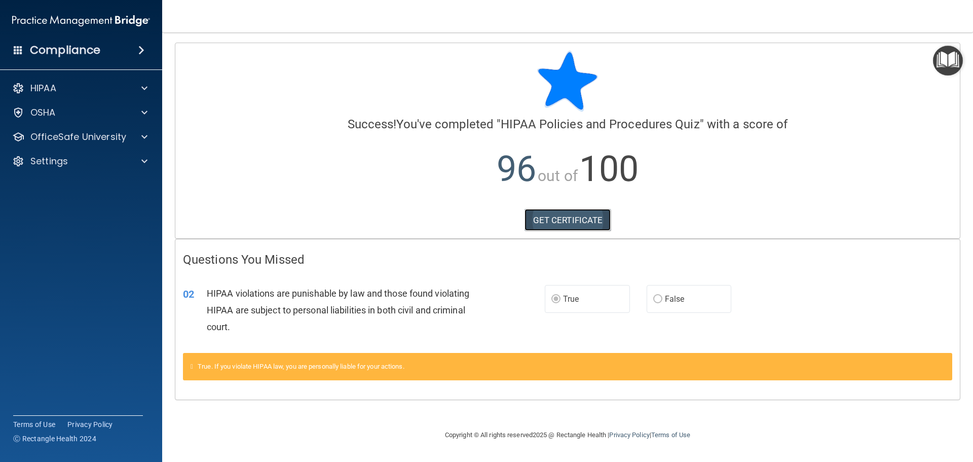
click at [533, 214] on link "GET CERTIFICATE" at bounding box center [568, 220] width 87 height 22
click at [61, 143] on div "OfficeSafe University" at bounding box center [81, 137] width 163 height 20
click at [90, 138] on p "OfficeSafe University" at bounding box center [78, 137] width 96 height 12
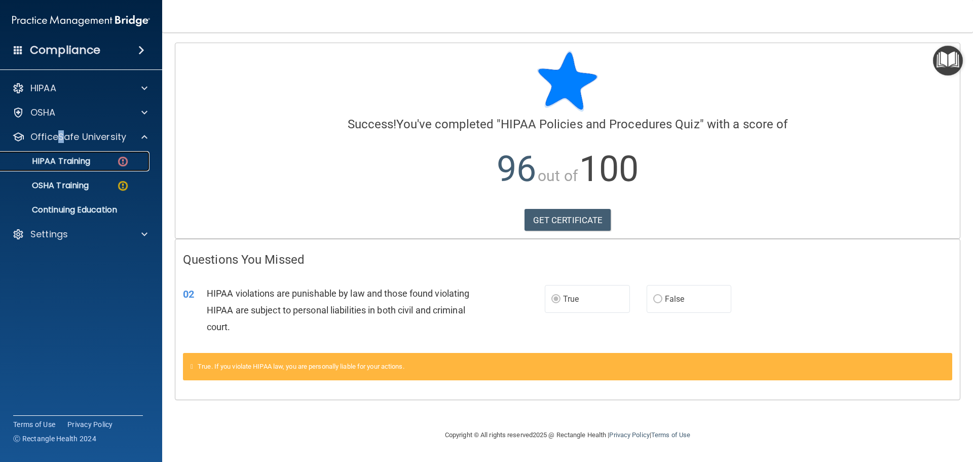
click at [105, 156] on link "HIPAA Training" at bounding box center [70, 161] width 160 height 20
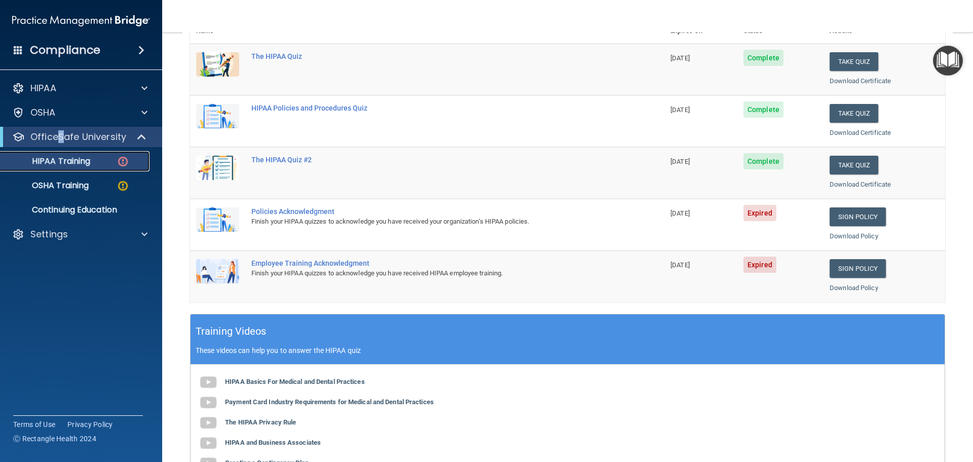
scroll to position [135, 0]
click at [305, 207] on div "Policies Acknowledgment" at bounding box center [432, 211] width 363 height 8
click at [393, 205] on td "Policies Acknowledgment Finish your HIPAA quizzes to acknowledge you have recei…" at bounding box center [454, 224] width 419 height 52
drag, startPoint x: 299, startPoint y: 205, endPoint x: 286, endPoint y: 207, distance: 13.3
click at [299, 205] on td "Policies Acknowledgment Finish your HIPAA quizzes to acknowledge you have recei…" at bounding box center [454, 224] width 419 height 52
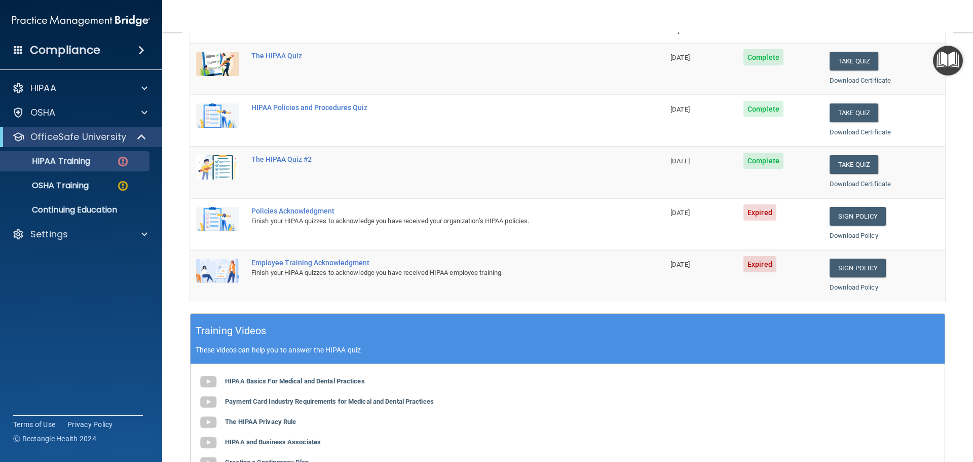
click at [225, 219] on td at bounding box center [217, 224] width 55 height 52
click at [221, 218] on img at bounding box center [217, 219] width 43 height 24
click at [283, 213] on div "Policies Acknowledgment" at bounding box center [432, 211] width 363 height 8
click at [286, 211] on div "Policies Acknowledgment" at bounding box center [432, 211] width 363 height 8
click at [288, 211] on div "Policies Acknowledgment" at bounding box center [432, 211] width 363 height 8
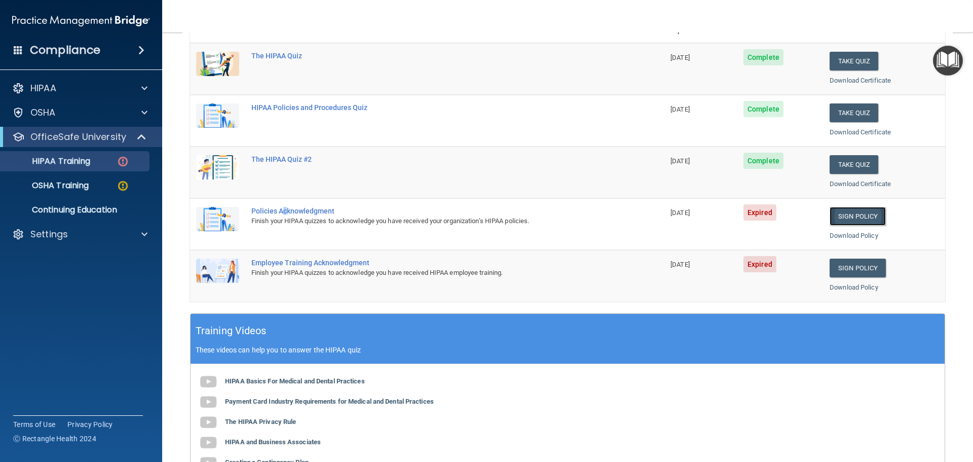
click at [856, 217] on link "Sign Policy" at bounding box center [858, 216] width 56 height 19
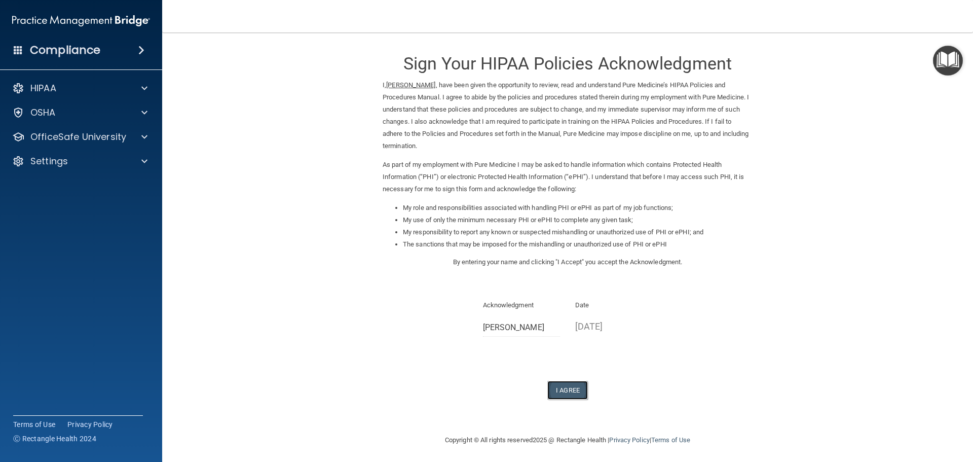
click at [571, 385] on button "I Agree" at bounding box center [568, 390] width 41 height 19
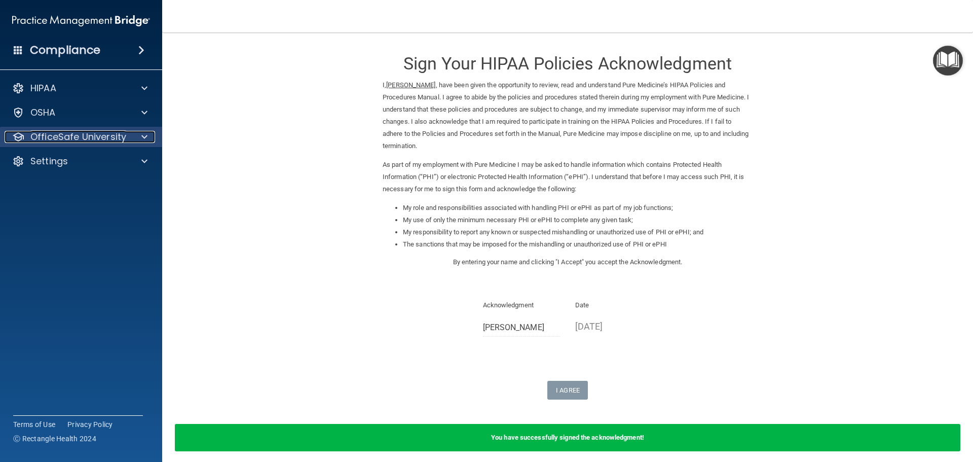
click at [58, 139] on p "OfficeSafe University" at bounding box center [78, 137] width 96 height 12
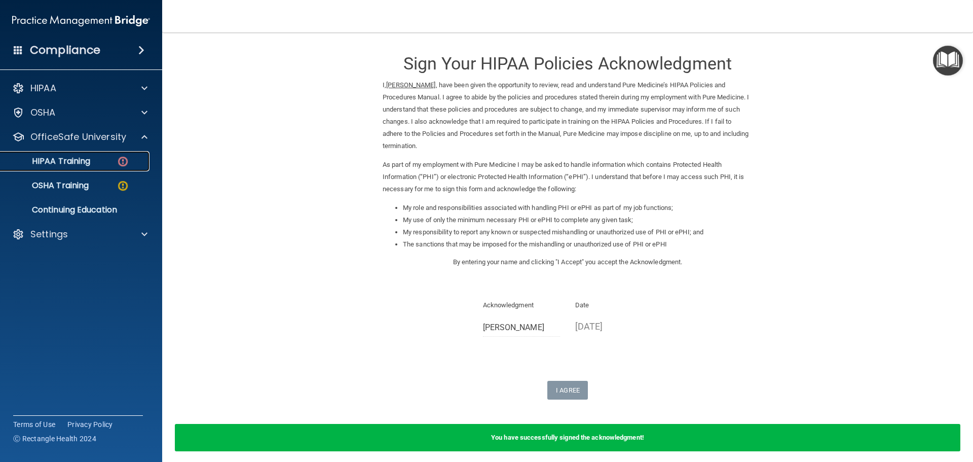
click at [72, 163] on p "HIPAA Training" at bounding box center [49, 161] width 84 height 10
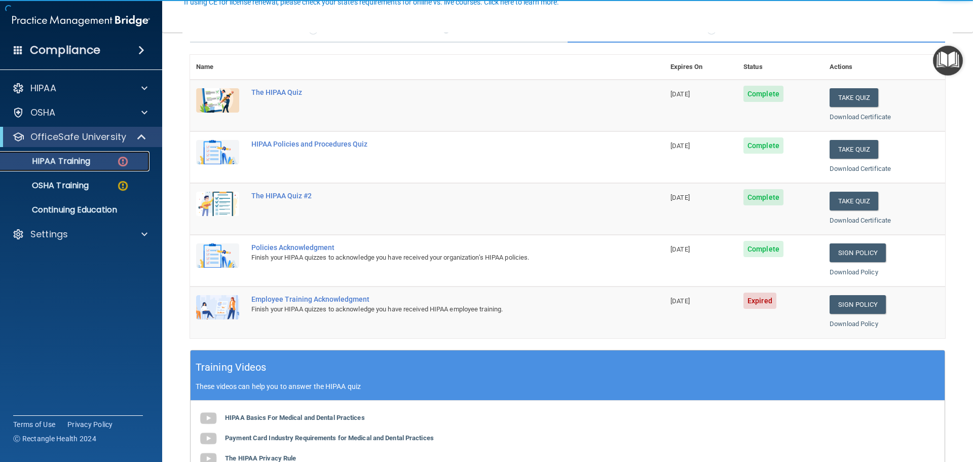
scroll to position [101, 0]
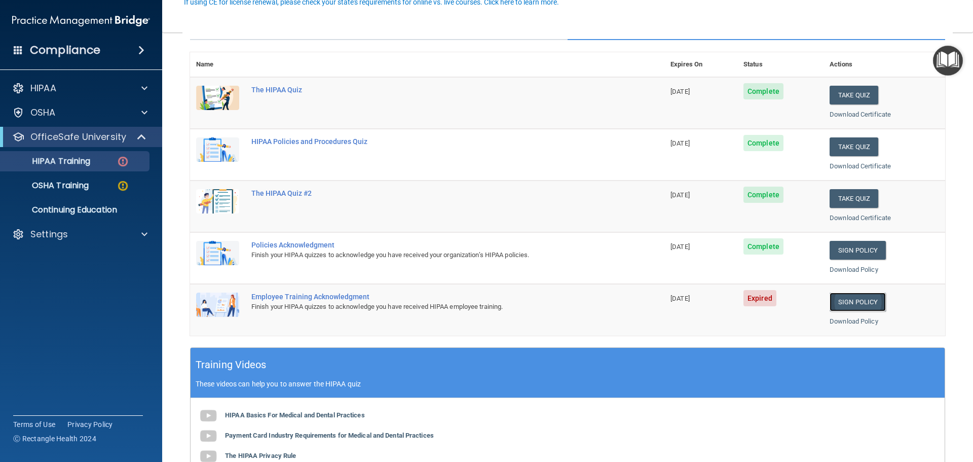
click at [856, 304] on link "Sign Policy" at bounding box center [858, 302] width 56 height 19
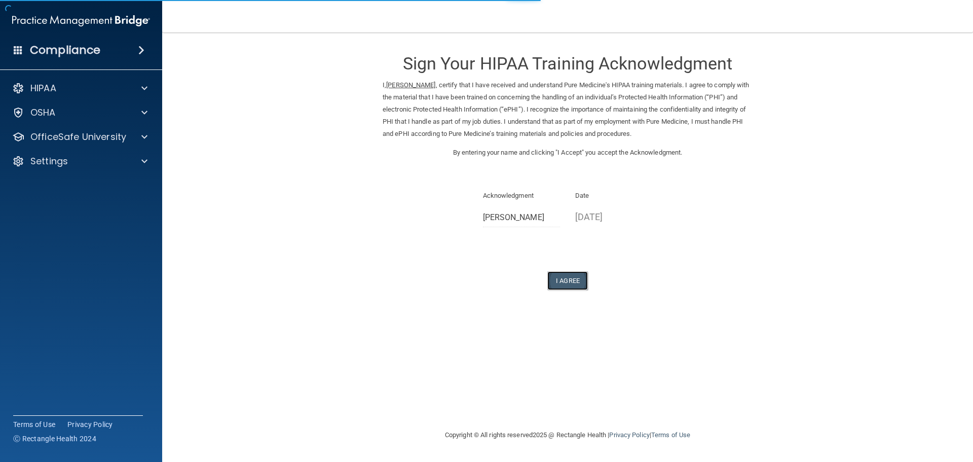
click at [567, 279] on button "I Agree" at bounding box center [568, 280] width 41 height 19
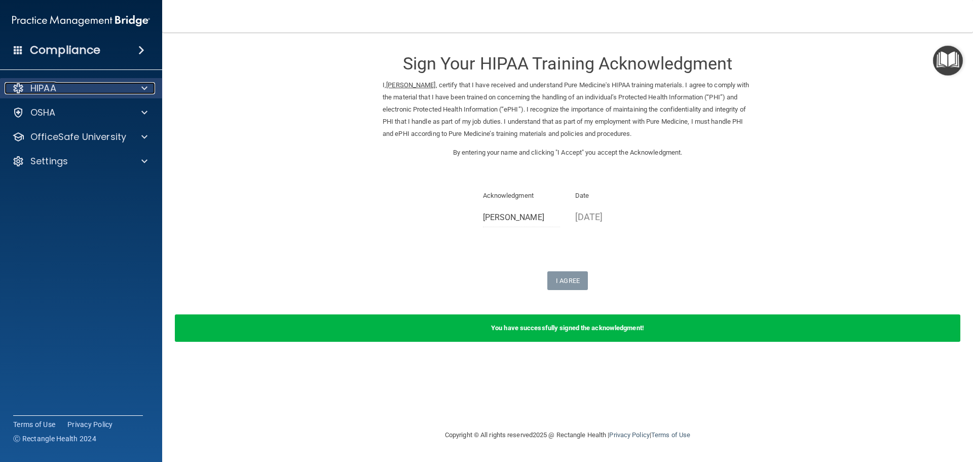
click at [69, 93] on div "HIPAA" at bounding box center [68, 88] width 126 height 12
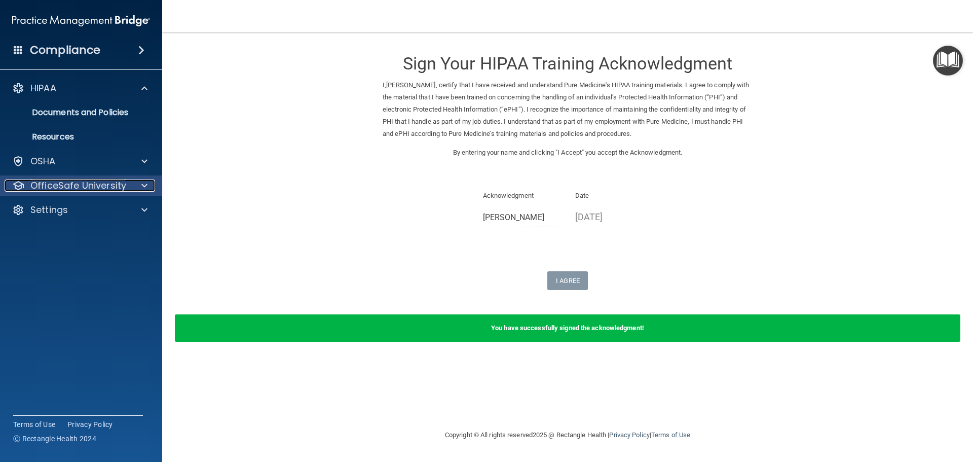
click at [55, 183] on p "OfficeSafe University" at bounding box center [78, 185] width 96 height 12
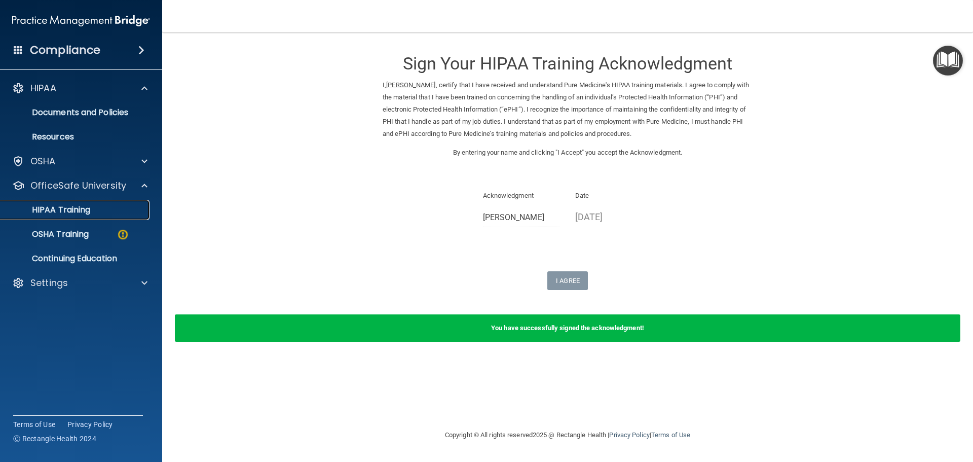
click at [65, 206] on p "HIPAA Training" at bounding box center [49, 210] width 84 height 10
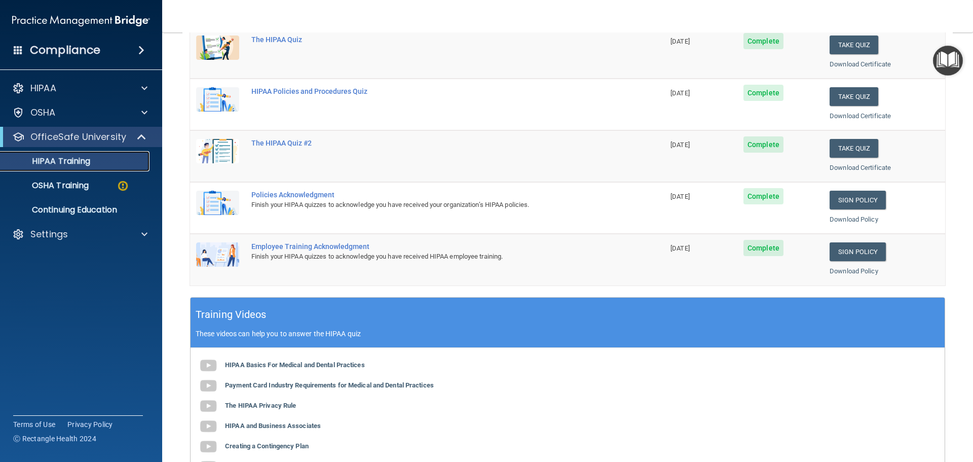
scroll to position [152, 0]
click at [63, 188] on p "OSHA Training" at bounding box center [48, 185] width 82 height 10
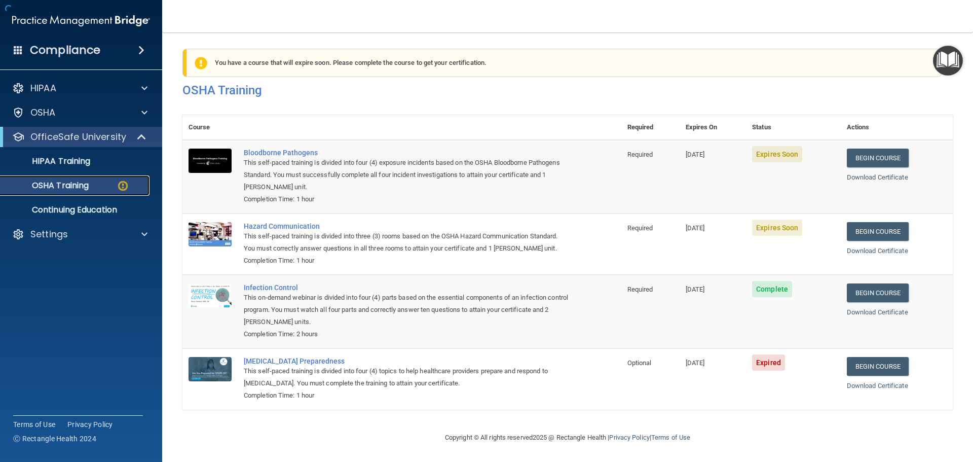
scroll to position [17, 0]
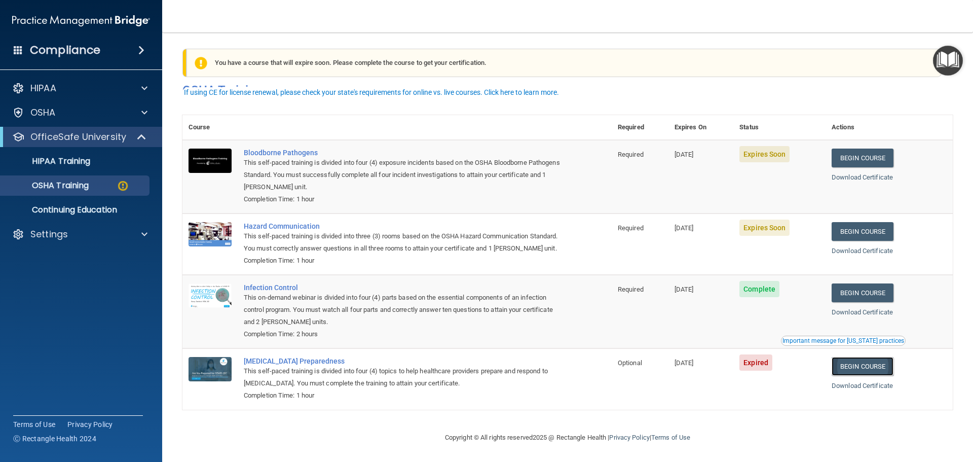
click at [875, 363] on link "Begin Course" at bounding box center [863, 366] width 62 height 19
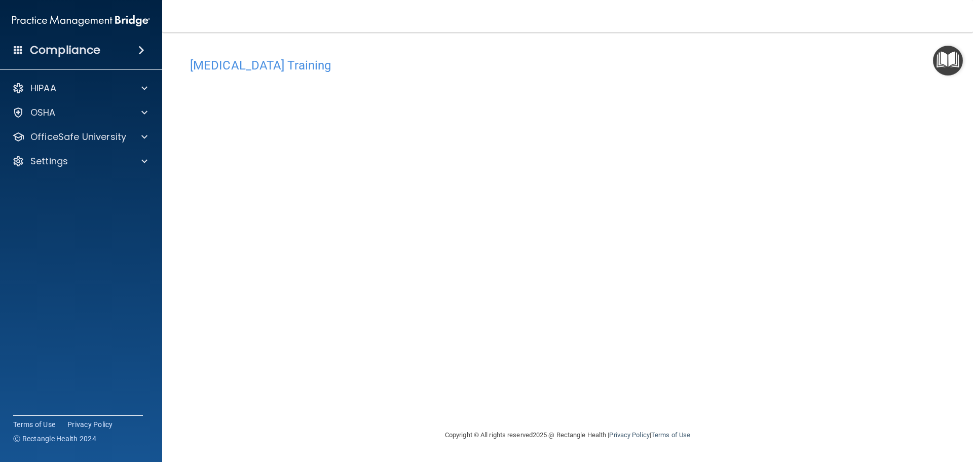
click at [677, 393] on div "COVID-19 Training This course doesn’t expire until 02/28/2025. Are you sure you…" at bounding box center [568, 241] width 771 height 376
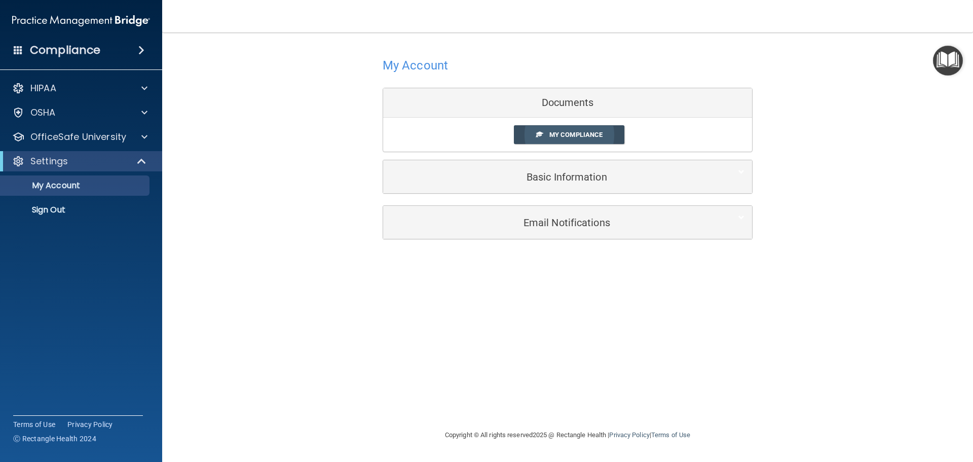
drag, startPoint x: 548, startPoint y: 132, endPoint x: 562, endPoint y: 139, distance: 15.9
click at [549, 132] on link "My Compliance" at bounding box center [569, 134] width 111 height 19
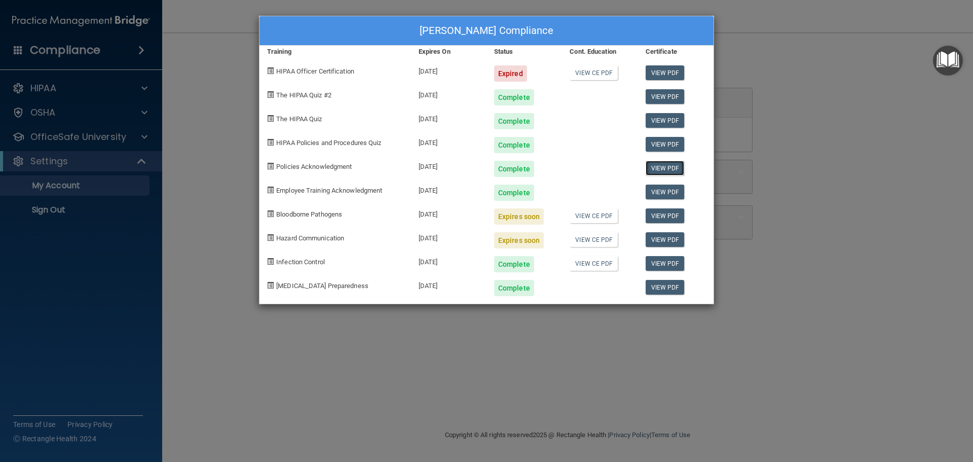
click at [664, 170] on link "View PDF" at bounding box center [665, 168] width 39 height 15
click at [677, 289] on link "View PDF" at bounding box center [665, 287] width 39 height 15
click at [659, 259] on link "View PDF" at bounding box center [665, 263] width 39 height 15
click at [511, 384] on div "Wendy Chicas's Compliance Training Expires On Status Cont. Education Certificat…" at bounding box center [486, 231] width 973 height 462
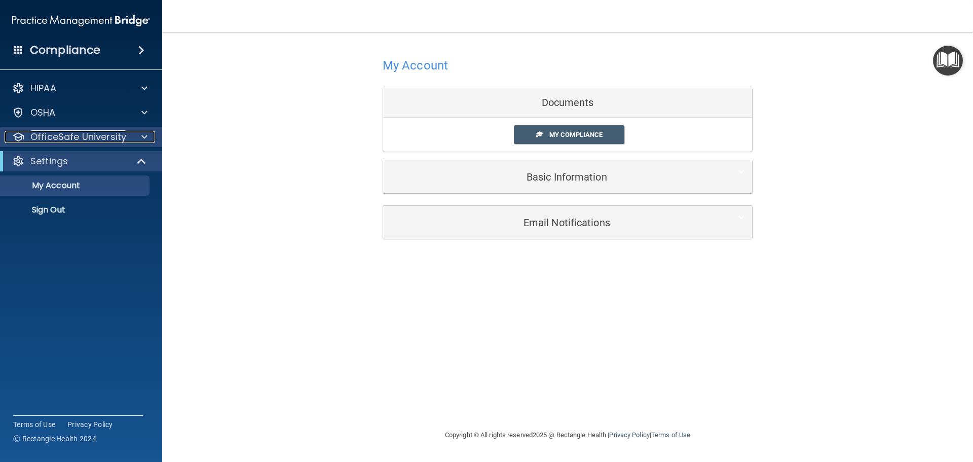
click at [50, 136] on p "OfficeSafe University" at bounding box center [78, 137] width 96 height 12
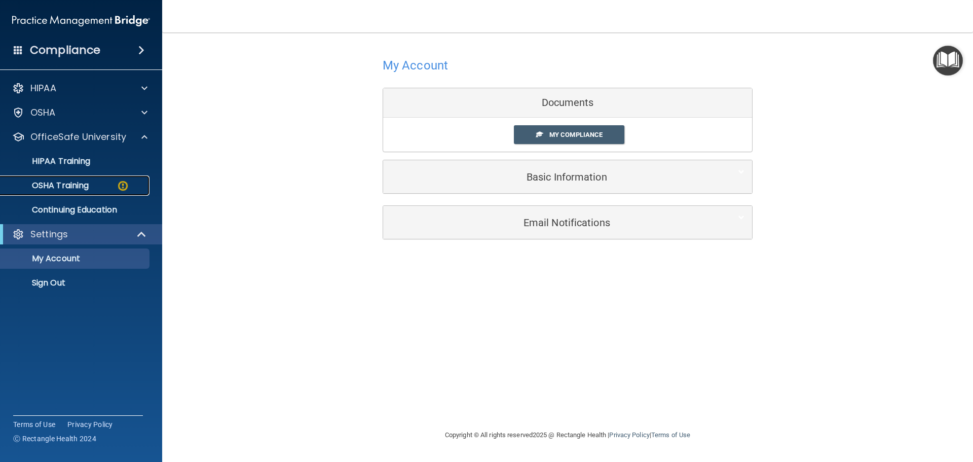
click at [68, 184] on p "OSHA Training" at bounding box center [48, 185] width 82 height 10
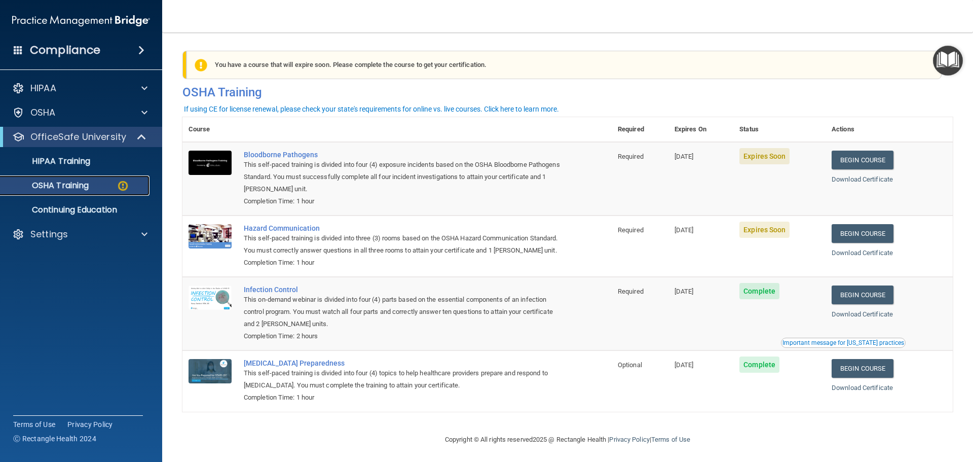
scroll to position [17, 0]
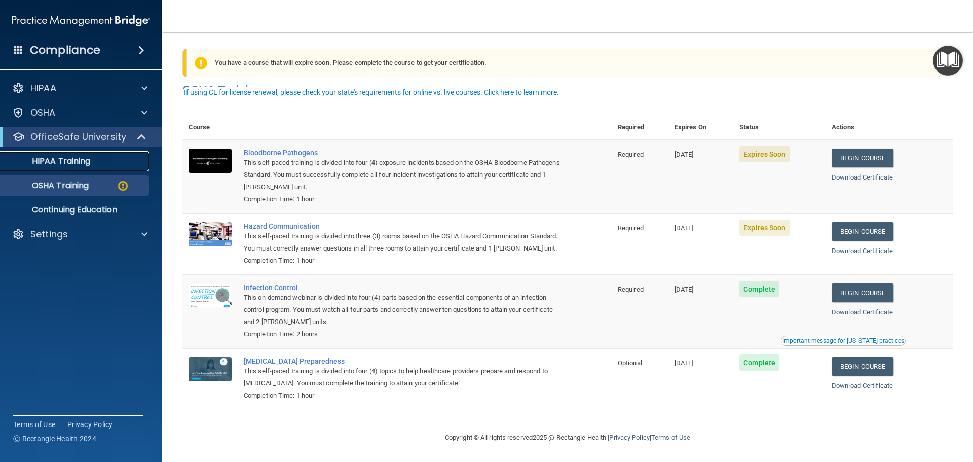
click at [45, 160] on p "HIPAA Training" at bounding box center [49, 161] width 84 height 10
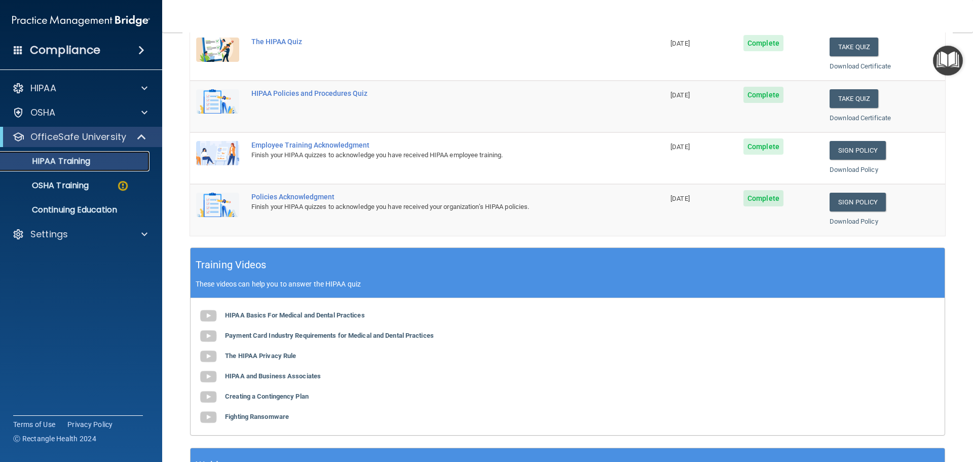
scroll to position [200, 0]
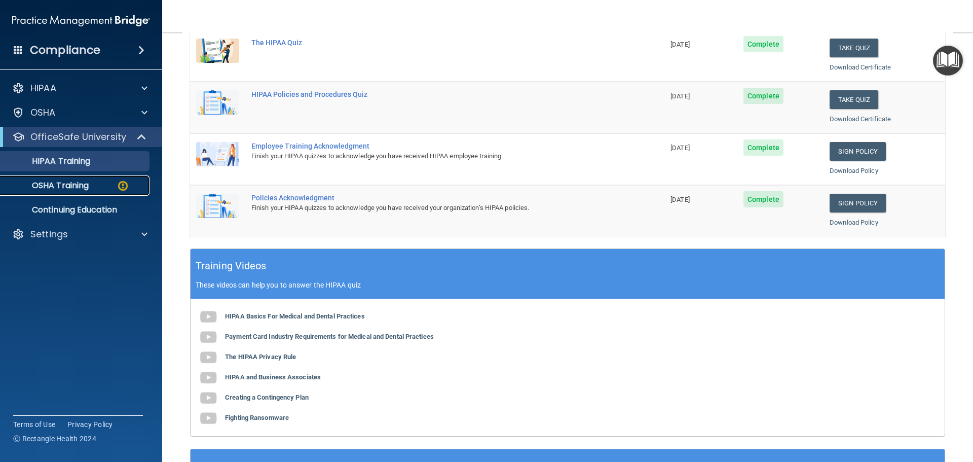
click at [80, 185] on p "OSHA Training" at bounding box center [48, 185] width 82 height 10
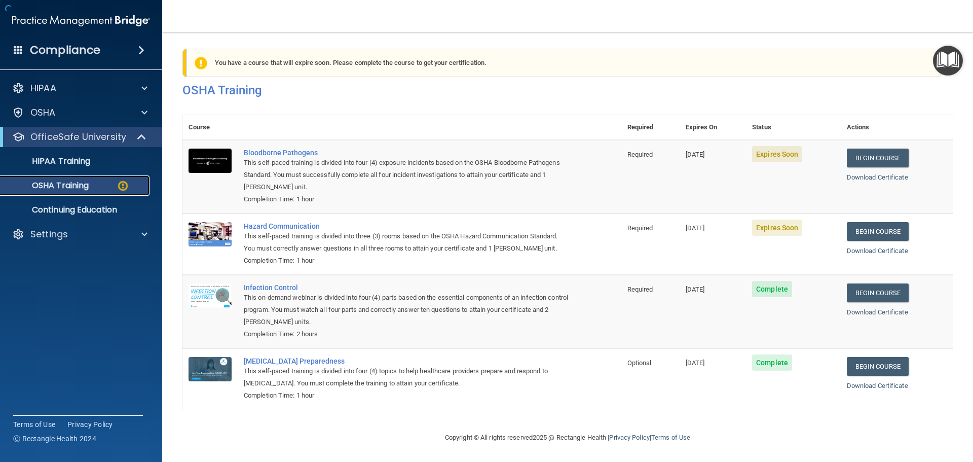
scroll to position [17, 0]
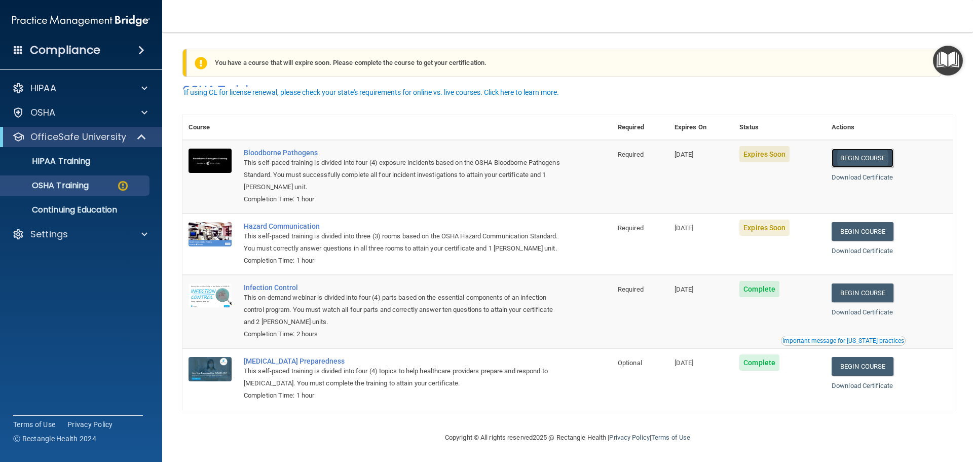
click at [875, 149] on link "Begin Course" at bounding box center [863, 158] width 62 height 19
click at [339, 264] on div "Completion Time: 1 hour" at bounding box center [402, 261] width 317 height 12
click at [81, 159] on p "HIPAA Training" at bounding box center [49, 161] width 84 height 10
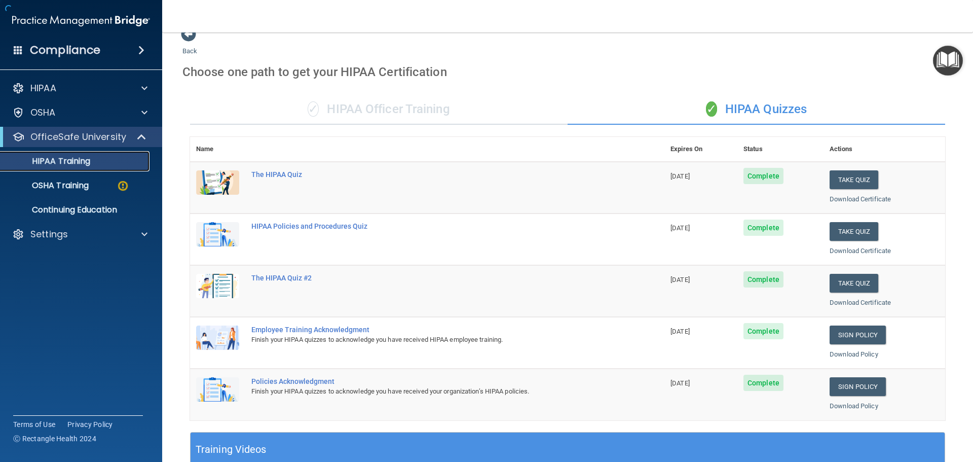
scroll to position [302, 0]
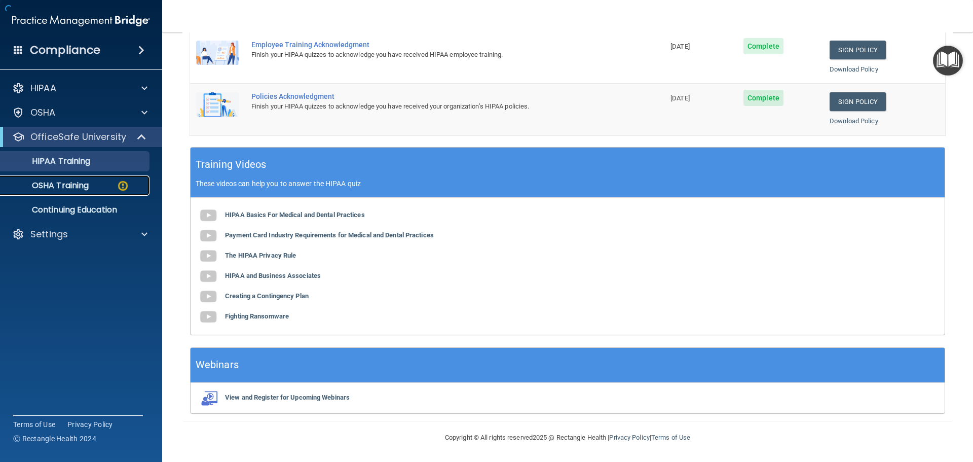
click at [78, 185] on p "OSHA Training" at bounding box center [48, 185] width 82 height 10
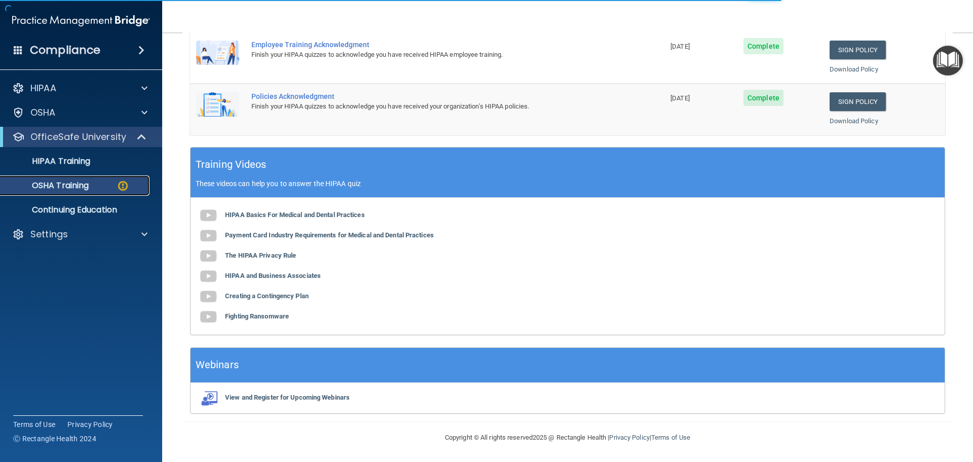
click at [73, 184] on p "OSHA Training" at bounding box center [48, 185] width 82 height 10
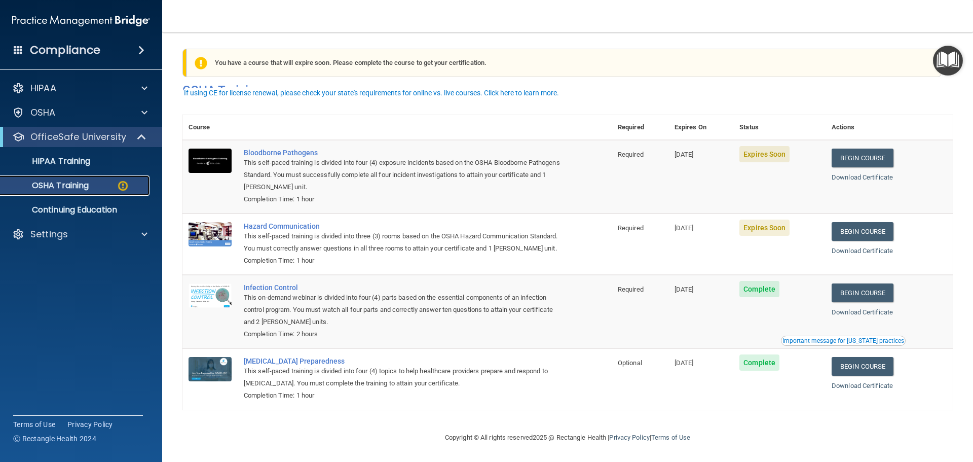
scroll to position [17, 0]
click at [85, 159] on p "HIPAA Training" at bounding box center [49, 161] width 84 height 10
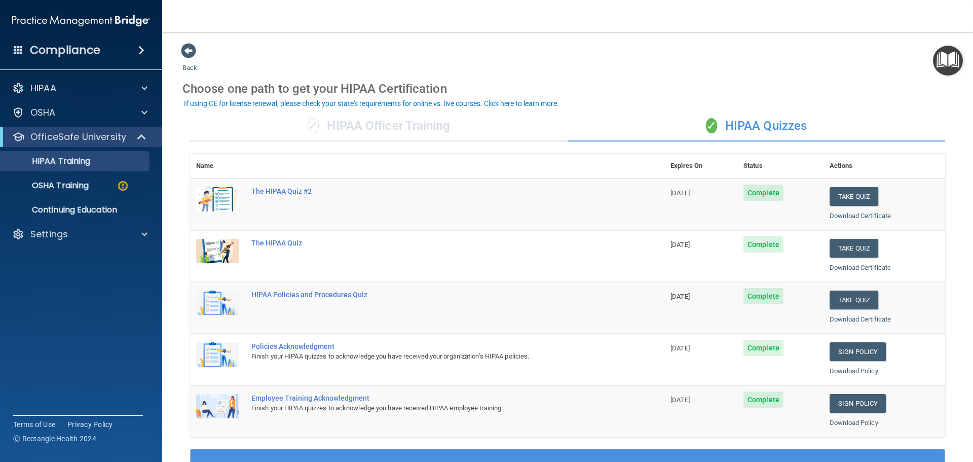
click at [401, 109] on div "✓ HIPAA Officer Training ✓ HIPAA Quizzes Name Expires On Status Actions The HIP…" at bounding box center [568, 413] width 771 height 620
click at [401, 121] on div "✓ HIPAA Officer Training" at bounding box center [379, 126] width 378 height 30
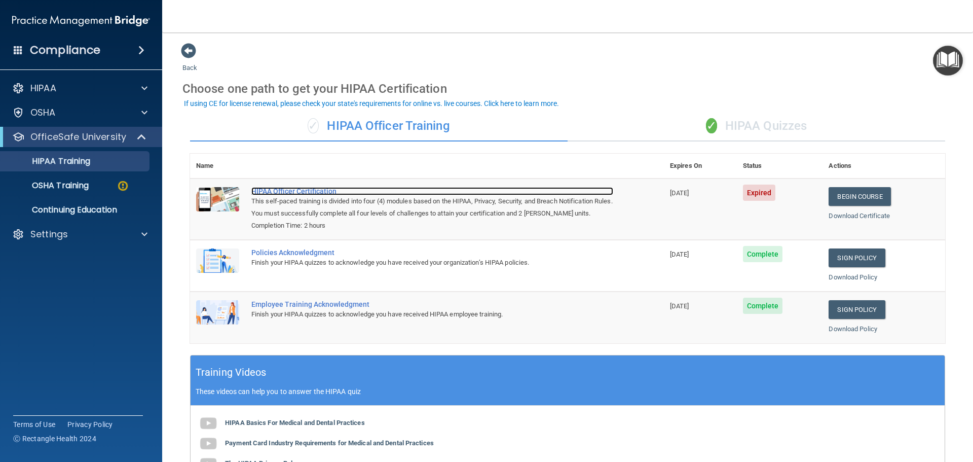
click at [294, 191] on div "HIPAA Officer Certification" at bounding box center [432, 191] width 362 height 8
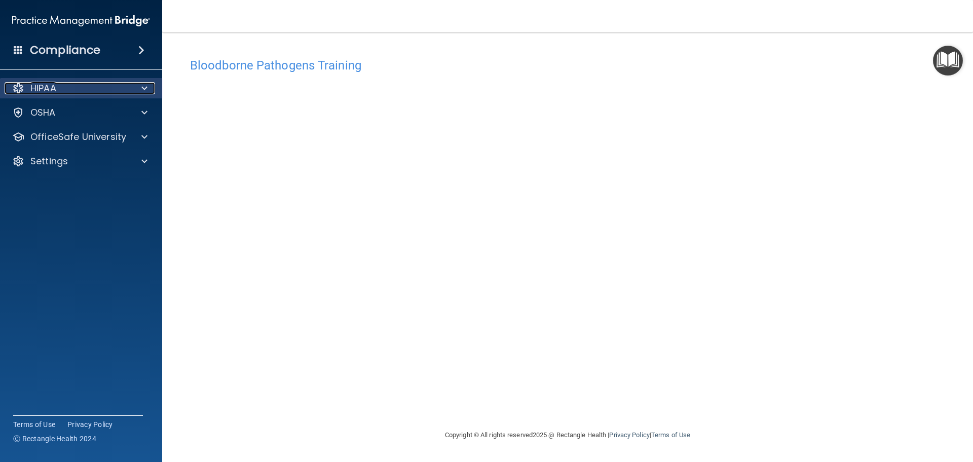
click at [54, 85] on p "HIPAA" at bounding box center [43, 88] width 26 height 12
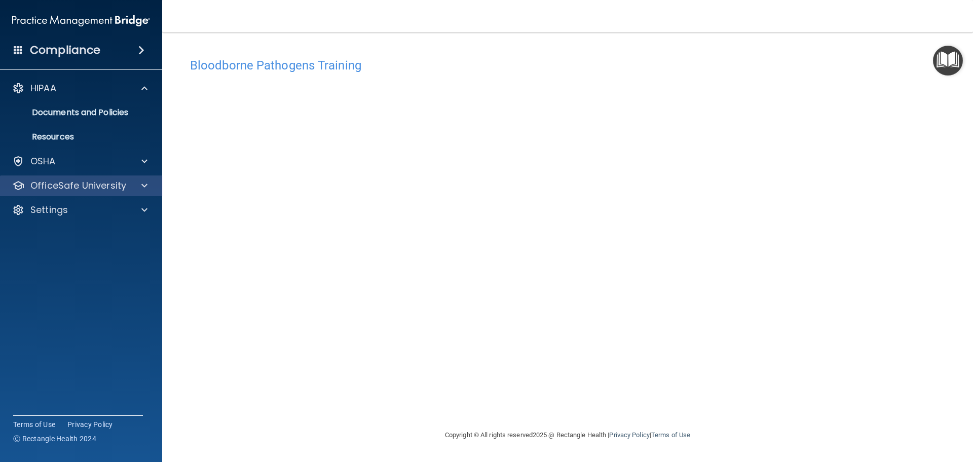
click at [60, 176] on div "OfficeSafe University" at bounding box center [81, 185] width 163 height 20
click at [67, 180] on p "OfficeSafe University" at bounding box center [78, 185] width 96 height 12
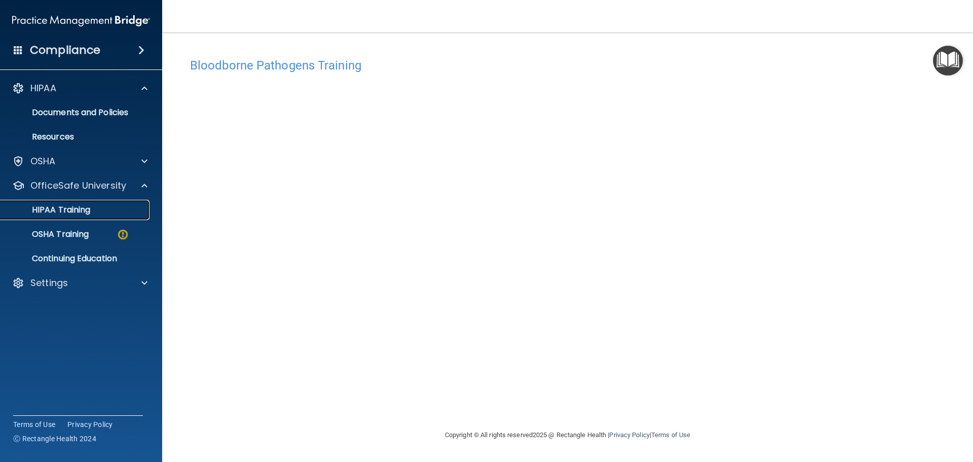
click at [73, 207] on p "HIPAA Training" at bounding box center [49, 210] width 84 height 10
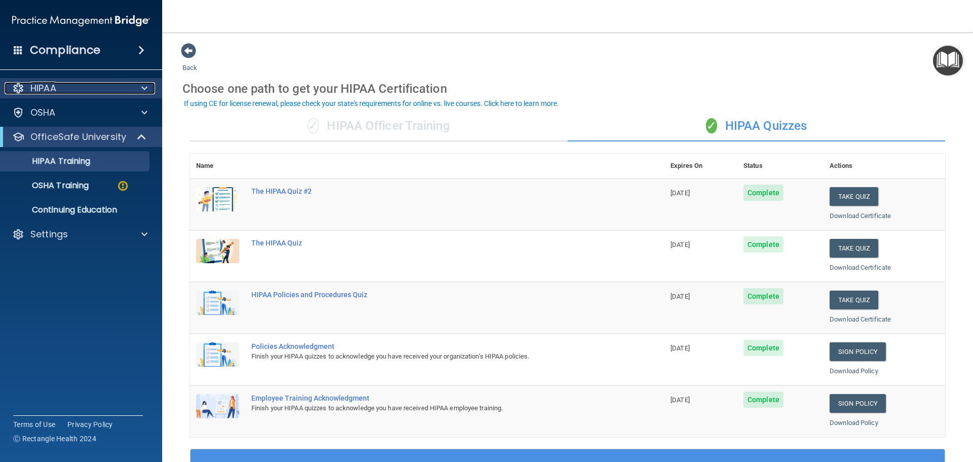
click at [70, 92] on div "HIPAA" at bounding box center [68, 88] width 126 height 12
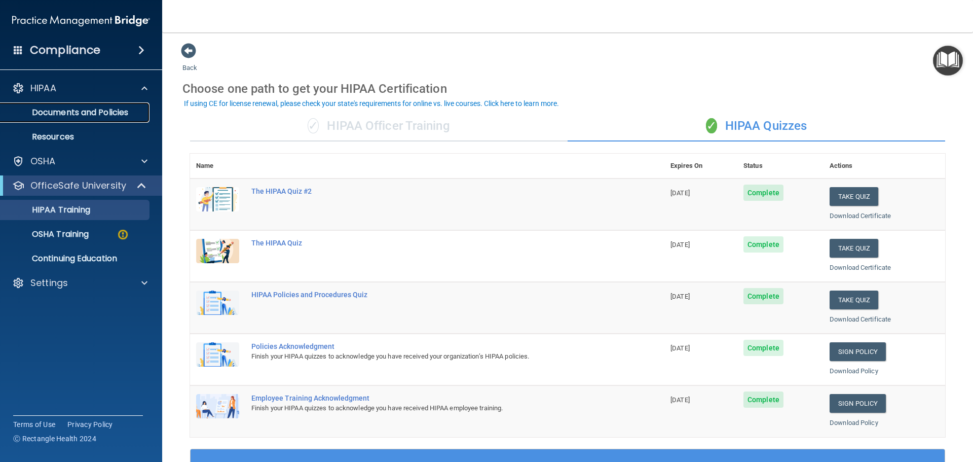
click at [70, 110] on p "Documents and Policies" at bounding box center [76, 112] width 138 height 10
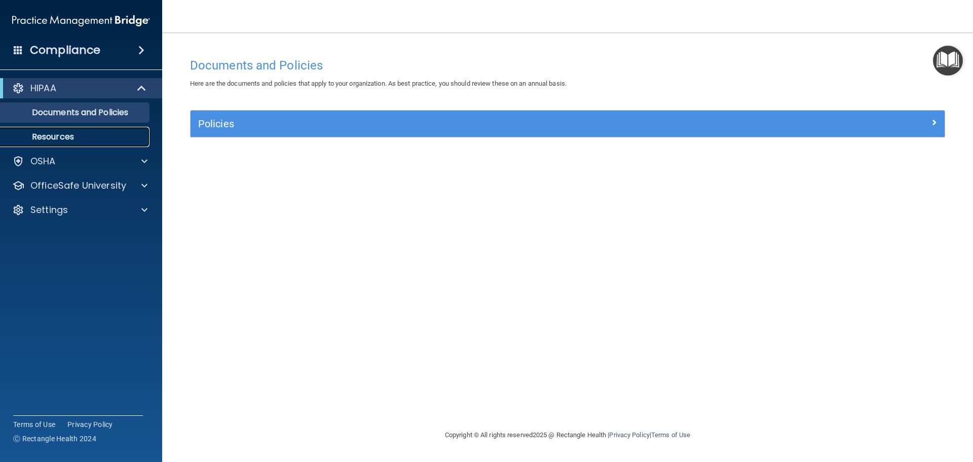
click at [64, 132] on p "Resources" at bounding box center [76, 137] width 138 height 10
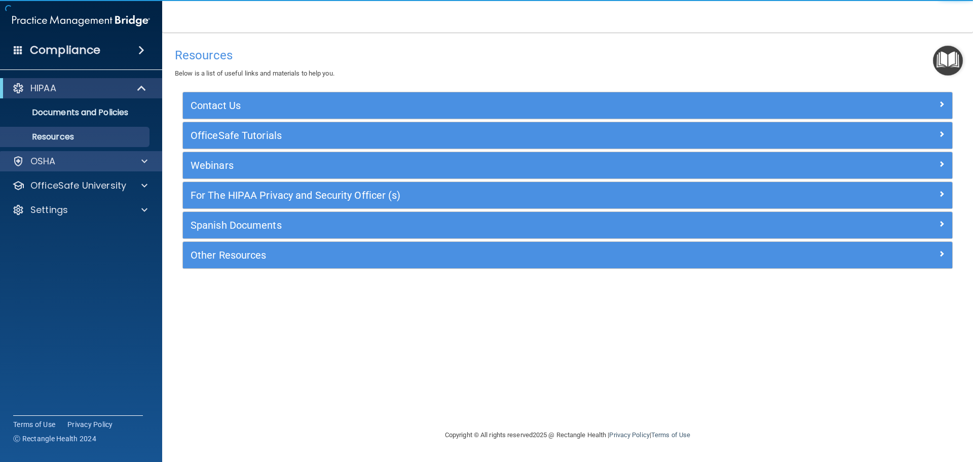
click at [74, 168] on div "OSHA" at bounding box center [81, 161] width 163 height 20
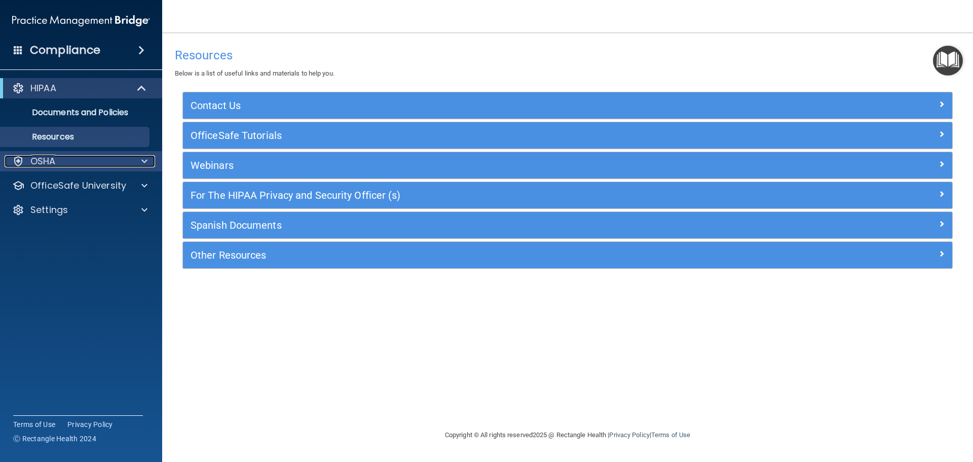
click at [145, 162] on span at bounding box center [144, 161] width 6 height 12
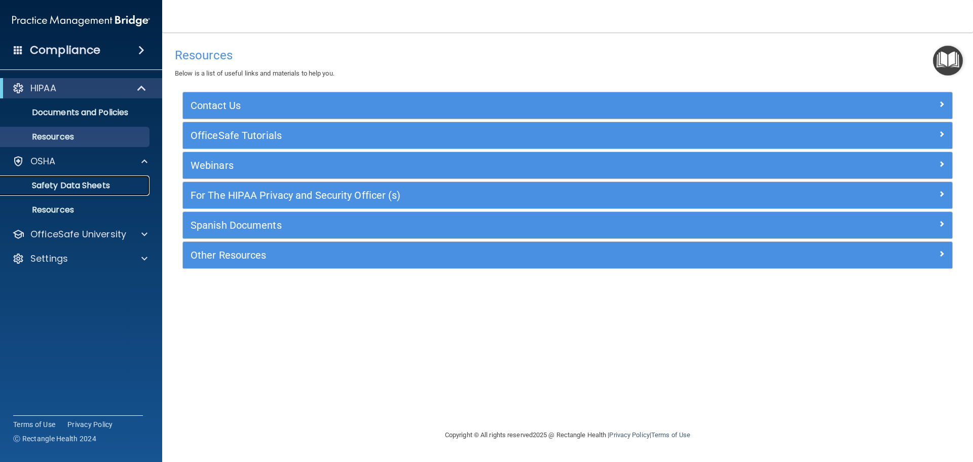
click at [94, 182] on p "Safety Data Sheets" at bounding box center [76, 185] width 138 height 10
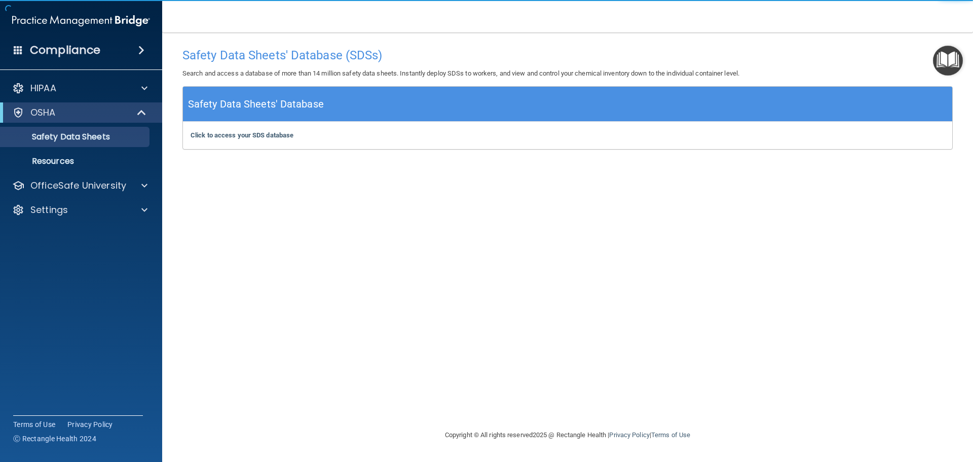
click at [31, 148] on ul "Documents Safety Data Sheets Self-Assessment Injury and Illness Report Resources" at bounding box center [82, 147] width 184 height 49
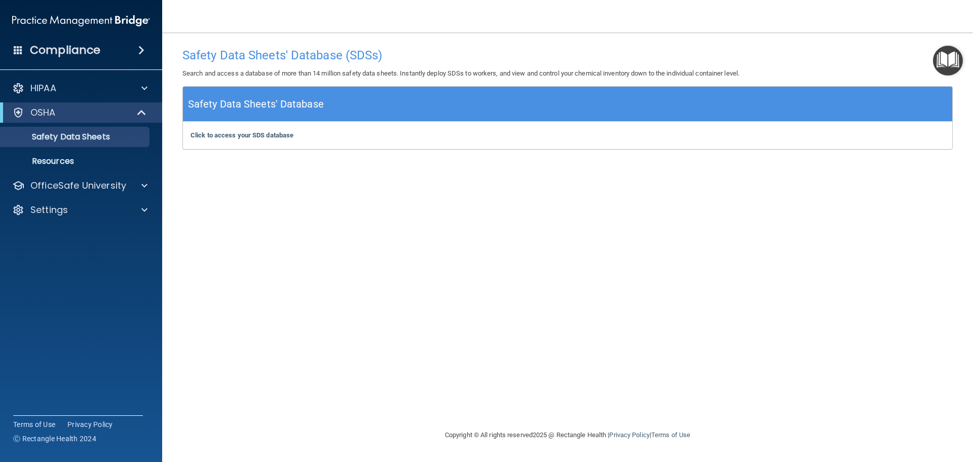
click at [23, 52] on div "Compliance" at bounding box center [81, 50] width 162 height 22
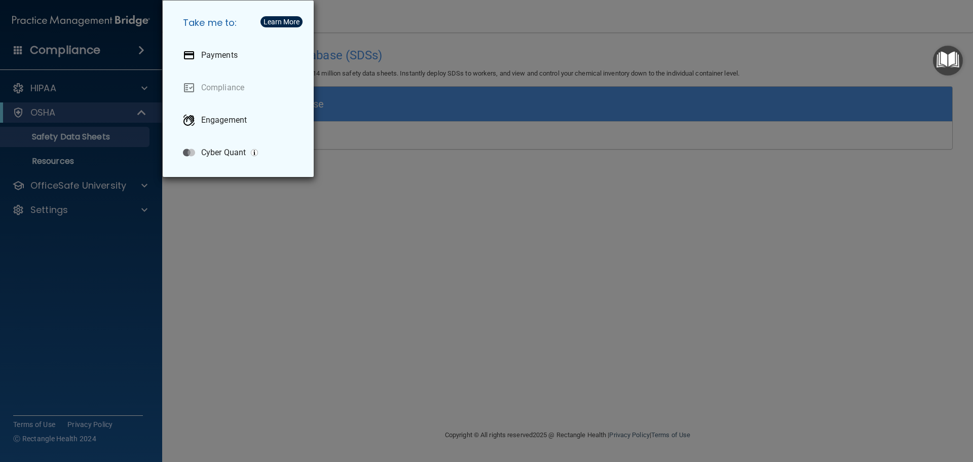
click at [114, 260] on div "Take me to: Payments Compliance Engagement Cyber Quant" at bounding box center [486, 231] width 973 height 462
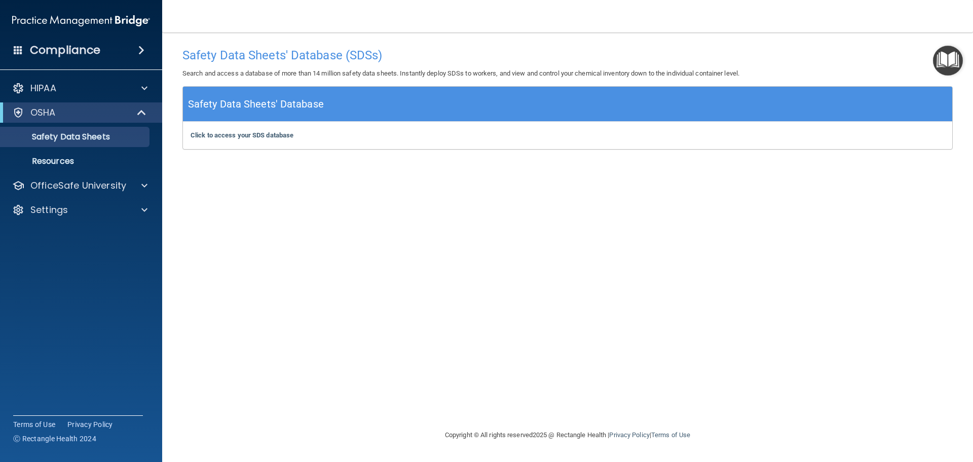
click at [106, 197] on div "HIPAA Documents and Policies Report an Incident Business Associates Emergency P…" at bounding box center [81, 151] width 163 height 154
click at [111, 180] on p "OfficeSafe University" at bounding box center [78, 185] width 96 height 12
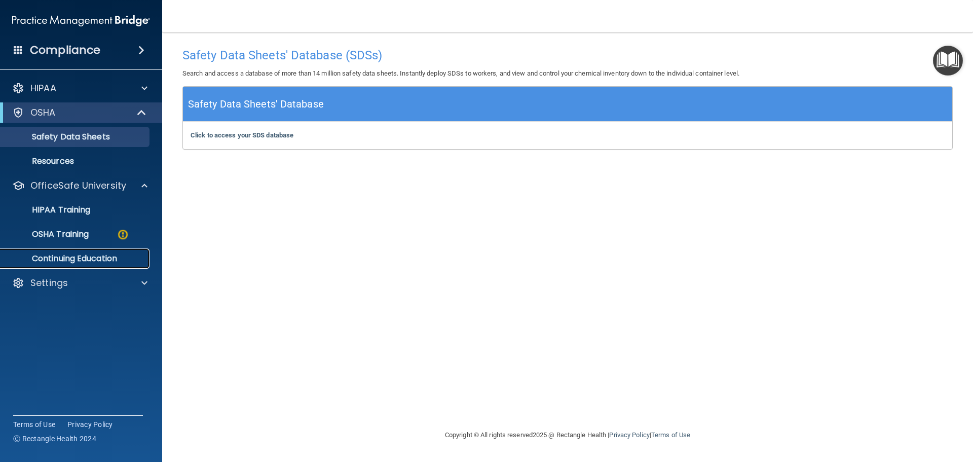
click at [76, 256] on p "Continuing Education" at bounding box center [76, 259] width 138 height 10
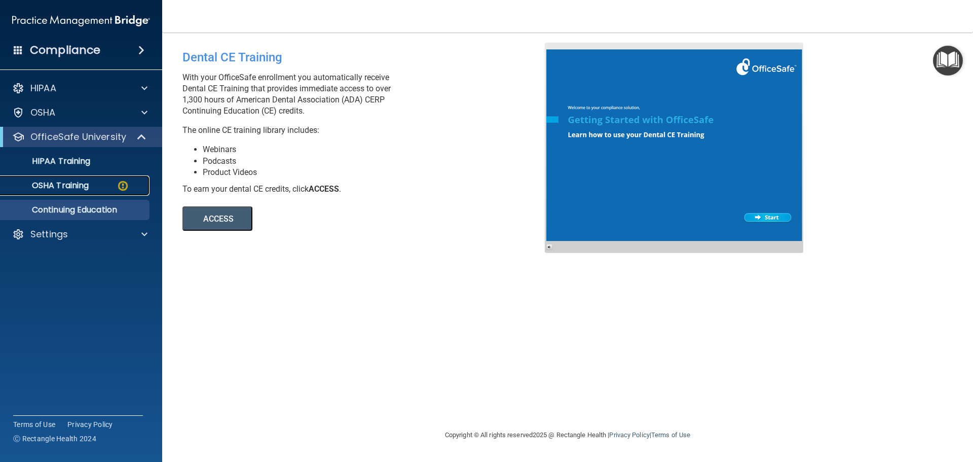
click at [80, 182] on p "OSHA Training" at bounding box center [48, 185] width 82 height 10
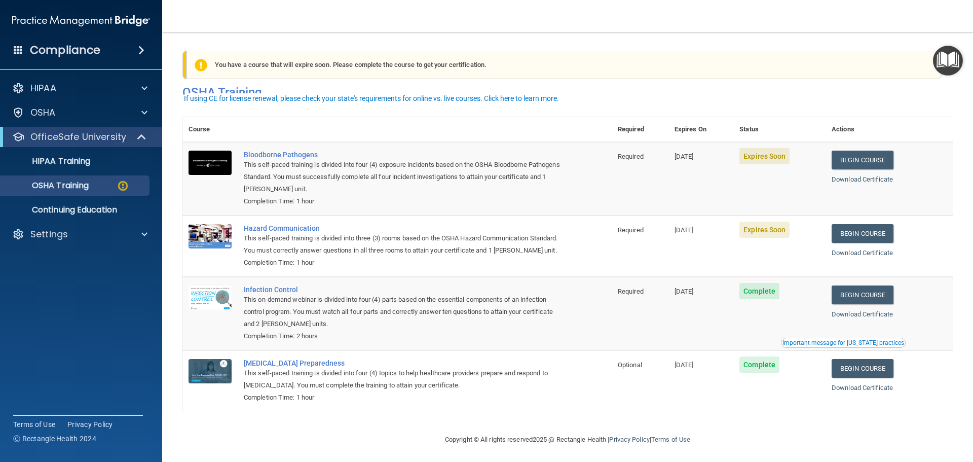
scroll to position [17, 0]
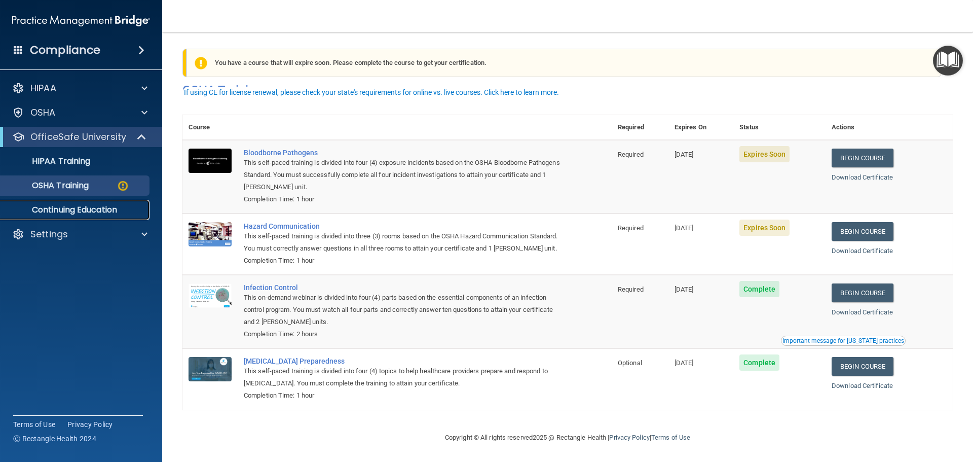
click at [62, 217] on link "Continuing Education" at bounding box center [70, 210] width 160 height 20
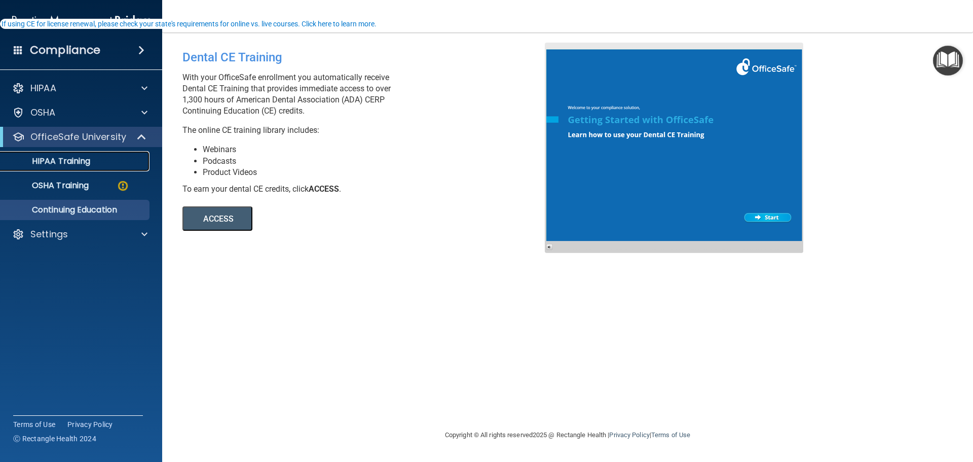
click at [65, 160] on p "HIPAA Training" at bounding box center [49, 161] width 84 height 10
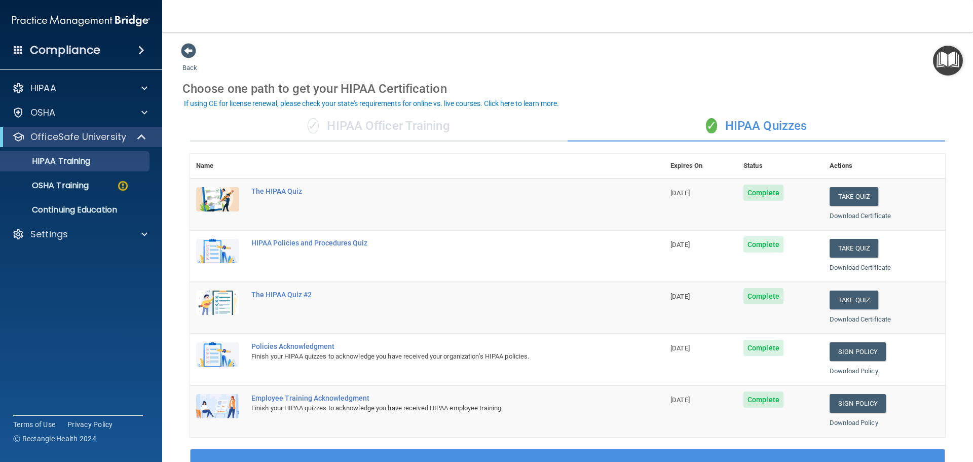
click at [358, 131] on div "✓ HIPAA Officer Training" at bounding box center [379, 126] width 378 height 30
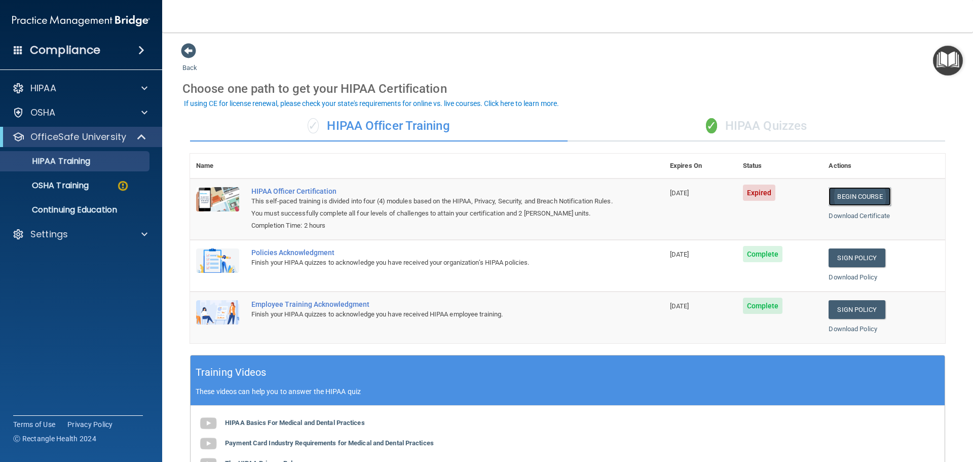
click at [843, 199] on link "Begin Course" at bounding box center [860, 196] width 62 height 19
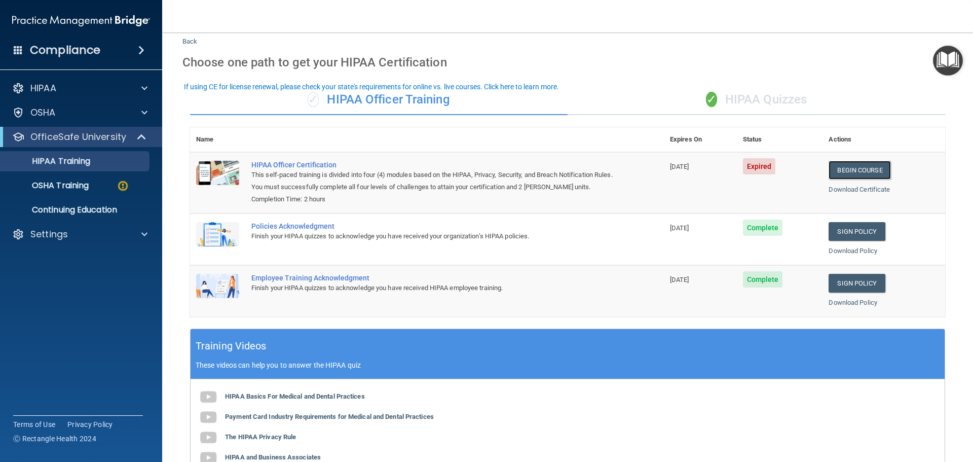
scroll to position [17, 0]
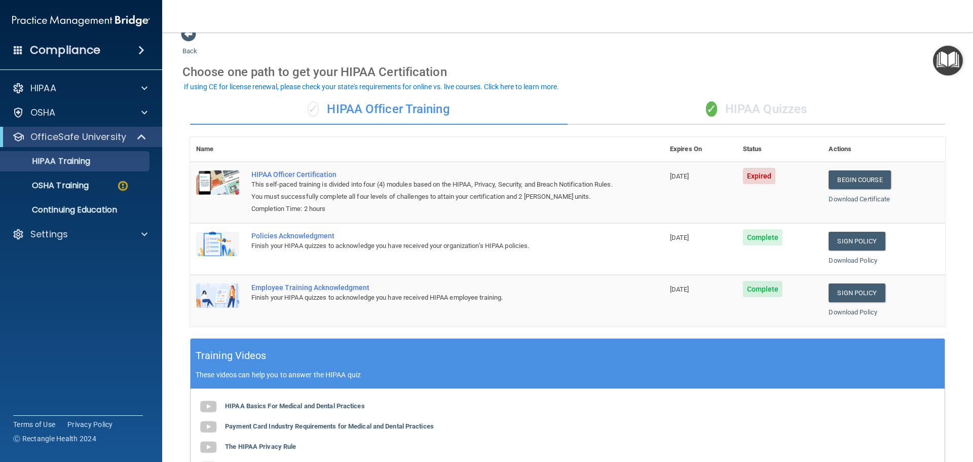
drag, startPoint x: 765, startPoint y: 107, endPoint x: 762, endPoint y: 112, distance: 5.2
click at [766, 108] on div "✓ HIPAA Quizzes" at bounding box center [757, 109] width 378 height 30
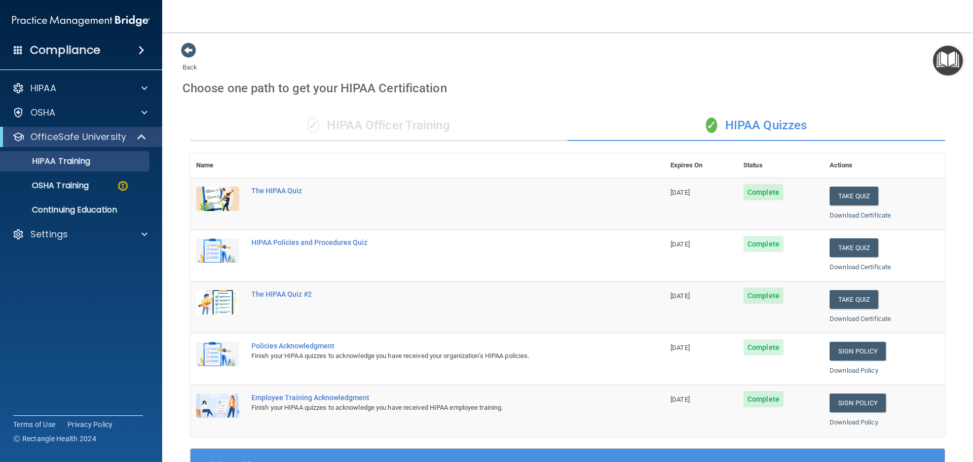
scroll to position [0, 0]
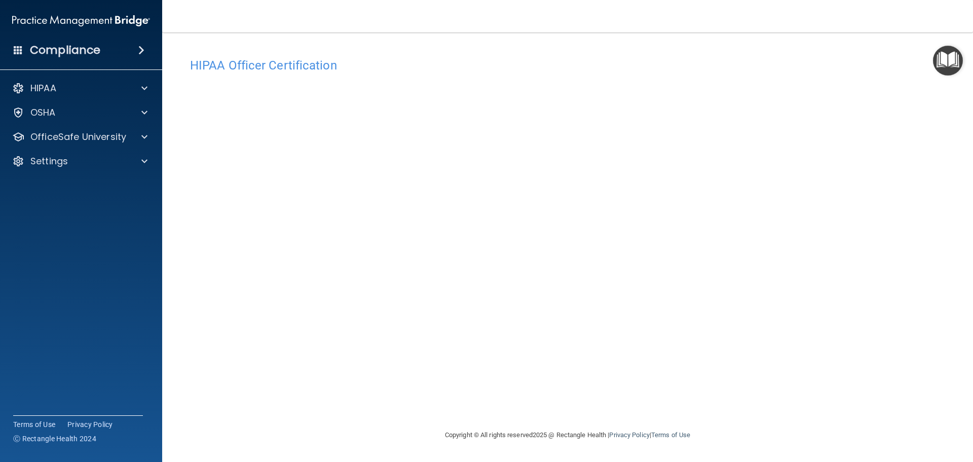
click at [235, 64] on h4 "HIPAA Officer Certification" at bounding box center [567, 65] width 755 height 13
click at [64, 142] on p "OfficeSafe University" at bounding box center [78, 137] width 96 height 12
click at [93, 150] on ul "HIPAA Training OSHA Training Continuing Education" at bounding box center [82, 183] width 184 height 73
click at [84, 158] on p "HIPAA Training" at bounding box center [49, 161] width 84 height 10
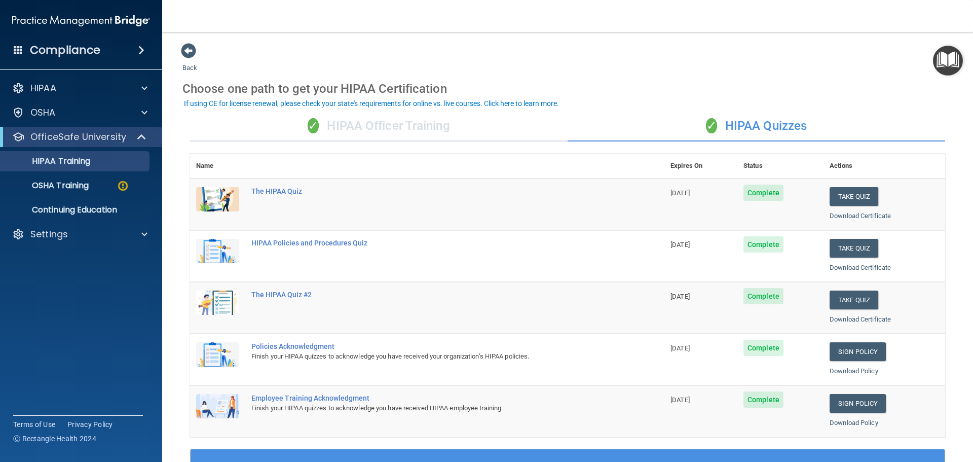
click at [344, 121] on div "✓ HIPAA Officer Training" at bounding box center [379, 126] width 378 height 30
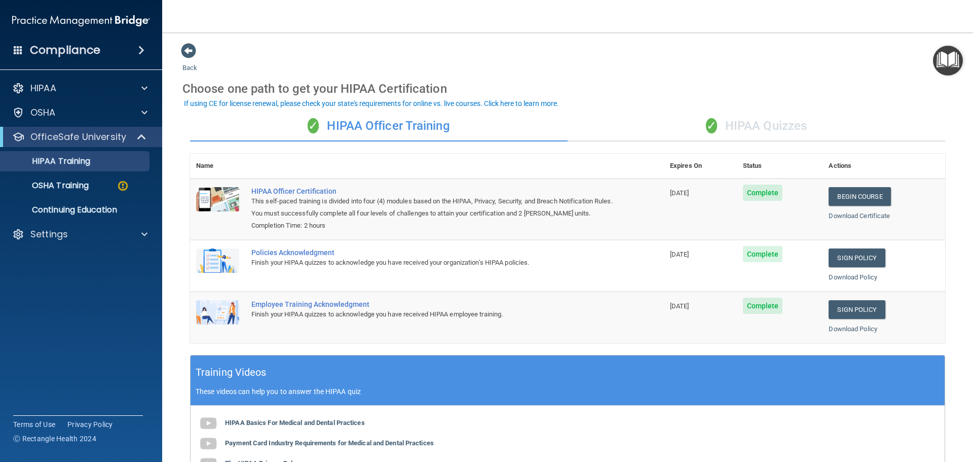
click at [280, 198] on div "This self-paced training is divided into four (4) modules based on the HIPAA, P…" at bounding box center [432, 207] width 362 height 24
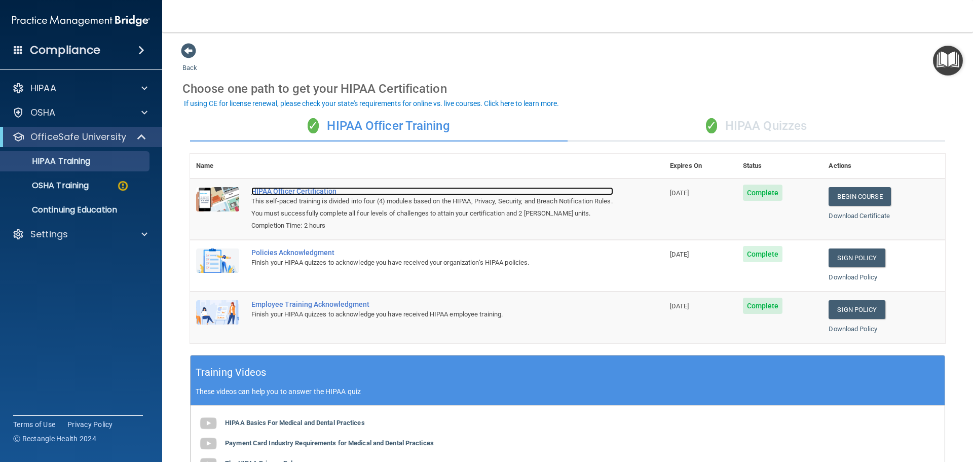
click at [315, 192] on div "HIPAA Officer Certification" at bounding box center [432, 191] width 362 height 8
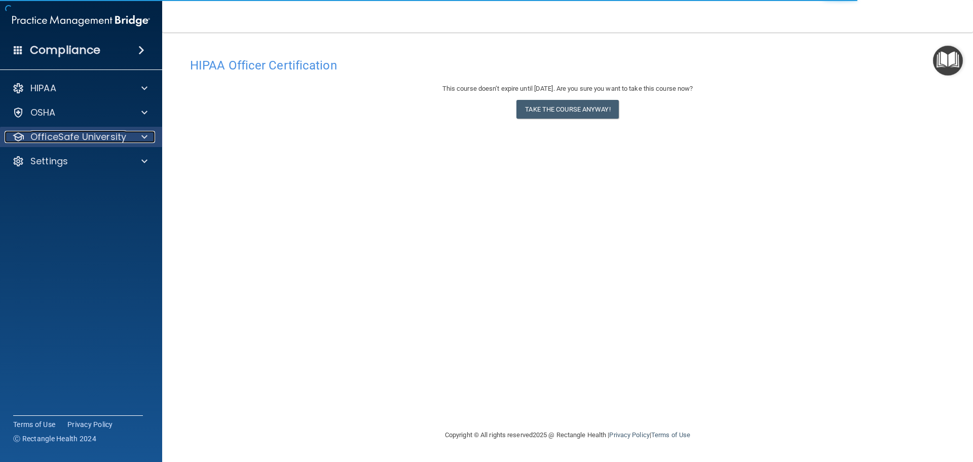
click at [63, 140] on p "OfficeSafe University" at bounding box center [78, 137] width 96 height 12
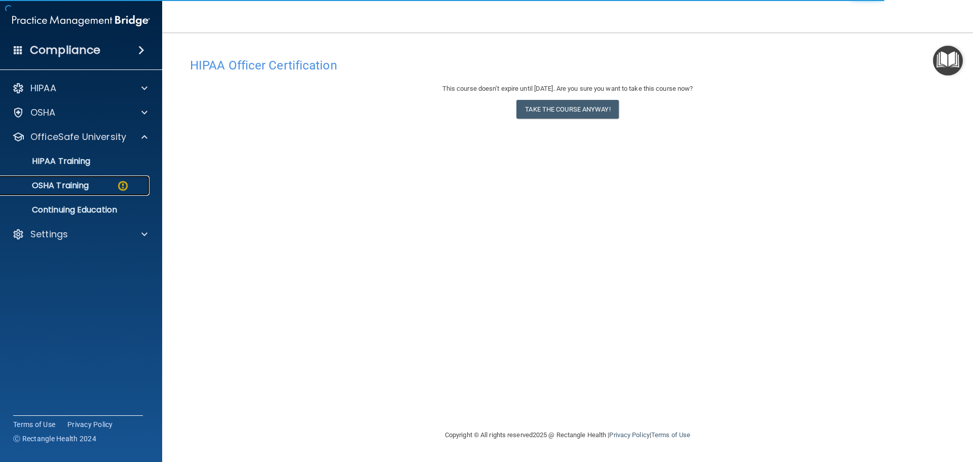
click at [66, 178] on link "OSHA Training" at bounding box center [70, 185] width 160 height 20
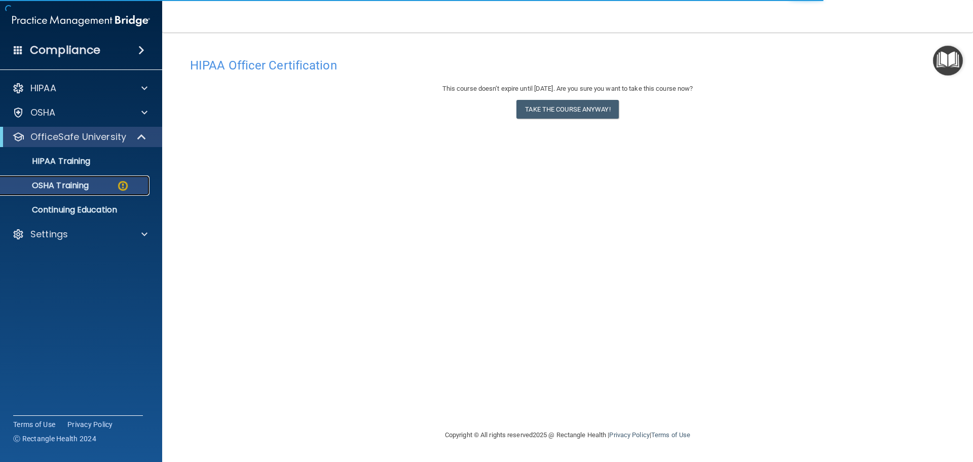
click at [96, 185] on div "OSHA Training" at bounding box center [76, 185] width 138 height 10
click at [75, 158] on p "HIPAA Training" at bounding box center [49, 161] width 84 height 10
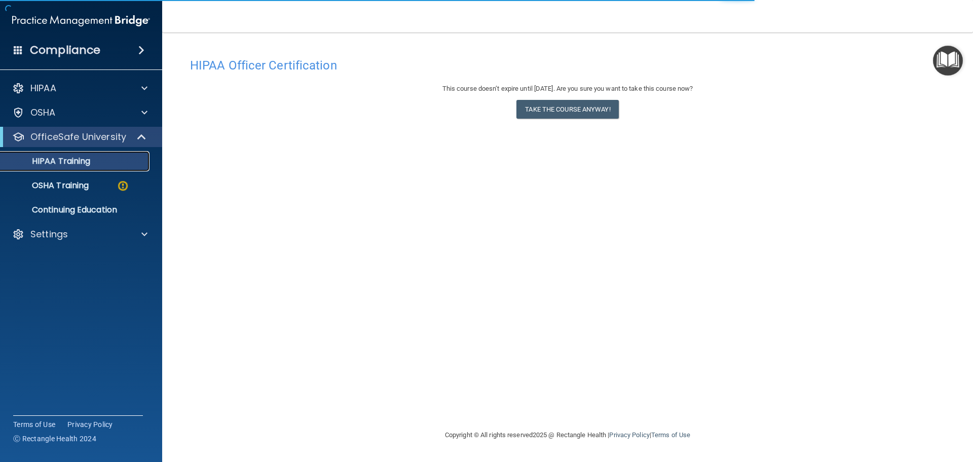
click at [77, 157] on p "HIPAA Training" at bounding box center [49, 161] width 84 height 10
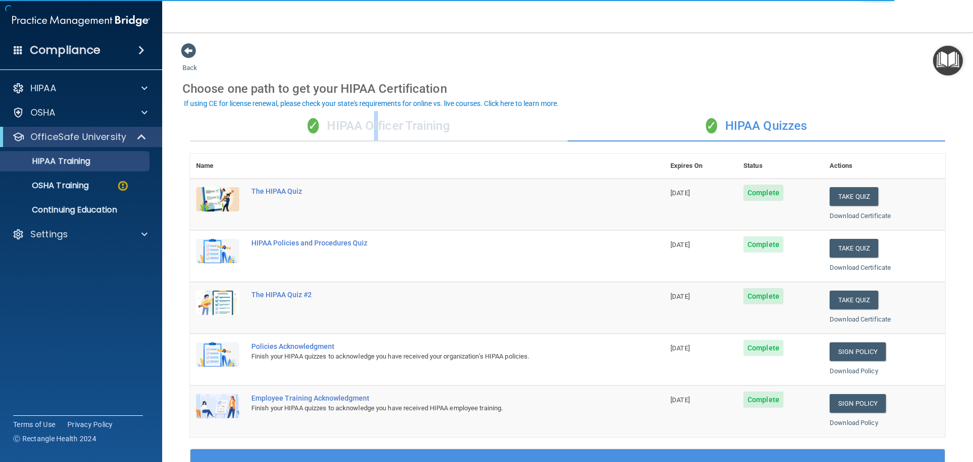
click at [372, 137] on div "✓ HIPAA Officer Training" at bounding box center [379, 126] width 378 height 30
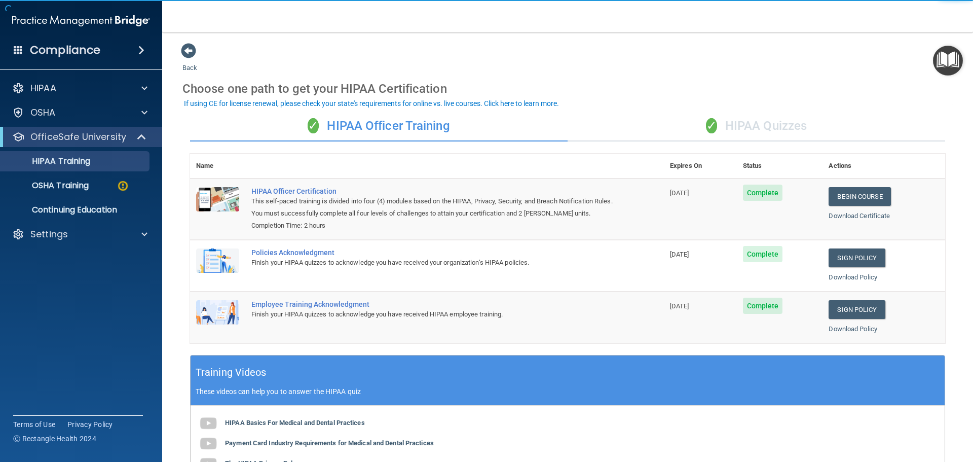
click at [424, 129] on div "✓ HIPAA Officer Training" at bounding box center [379, 126] width 378 height 30
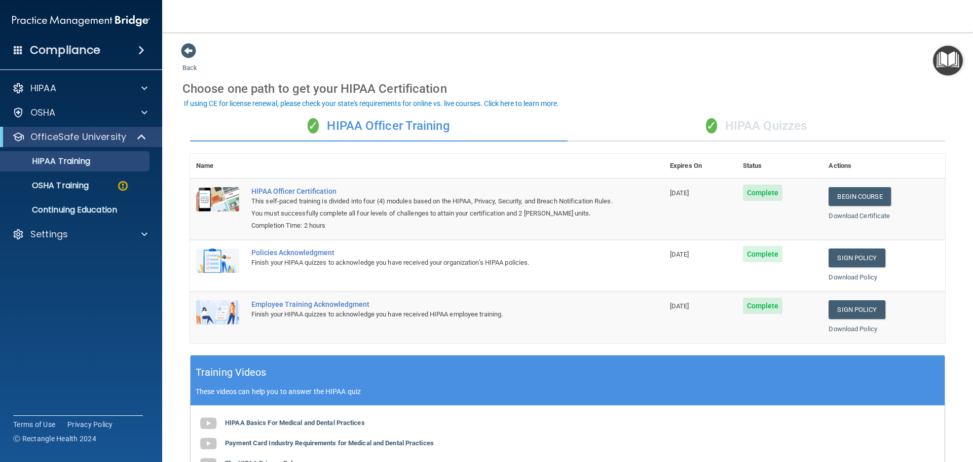
click at [710, 123] on span "✓" at bounding box center [711, 125] width 11 height 15
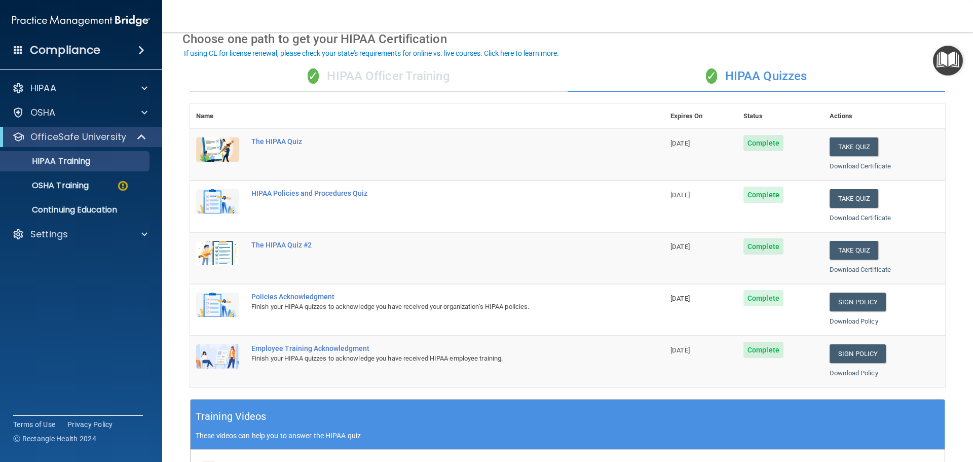
scroll to position [51, 0]
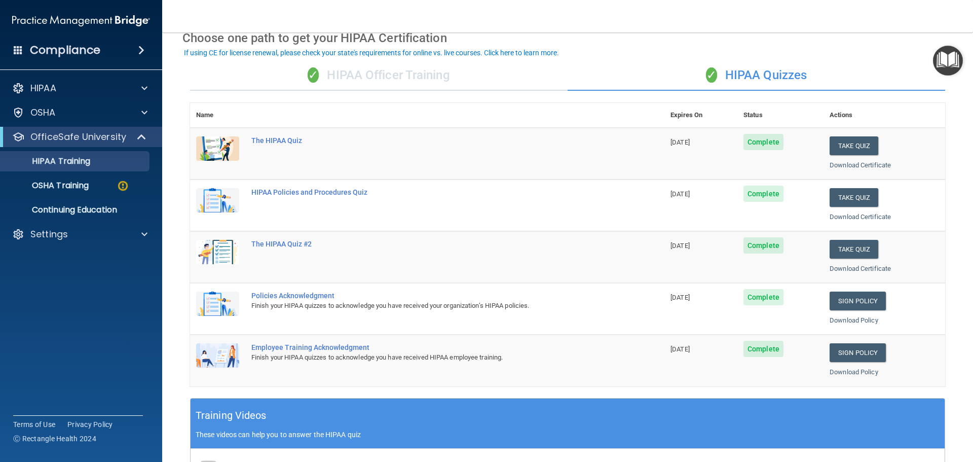
click at [753, 299] on span "Complete" at bounding box center [764, 297] width 40 height 16
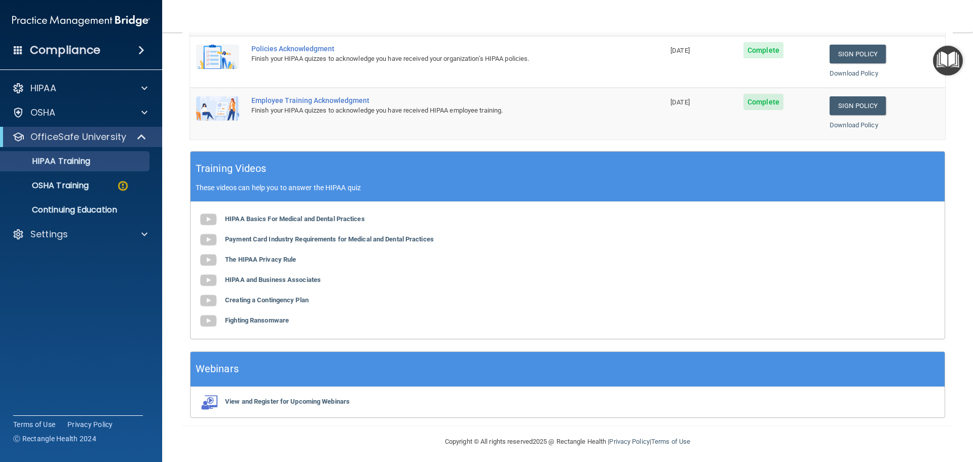
scroll to position [302, 0]
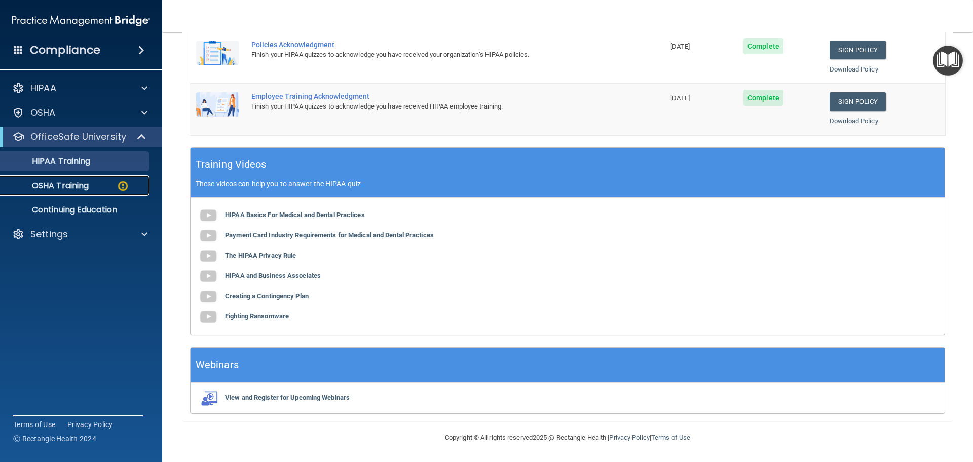
click at [59, 181] on p "OSHA Training" at bounding box center [48, 185] width 82 height 10
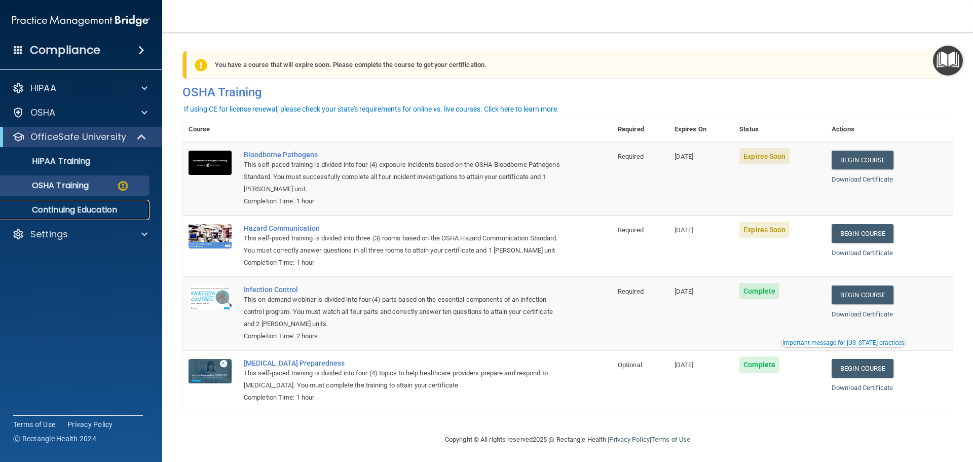
click at [60, 210] on p "Continuing Education" at bounding box center [76, 210] width 138 height 10
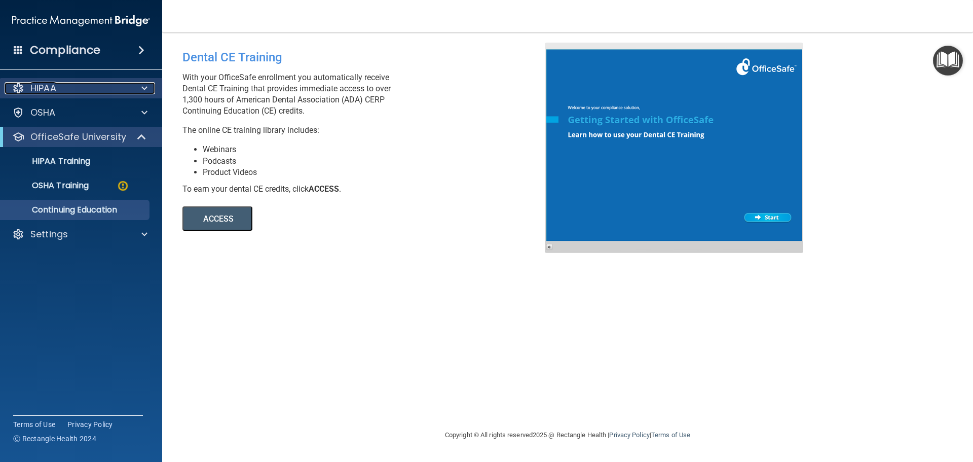
click at [75, 84] on div "HIPAA" at bounding box center [68, 88] width 126 height 12
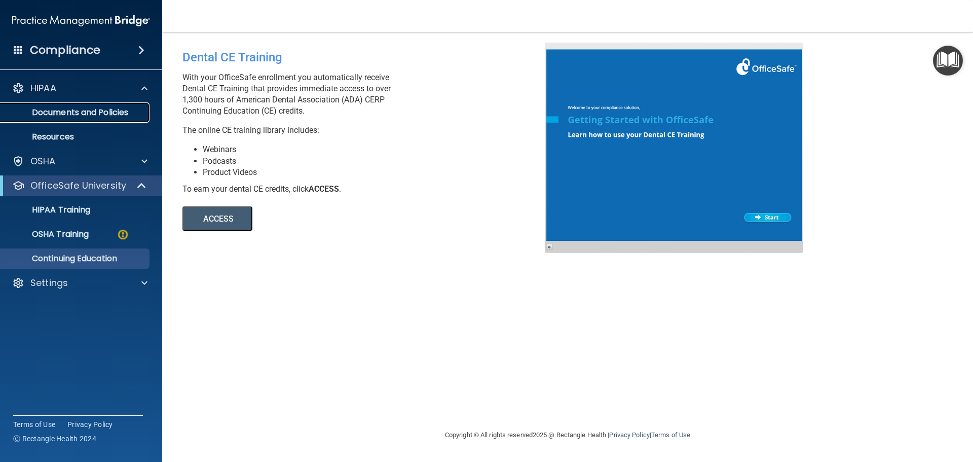
click at [64, 104] on link "Documents and Policies" at bounding box center [70, 112] width 160 height 20
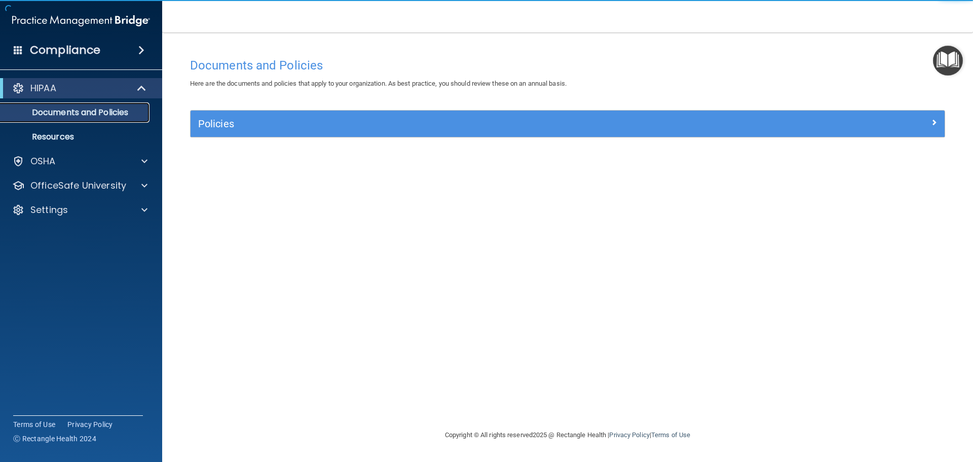
click at [64, 114] on p "Documents and Policies" at bounding box center [76, 112] width 138 height 10
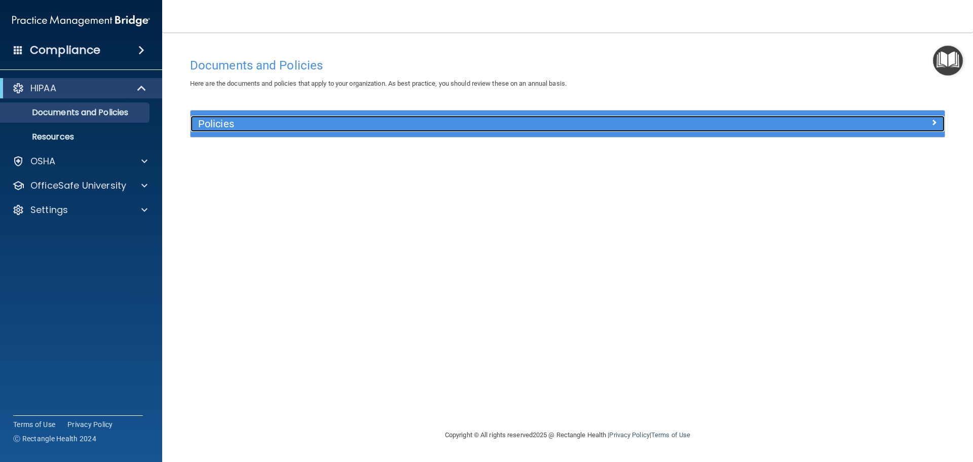
click at [936, 116] on span at bounding box center [934, 122] width 6 height 12
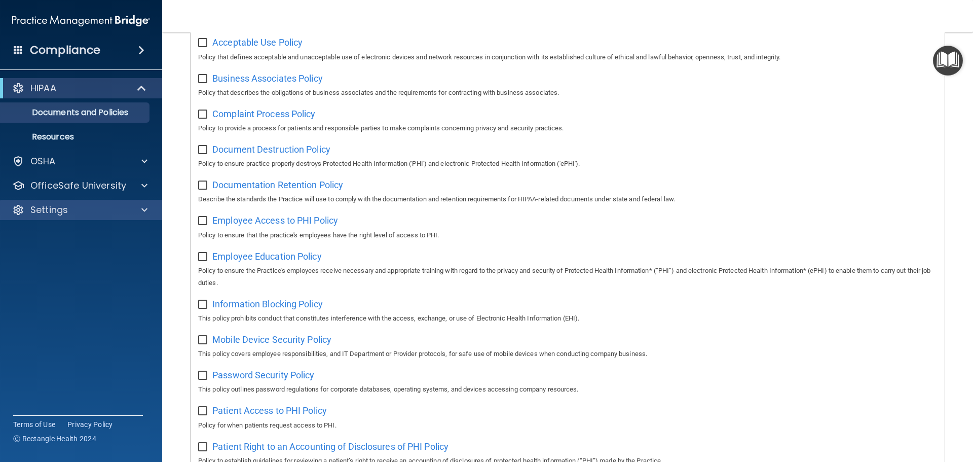
scroll to position [152, 0]
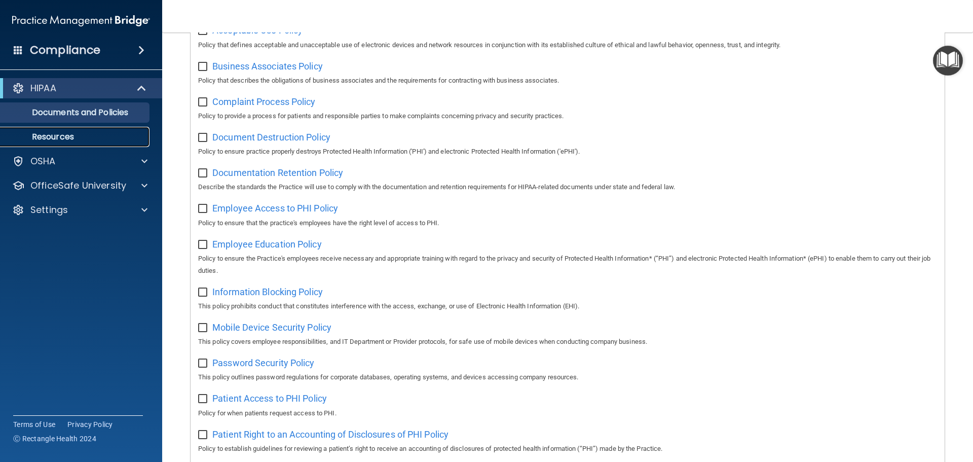
click at [76, 137] on p "Resources" at bounding box center [76, 137] width 138 height 10
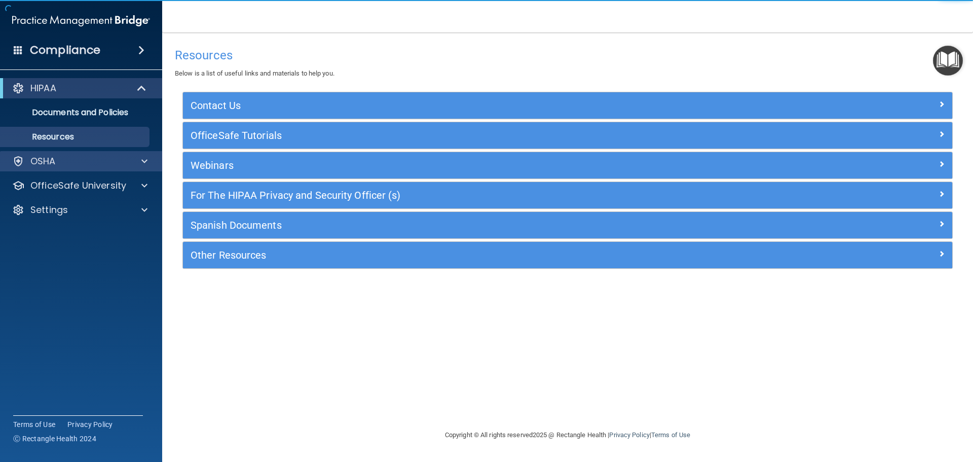
click at [64, 155] on div "OSHA" at bounding box center [81, 161] width 163 height 20
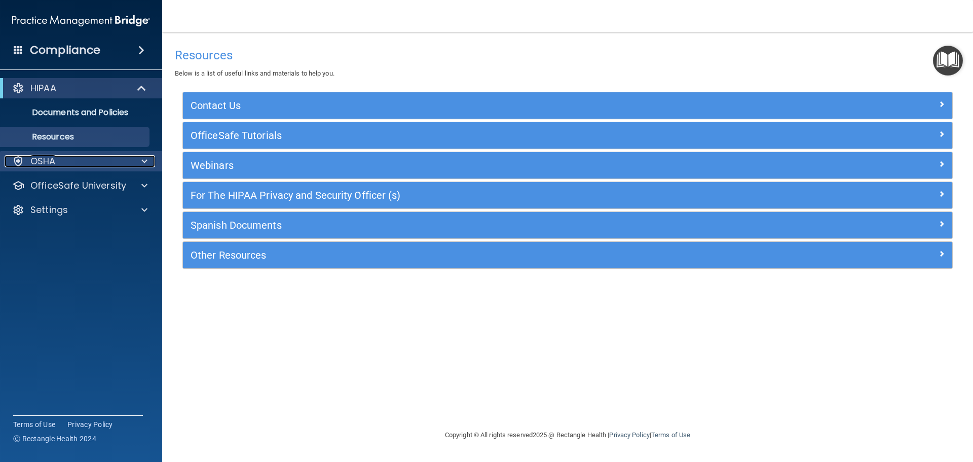
click at [147, 161] on span at bounding box center [144, 161] width 6 height 12
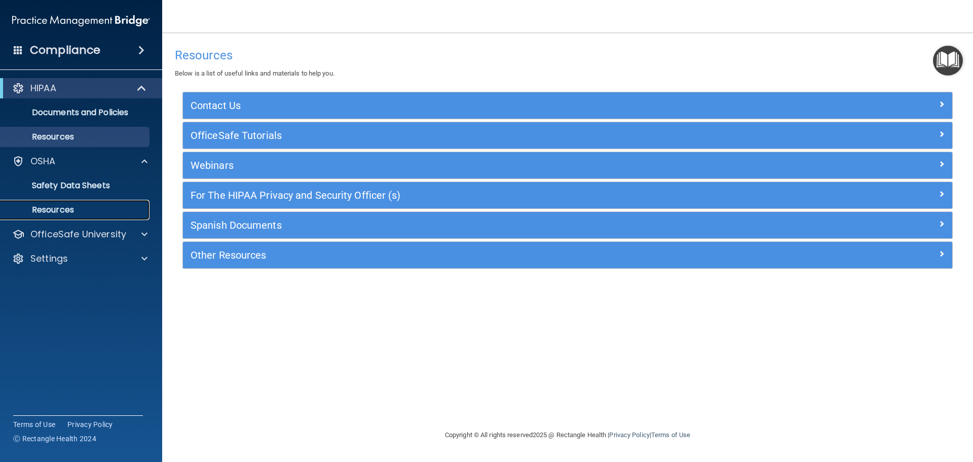
click at [58, 207] on p "Resources" at bounding box center [76, 210] width 138 height 10
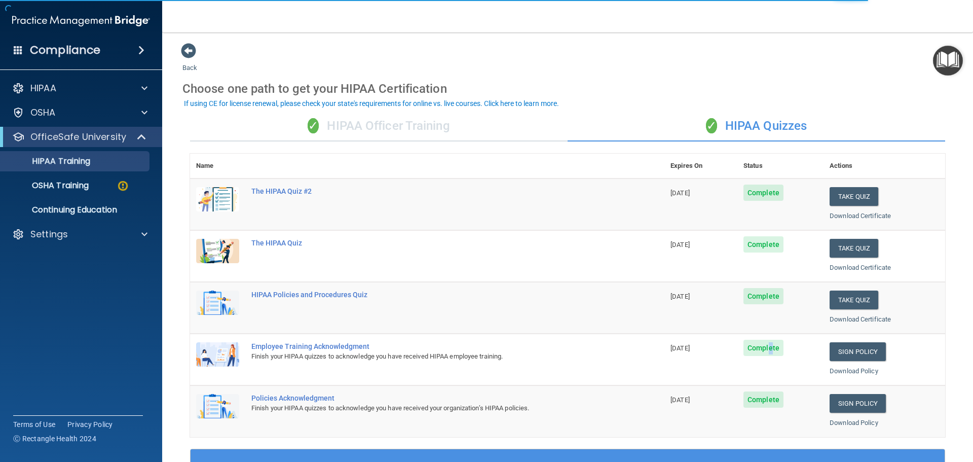
click at [767, 343] on span "Complete" at bounding box center [764, 348] width 40 height 16
click at [740, 183] on td "Complete" at bounding box center [781, 204] width 86 height 52
click at [695, 180] on td "[DATE]" at bounding box center [701, 204] width 73 height 52
click at [353, 108] on button "If using CE for license renewal, please check your state's requirements for onl…" at bounding box center [372, 103] width 378 height 10
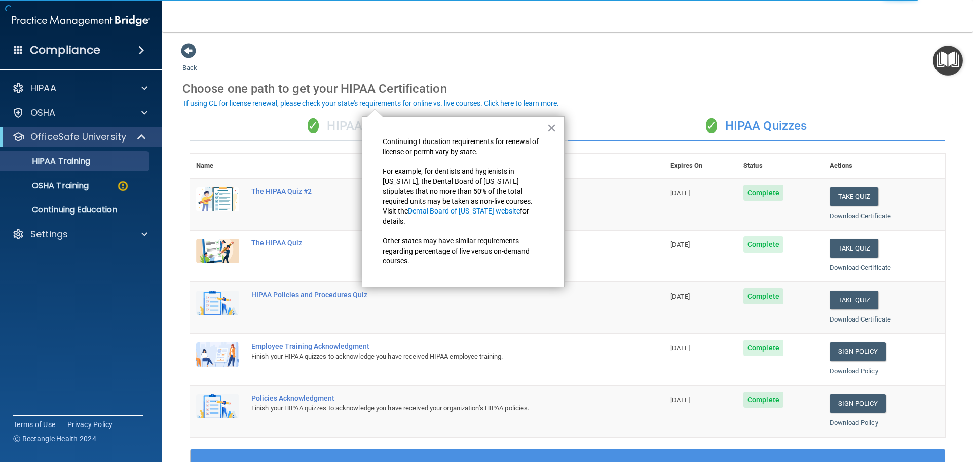
click at [318, 117] on div "✓ HIPAA Officer Training" at bounding box center [379, 126] width 378 height 30
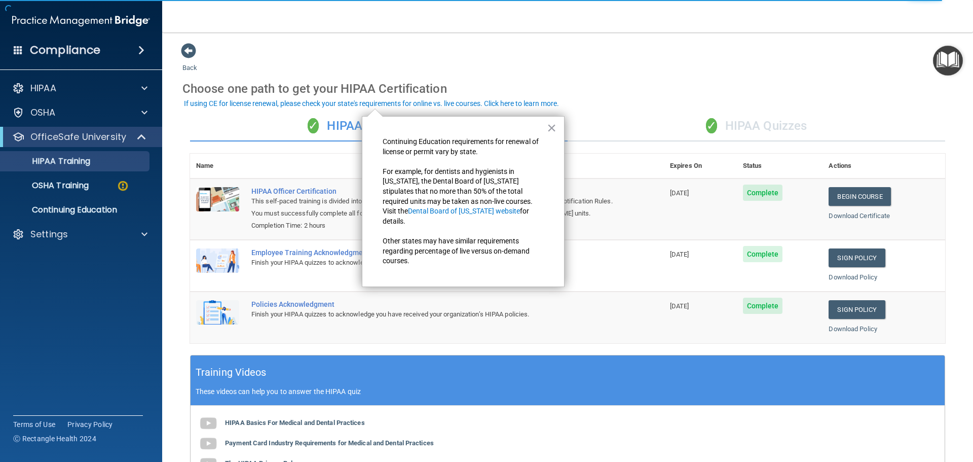
click at [325, 347] on div "Name Expires On Status Actions HIPAA Officer Certification This self-paced trai…" at bounding box center [567, 254] width 755 height 201
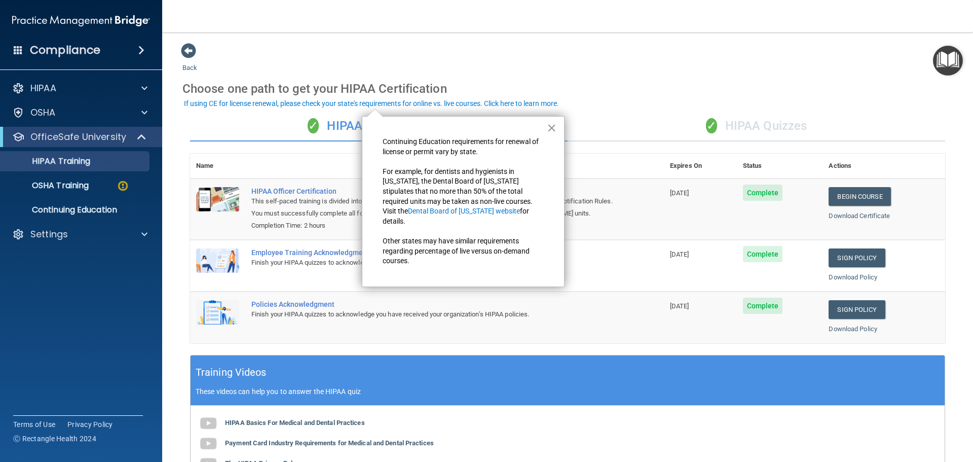
click at [549, 126] on button "×" at bounding box center [552, 128] width 10 height 16
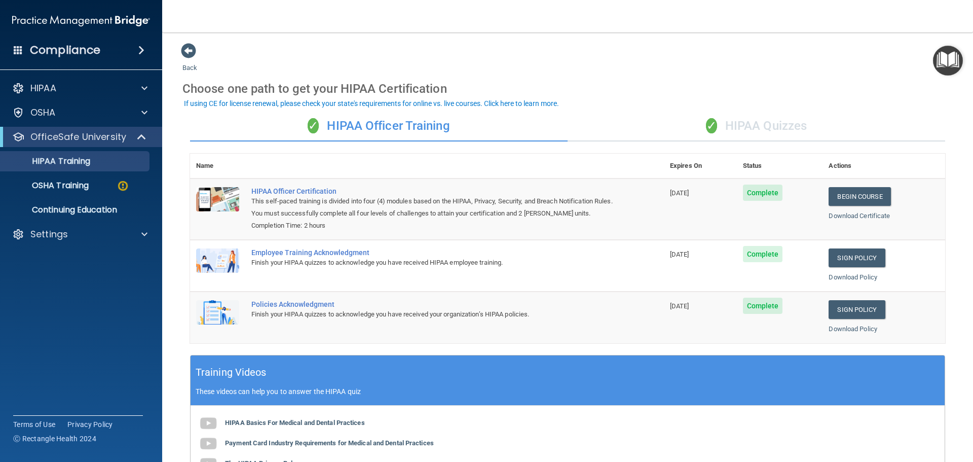
click at [139, 44] on div "Compliance" at bounding box center [81, 50] width 162 height 22
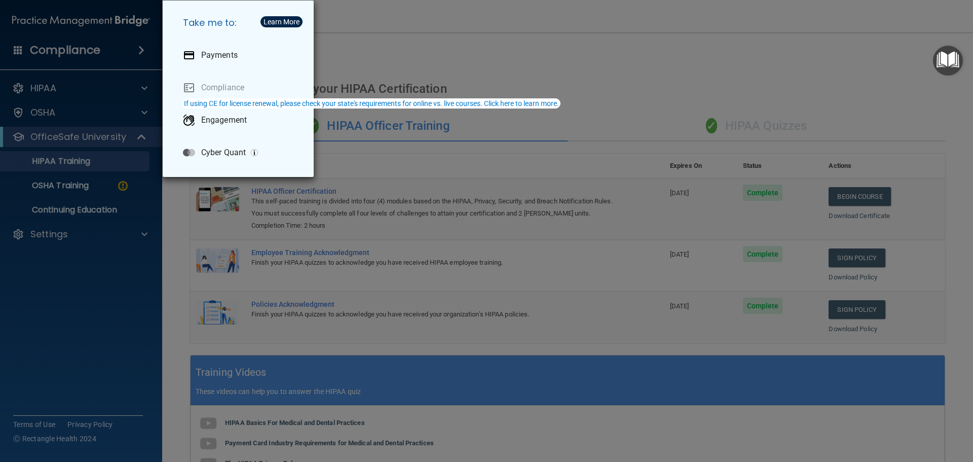
click at [490, 65] on div "Take me to: Payments Compliance Engagement Cyber Quant" at bounding box center [486, 231] width 973 height 462
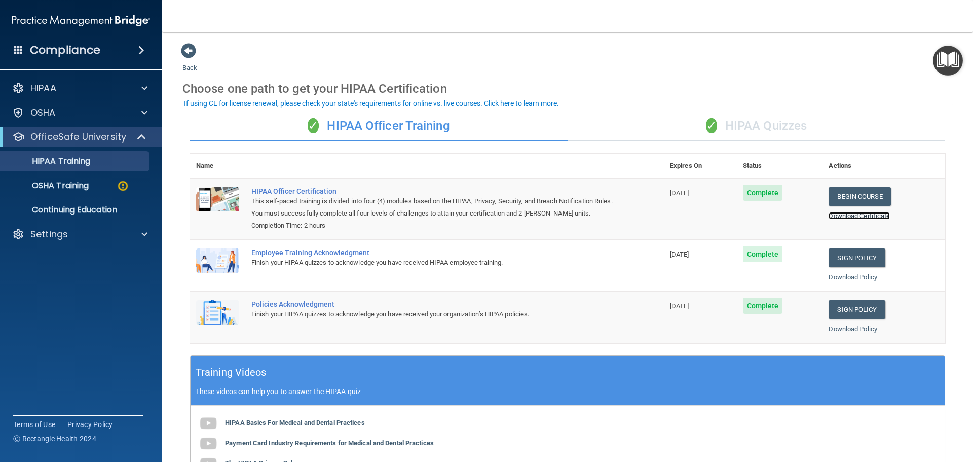
click at [857, 216] on link "Download Certificate" at bounding box center [859, 216] width 61 height 8
click at [835, 275] on link "Download Policy" at bounding box center [853, 277] width 49 height 8
click at [842, 327] on link "Download Policy" at bounding box center [853, 329] width 49 height 8
click at [735, 132] on div "✓ HIPAA Quizzes" at bounding box center [757, 126] width 378 height 30
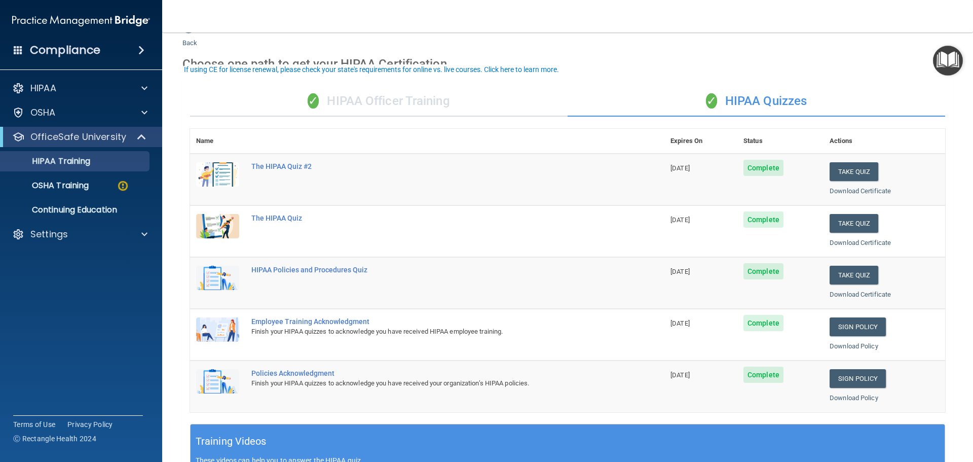
scroll to position [34, 0]
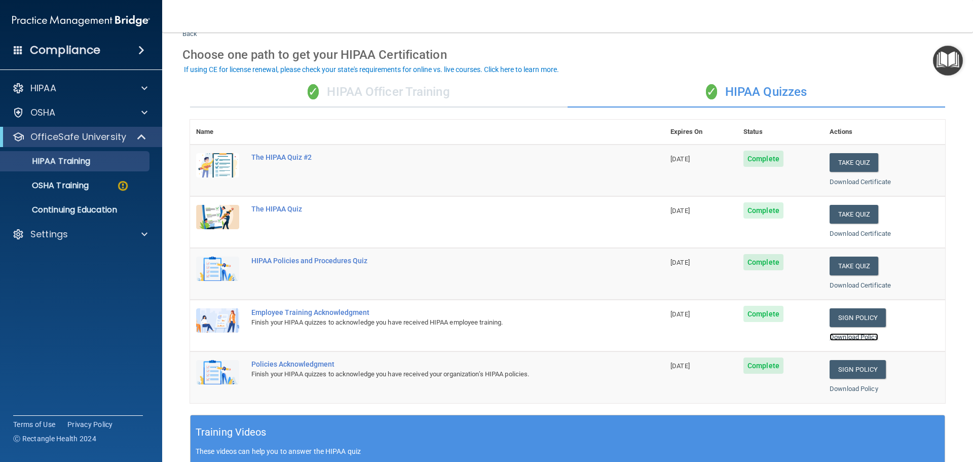
click at [835, 333] on link "Download Policy" at bounding box center [854, 337] width 49 height 8
click at [841, 390] on link "Download Policy" at bounding box center [854, 389] width 49 height 8
click at [357, 90] on div "✓ HIPAA Officer Training" at bounding box center [379, 92] width 378 height 30
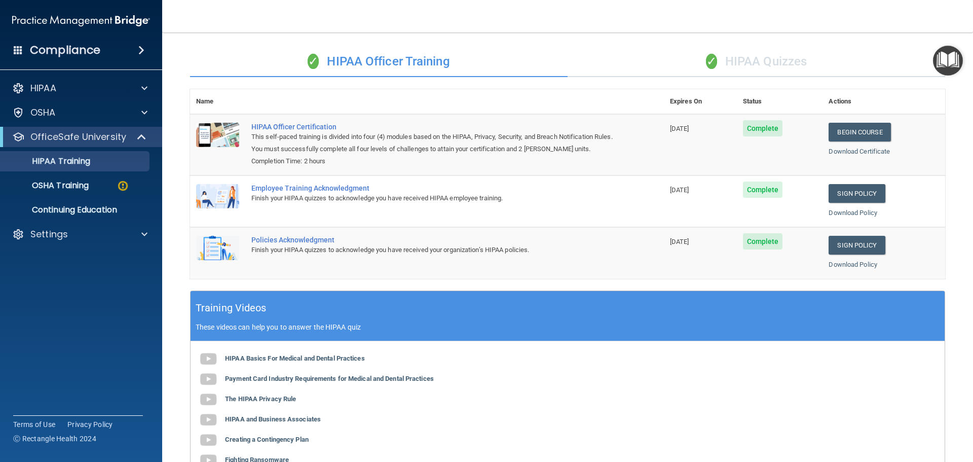
scroll to position [0, 0]
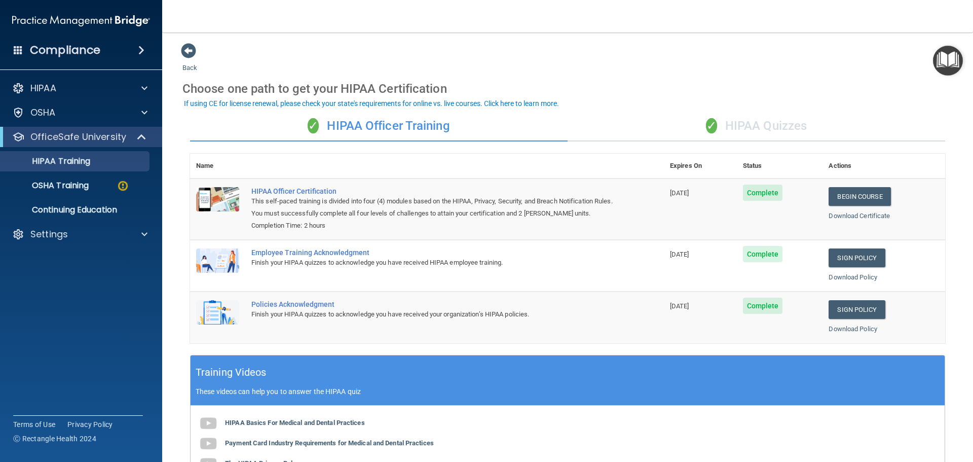
click at [763, 122] on div "✓ HIPAA Quizzes" at bounding box center [757, 126] width 378 height 30
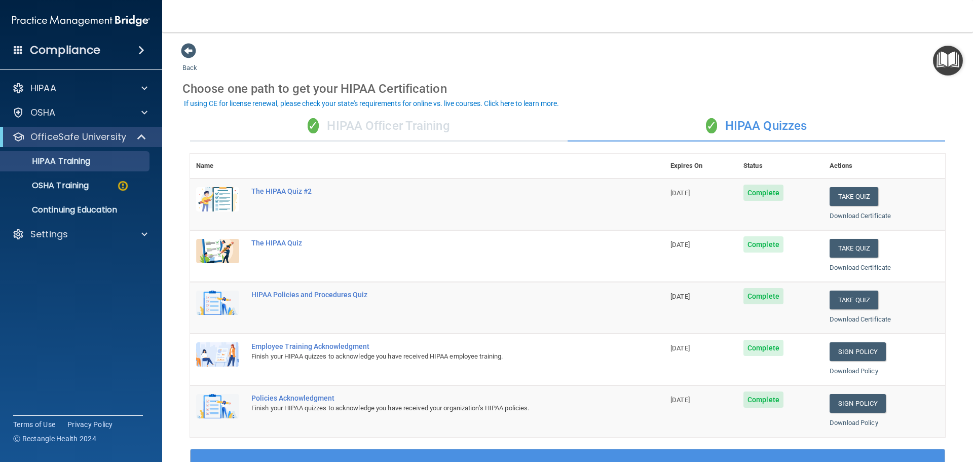
click at [345, 127] on div "✓ HIPAA Officer Training" at bounding box center [379, 126] width 378 height 30
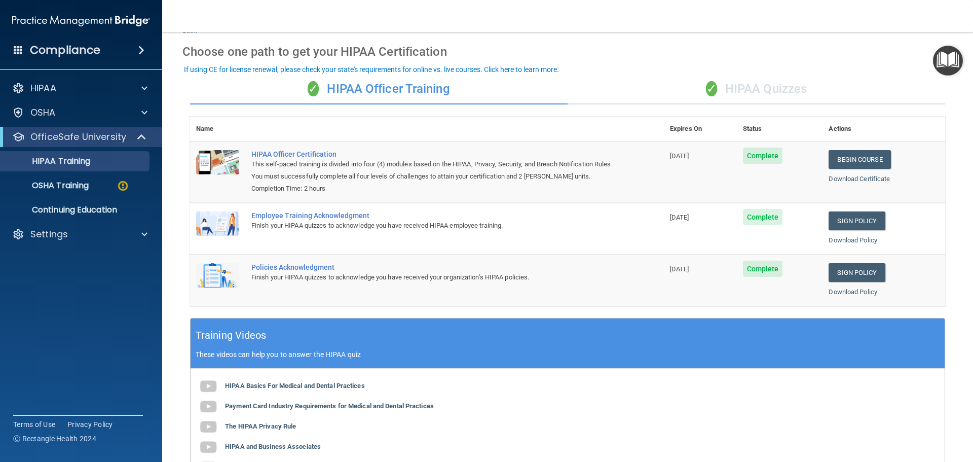
scroll to position [34, 0]
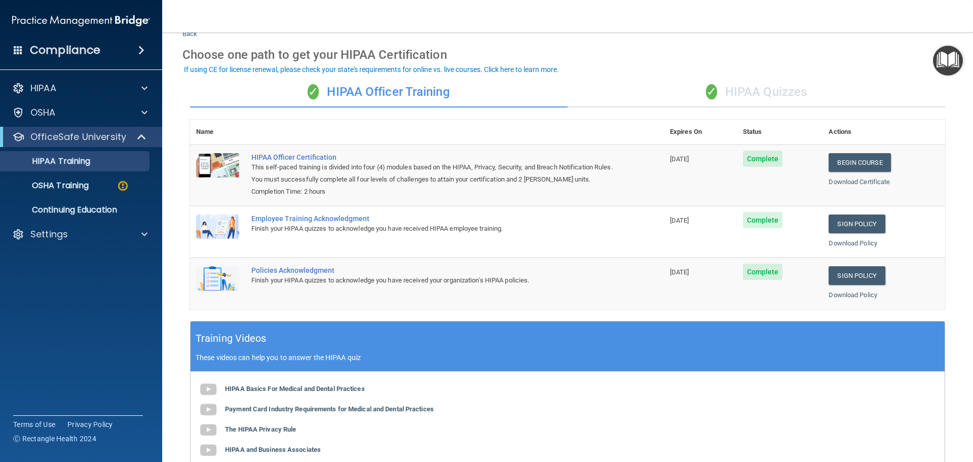
click at [800, 88] on div "✓ HIPAA Quizzes" at bounding box center [757, 92] width 378 height 30
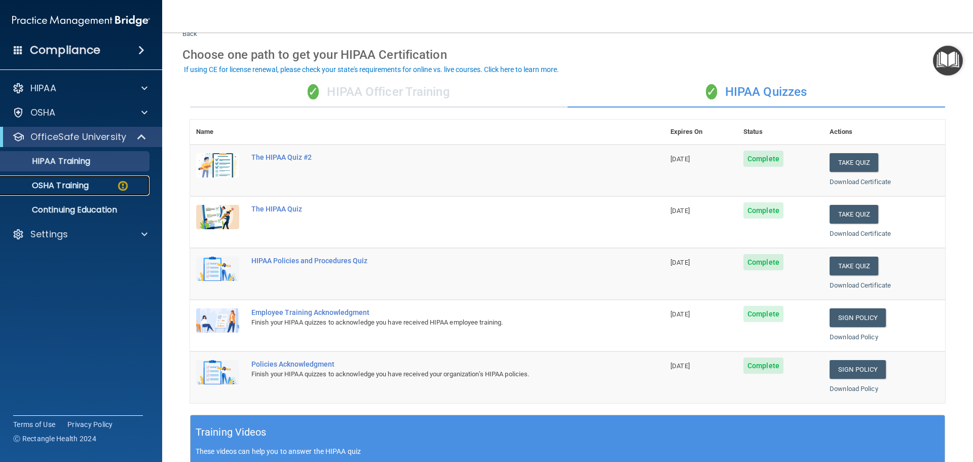
click at [68, 185] on p "OSHA Training" at bounding box center [48, 185] width 82 height 10
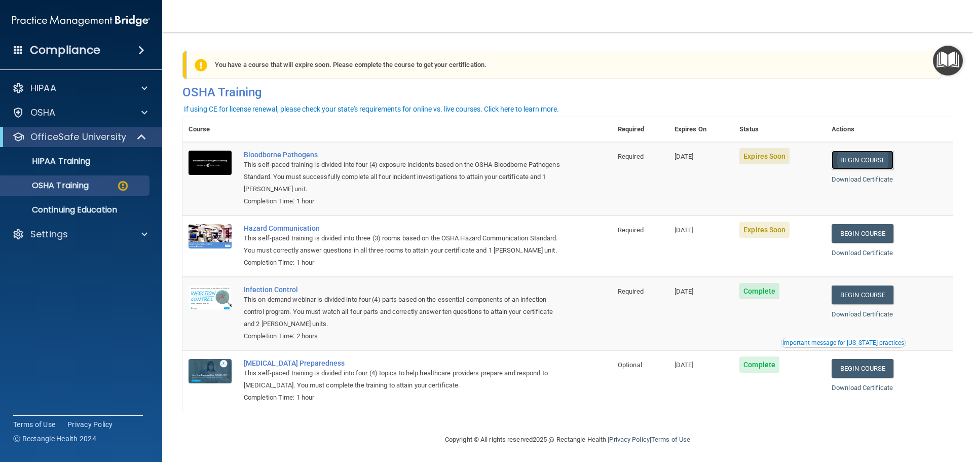
click at [868, 162] on link "Begin Course" at bounding box center [863, 160] width 62 height 19
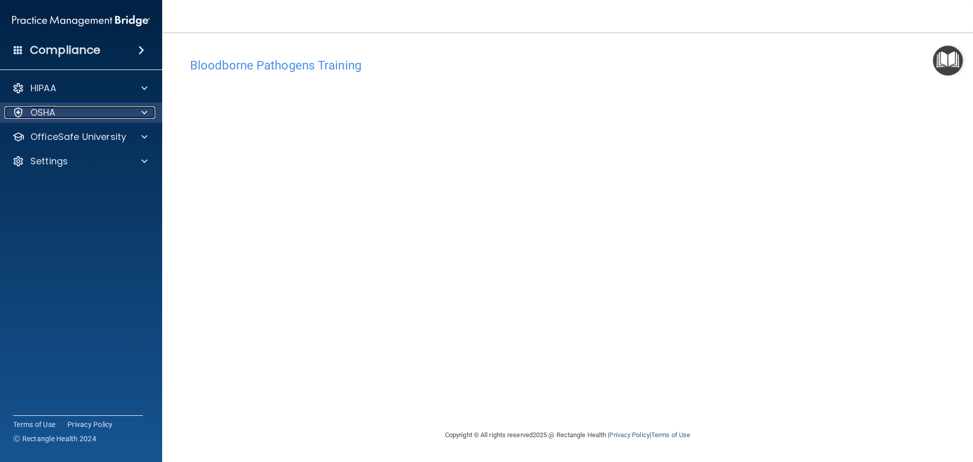
click at [86, 118] on div "OSHA" at bounding box center [68, 112] width 126 height 12
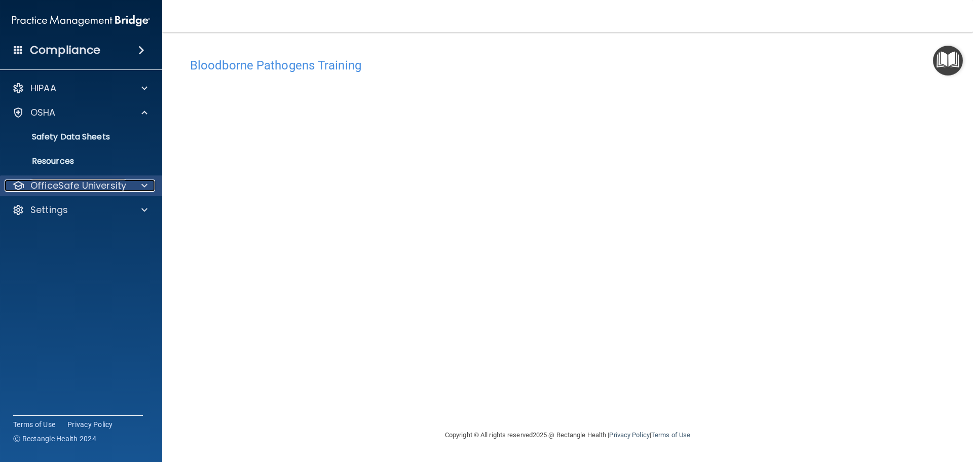
click at [56, 189] on p "OfficeSafe University" at bounding box center [78, 185] width 96 height 12
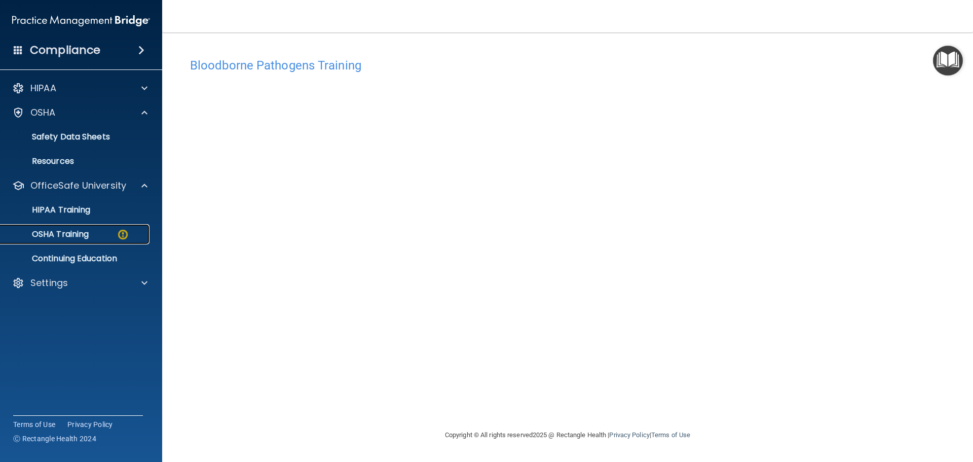
click at [78, 233] on p "OSHA Training" at bounding box center [48, 234] width 82 height 10
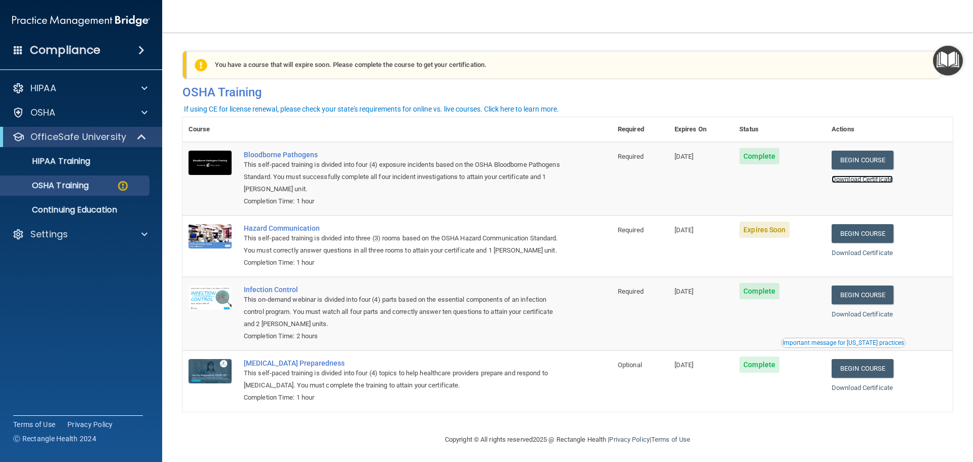
click at [859, 179] on link "Download Certificate" at bounding box center [862, 179] width 61 height 8
click at [91, 151] on ul "HIPAA Training OSHA Training Continuing Education" at bounding box center [82, 183] width 184 height 73
click at [77, 157] on p "HIPAA Training" at bounding box center [49, 161] width 84 height 10
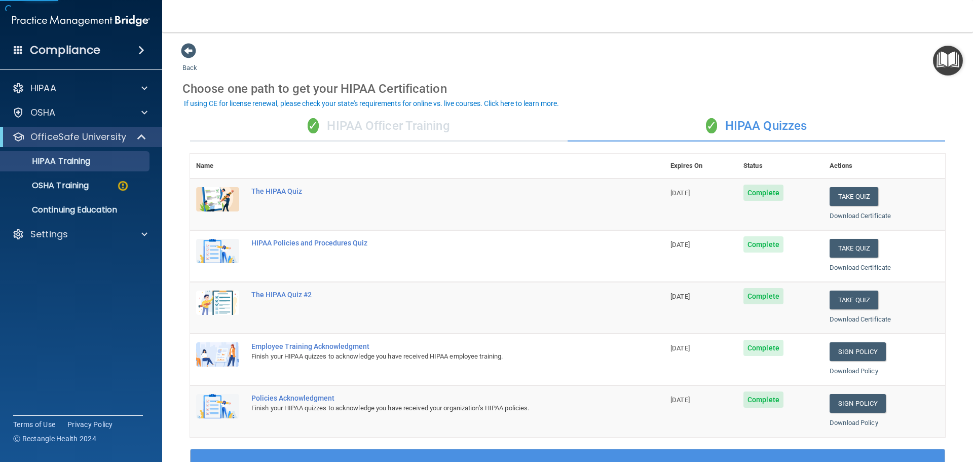
click at [385, 133] on div "✓ HIPAA Officer Training" at bounding box center [379, 126] width 378 height 30
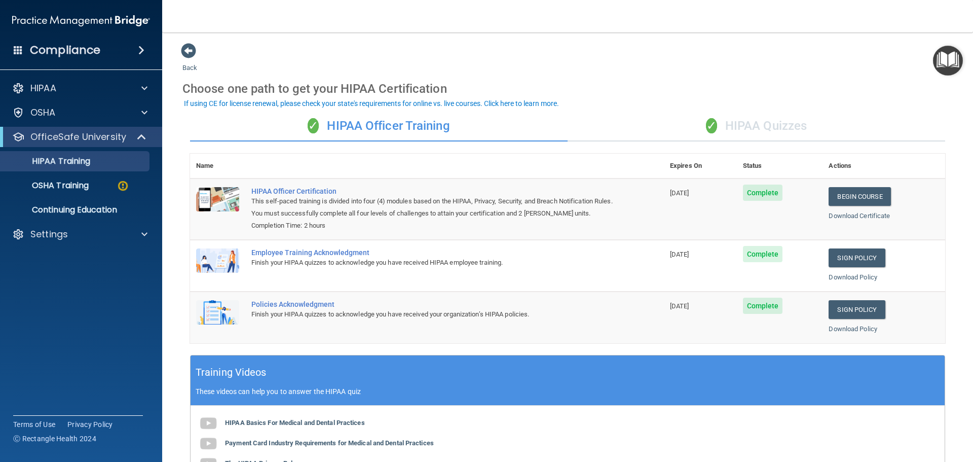
click at [780, 130] on div "✓ HIPAA Quizzes" at bounding box center [757, 126] width 378 height 30
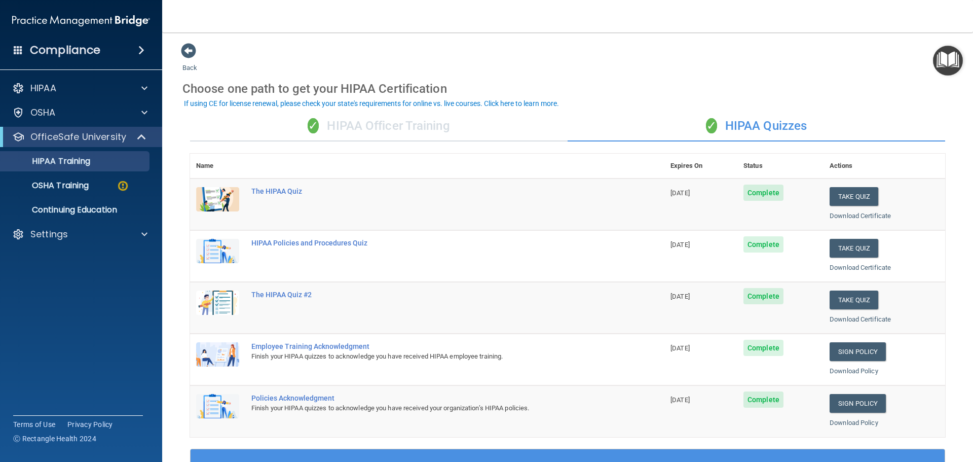
click at [390, 141] on div "✓ HIPAA Officer Training" at bounding box center [379, 126] width 378 height 30
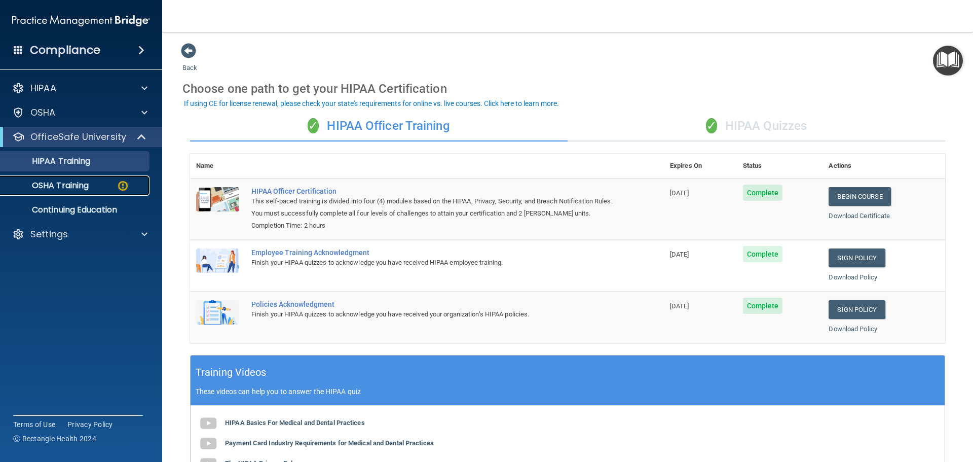
click at [56, 180] on p "OSHA Training" at bounding box center [48, 185] width 82 height 10
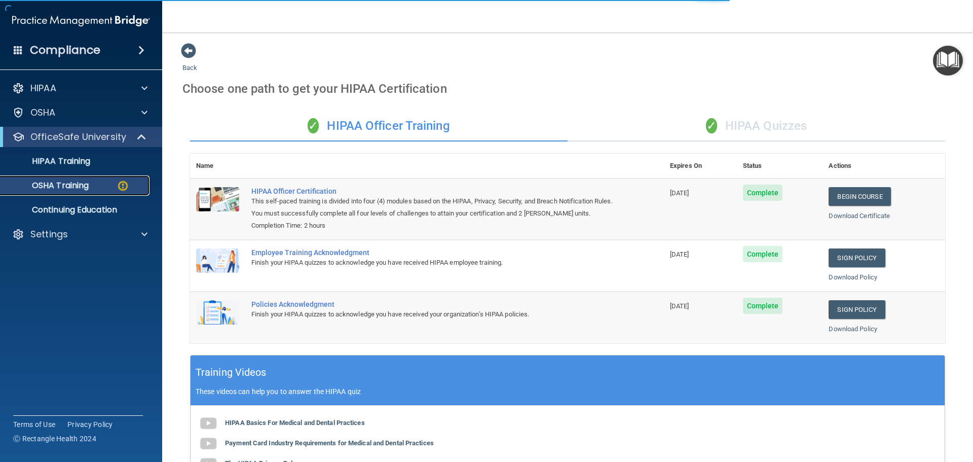
click at [49, 183] on p "OSHA Training" at bounding box center [48, 185] width 82 height 10
